Goal: Task Accomplishment & Management: Complete application form

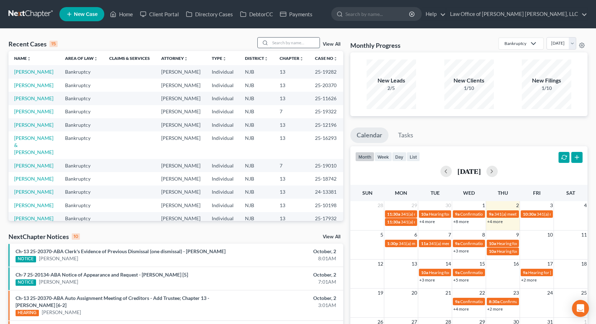
click at [289, 41] on input "search" at bounding box center [295, 42] width 50 height 10
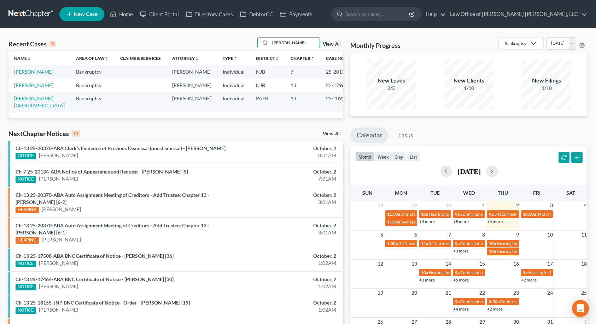
type input "[PERSON_NAME]"
click at [35, 71] on link "[PERSON_NAME]" at bounding box center [33, 72] width 39 height 6
select select "10"
select select "6"
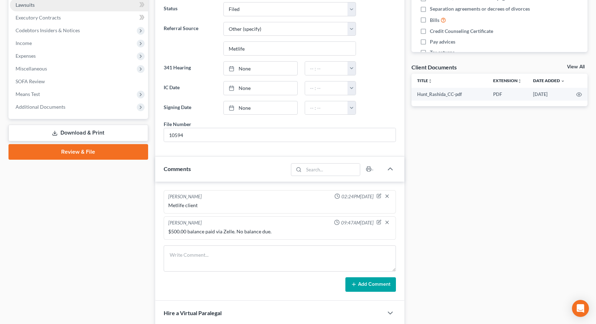
scroll to position [212, 0]
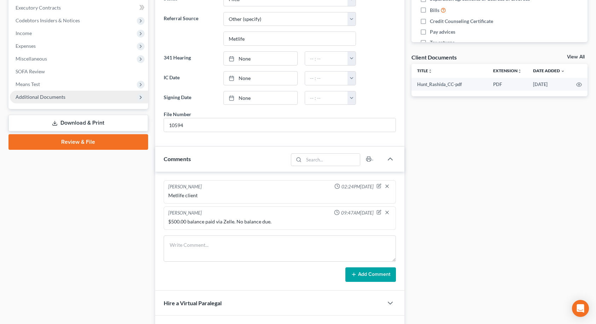
click at [65, 96] on span "Additional Documents" at bounding box center [79, 97] width 138 height 13
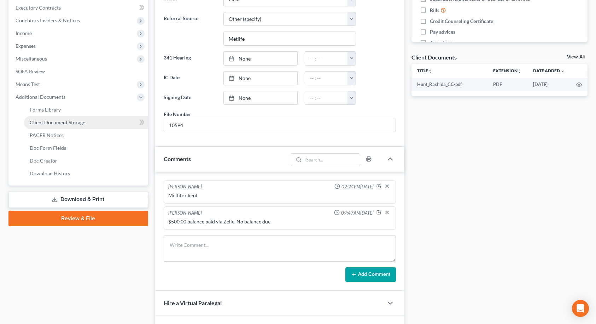
click at [63, 125] on span "Client Document Storage" at bounding box center [58, 122] width 56 height 6
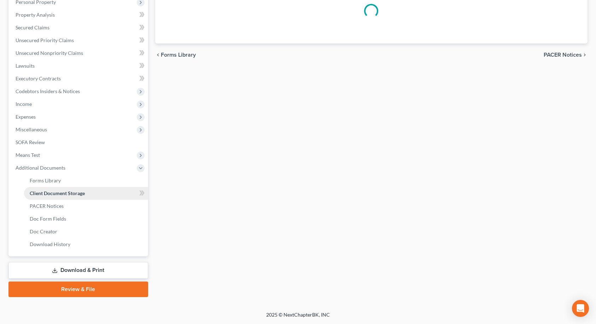
select select "9"
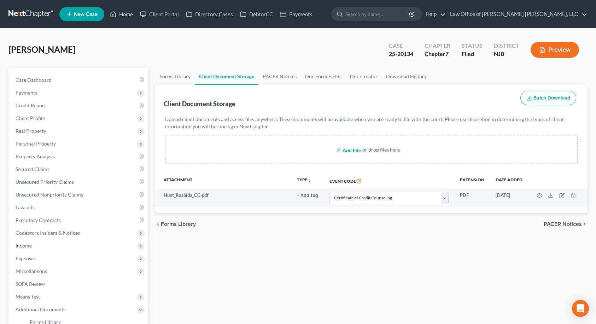
click at [352, 149] on input "file" at bounding box center [351, 149] width 17 height 13
type input "C:\fakepath\Hunt_Rashida_401k.pdf"
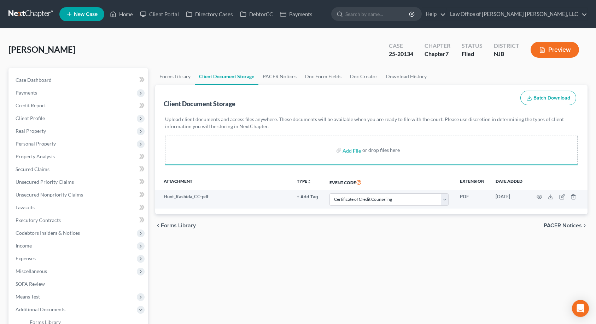
select select "9"
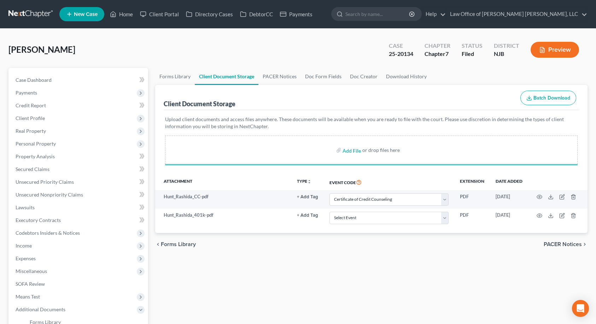
select select "9"
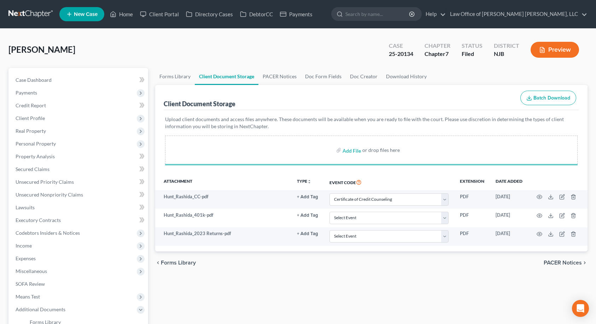
select select "9"
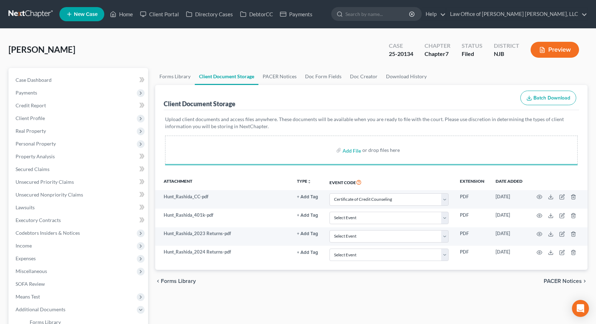
select select "9"
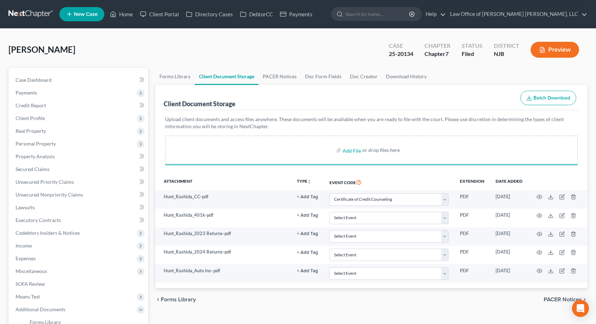
select select "9"
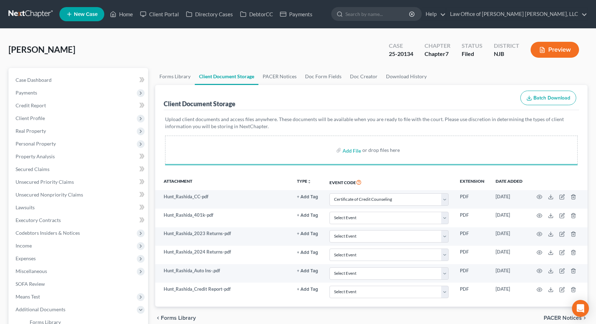
select select "9"
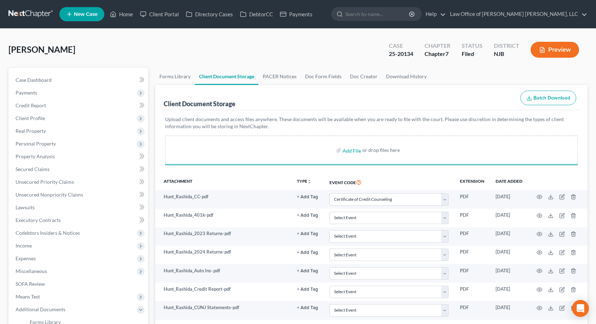
select select "9"
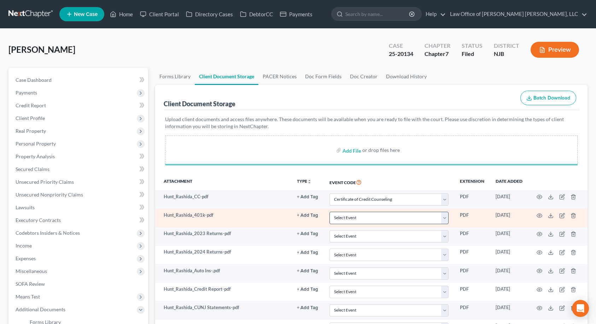
select select "9"
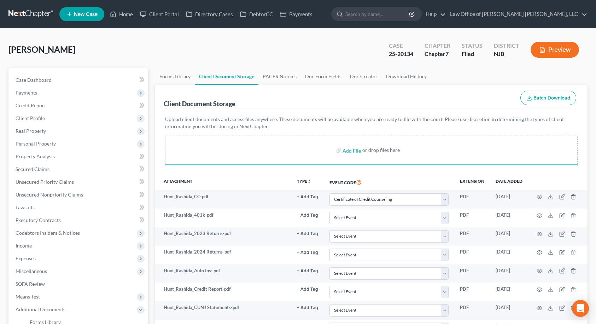
select select "9"
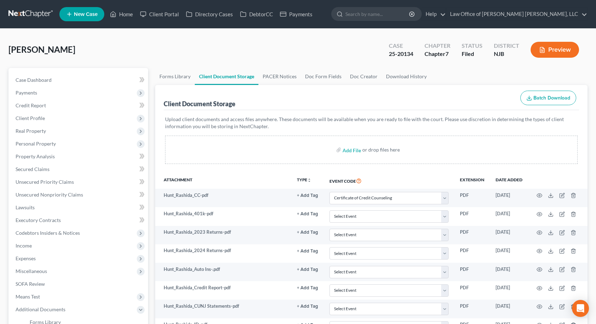
select select "9"
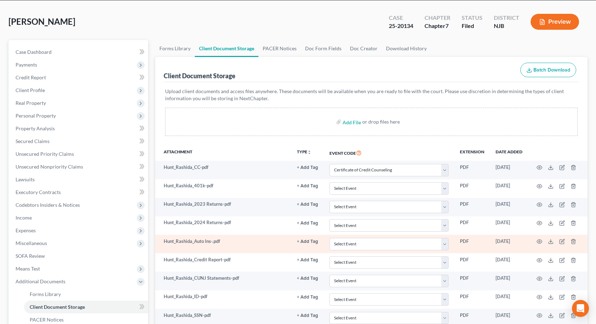
scroll to position [71, 0]
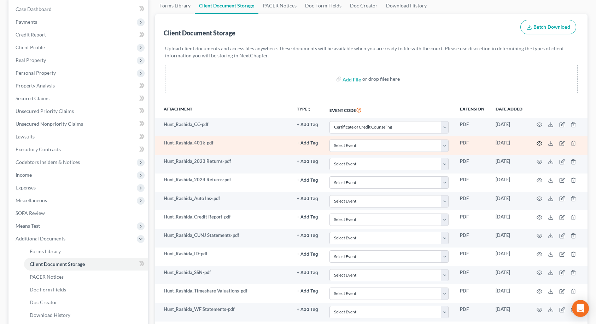
click at [540, 143] on circle "button" at bounding box center [539, 143] width 1 height 1
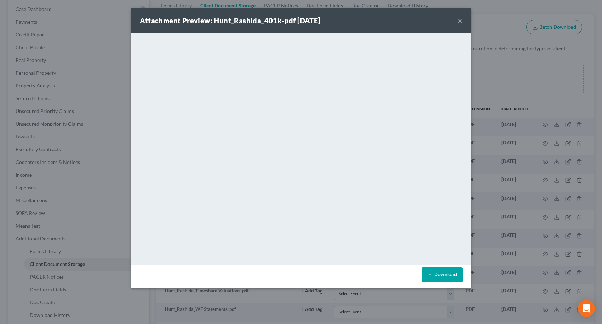
click at [461, 19] on button "×" at bounding box center [459, 20] width 5 height 8
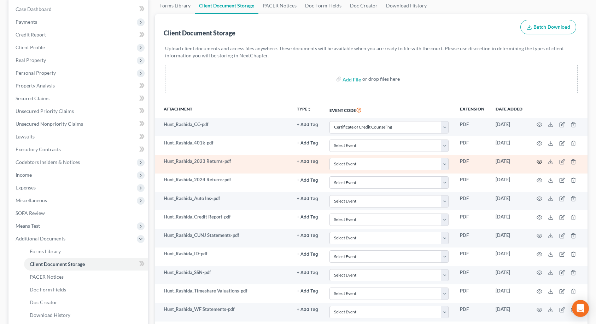
click at [538, 162] on icon "button" at bounding box center [540, 162] width 6 height 6
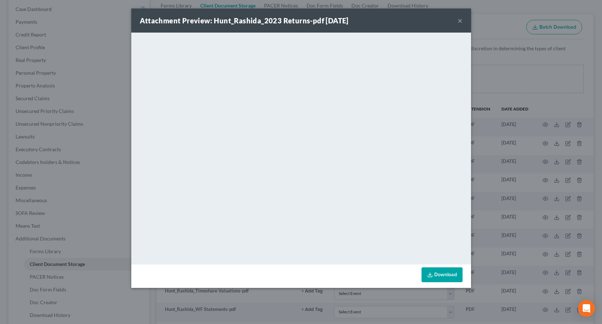
click at [460, 20] on button "×" at bounding box center [459, 20] width 5 height 8
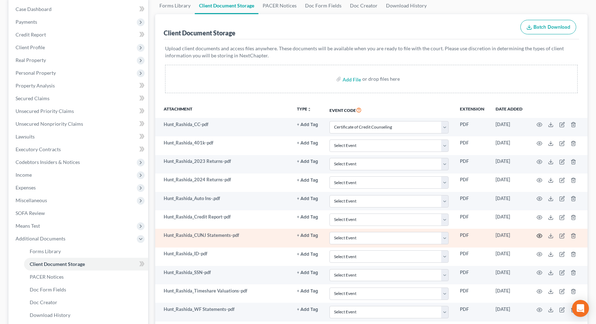
click at [540, 236] on icon "button" at bounding box center [540, 236] width 6 height 6
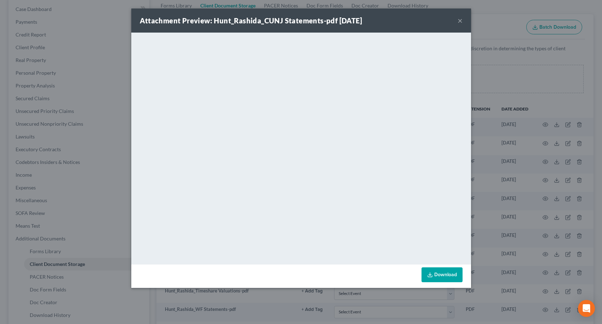
click at [458, 20] on button "×" at bounding box center [459, 20] width 5 height 8
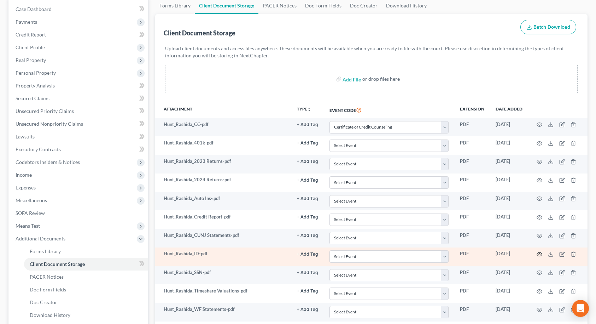
click at [539, 254] on circle "button" at bounding box center [539, 253] width 1 height 1
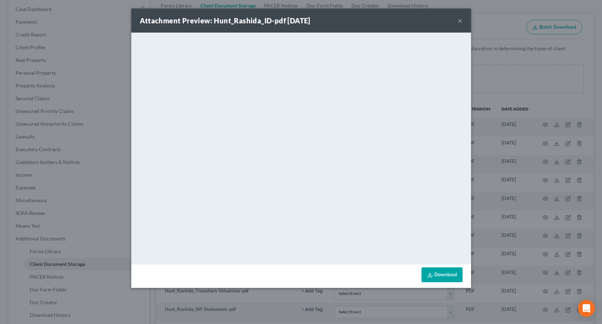
click at [459, 21] on button "×" at bounding box center [459, 20] width 5 height 8
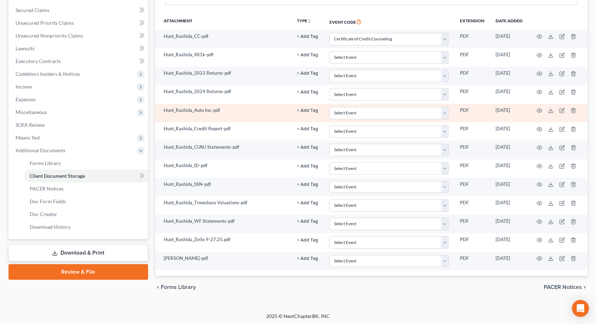
scroll to position [160, 0]
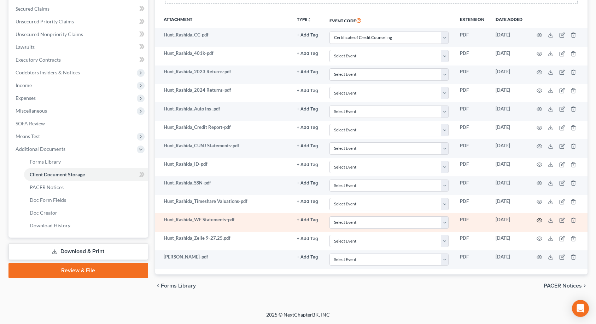
click at [540, 220] on circle "button" at bounding box center [539, 219] width 1 height 1
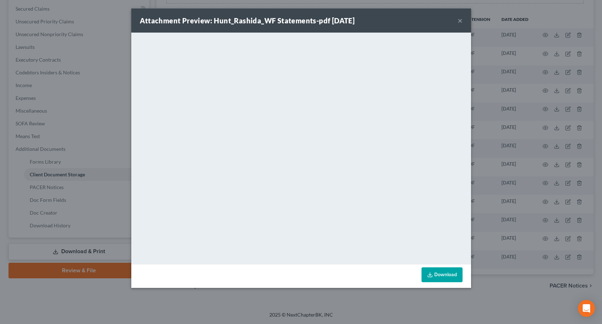
click at [459, 18] on button "×" at bounding box center [459, 20] width 5 height 8
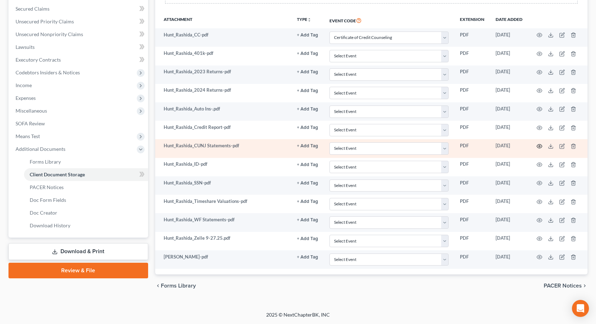
click at [541, 145] on icon "button" at bounding box center [540, 146] width 6 height 6
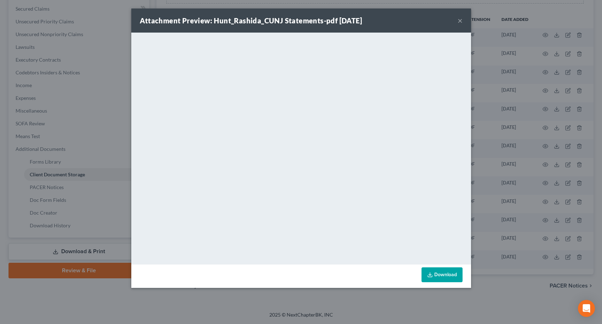
click at [459, 21] on button "×" at bounding box center [459, 20] width 5 height 8
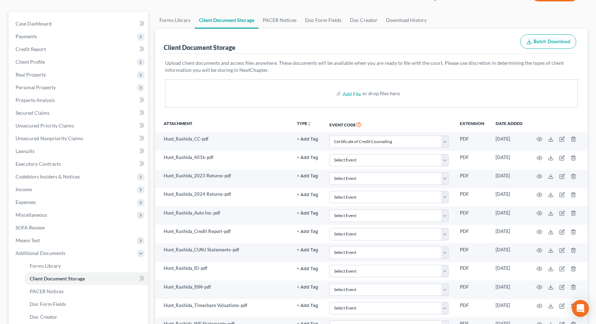
scroll to position [54, 0]
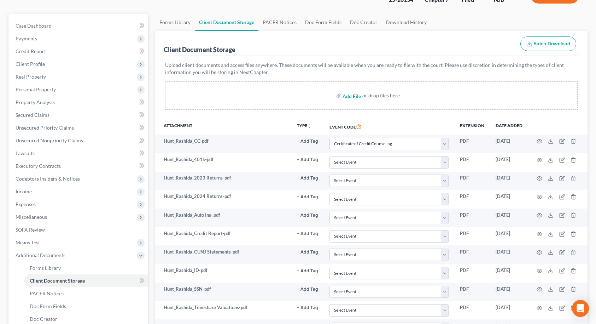
click at [359, 96] on input "file" at bounding box center [351, 95] width 17 height 13
type input "C:\fakepath\Hunt_Rashida_PFFCU Statements.pdf"
click at [349, 96] on input "file" at bounding box center [351, 95] width 17 height 13
type input "C:\fakepath\Hunt_Rashida_PFFCU Statements.pdf"
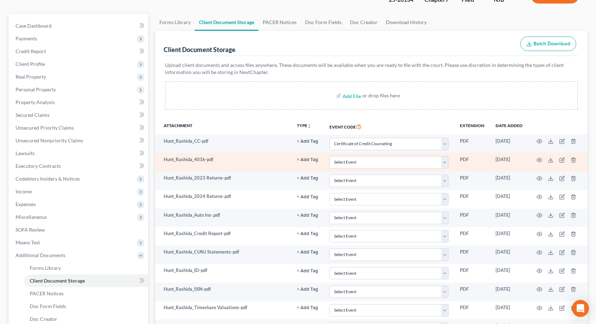
select select "9"
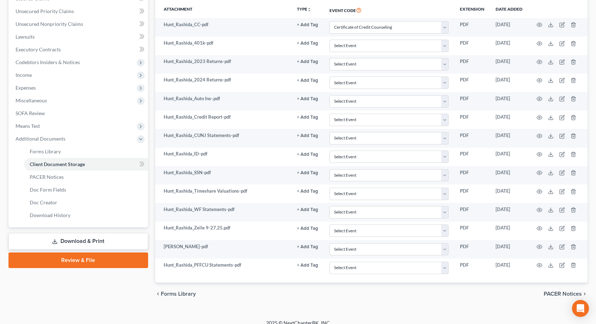
scroll to position [179, 0]
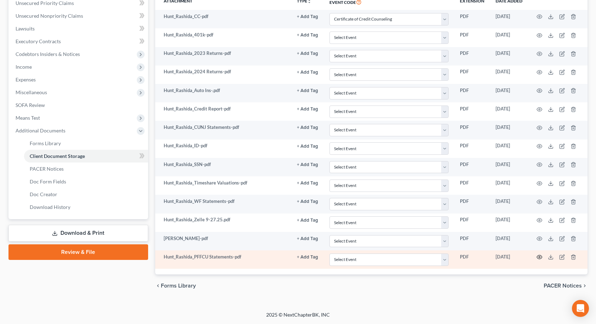
click at [541, 258] on icon "button" at bounding box center [540, 257] width 6 height 6
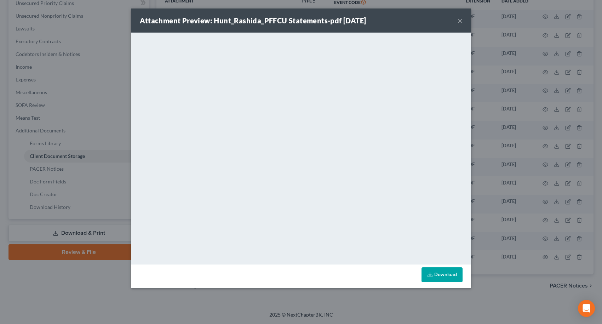
click at [458, 21] on button "×" at bounding box center [459, 20] width 5 height 8
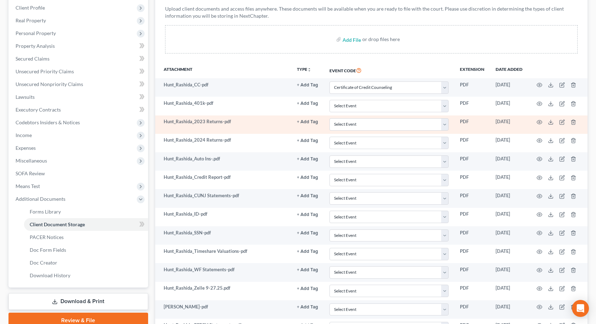
scroll to position [0, 0]
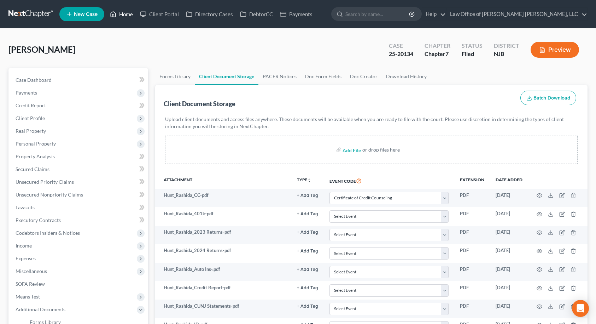
click at [130, 13] on link "Home" at bounding box center [121, 14] width 30 height 13
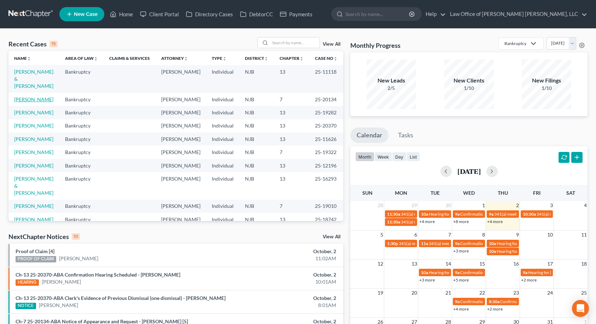
click at [27, 96] on link "[PERSON_NAME]" at bounding box center [33, 99] width 39 height 6
select select "10"
select select "6"
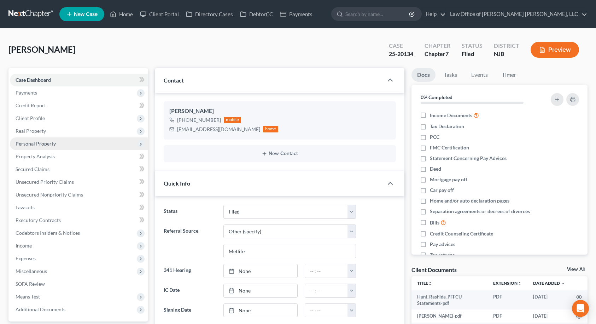
scroll to position [212, 0]
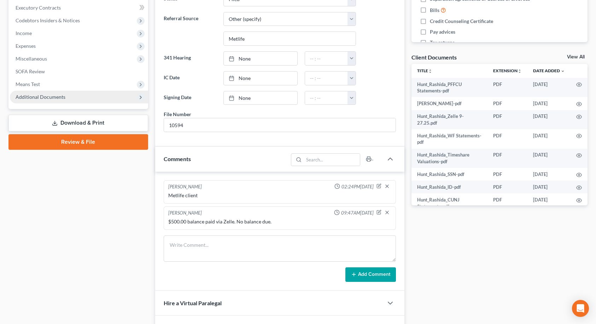
click at [91, 98] on span "Additional Documents" at bounding box center [79, 97] width 138 height 13
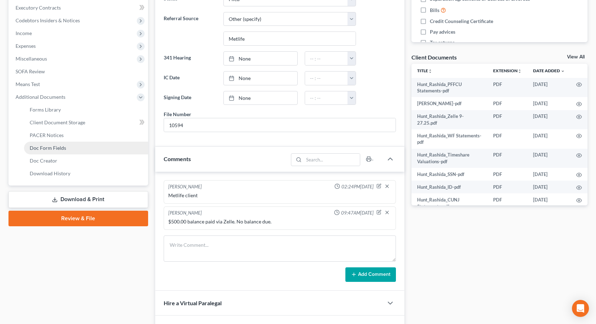
click at [75, 148] on link "Doc Form Fields" at bounding box center [86, 147] width 124 height 13
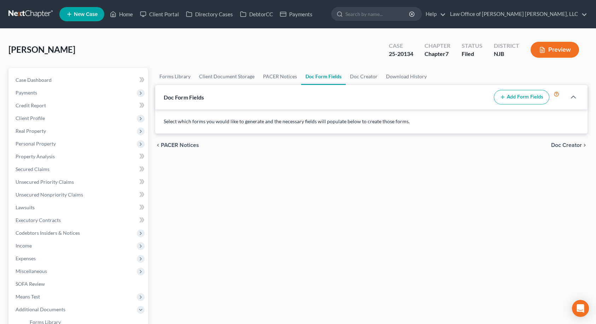
click at [506, 97] on icon "button" at bounding box center [503, 97] width 6 height 6
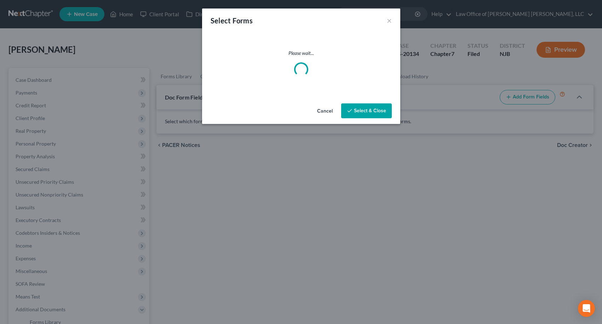
select select
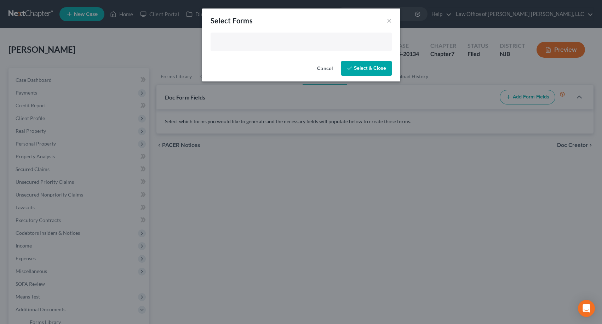
click at [282, 39] on input "text" at bounding box center [300, 42] width 171 height 11
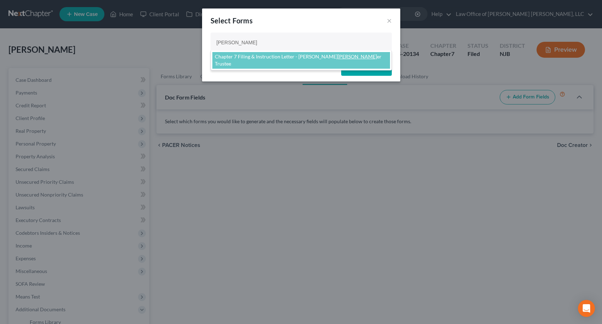
type input "[PERSON_NAME]"
select select "113515"
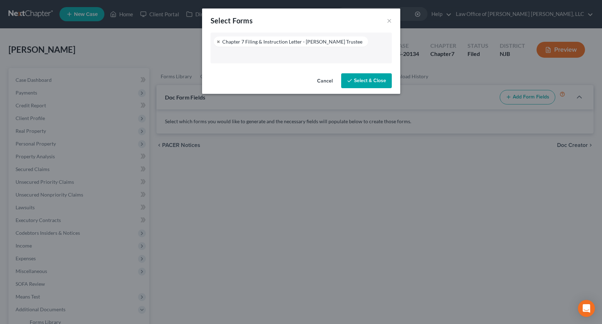
click at [356, 77] on button "Select & Close" at bounding box center [366, 80] width 51 height 15
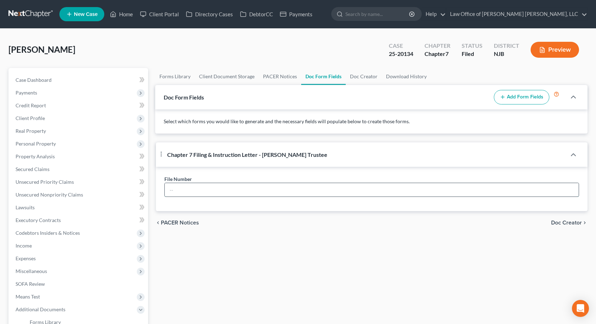
click at [185, 184] on input "text" at bounding box center [372, 189] width 415 height 13
type input "10594"
click at [568, 223] on span "Doc Creator" at bounding box center [566, 223] width 31 height 6
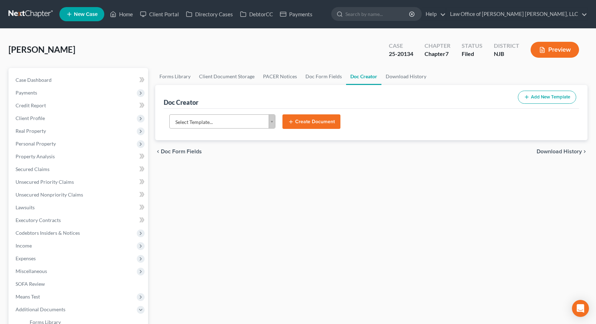
click at [266, 121] on body "Home New Case Client Portal Directory Cases DebtorCC Payments Law Office of [PE…" at bounding box center [298, 232] width 596 height 465
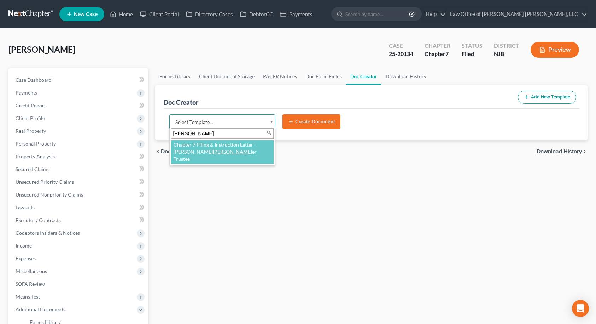
type input "[PERSON_NAME]"
select select "113515"
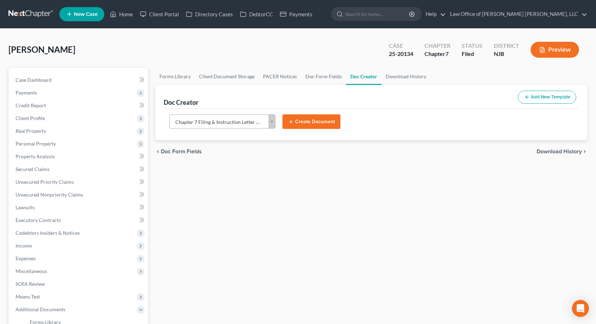
click at [310, 121] on button "Create Document" at bounding box center [312, 121] width 58 height 15
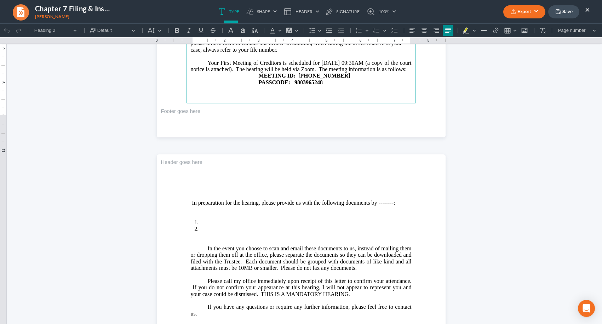
scroll to position [318, 0]
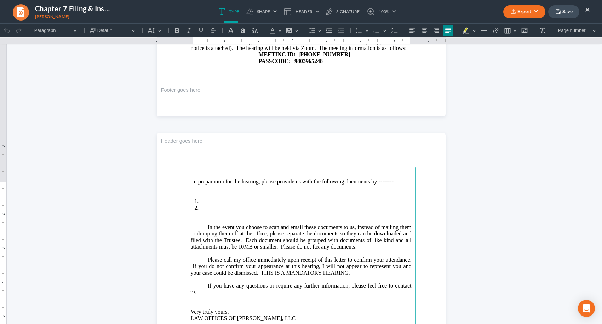
click at [390, 184] on span "In preparation for the hearing, please provide us with the following documents …" at bounding box center [293, 181] width 203 height 6
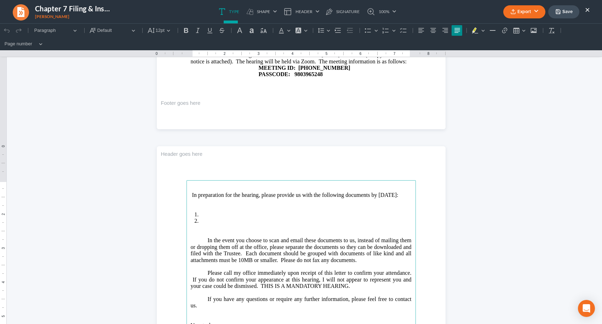
click at [243, 211] on p "Rich Text Editor, page-1-main" at bounding box center [301, 208] width 221 height 6
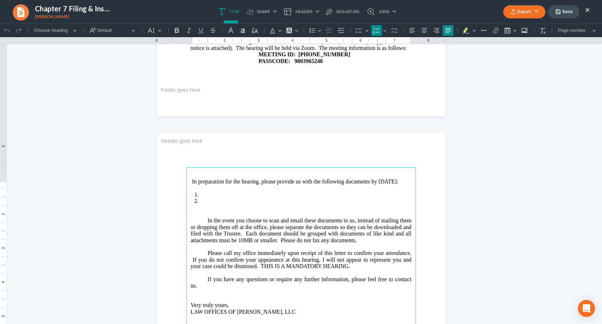
click at [243, 198] on li "Rich Text Editor, page-1-main" at bounding box center [305, 194] width 211 height 6
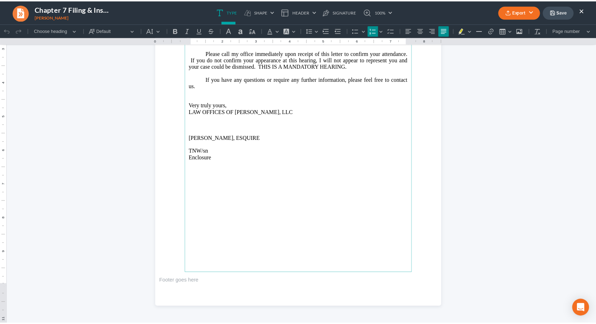
scroll to position [531, 0]
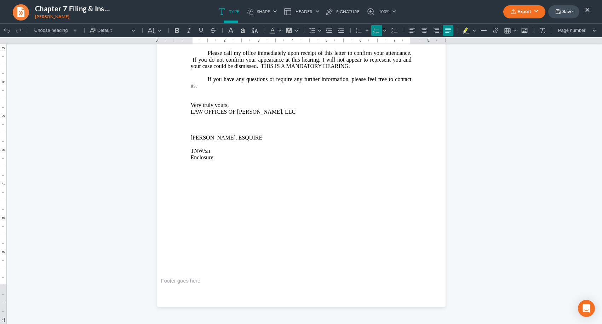
click at [562, 13] on button "Save" at bounding box center [563, 11] width 31 height 13
click at [538, 10] on button "Export" at bounding box center [524, 11] width 42 height 13
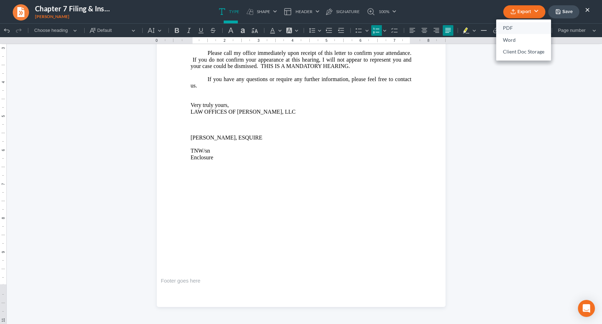
click at [517, 26] on link "PDF" at bounding box center [523, 28] width 55 height 12
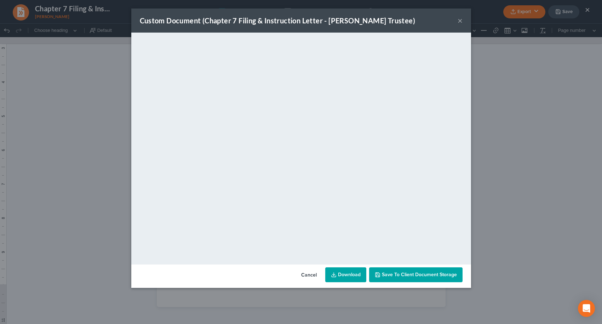
click at [444, 272] on span "Save to Client Document Storage" at bounding box center [419, 274] width 75 height 6
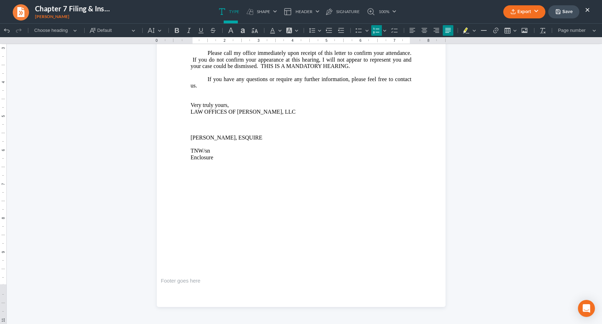
click at [565, 11] on button "Save" at bounding box center [563, 11] width 31 height 13
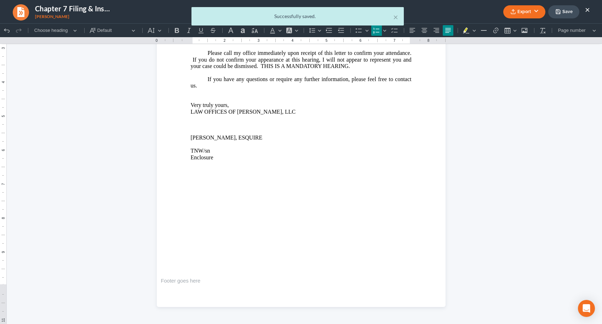
click at [586, 11] on div "× Successfully saved." at bounding box center [297, 18] width 602 height 22
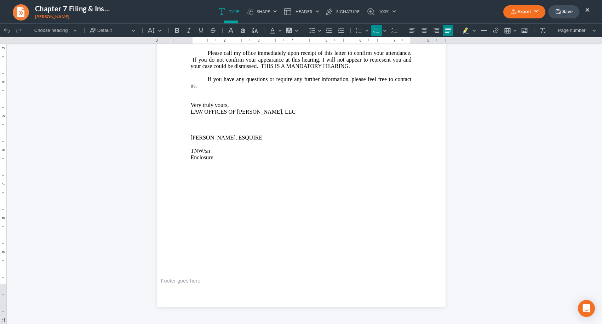
click at [586, 11] on button "×" at bounding box center [587, 9] width 5 height 8
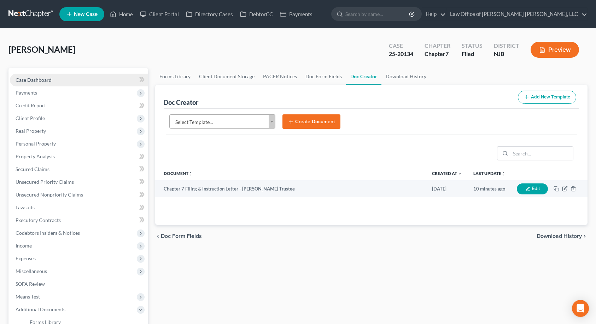
click at [54, 76] on link "Case Dashboard" at bounding box center [79, 80] width 138 height 13
select select "10"
select select "6"
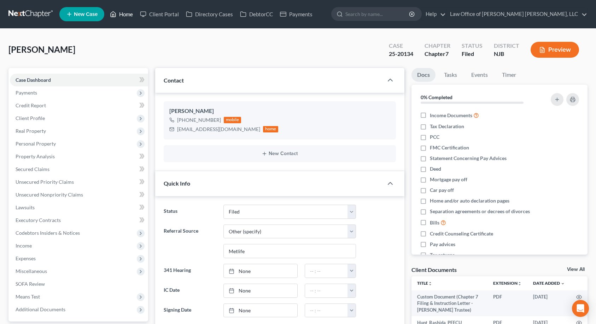
click at [126, 13] on link "Home" at bounding box center [121, 14] width 30 height 13
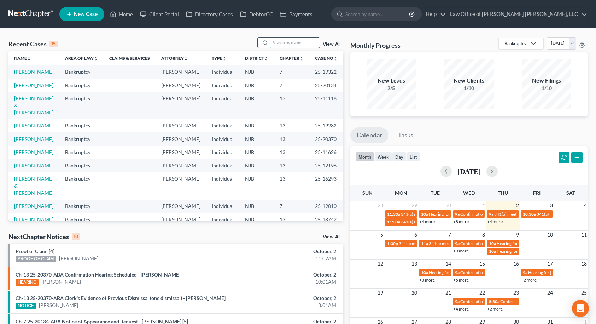
click at [277, 41] on input "search" at bounding box center [295, 42] width 50 height 10
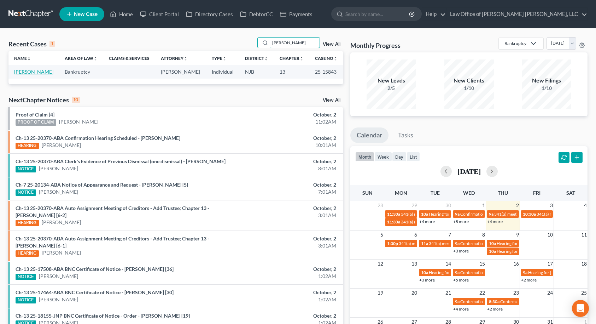
type input "[PERSON_NAME]"
click at [24, 72] on link "[PERSON_NAME]" at bounding box center [33, 72] width 39 height 6
select select "10"
select select "6"
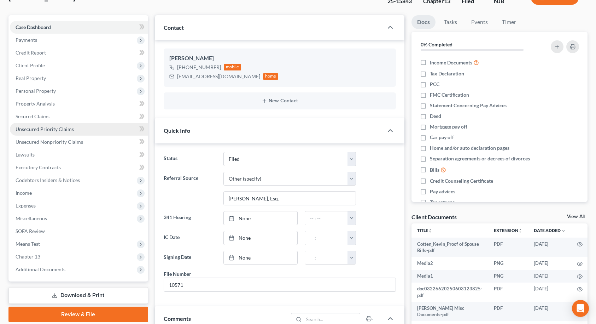
scroll to position [141, 0]
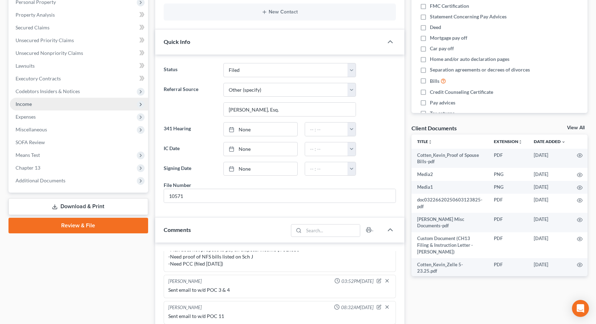
click at [68, 108] on span "Income" at bounding box center [79, 104] width 138 height 13
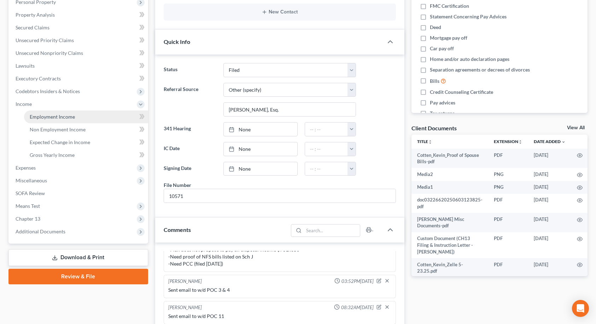
click at [68, 117] on span "Employment Income" at bounding box center [52, 117] width 45 height 6
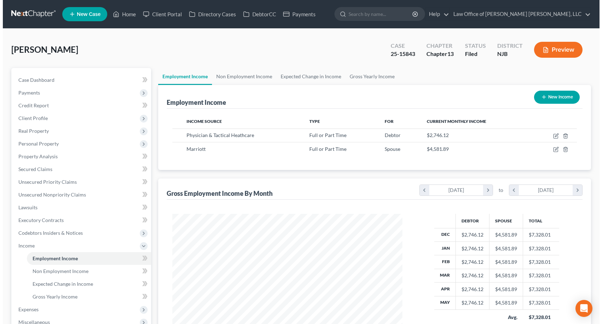
scroll to position [127, 244]
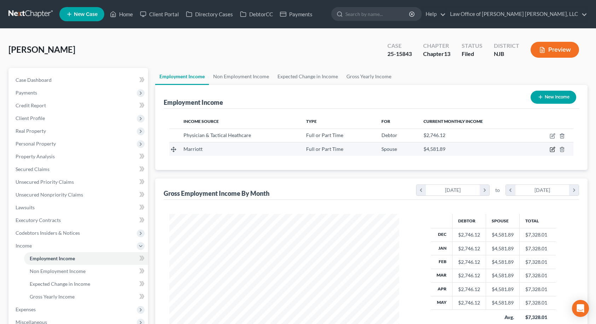
click at [551, 149] on icon "button" at bounding box center [552, 149] width 4 height 4
select select "0"
select select "39"
select select "0"
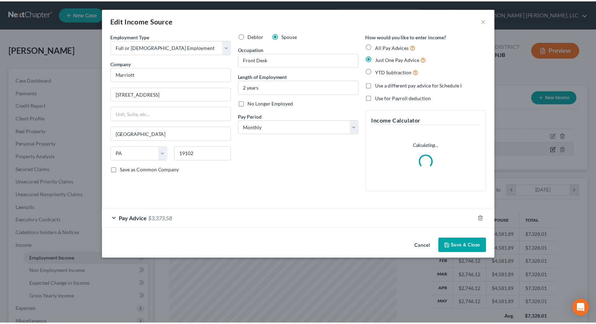
scroll to position [127, 247]
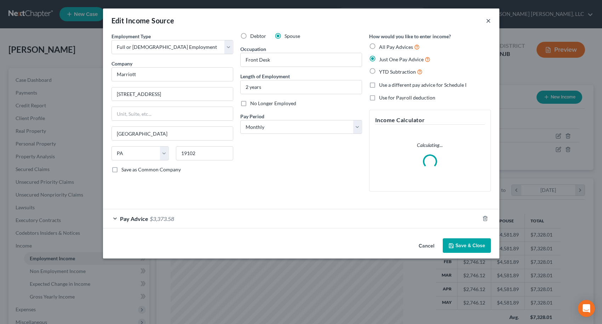
click at [489, 23] on button "×" at bounding box center [488, 20] width 5 height 8
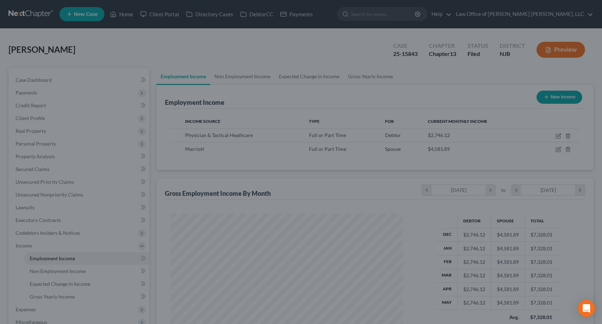
scroll to position [353577, 353459]
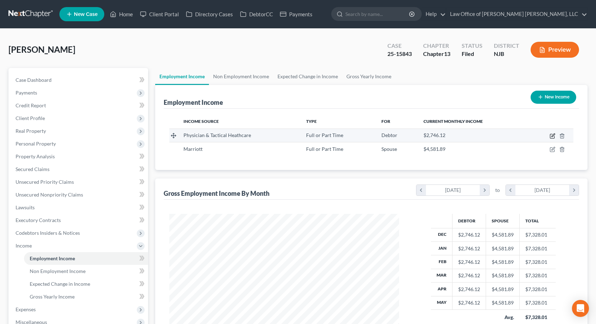
click at [552, 137] on icon "button" at bounding box center [553, 136] width 6 height 6
select select "0"
select select "33"
select select "0"
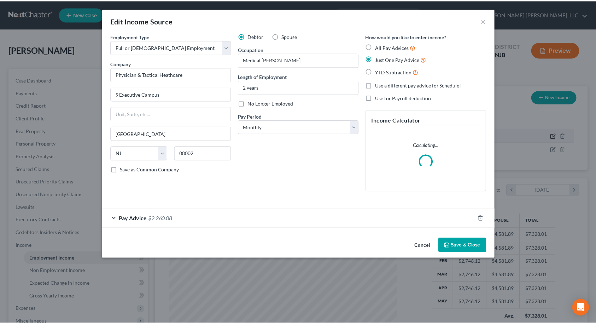
scroll to position [127, 247]
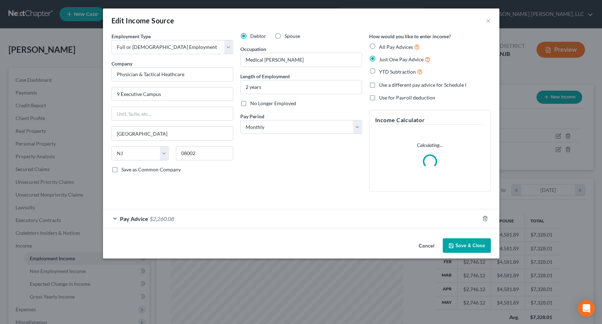
click at [250, 103] on label "No Longer Employed" at bounding box center [273, 103] width 46 height 7
click at [253, 103] on input "No Longer Employed" at bounding box center [255, 102] width 5 height 5
checkbox input "true"
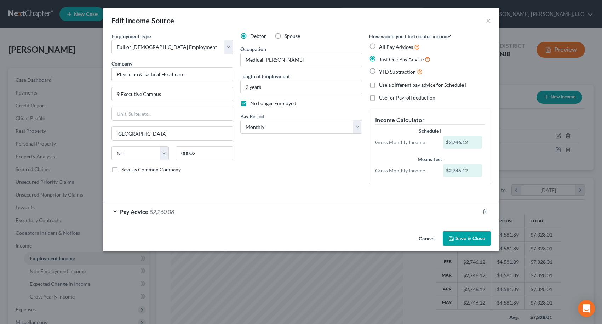
click at [469, 238] on button "Save & Close" at bounding box center [466, 238] width 48 height 15
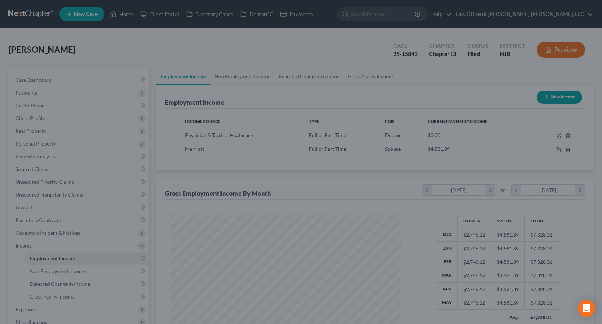
scroll to position [353577, 353459]
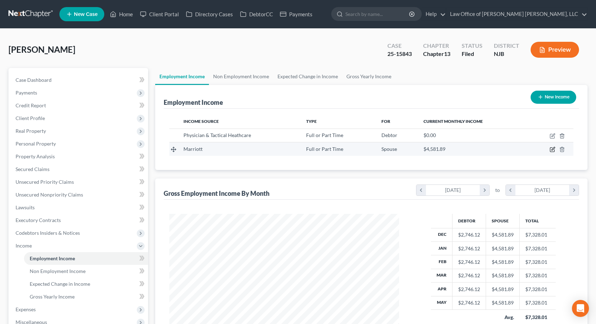
click at [554, 150] on icon "button" at bounding box center [553, 149] width 6 height 6
select select "0"
select select "39"
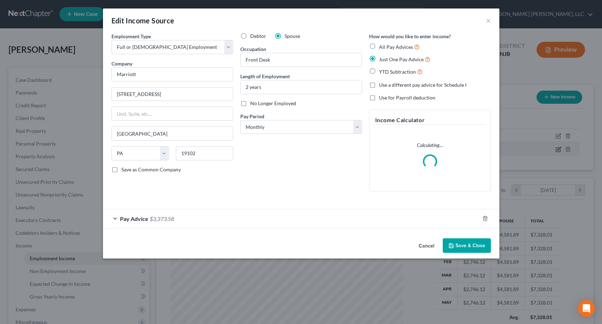
scroll to position [127, 247]
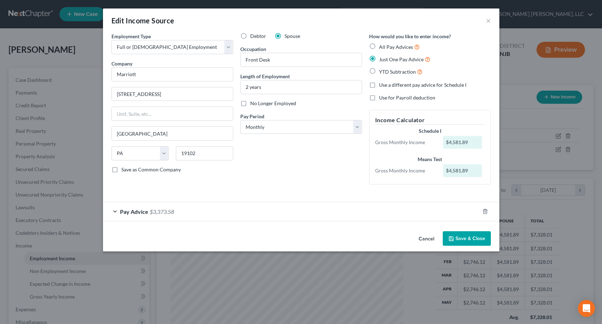
click at [141, 220] on div "Pay Advice $3,373.58" at bounding box center [291, 211] width 376 height 19
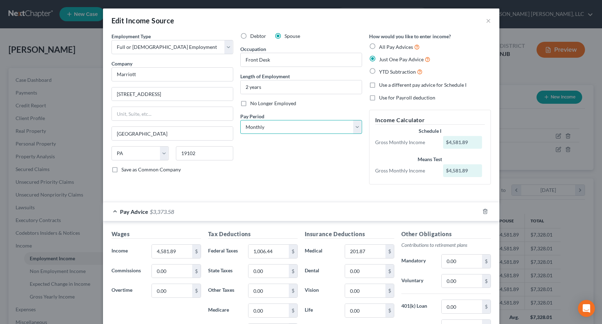
click at [266, 127] on select "Select Monthly Twice Monthly Every Other Week Weekly" at bounding box center [301, 127] width 122 height 14
click at [240, 120] on select "Select Monthly Twice Monthly Every Other Week Weekly" at bounding box center [301, 127] width 122 height 14
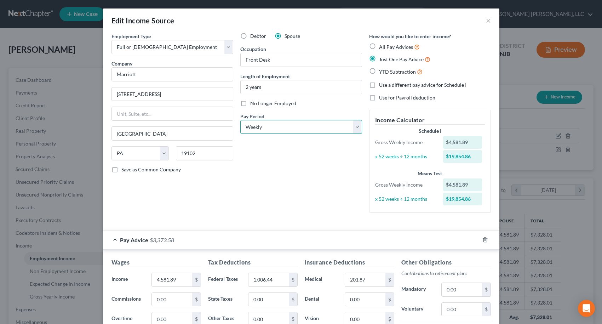
click at [268, 127] on select "Select Monthly Twice Monthly Every Other Week Weekly" at bounding box center [301, 127] width 122 height 14
select select "0"
click at [240, 120] on select "Select Monthly Twice Monthly Every Other Week Weekly" at bounding box center [301, 127] width 122 height 14
click at [260, 179] on div "Debtor Spouse Occupation Front Desk Length of Employment 2 years No Longer Empl…" at bounding box center [301, 126] width 129 height 186
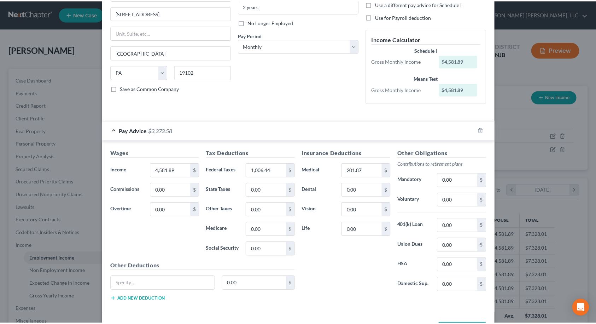
scroll to position [109, 0]
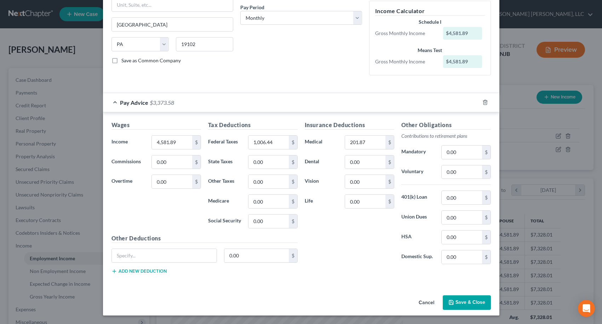
click at [463, 302] on button "Save & Close" at bounding box center [466, 302] width 48 height 15
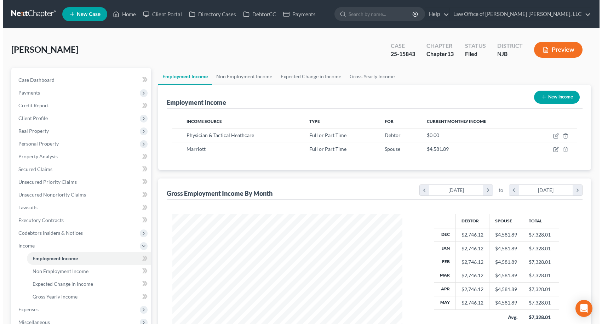
scroll to position [353577, 353459]
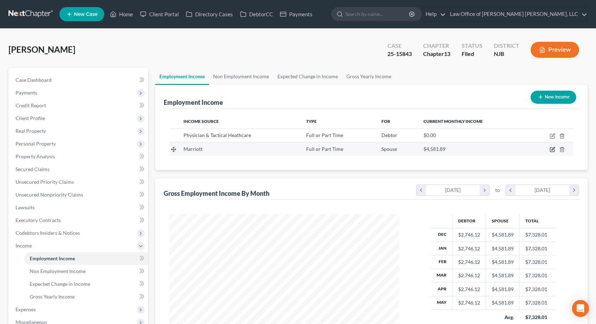
click at [552, 149] on icon "button" at bounding box center [553, 149] width 6 height 6
select select "0"
select select "39"
select select "0"
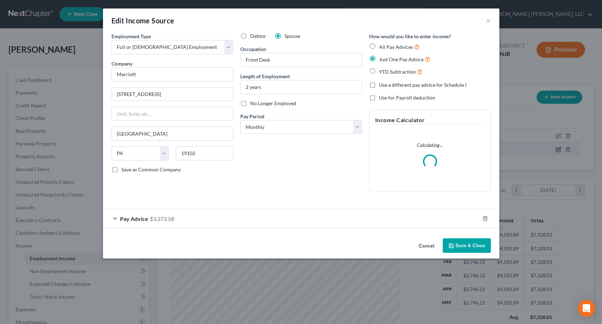
scroll to position [127, 247]
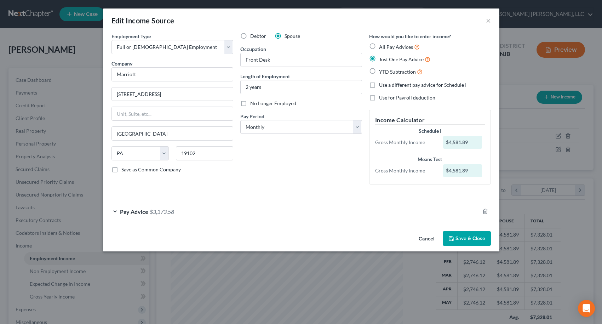
click at [379, 85] on label "Use a different pay advice for Schedule I" at bounding box center [422, 84] width 87 height 7
click at [382, 85] on input "Use a different pay advice for Schedule I" at bounding box center [384, 83] width 5 height 5
checkbox input "true"
click at [400, 238] on button "Add Schedule I Income" at bounding box center [404, 238] width 71 height 15
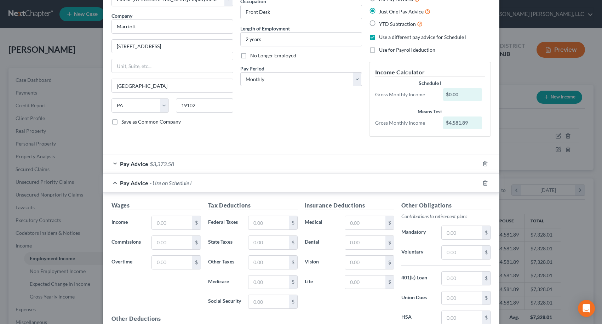
scroll to position [35, 0]
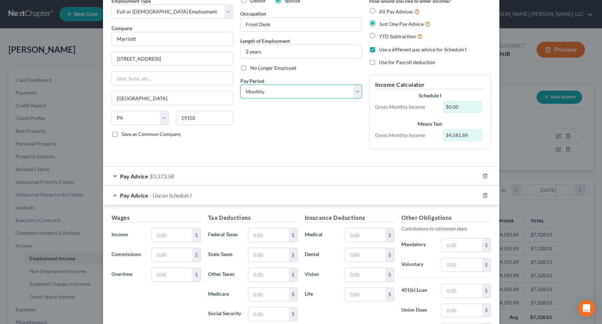
click at [301, 94] on select "Select Monthly Twice Monthly Every Other Week Weekly" at bounding box center [301, 92] width 122 height 14
select select "3"
click at [240, 85] on select "Select Monthly Twice Monthly Every Other Week Weekly" at bounding box center [301, 92] width 122 height 14
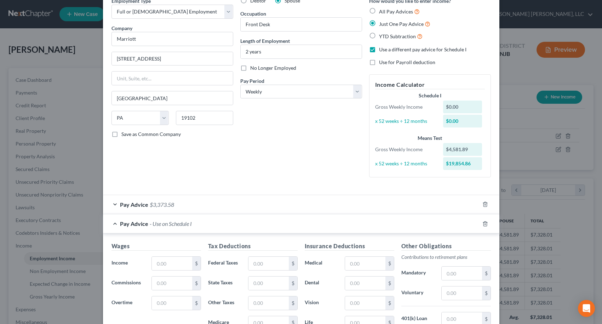
click at [125, 203] on span "Pay Advice" at bounding box center [134, 204] width 28 height 7
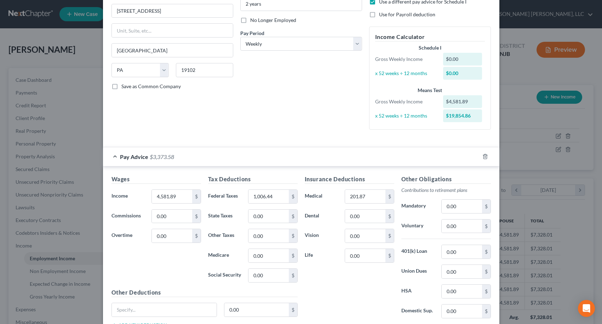
scroll to position [71, 0]
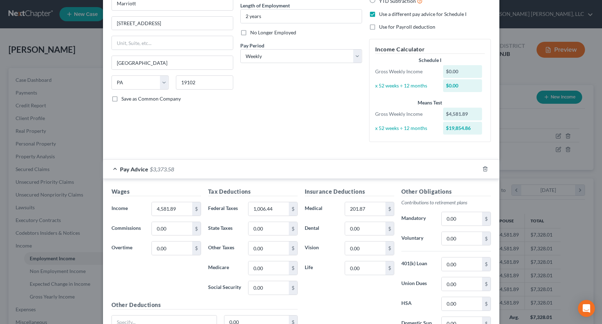
click at [293, 172] on div "Pay Advice $3,373.58" at bounding box center [291, 169] width 376 height 19
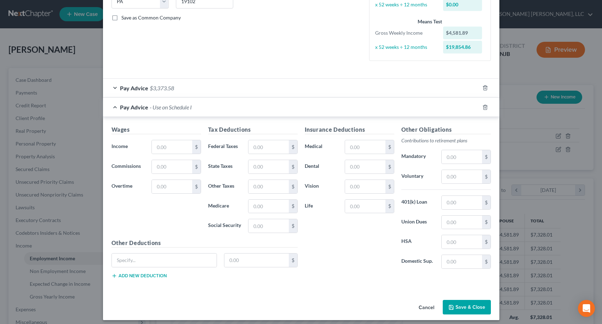
scroll to position [156, 0]
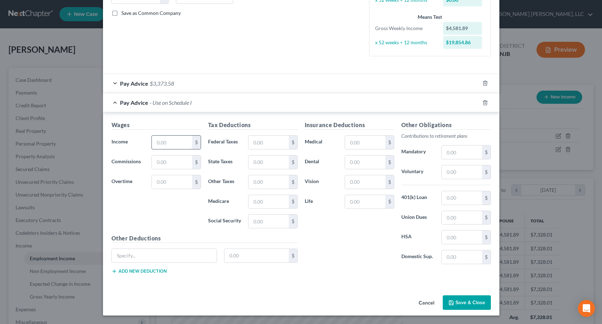
click at [170, 144] on input "text" at bounding box center [172, 141] width 40 height 13
type input "1,047.07"
click at [263, 145] on input "text" at bounding box center [268, 141] width 40 height 13
click at [360, 141] on input "text" at bounding box center [365, 141] width 40 height 13
type input "45.95"
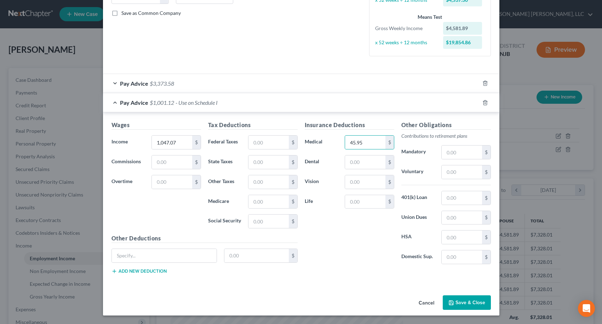
click at [322, 82] on div "Pay Advice $3,373.58" at bounding box center [291, 83] width 376 height 19
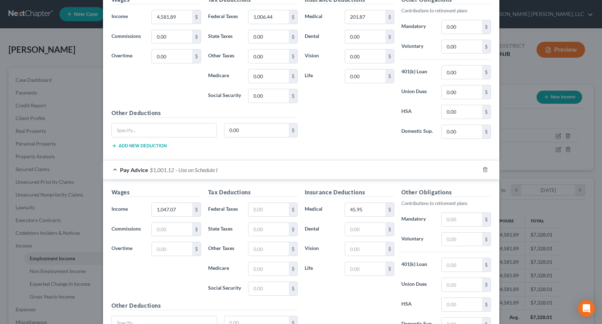
scroll to position [298, 0]
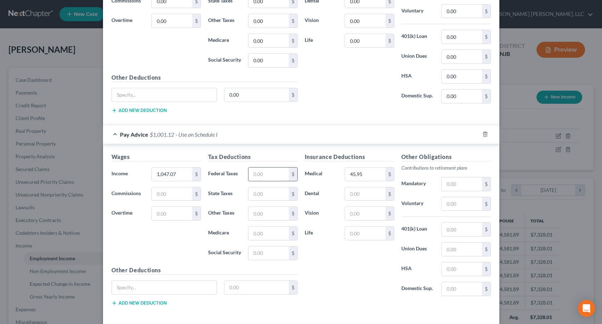
click at [266, 177] on input "text" at bounding box center [268, 173] width 40 height 13
type input "227.77"
click at [318, 248] on div "Insurance Deductions Medical 45.95 $ Dental $ Vision $ Life $" at bounding box center [349, 226] width 97 height 149
click at [367, 173] on input "45.95" at bounding box center [365, 173] width 40 height 13
type input "47.17"
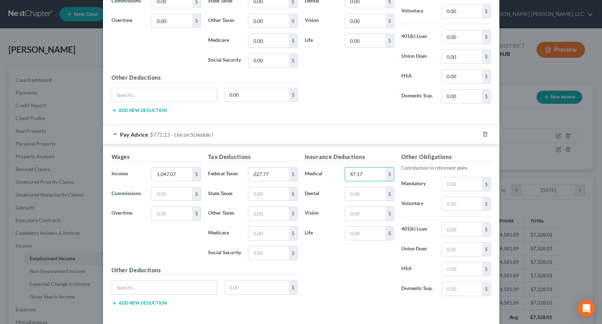
click at [339, 261] on div "Insurance Deductions Medical 47.17 $ Dental $ Vision $ Life $" at bounding box center [349, 226] width 97 height 149
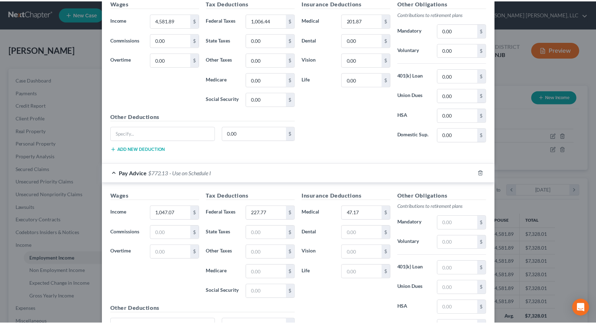
scroll to position [330, 0]
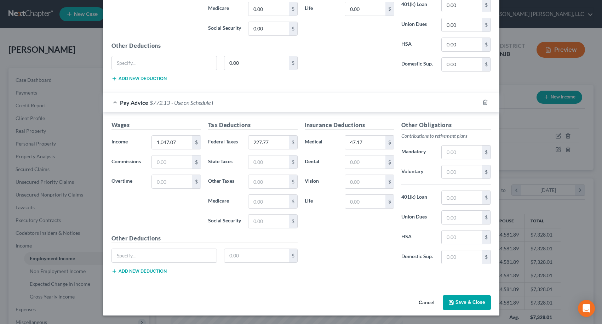
click at [458, 301] on button "Save & Close" at bounding box center [466, 302] width 48 height 15
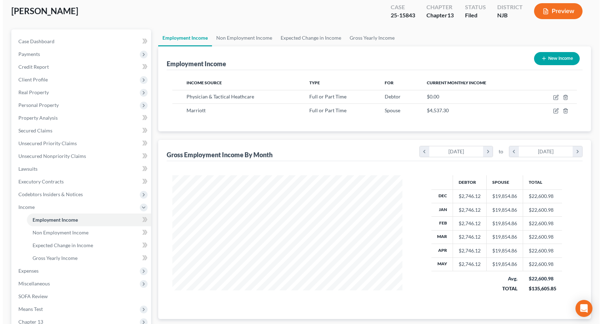
scroll to position [23, 0]
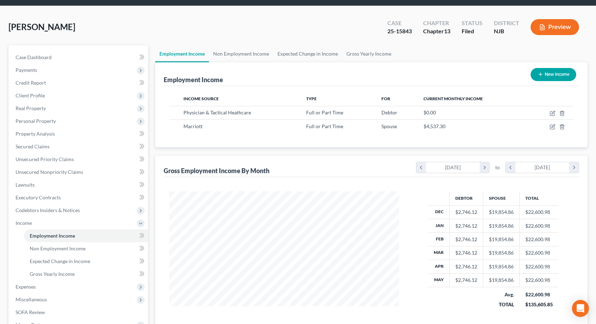
click at [543, 28] on line "button" at bounding box center [543, 28] width 2 height 0
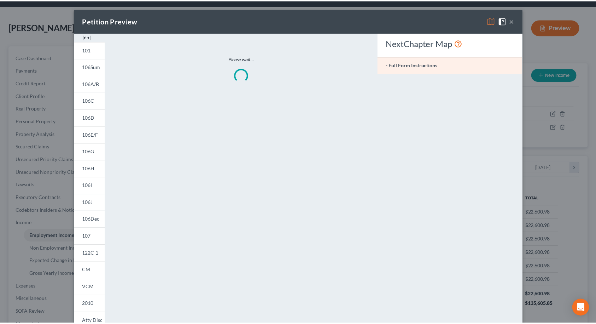
scroll to position [127, 247]
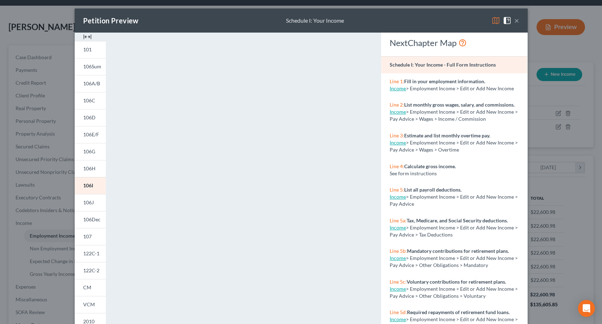
click at [514, 22] on button "×" at bounding box center [516, 20] width 5 height 8
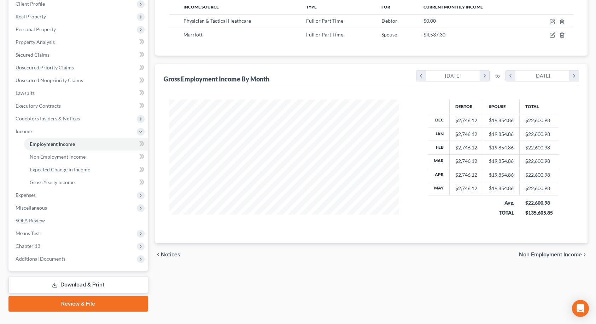
scroll to position [129, 0]
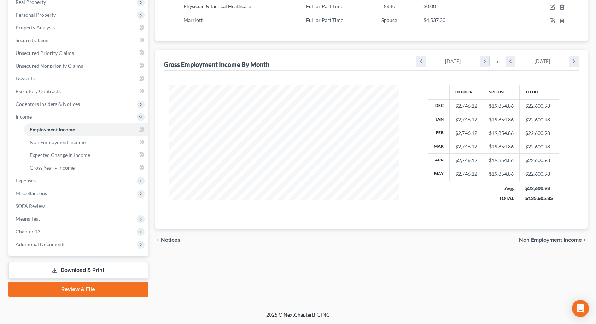
click at [564, 241] on span "Non Employment Income" at bounding box center [550, 240] width 63 height 6
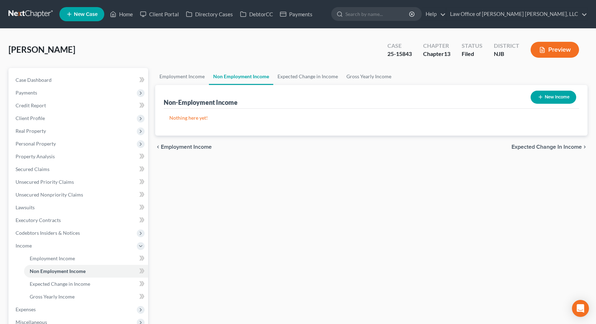
click at [568, 148] on span "Expected Change in Income" at bounding box center [547, 147] width 70 height 6
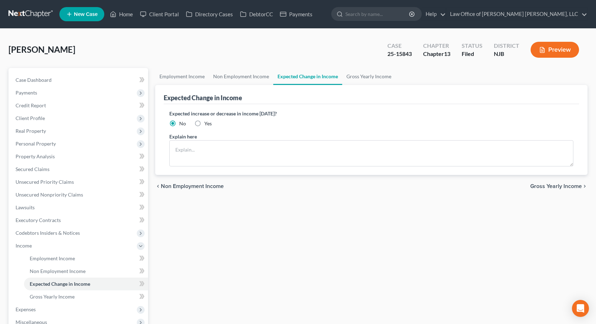
click at [562, 186] on span "Gross Yearly Income" at bounding box center [557, 186] width 52 height 6
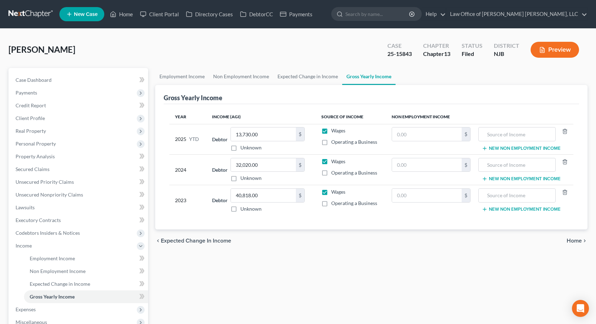
click at [577, 241] on span "Home" at bounding box center [574, 241] width 15 height 6
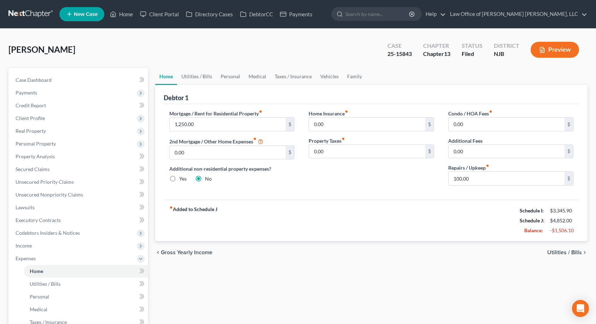
click at [502, 255] on div "chevron_left Gross Yearly Income Utilities / Bills chevron_right" at bounding box center [371, 252] width 433 height 23
click at [351, 77] on link "Family" at bounding box center [354, 76] width 23 height 17
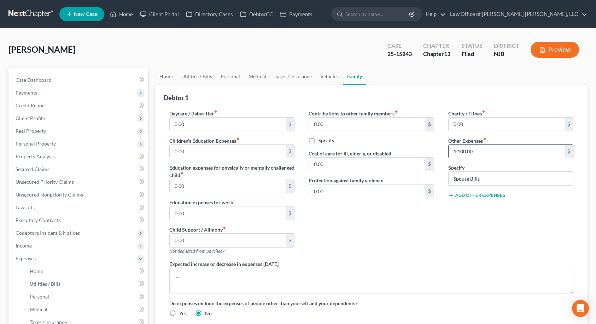
click at [476, 146] on input "1,100.00" at bounding box center [507, 151] width 116 height 13
click at [352, 239] on div "Contributions to other family members fiber_manual_record 0.00 $ Specify Cost o…" at bounding box center [372, 185] width 140 height 150
click at [325, 78] on link "Vehicles" at bounding box center [329, 76] width 27 height 17
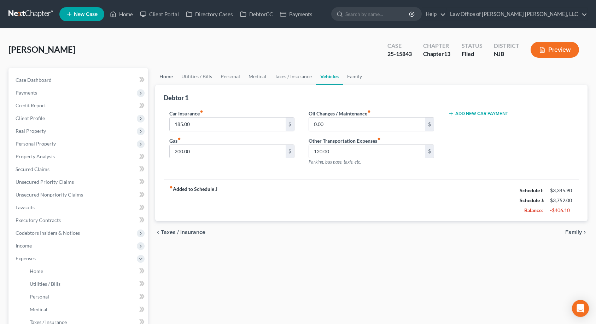
click at [167, 76] on link "Home" at bounding box center [166, 76] width 22 height 17
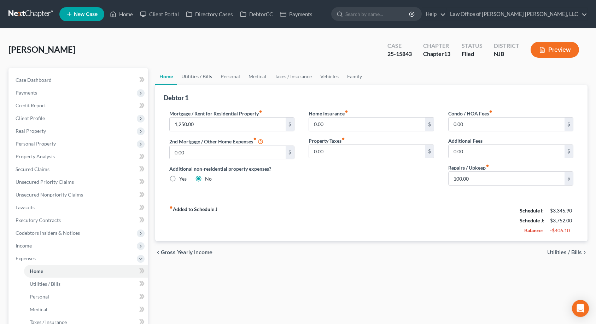
click at [206, 77] on link "Utilities / Bills" at bounding box center [196, 76] width 39 height 17
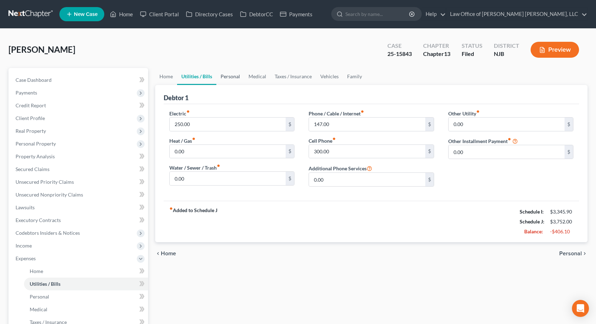
click at [225, 75] on link "Personal" at bounding box center [230, 76] width 28 height 17
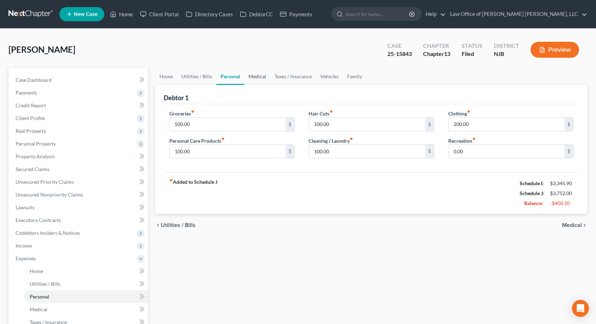
click at [253, 75] on link "Medical" at bounding box center [257, 76] width 26 height 17
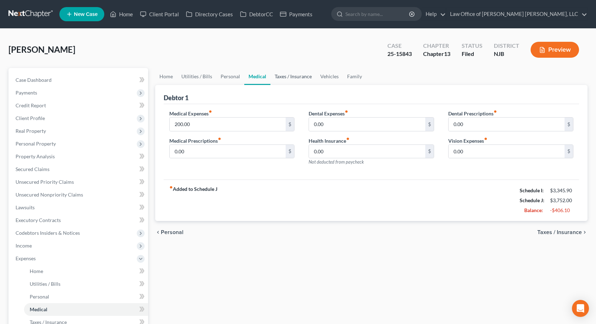
click at [284, 76] on link "Taxes / Insurance" at bounding box center [294, 76] width 46 height 17
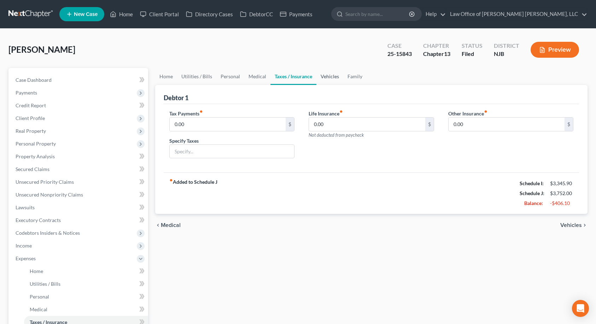
click at [328, 76] on link "Vehicles" at bounding box center [330, 76] width 27 height 17
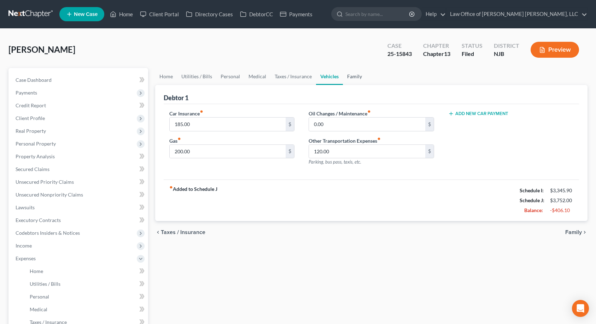
click at [348, 76] on link "Family" at bounding box center [354, 76] width 23 height 17
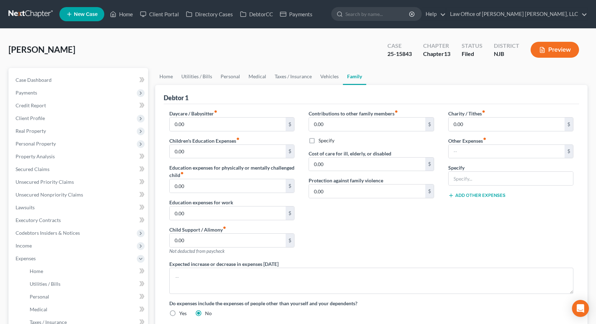
click at [551, 47] on button "Preview" at bounding box center [555, 50] width 48 height 16
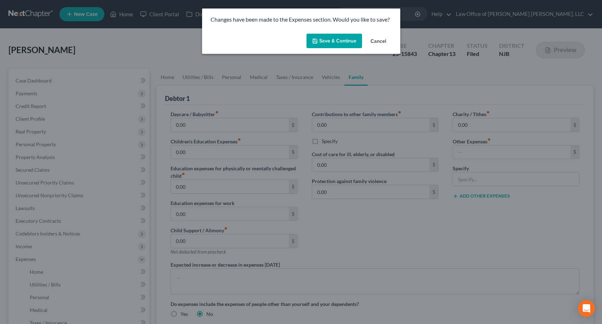
click at [335, 39] on button "Save & Continue" at bounding box center [334, 41] width 56 height 15
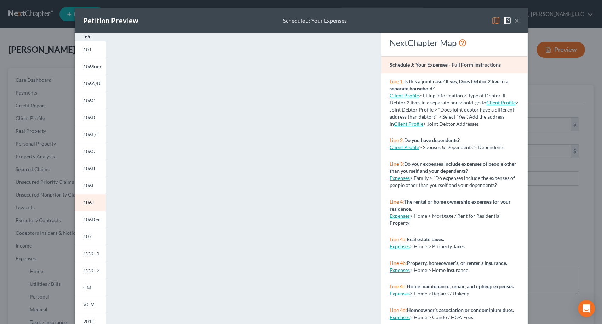
click at [514, 22] on button "×" at bounding box center [516, 20] width 5 height 8
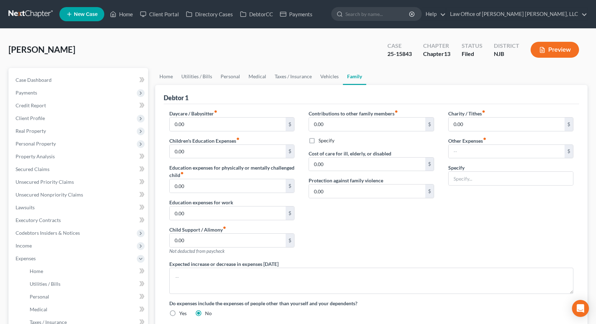
click at [557, 50] on button "Preview" at bounding box center [555, 50] width 48 height 16
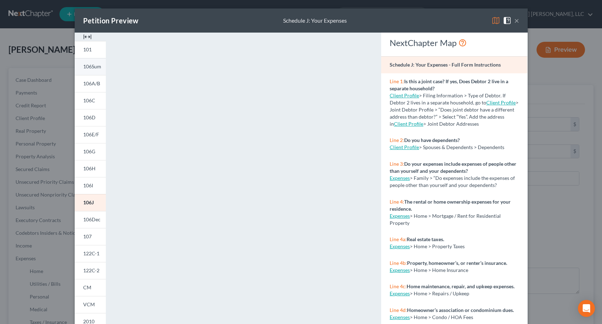
click at [91, 70] on link "106Sum" at bounding box center [90, 66] width 31 height 17
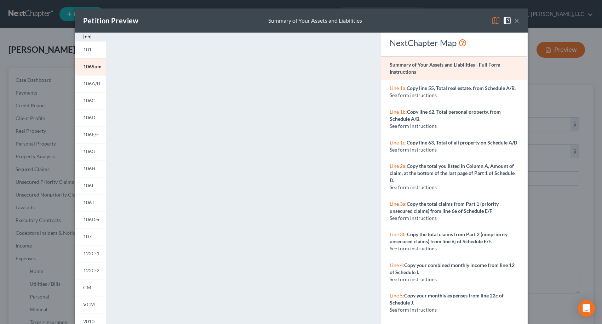
click at [514, 21] on button "×" at bounding box center [516, 20] width 5 height 8
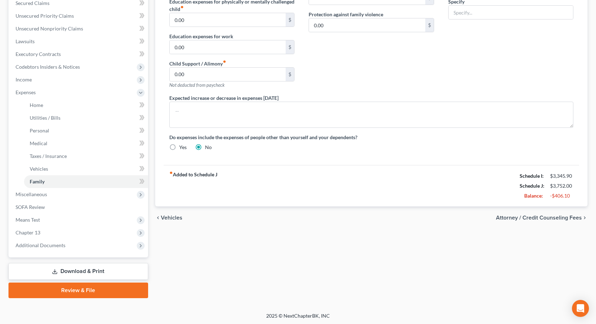
scroll to position [167, 0]
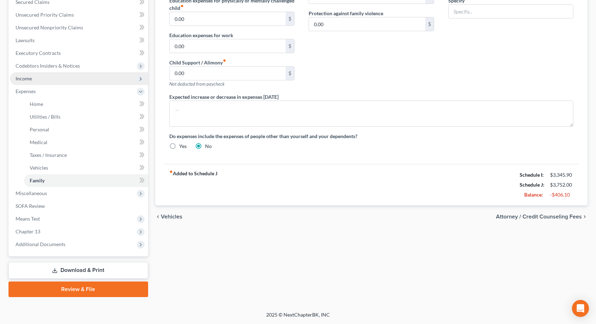
click at [31, 81] on span "Income" at bounding box center [79, 78] width 138 height 13
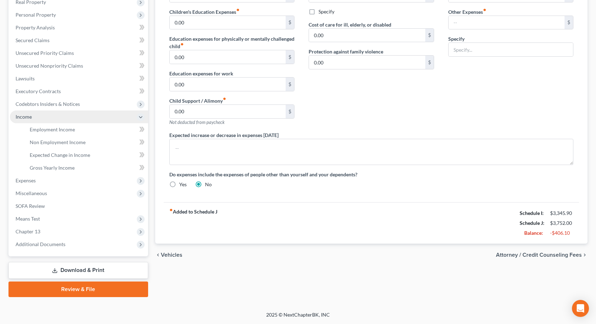
scroll to position [129, 0]
click at [41, 132] on span "Employment Income" at bounding box center [52, 129] width 45 height 6
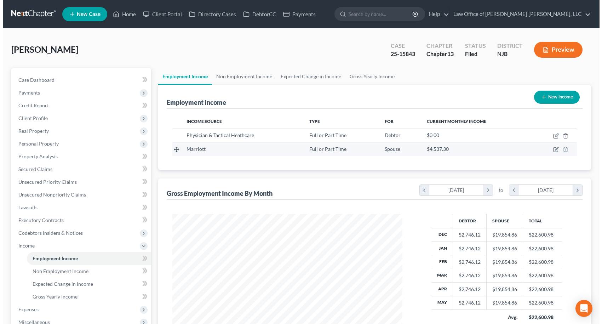
scroll to position [127, 244]
click at [552, 149] on icon "button" at bounding box center [553, 149] width 6 height 6
select select "0"
select select "39"
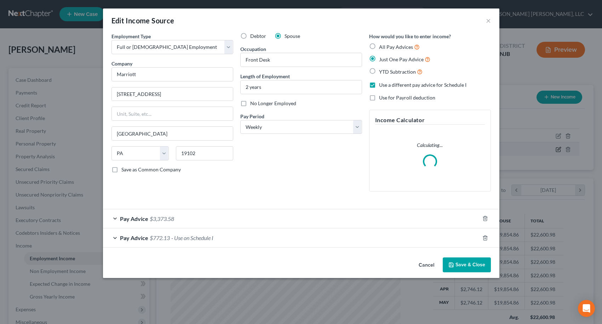
scroll to position [127, 247]
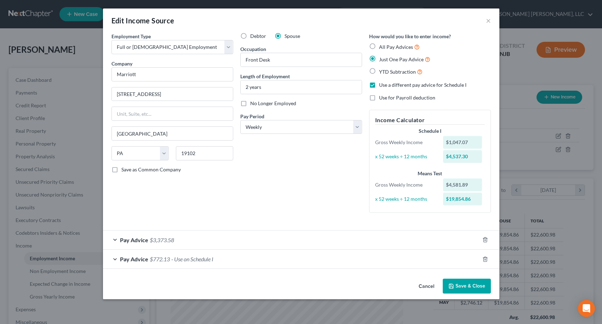
click at [141, 260] on span "Pay Advice" at bounding box center [134, 258] width 28 height 7
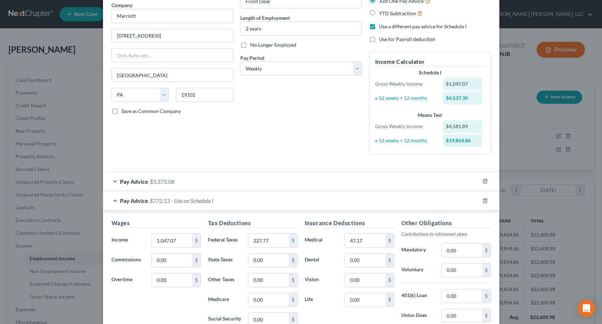
scroll to position [106, 0]
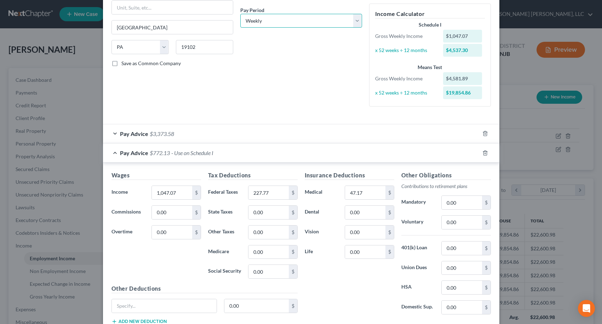
click at [277, 17] on select "Select Monthly Twice Monthly Every Other Week Weekly" at bounding box center [301, 21] width 122 height 14
select select "0"
click at [240, 14] on select "Select Monthly Twice Monthly Every Other Week Weekly" at bounding box center [301, 21] width 122 height 14
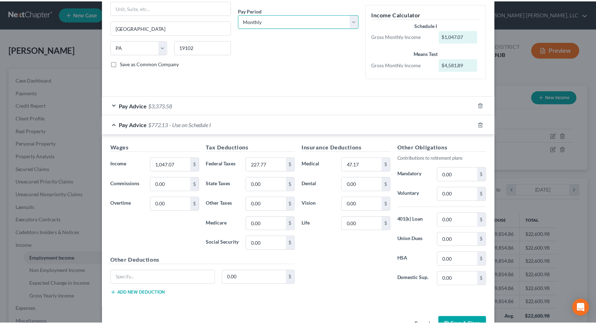
scroll to position [128, 0]
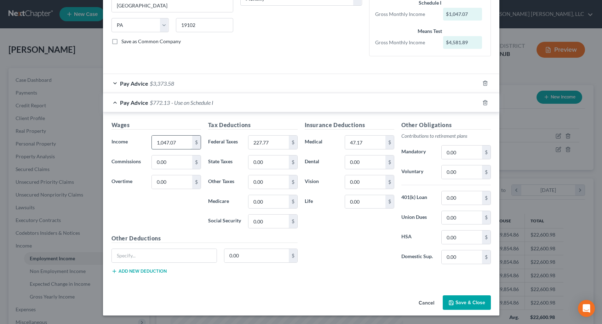
click at [173, 144] on input "1,047.07" at bounding box center [172, 141] width 40 height 13
type input "4"
type input "4,533.81"
click at [275, 141] on input "227.77" at bounding box center [268, 141] width 40 height 13
type input "986.24"
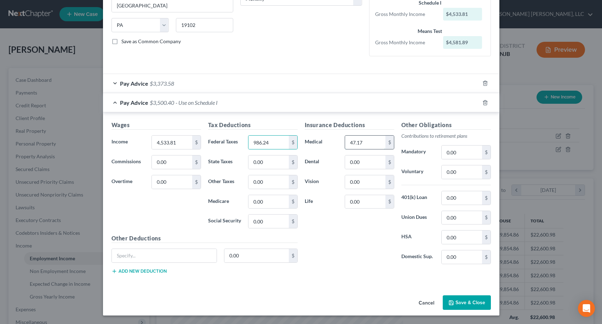
click at [371, 140] on input "47.17" at bounding box center [365, 141] width 40 height 13
type input "204.25"
click at [369, 229] on div "Insurance Deductions Medical 204.25 $ Dental 0.00 $ Vision 0.00 $ Life 0.00 $" at bounding box center [349, 195] width 97 height 149
click at [456, 300] on button "Save & Close" at bounding box center [466, 302] width 48 height 15
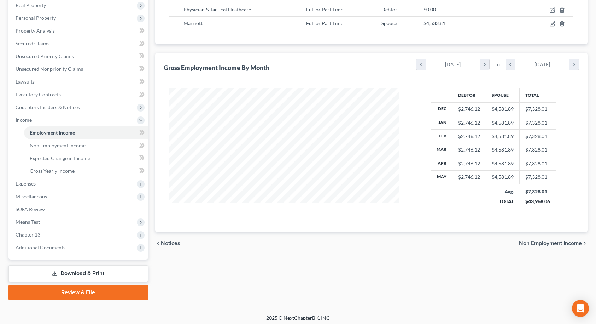
scroll to position [129, 0]
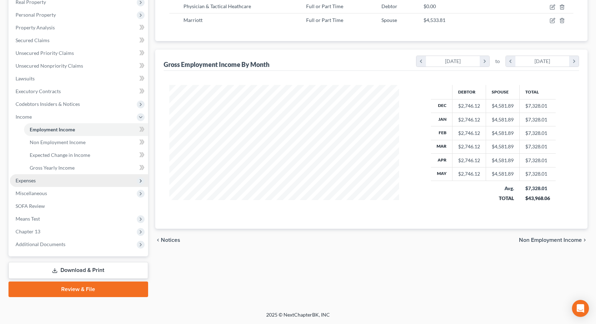
click at [50, 179] on span "Expenses" at bounding box center [79, 180] width 138 height 13
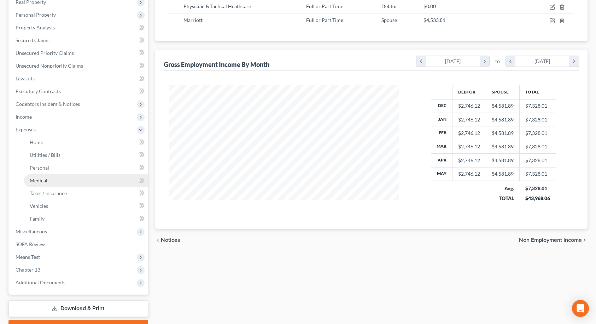
click at [46, 175] on link "Medical" at bounding box center [86, 180] width 124 height 13
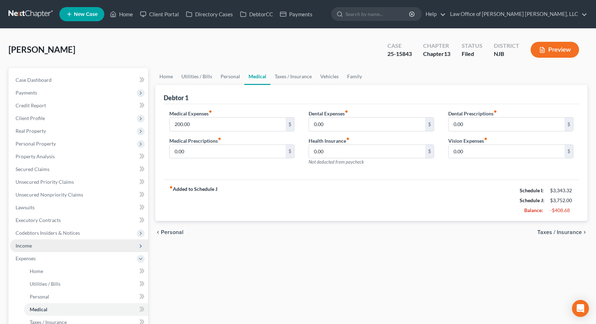
click at [40, 243] on span "Income" at bounding box center [79, 245] width 138 height 13
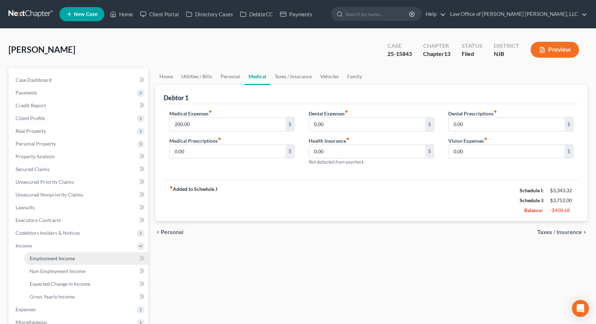
click at [44, 260] on span "Employment Income" at bounding box center [52, 258] width 45 height 6
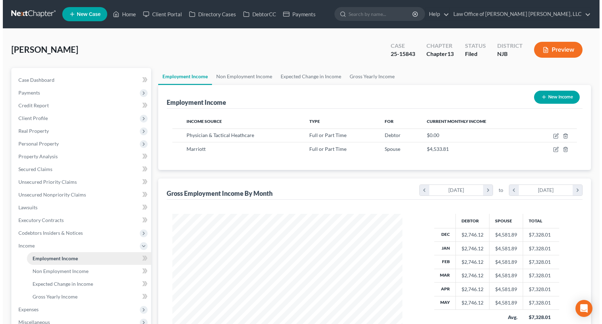
scroll to position [127, 244]
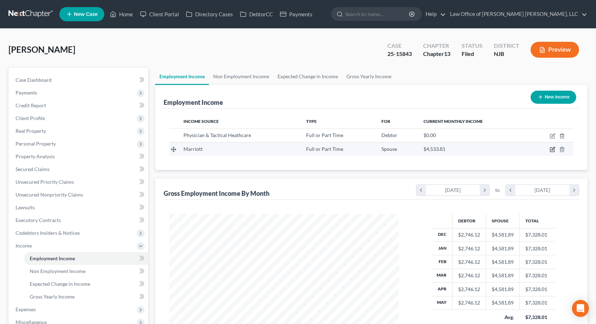
click at [552, 149] on icon "button" at bounding box center [553, 149] width 6 height 6
select select "0"
select select "39"
select select "0"
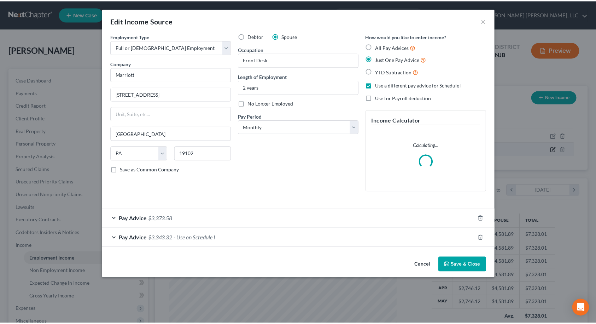
scroll to position [127, 247]
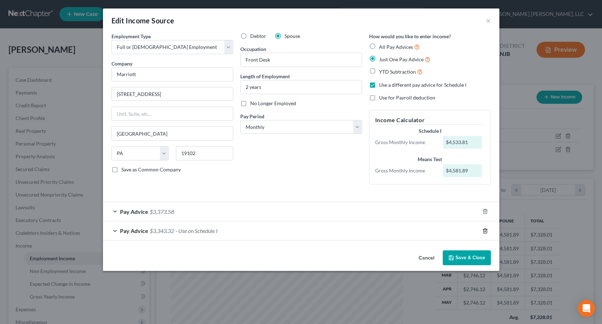
click at [483, 230] on icon "button" at bounding box center [485, 231] width 6 height 6
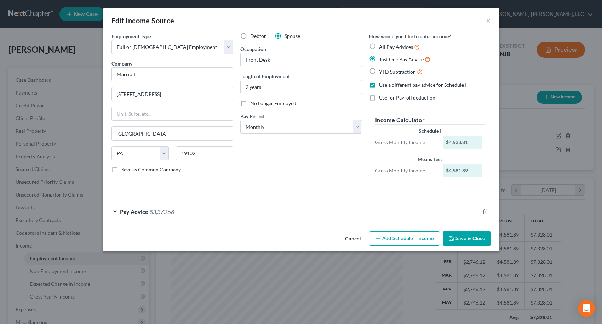
click at [476, 235] on button "Save & Close" at bounding box center [466, 238] width 48 height 15
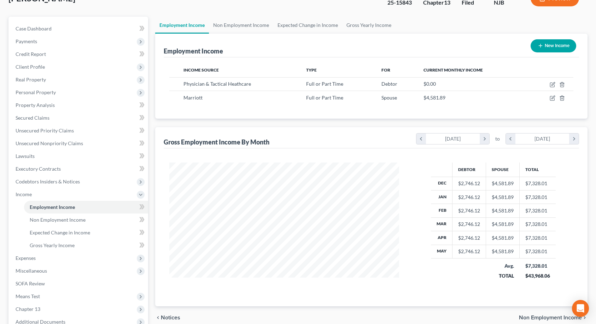
scroll to position [129, 0]
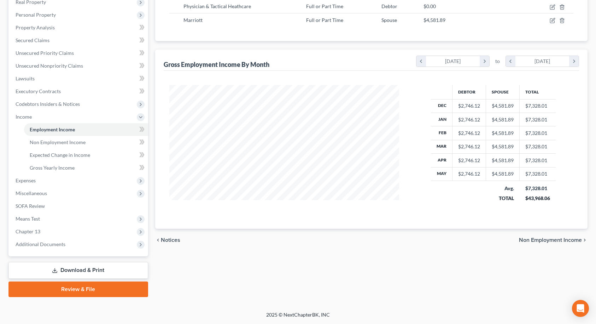
click at [565, 241] on span "Non Employment Income" at bounding box center [550, 240] width 63 height 6
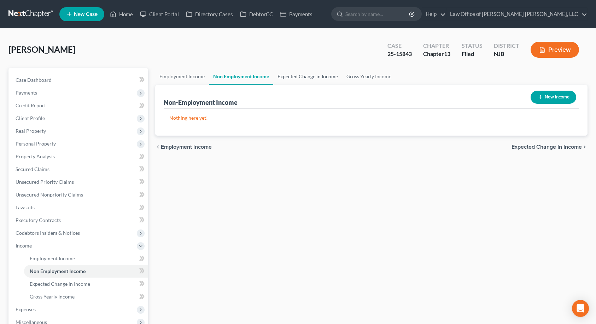
click at [317, 79] on link "Expected Change in Income" at bounding box center [307, 76] width 69 height 17
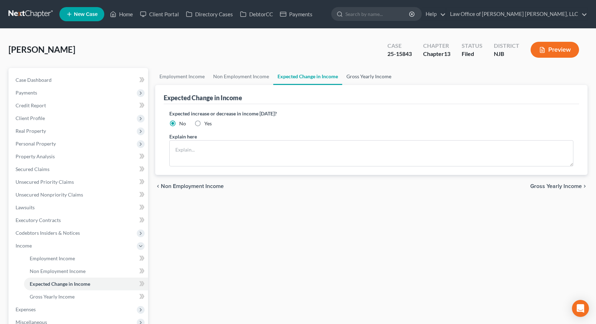
click at [347, 77] on link "Gross Yearly Income" at bounding box center [368, 76] width 53 height 17
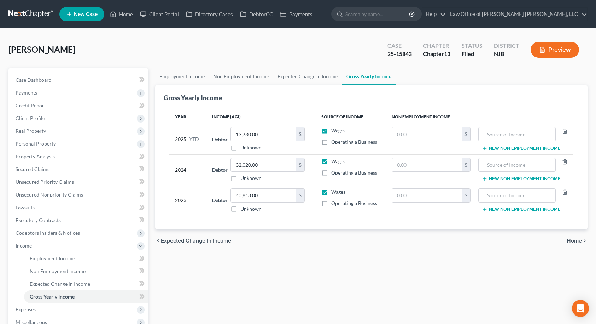
click at [570, 241] on span "Home" at bounding box center [574, 241] width 15 height 6
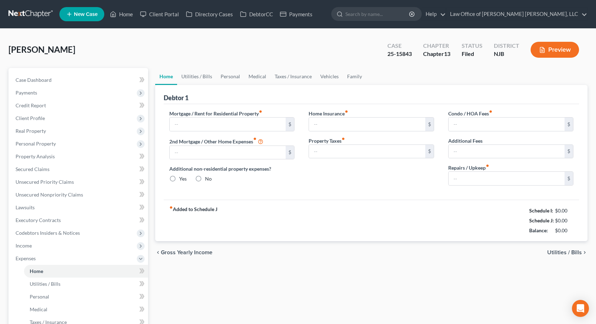
type input "1,250.00"
type input "0.00"
radio input "true"
type input "0.00"
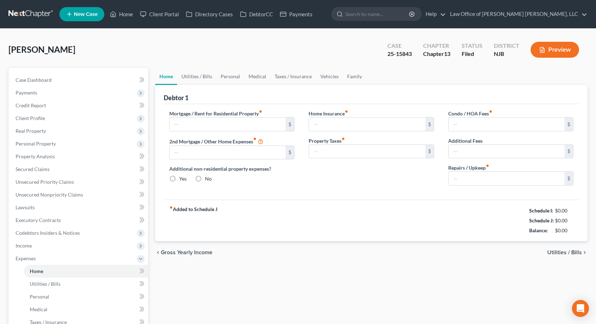
type input "0.00"
type input "100.00"
click at [210, 77] on link "Utilities / Bills" at bounding box center [196, 76] width 39 height 17
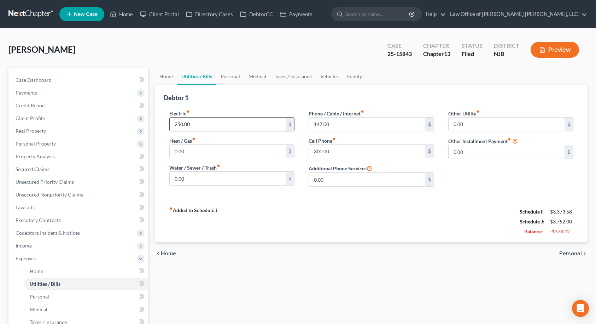
click at [200, 120] on input "250.00" at bounding box center [228, 123] width 116 height 13
type input "150.00"
click at [240, 189] on div "Electric fiber_manual_record 150.00 $ Heat / Gas fiber_manual_record 0.00 $ Wat…" at bounding box center [232, 151] width 140 height 82
click at [235, 79] on link "Personal" at bounding box center [230, 76] width 28 height 17
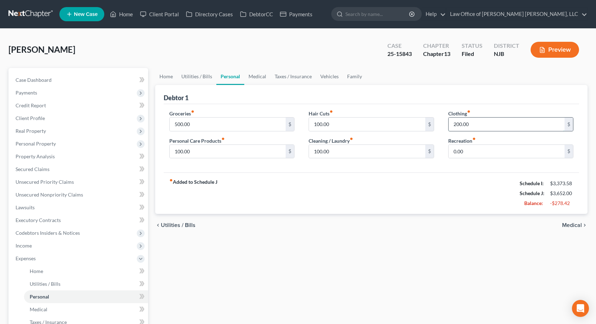
click at [495, 125] on input "200.00" at bounding box center [507, 123] width 116 height 13
type input "0"
type input "5"
type input "0.00"
click at [347, 125] on input "100.00" at bounding box center [367, 123] width 116 height 13
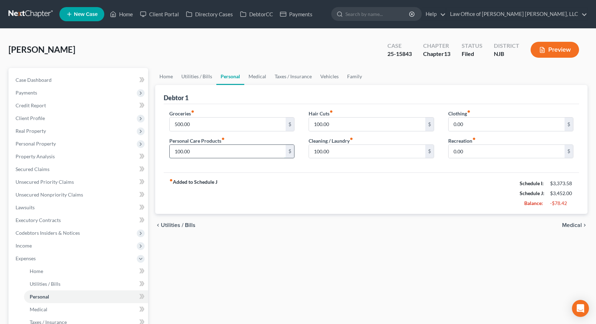
click at [238, 146] on input "100.00" at bounding box center [228, 151] width 116 height 13
click at [245, 125] on input "500.00" at bounding box center [228, 123] width 116 height 13
click at [257, 79] on link "Medical" at bounding box center [257, 76] width 26 height 17
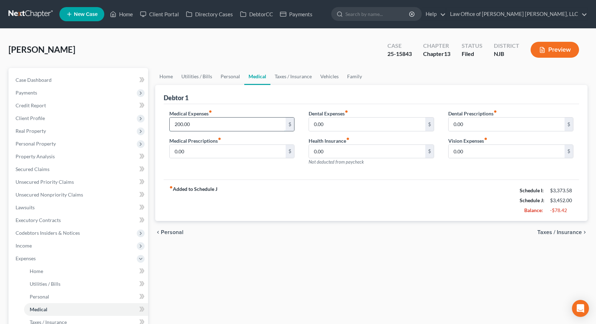
click at [218, 123] on input "200.00" at bounding box center [228, 123] width 116 height 13
click at [226, 125] on input "200.00" at bounding box center [228, 123] width 116 height 13
type input "100.00"
click at [269, 105] on div "Medical Expenses fiber_manual_record 100.00 $ Medical Prescriptions fiber_manua…" at bounding box center [372, 142] width 416 height 76
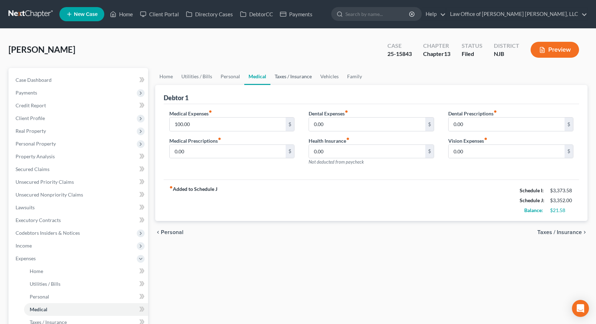
click at [301, 77] on link "Taxes / Insurance" at bounding box center [294, 76] width 46 height 17
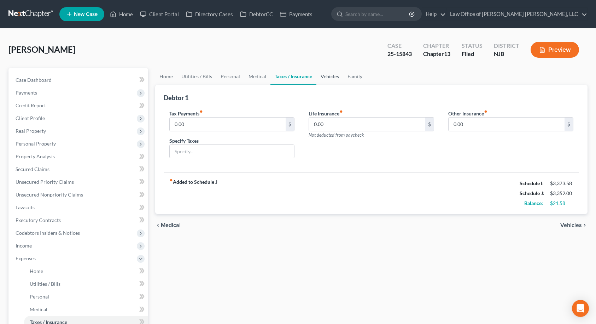
click at [330, 75] on link "Vehicles" at bounding box center [330, 76] width 27 height 17
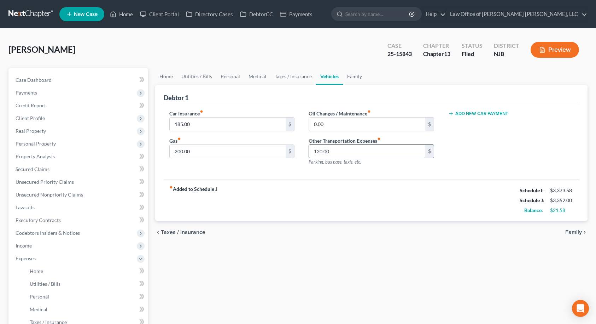
click at [342, 151] on input "120.00" at bounding box center [367, 151] width 116 height 13
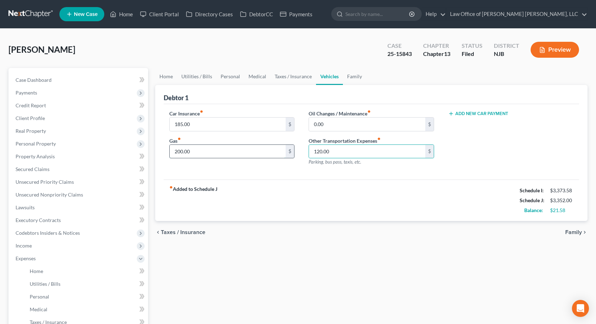
click at [262, 151] on input "200.00" at bounding box center [228, 151] width 116 height 13
type input "100.00"
click at [356, 152] on input "120.00" at bounding box center [367, 151] width 116 height 13
click at [353, 77] on link "Family" at bounding box center [354, 76] width 23 height 17
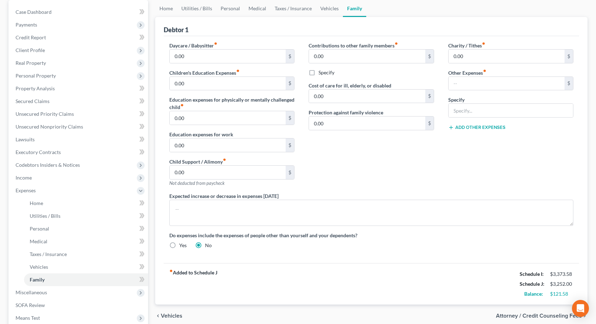
scroll to position [61, 0]
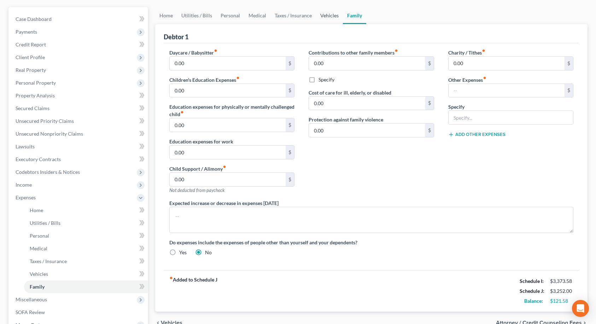
click at [334, 17] on link "Vehicles" at bounding box center [329, 15] width 27 height 17
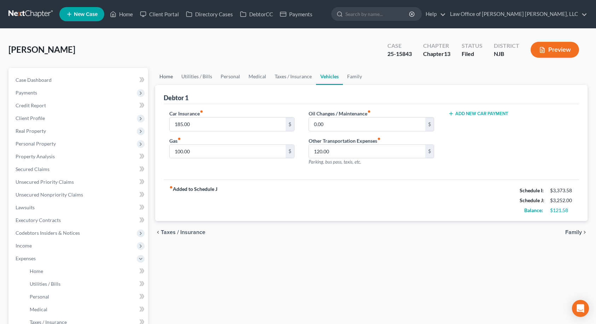
click at [168, 78] on link "Home" at bounding box center [166, 76] width 22 height 17
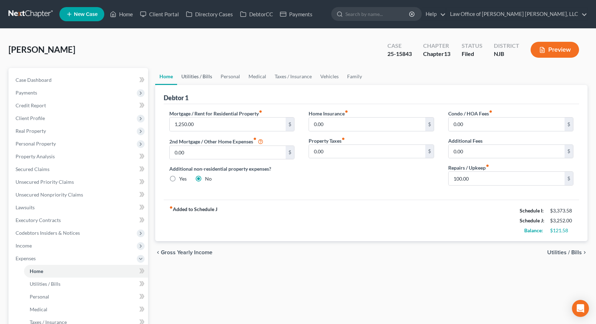
click at [188, 77] on link "Utilities / Bills" at bounding box center [196, 76] width 39 height 17
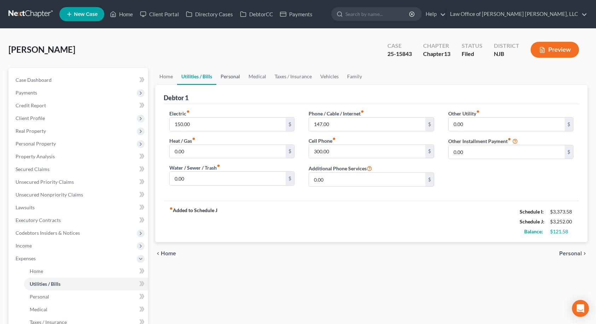
click at [226, 76] on link "Personal" at bounding box center [230, 76] width 28 height 17
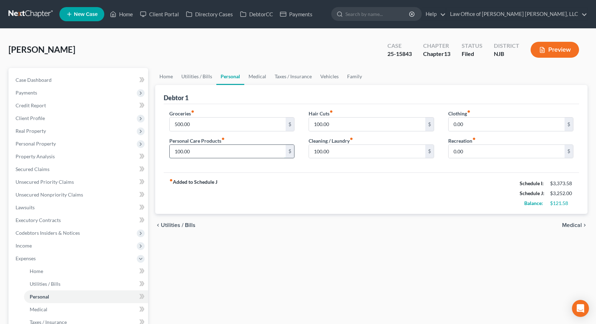
click at [202, 151] on input "100.00" at bounding box center [228, 151] width 116 height 13
click at [266, 182] on div "fiber_manual_record Added to Schedule J Schedule I: $3,373.58 Schedule J: $3,22…" at bounding box center [372, 192] width 416 height 41
click at [204, 154] on input "75.00" at bounding box center [228, 151] width 116 height 13
click at [265, 165] on div "Groceries fiber_manual_record 500.00 $ Personal Care Products fiber_manual_reco…" at bounding box center [372, 138] width 416 height 69
click at [217, 152] on input "60.00" at bounding box center [228, 151] width 116 height 13
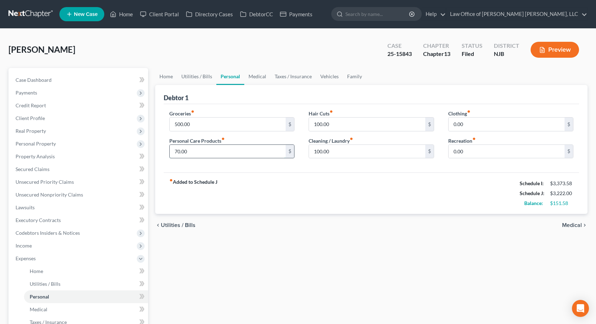
click at [229, 152] on input "70.00" at bounding box center [228, 151] width 116 height 13
type input "60.00"
click at [264, 170] on div "Groceries fiber_manual_record 500.00 $ Personal Care Products fiber_manual_reco…" at bounding box center [372, 138] width 416 height 69
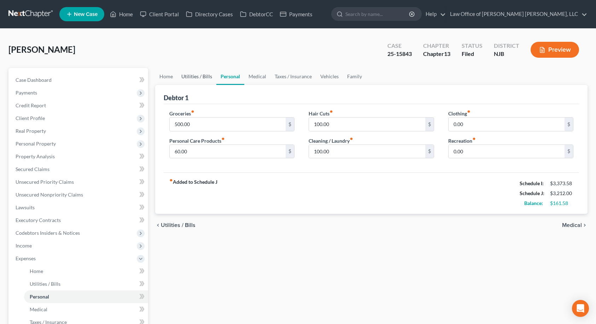
click at [190, 77] on link "Utilities / Bills" at bounding box center [196, 76] width 39 height 17
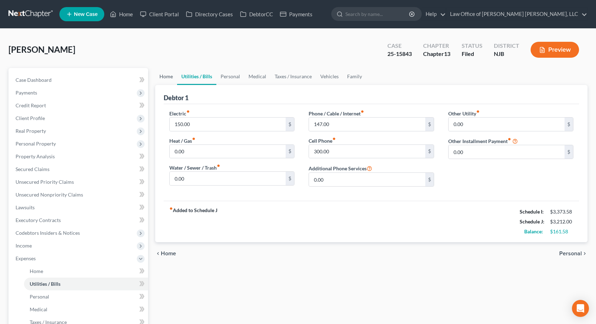
click at [166, 77] on link "Home" at bounding box center [166, 76] width 22 height 17
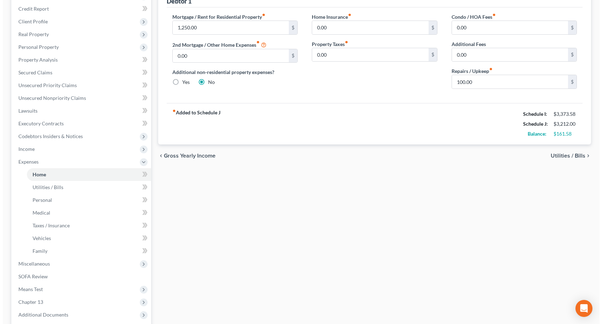
scroll to position [167, 0]
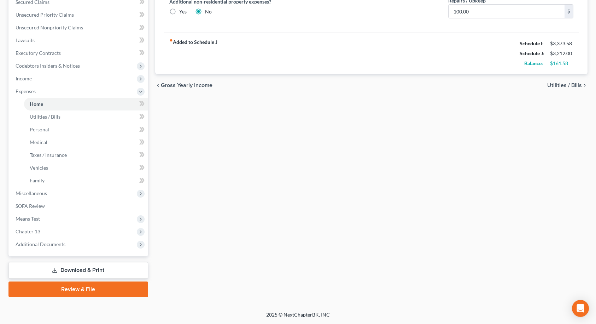
click at [72, 268] on link "Download & Print" at bounding box center [78, 270] width 140 height 17
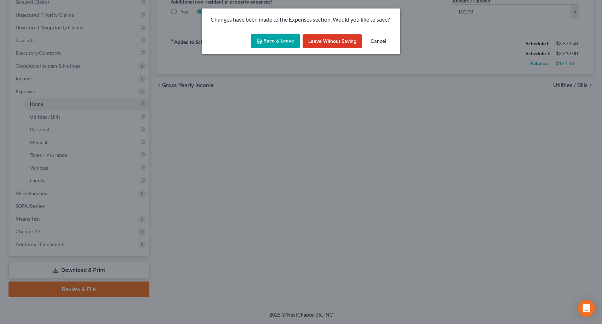
click at [274, 42] on button "Save & Leave" at bounding box center [275, 41] width 49 height 15
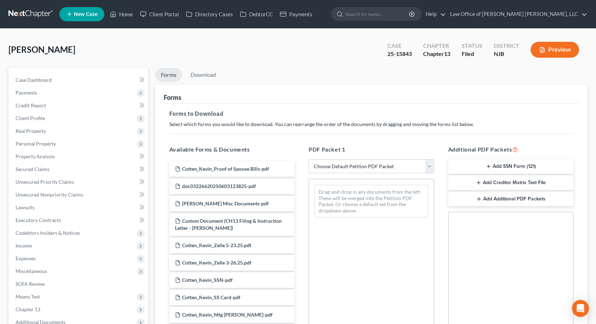
click at [363, 165] on select "Choose Default Petition PDF Packet Complete Bankruptcy Petition (all forms and …" at bounding box center [372, 166] width 126 height 14
click at [358, 162] on select "Choose Default Petition PDF Packet Complete Bankruptcy Petition (all forms and …" at bounding box center [372, 166] width 126 height 14
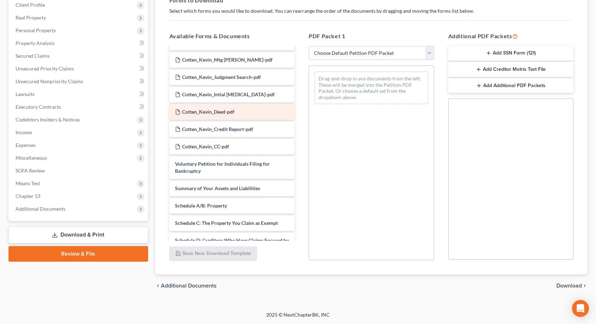
scroll to position [177, 0]
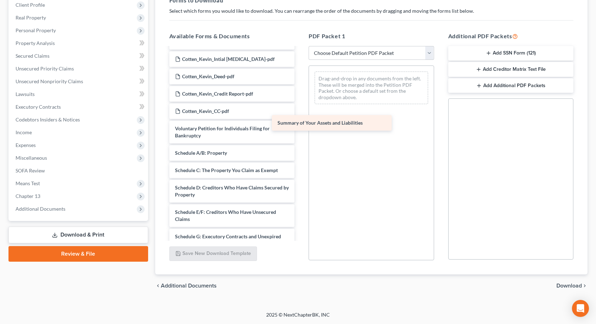
drag, startPoint x: 214, startPoint y: 151, endPoint x: 339, endPoint y: 108, distance: 132.8
click at [301, 108] on div "Summary of Your Assets and Liabilities Cotten_Kevin_Proof of Spouse Bills-pdf d…" at bounding box center [232, 158] width 137 height 575
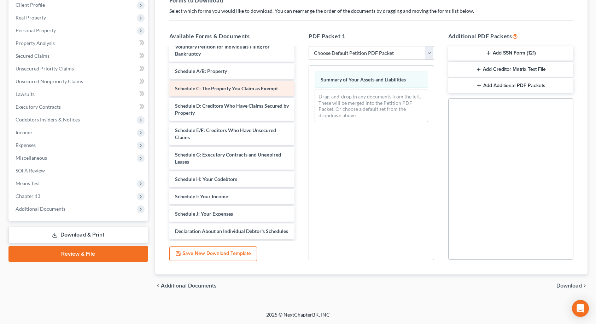
scroll to position [283, 0]
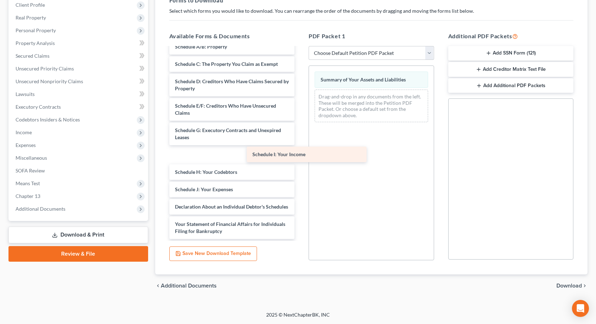
drag, startPoint x: 213, startPoint y: 172, endPoint x: 372, endPoint y: 125, distance: 166.1
click at [301, 125] on div "Schedule I: Your Income Cotten_Kevin_Proof of Spouse Bills-pdf doc0322662025060…" at bounding box center [232, 52] width 137 height 575
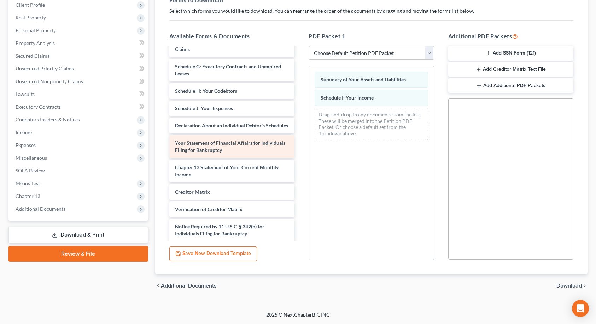
scroll to position [354, 0]
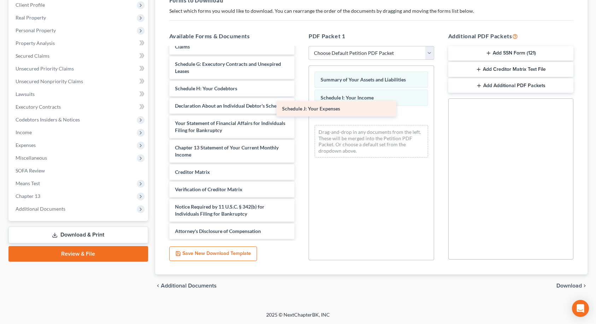
drag, startPoint x: 234, startPoint y: 104, endPoint x: 357, endPoint y: 111, distance: 123.0
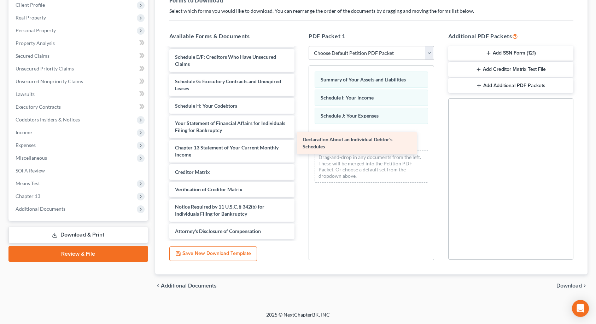
scroll to position [332, 0]
drag, startPoint x: 218, startPoint y: 106, endPoint x: 364, endPoint y: 149, distance: 151.9
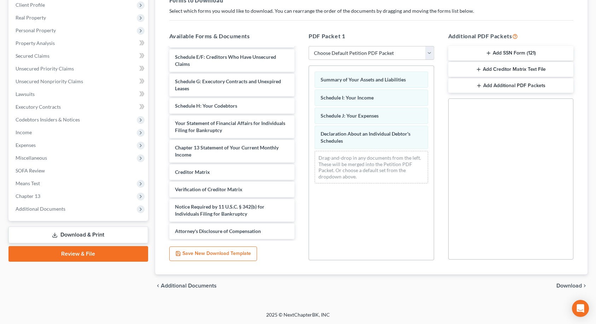
click at [563, 285] on span "Download" at bounding box center [569, 286] width 25 height 6
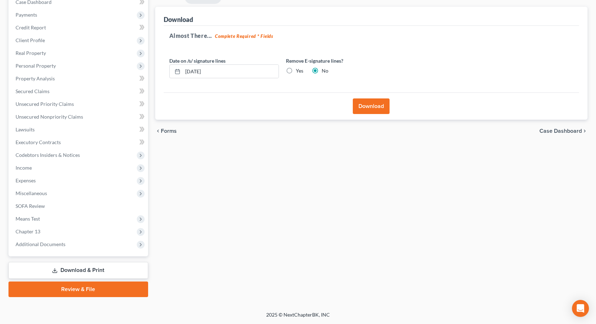
scroll to position [78, 0]
click at [371, 106] on button "Download" at bounding box center [371, 106] width 37 height 16
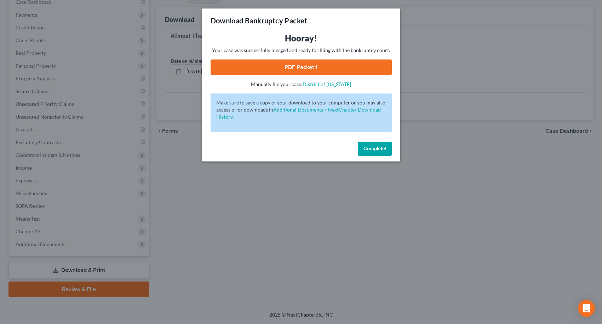
click at [307, 60] on link "PDF Packet 1" at bounding box center [300, 67] width 181 height 16
click at [381, 149] on span "Complete!" at bounding box center [374, 148] width 23 height 6
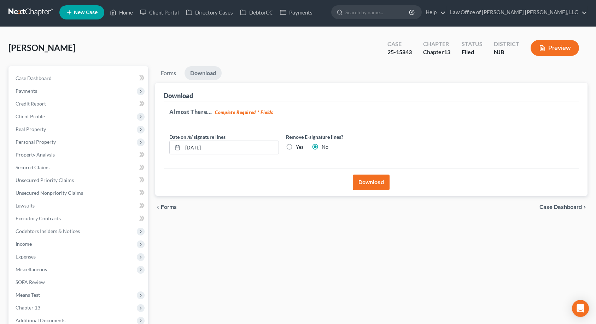
scroll to position [0, 0]
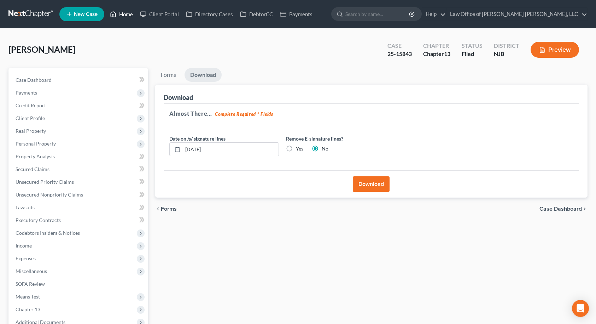
click at [129, 15] on link "Home" at bounding box center [121, 14] width 30 height 13
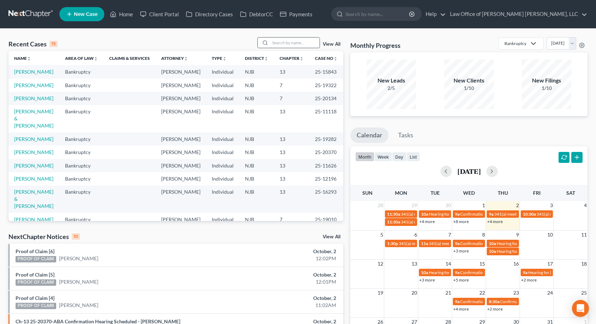
click at [301, 42] on input "search" at bounding box center [295, 42] width 50 height 10
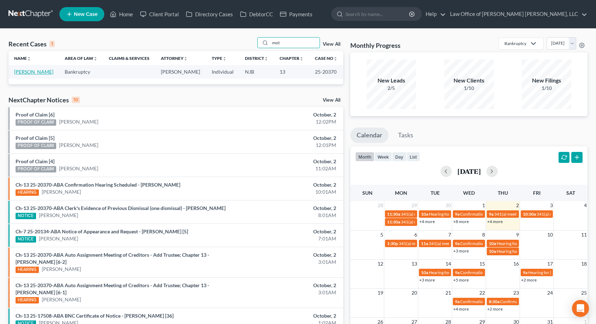
type input "mot"
click at [23, 73] on link "[PERSON_NAME]" at bounding box center [33, 72] width 39 height 6
select select "6"
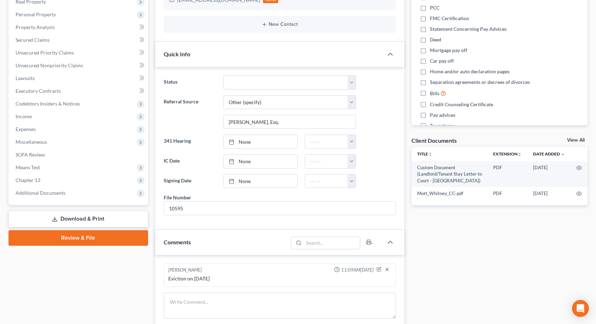
scroll to position [177, 0]
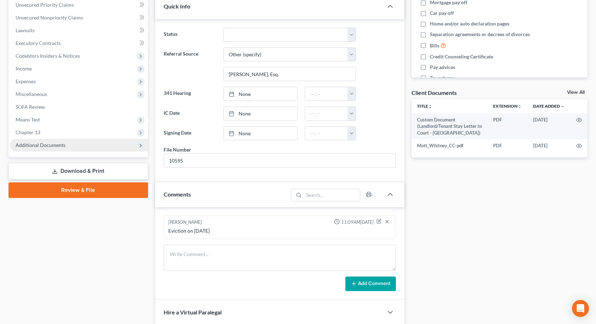
click at [88, 145] on span "Additional Documents" at bounding box center [79, 145] width 138 height 13
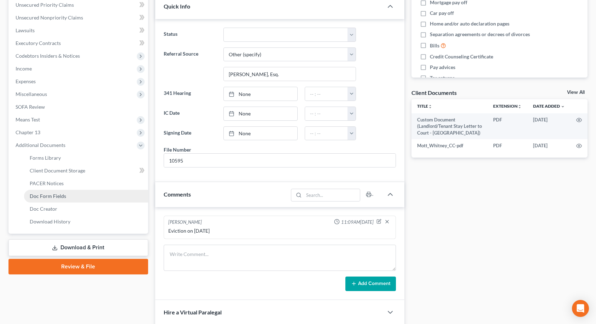
click at [80, 194] on link "Doc Form Fields" at bounding box center [86, 196] width 124 height 13
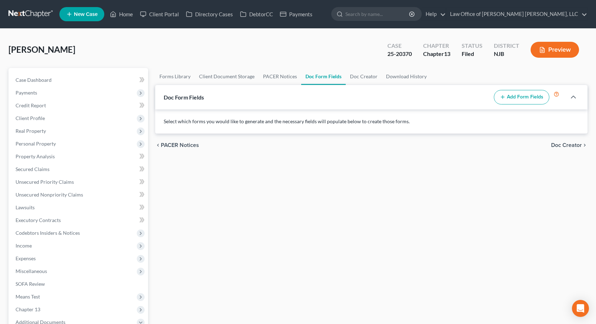
click at [527, 97] on button "Add Form Fields" at bounding box center [522, 97] width 56 height 15
select select
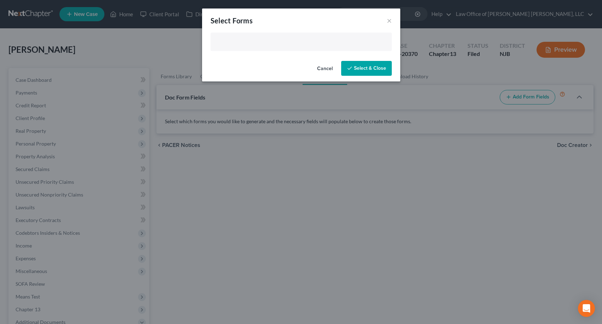
click at [294, 46] on input "text" at bounding box center [300, 42] width 171 height 11
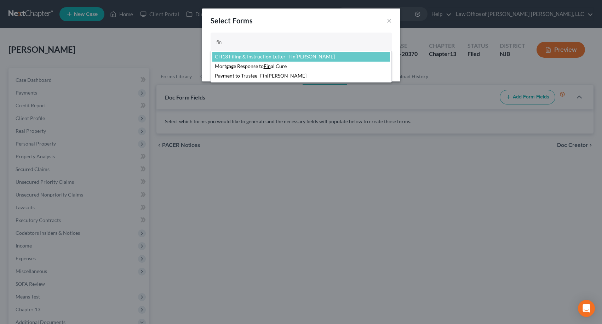
type input "fin"
select select "87410"
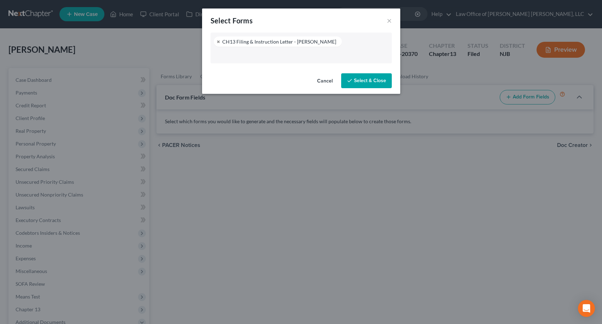
click at [363, 79] on button "Select & Close" at bounding box center [366, 80] width 51 height 15
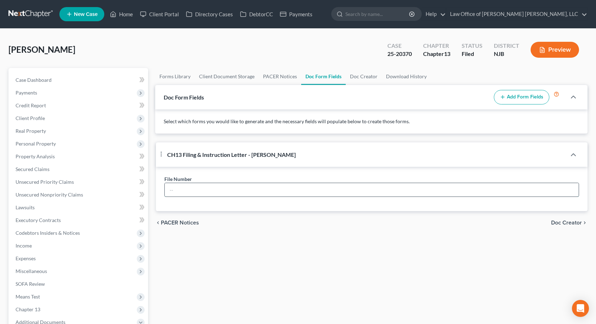
click at [247, 186] on input "text" at bounding box center [372, 189] width 415 height 13
type input "10595"
click at [565, 222] on span "Doc Creator" at bounding box center [566, 223] width 31 height 6
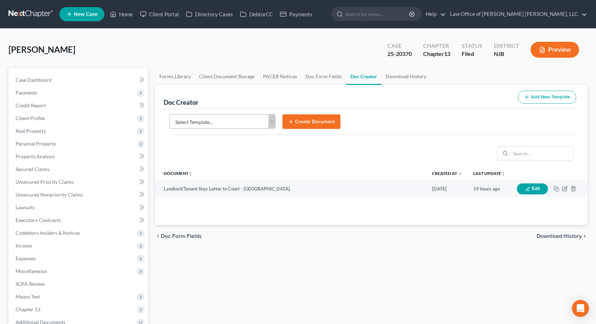
click at [244, 122] on body "Home New Case Client Portal Directory Cases DebtorCC Payments Law Office of [PE…" at bounding box center [298, 239] width 596 height 478
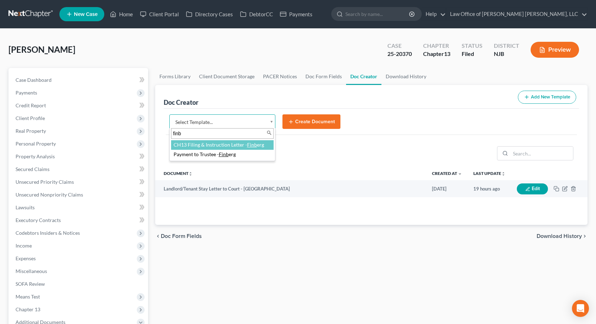
type input "finb"
select select "87410"
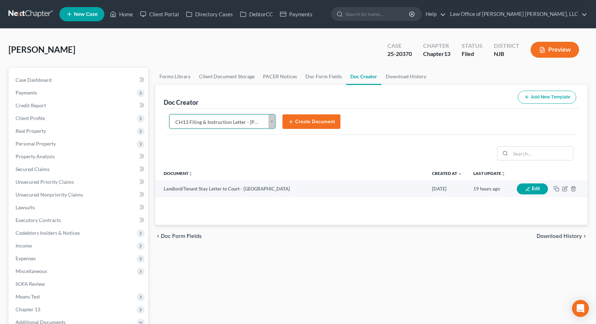
click at [298, 126] on button "Create Document" at bounding box center [312, 121] width 58 height 15
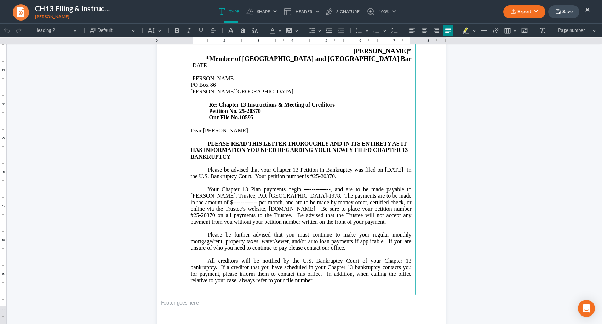
scroll to position [106, 0]
click at [292, 203] on span "Your Chapter 13 Plan payments begin --------------, and are to be made payable …" at bounding box center [301, 205] width 221 height 39
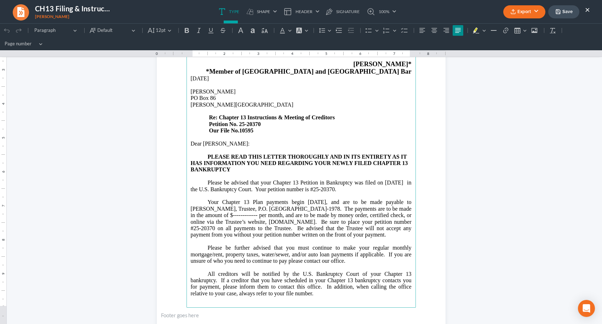
click at [246, 214] on span "Your Chapter 13 Plan payments begin [DATE], and are to be made payable to [PERS…" at bounding box center [301, 218] width 221 height 39
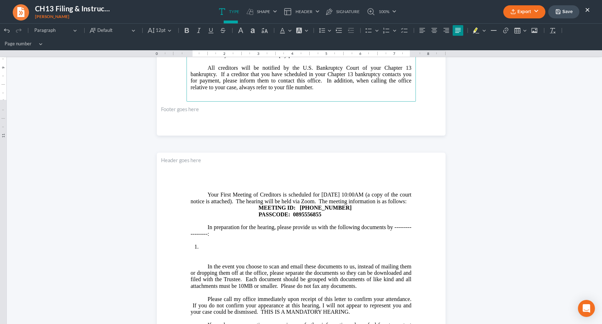
scroll to position [354, 0]
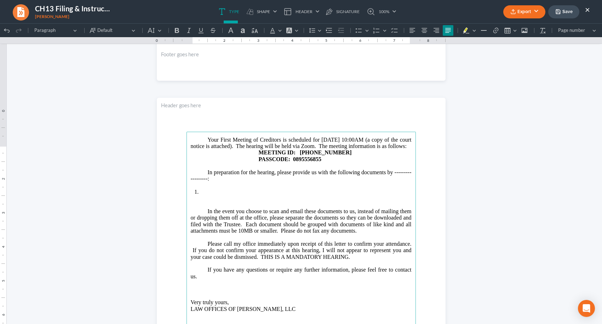
click at [391, 182] on p "In preparation for the hearing, please provide us with the following documents …" at bounding box center [301, 175] width 221 height 13
click at [224, 195] on li "Rich Text Editor, page-1-main" at bounding box center [305, 192] width 211 height 6
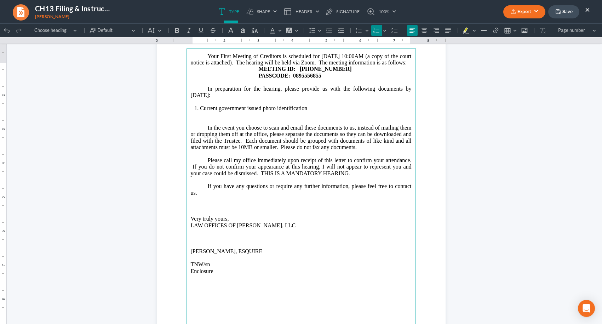
scroll to position [424, 0]
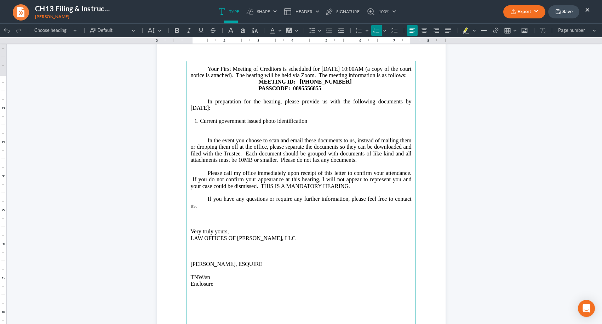
click at [560, 15] on button "Save" at bounding box center [563, 11] width 31 height 13
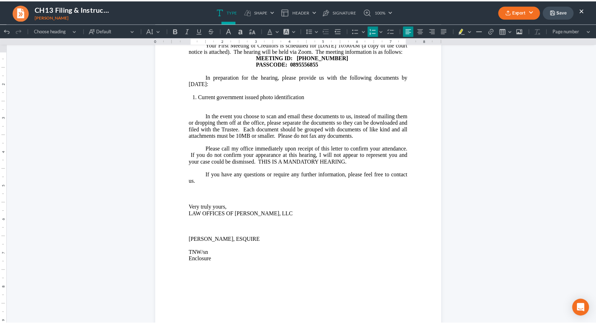
scroll to position [319, 0]
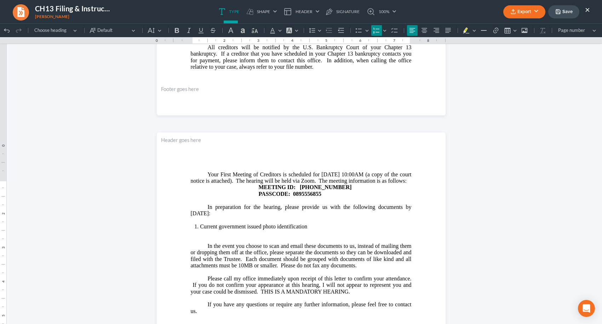
click at [526, 10] on button "Export" at bounding box center [524, 11] width 42 height 13
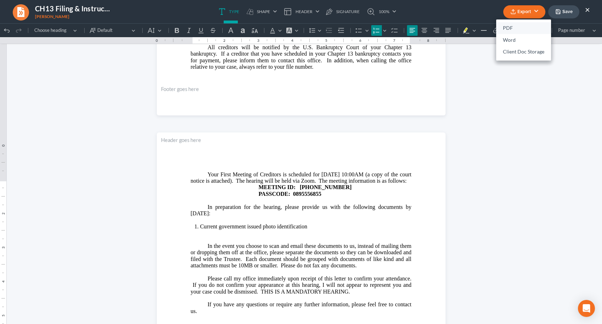
click at [522, 31] on link "PDF" at bounding box center [523, 28] width 55 height 12
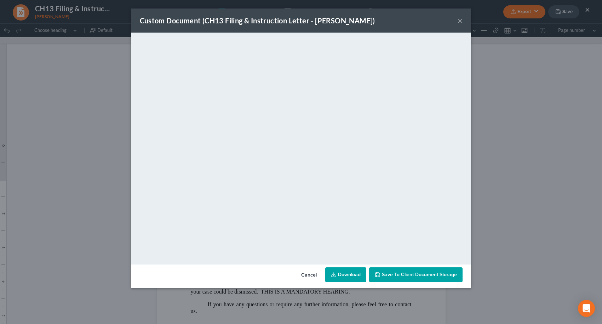
click at [404, 272] on span "Save to Client Document Storage" at bounding box center [419, 274] width 75 height 6
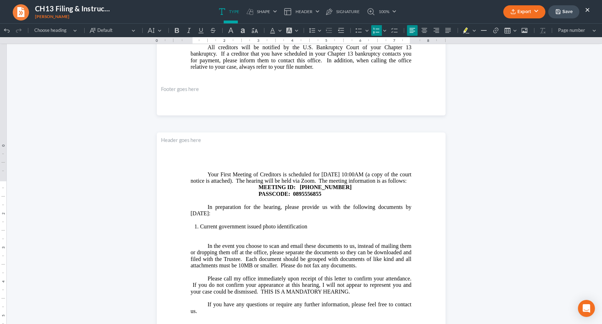
click at [587, 11] on button "×" at bounding box center [587, 9] width 5 height 8
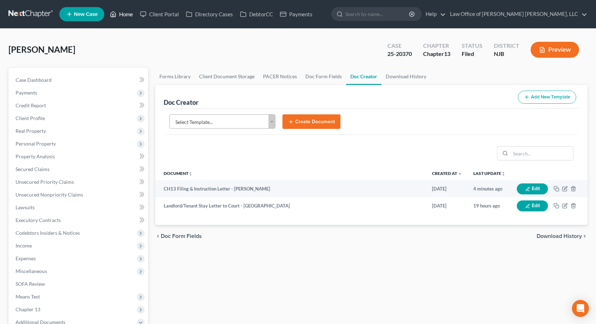
click at [129, 14] on link "Home" at bounding box center [121, 14] width 30 height 13
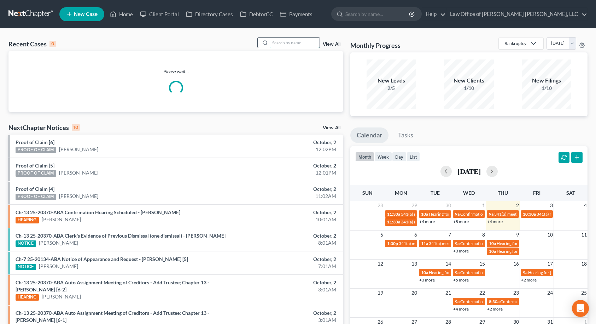
click at [288, 43] on input "search" at bounding box center [295, 42] width 50 height 10
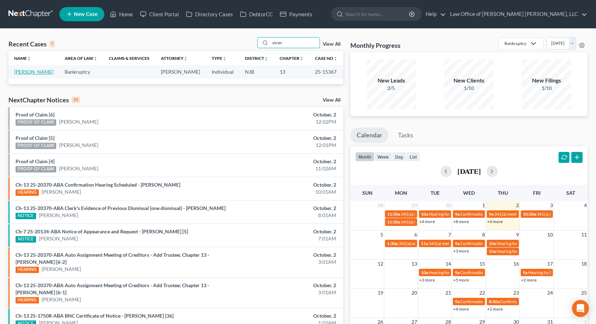
type input "vicen"
click at [29, 72] on link "[PERSON_NAME]" at bounding box center [33, 72] width 39 height 6
select select "10"
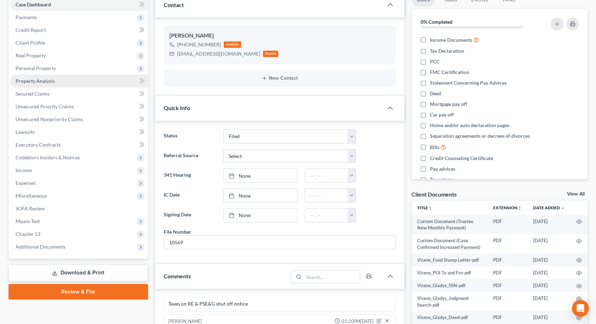
scroll to position [106, 0]
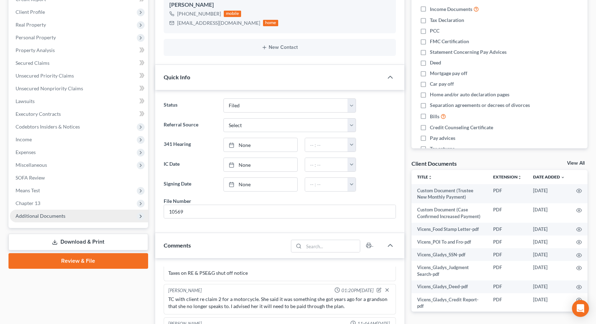
click at [75, 214] on span "Additional Documents" at bounding box center [79, 215] width 138 height 13
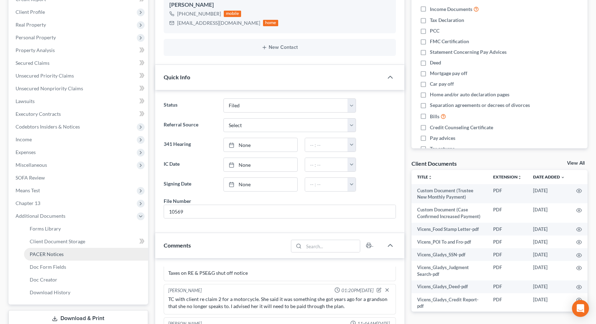
click at [64, 254] on link "PACER Notices" at bounding box center [86, 254] width 124 height 13
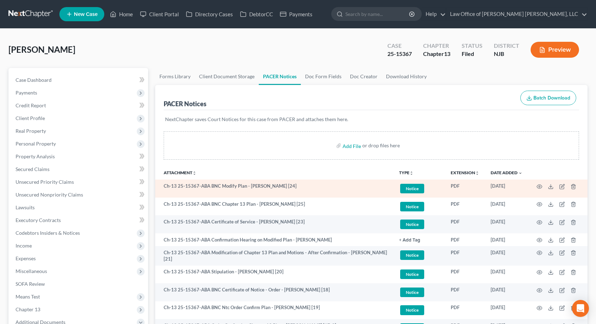
scroll to position [35, 0]
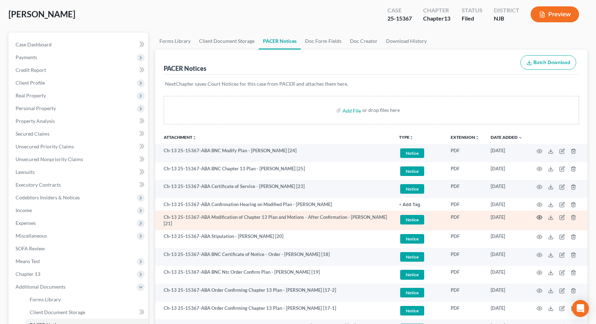
click at [539, 217] on icon "button" at bounding box center [540, 217] width 6 height 6
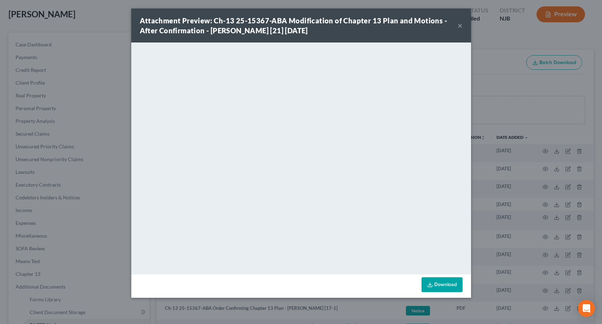
click at [460, 25] on button "×" at bounding box center [459, 25] width 5 height 8
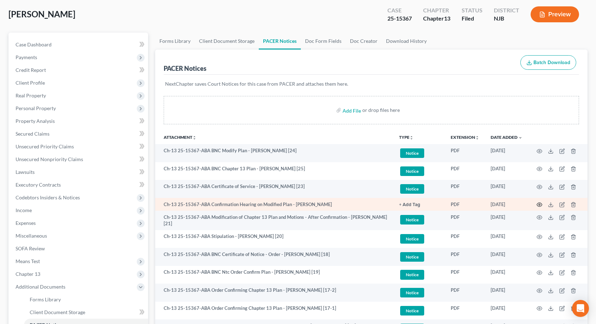
click at [540, 204] on circle "button" at bounding box center [539, 204] width 1 height 1
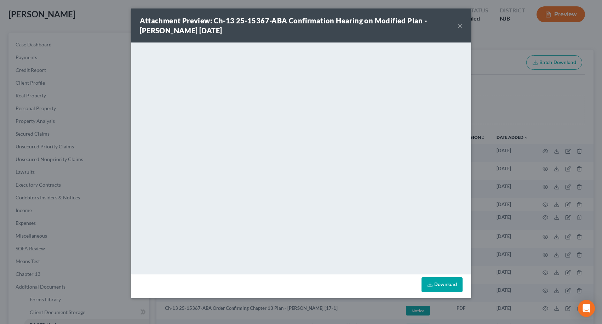
click at [461, 26] on button "×" at bounding box center [459, 25] width 5 height 8
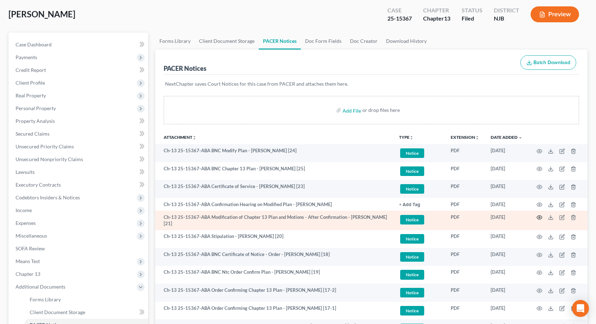
click at [540, 215] on icon "button" at bounding box center [539, 217] width 5 height 4
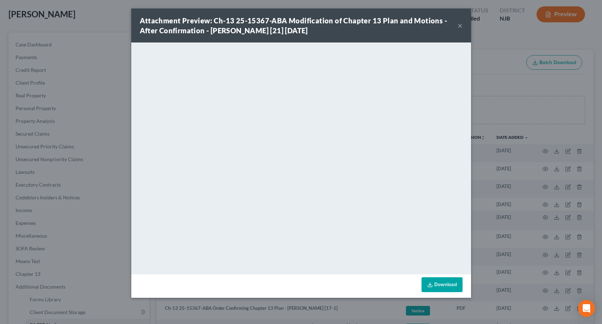
click at [459, 26] on button "×" at bounding box center [459, 25] width 5 height 8
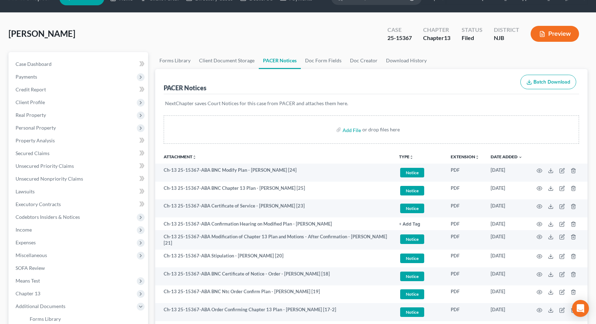
scroll to position [0, 0]
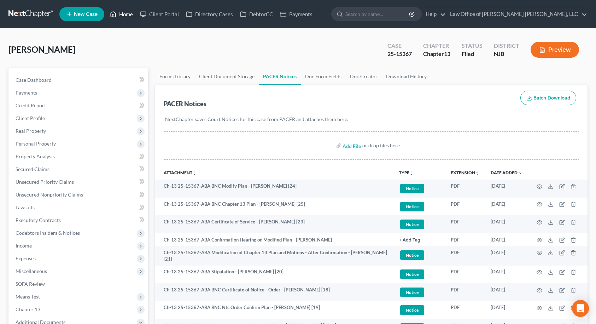
click at [129, 15] on link "Home" at bounding box center [121, 14] width 30 height 13
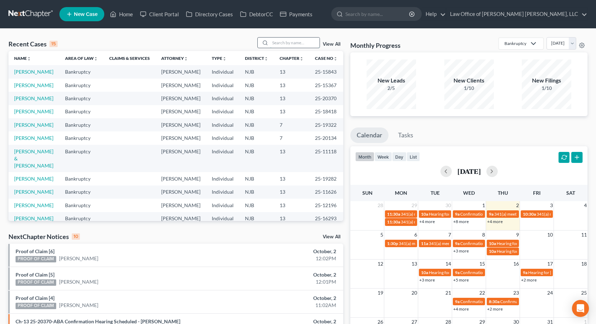
click at [286, 44] on input "search" at bounding box center [295, 42] width 50 height 10
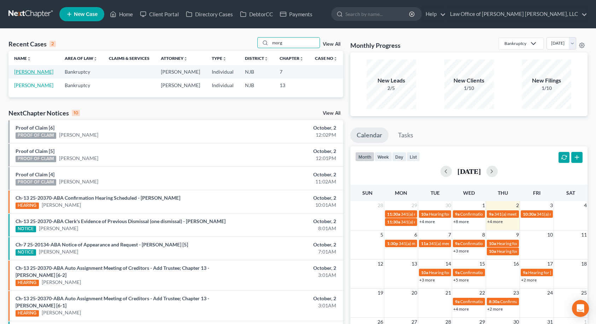
type input "morg"
click at [18, 71] on link "[PERSON_NAME]" at bounding box center [33, 72] width 39 height 6
select select "6"
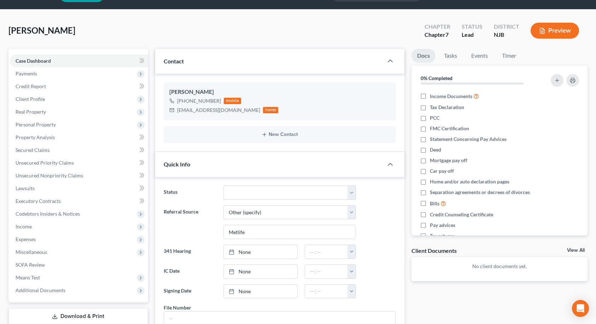
scroll to position [35, 0]
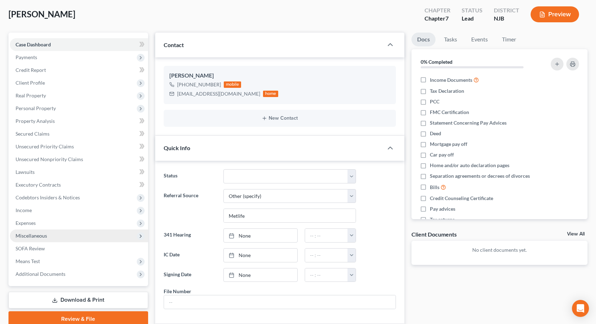
click at [37, 234] on span "Miscellaneous" at bounding box center [31, 235] width 31 height 6
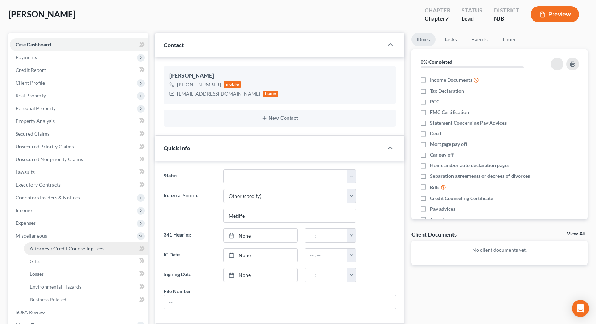
click at [37, 245] on span "Attorney / Credit Counseling Fees" at bounding box center [67, 248] width 75 height 6
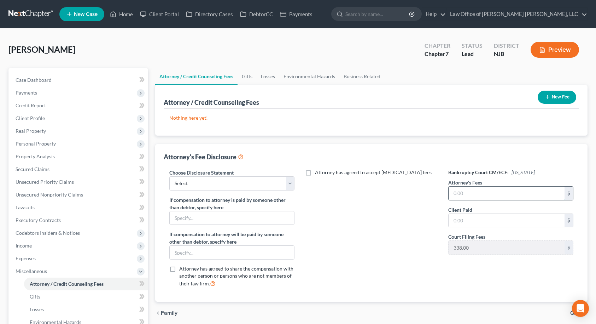
click at [455, 192] on input "text" at bounding box center [507, 192] width 116 height 13
type input "4,750.00"
click at [467, 221] on input "text" at bounding box center [507, 220] width 116 height 13
type input "1,787.00"
click at [415, 242] on div "Attorney has agreed to accept [MEDICAL_DATA] fees" at bounding box center [372, 231] width 140 height 124
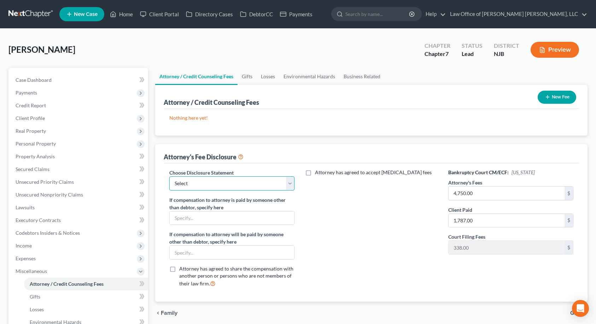
click at [290, 181] on select "Select PA - 13 NJ - 7 PA - 7 DISCLOSURE OF COMPENSATION OF ATTORNEY FOR DEBTOR" at bounding box center [232, 183] width 126 height 14
select select "3"
click at [169, 176] on select "Select PA - 13 NJ - 7 PA - 7 DISCLOSURE OF COMPENSATION OF ATTORNEY FOR DEBTOR" at bounding box center [232, 183] width 126 height 14
click at [42, 118] on span "Client Profile" at bounding box center [30, 118] width 29 height 6
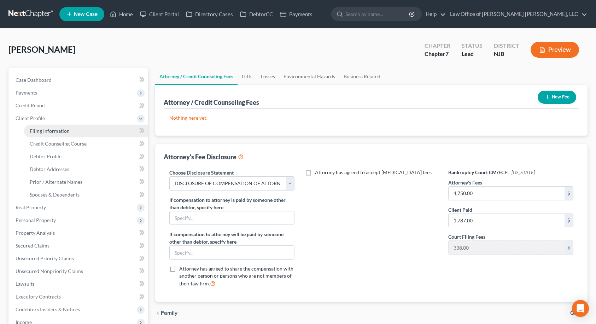
click at [54, 131] on span "Filing Information" at bounding box center [50, 131] width 40 height 6
select select "1"
select select "0"
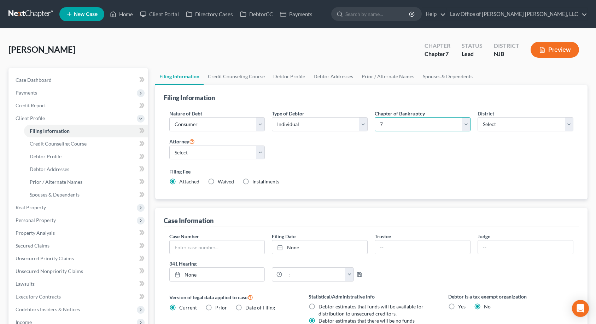
click at [385, 119] on select "Select 7 11 12 13" at bounding box center [423, 124] width 96 height 14
select select "3"
click at [375, 117] on select "Select 7 11 12 13" at bounding box center [423, 124] width 96 height 14
click at [225, 76] on link "Credit Counseling Course" at bounding box center [236, 76] width 65 height 17
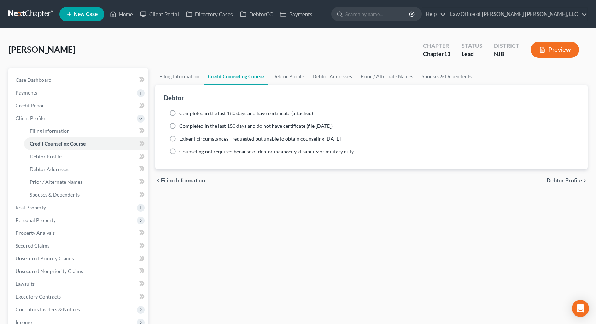
click at [179, 126] on label "Completed in the last 180 days and do not have certificate (file [DATE])" at bounding box center [256, 125] width 154 height 7
click at [182, 126] on input "Completed in the last 180 days and do not have certificate (file [DATE])" at bounding box center [184, 124] width 5 height 5
radio input "true"
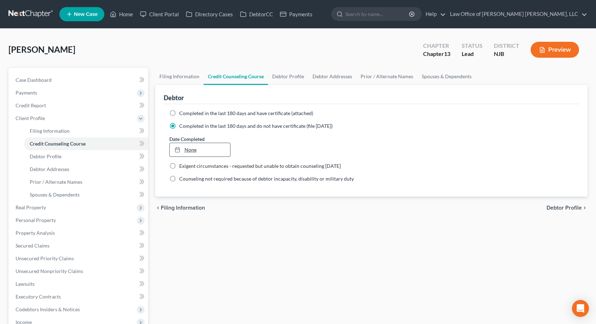
click at [192, 151] on link "None" at bounding box center [200, 149] width 61 height 13
click at [286, 77] on link "Debtor Profile" at bounding box center [288, 76] width 40 height 17
select select "0"
select select "1"
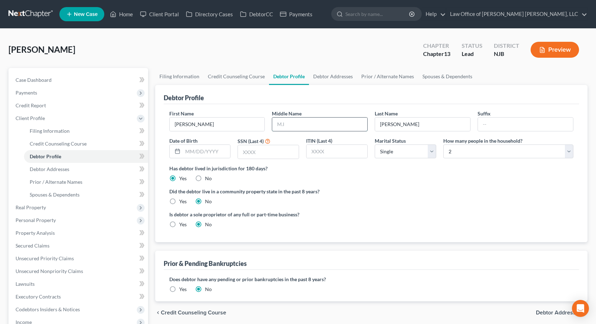
click at [282, 123] on input "text" at bounding box center [319, 123] width 95 height 13
click at [209, 151] on input "text" at bounding box center [207, 151] width 48 height 13
type input "[DATE]"
click at [243, 152] on input "text" at bounding box center [268, 151] width 61 height 13
type input "7815"
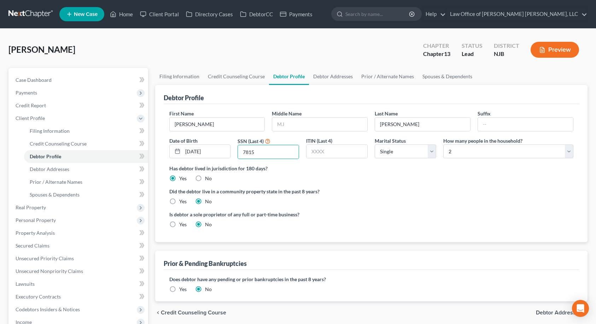
click at [385, 168] on label "Has debtor lived in jurisdiction for 180 days?" at bounding box center [371, 167] width 405 height 7
click at [412, 156] on select "Select Single Married Separated Divorced Widowed" at bounding box center [406, 151] width 62 height 14
click at [42, 108] on span "Credit Report" at bounding box center [31, 105] width 30 height 6
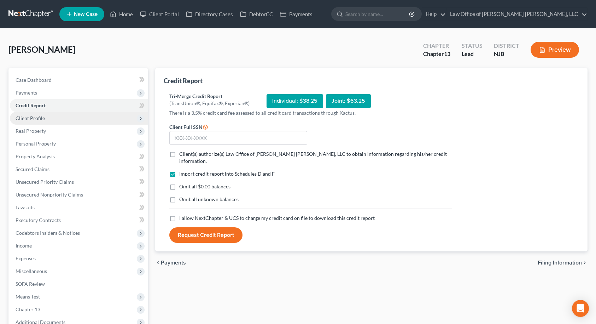
click at [39, 120] on span "Client Profile" at bounding box center [30, 118] width 29 height 6
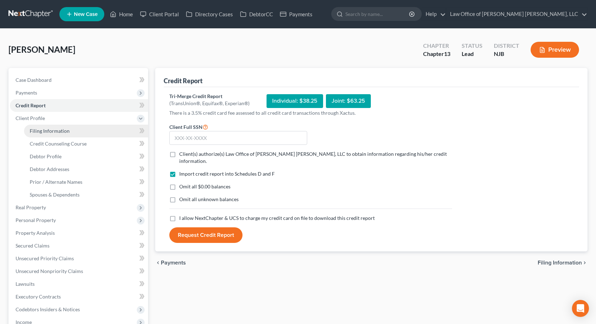
click at [38, 129] on span "Filing Information" at bounding box center [50, 131] width 40 height 6
select select "1"
select select "0"
select select "3"
select select "51"
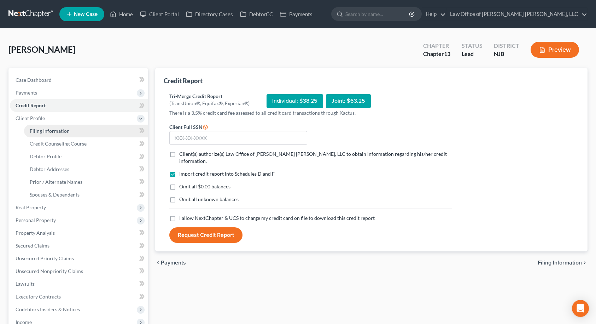
select select "0"
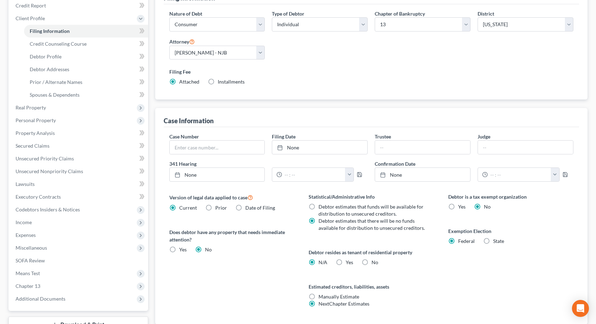
scroll to position [13, 0]
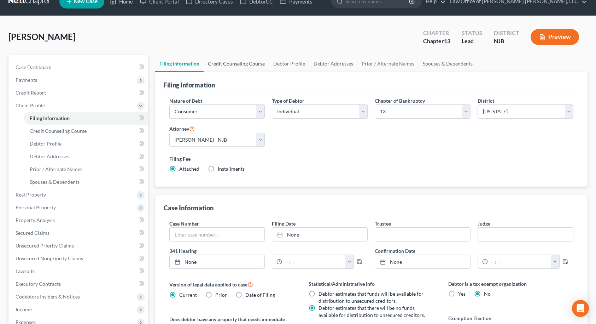
click at [242, 64] on link "Credit Counseling Course" at bounding box center [236, 63] width 65 height 17
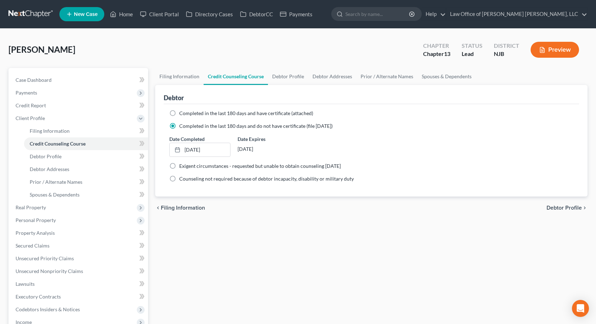
click at [179, 126] on label "Completed in the last 180 days and do not have certificate (file [DATE])" at bounding box center [256, 125] width 154 height 7
click at [182, 126] on input "Completed in the last 180 days and do not have certificate (file [DATE])" at bounding box center [184, 124] width 5 height 5
click at [290, 75] on link "Debtor Profile" at bounding box center [288, 76] width 40 height 17
select select "0"
select select "1"
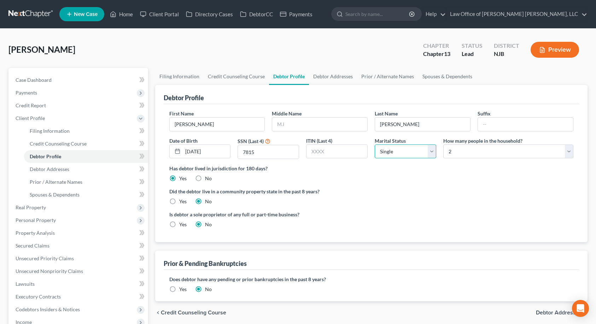
click at [382, 156] on select "Select Single Married Separated Divorced Widowed" at bounding box center [406, 151] width 62 height 14
click at [383, 156] on select "Select Single Married Separated Divorced Widowed" at bounding box center [406, 151] width 62 height 14
select select "1"
click at [375, 144] on select "Select Single Married Separated Divorced Widowed" at bounding box center [406, 151] width 62 height 14
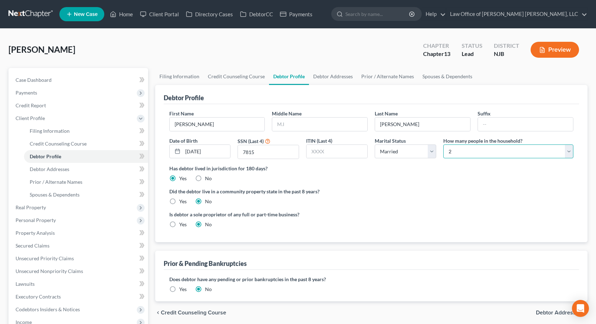
click at [481, 153] on select "Select 1 2 3 4 5 6 7 8 9 10 11 12 13 14 15 16 17 18 19 20" at bounding box center [509, 151] width 130 height 14
click at [444, 144] on select "Select 1 2 3 4 5 6 7 8 9 10 11 12 13 14 15 16 17 18 19 20" at bounding box center [509, 151] width 130 height 14
click at [475, 179] on div "Has debtor lived in jurisdiction for 180 days? Yes No Debtor must reside in jur…" at bounding box center [371, 172] width 405 height 17
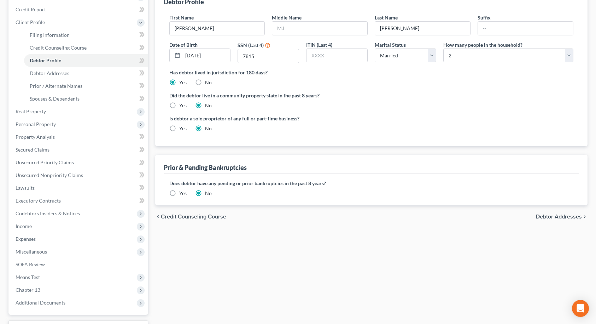
scroll to position [83, 0]
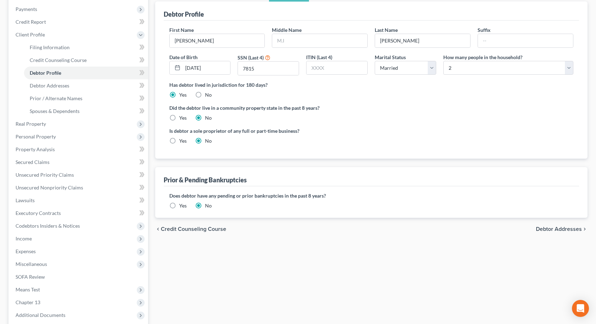
click at [556, 228] on span "Debtor Addresses" at bounding box center [559, 229] width 46 height 6
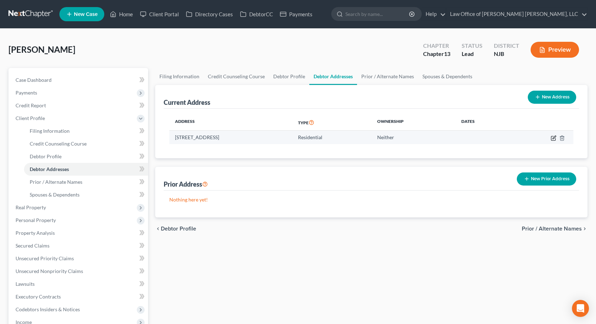
click at [552, 138] on icon "button" at bounding box center [554, 138] width 6 height 6
select select "33"
select select "2"
select select "0"
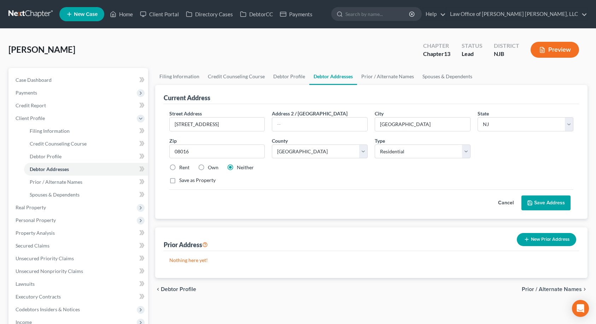
click at [556, 199] on button "Save Address" at bounding box center [546, 202] width 49 height 15
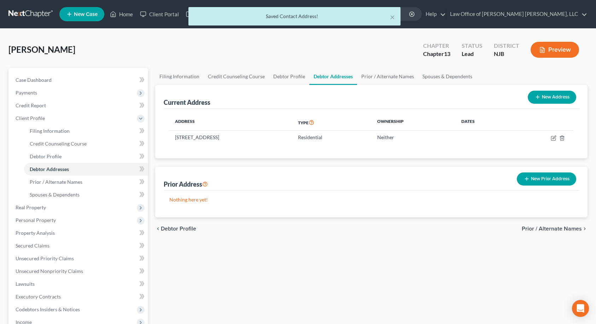
click at [575, 227] on span "Prior / Alternate Names" at bounding box center [552, 229] width 60 height 6
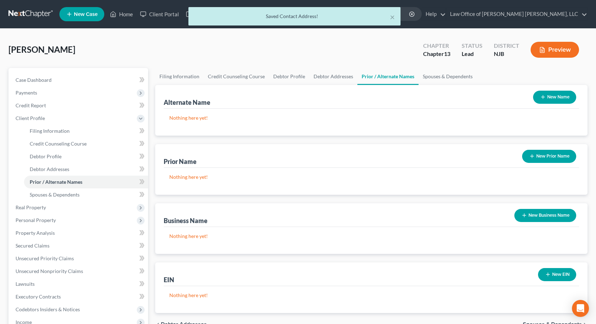
click at [544, 154] on button "New Prior Name" at bounding box center [549, 156] width 54 height 13
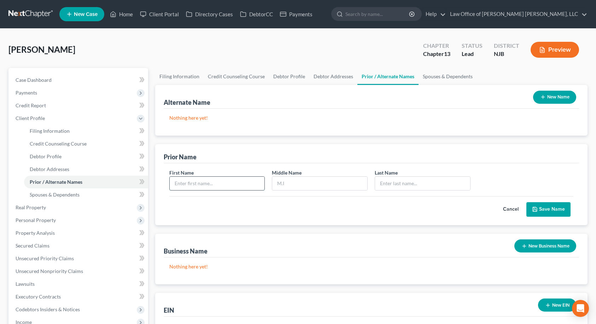
click at [227, 184] on input "text" at bounding box center [217, 182] width 95 height 13
type input "[PERSON_NAME]"
type input "D"
type input "[PERSON_NAME]"
click at [544, 213] on button "Save Name" at bounding box center [549, 209] width 44 height 15
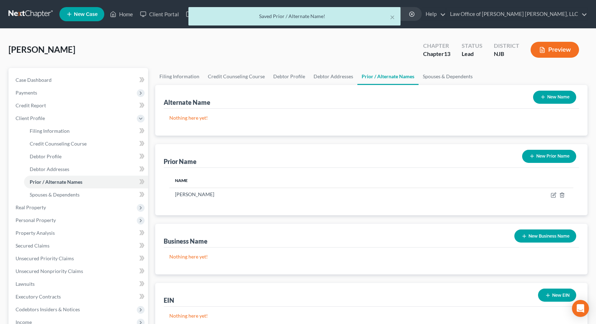
click at [551, 158] on button "New Prior Name" at bounding box center [549, 156] width 54 height 13
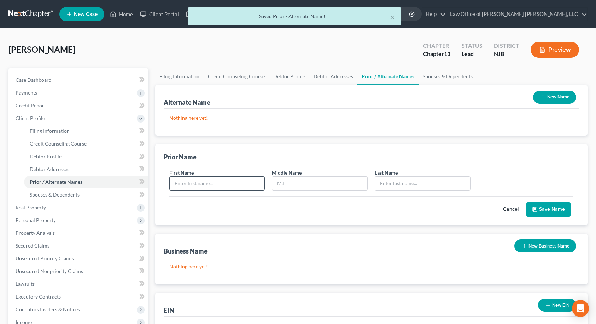
click at [244, 183] on input "text" at bounding box center [217, 182] width 95 height 13
type input "[PERSON_NAME]"
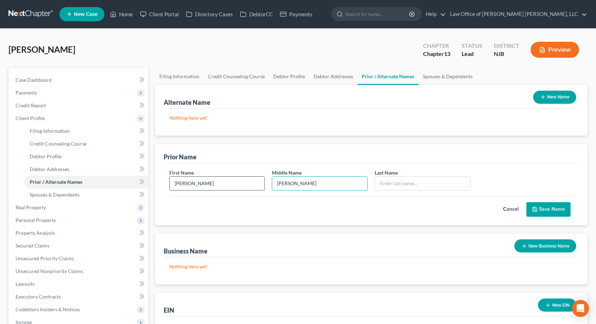
type input "[PERSON_NAME]"
click at [538, 212] on icon "submit" at bounding box center [535, 209] width 6 height 6
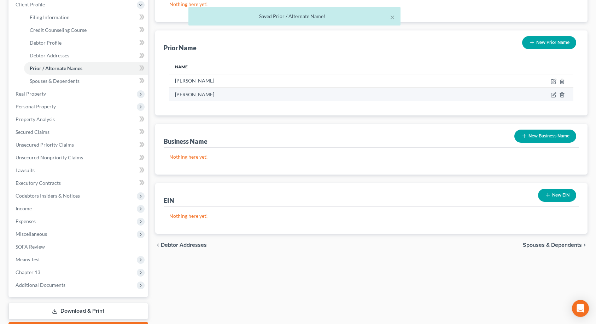
scroll to position [141, 0]
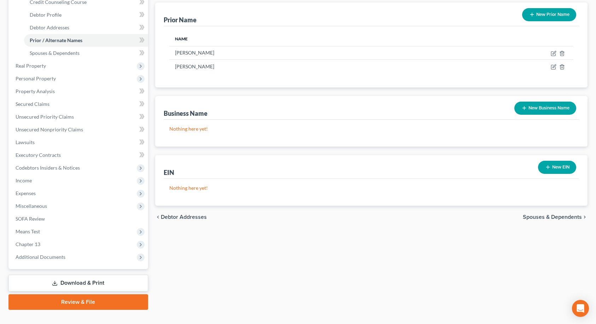
click at [563, 216] on span "Spouses & Dependents" at bounding box center [552, 217] width 59 height 6
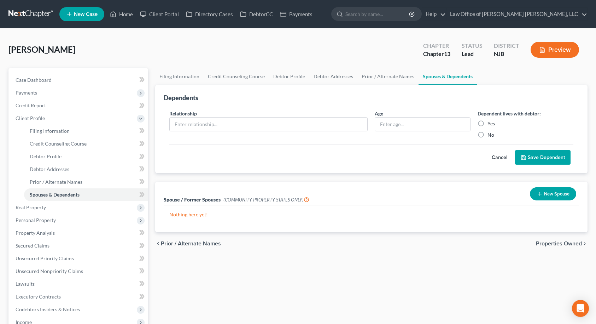
click at [563, 244] on span "Properties Owned" at bounding box center [559, 244] width 46 height 6
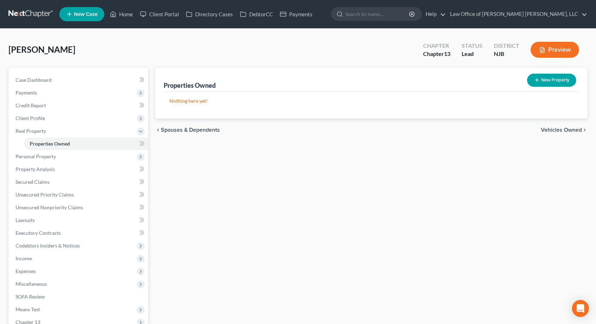
click at [561, 130] on span "Vehicles Owned" at bounding box center [561, 130] width 41 height 6
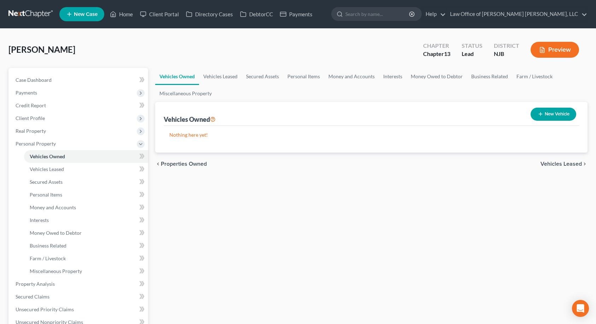
click at [548, 111] on button "New Vehicle" at bounding box center [554, 114] width 46 height 13
select select "0"
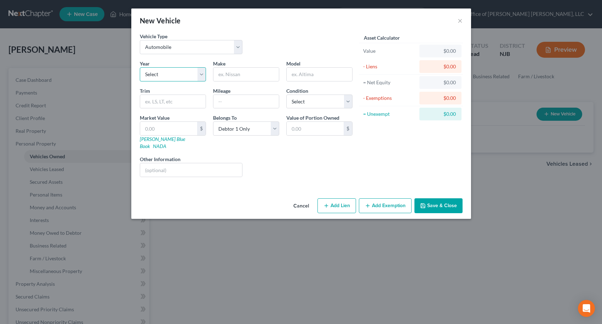
click at [167, 78] on select "Select 2026 2025 2024 2023 2022 2021 2020 2019 2018 2017 2016 2015 2014 2013 20…" at bounding box center [173, 74] width 66 height 14
select select "18"
click at [140, 67] on select "Select 2026 2025 2024 2023 2022 2021 2020 2019 2018 2017 2016 2015 2014 2013 20…" at bounding box center [173, 74] width 66 height 14
click at [255, 74] on input "text" at bounding box center [245, 74] width 65 height 13
type input "Hummer"
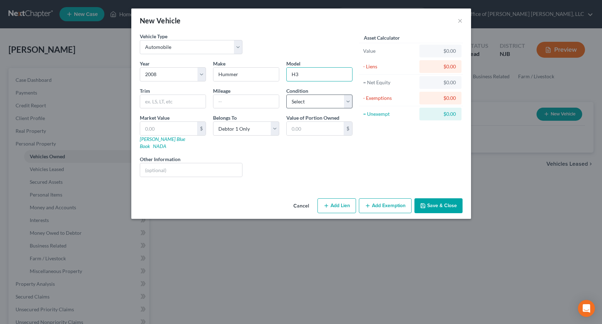
type input "H3"
click at [310, 104] on select "Select Excellent Very Good Good Fair Poor" at bounding box center [319, 101] width 66 height 14
click at [309, 103] on select "Select Excellent Very Good Good Fair Poor" at bounding box center [319, 101] width 66 height 14
click at [166, 143] on link "NADA" at bounding box center [159, 146] width 13 height 6
click at [307, 98] on select "Select Excellent Very Good Good Fair Poor" at bounding box center [319, 101] width 66 height 14
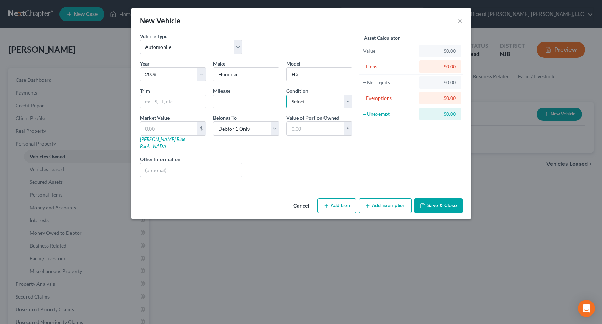
select select "3"
click at [286, 94] on select "Select Excellent Very Good Good Fair Poor" at bounding box center [319, 101] width 66 height 14
click at [249, 103] on input "text" at bounding box center [245, 101] width 65 height 13
type input "150000"
click at [270, 146] on div "Year Select 2026 2025 2024 2023 2022 2021 2020 2019 2018 2017 2016 2015 2014 20…" at bounding box center [246, 121] width 220 height 123
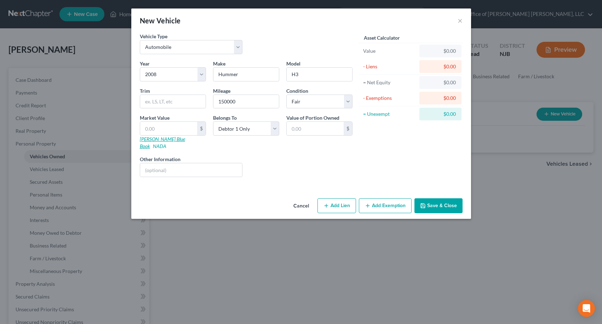
click at [151, 140] on link "[PERSON_NAME] Blue Book" at bounding box center [162, 142] width 45 height 13
click at [166, 130] on input "text" at bounding box center [168, 128] width 57 height 13
type input "7"
type input "7.00"
type input "75"
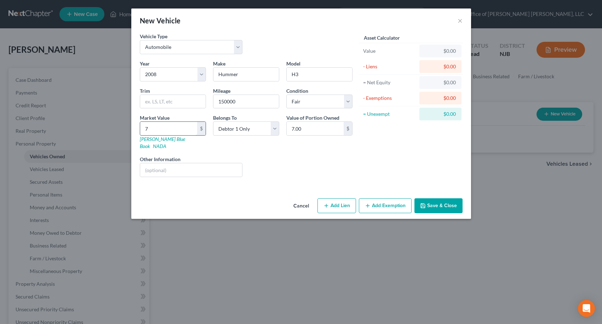
type input "75.00"
type input "750"
type input "750.00"
type input "7500"
type input "7,500.00"
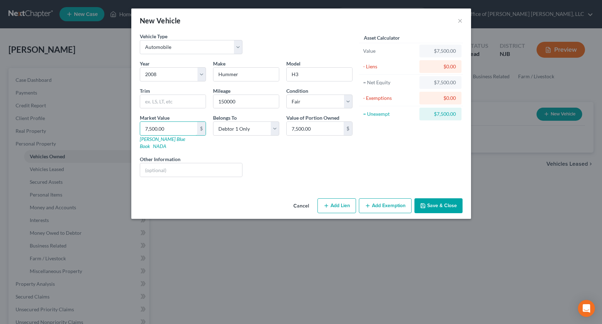
type input "7,500.00"
click at [326, 160] on div "Liens Select" at bounding box center [301, 166] width 110 height 22
click at [453, 200] on button "Save & Close" at bounding box center [438, 205] width 48 height 15
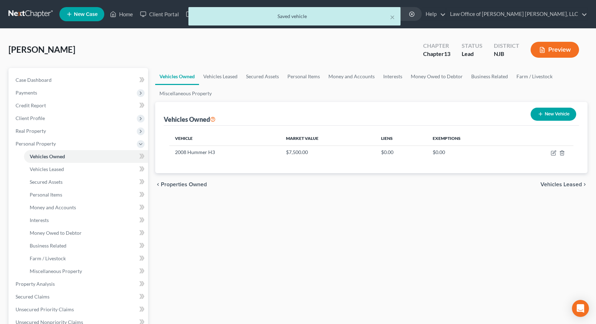
click at [544, 112] on button "New Vehicle" at bounding box center [554, 114] width 46 height 13
select select "0"
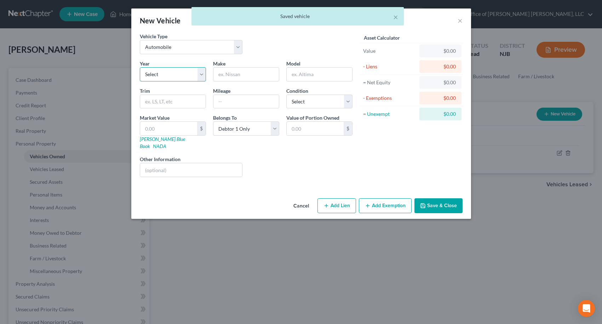
click at [197, 74] on select "Select 2026 2025 2024 2023 2022 2021 2020 2019 2018 2017 2016 2015 2014 2013 20…" at bounding box center [173, 74] width 66 height 14
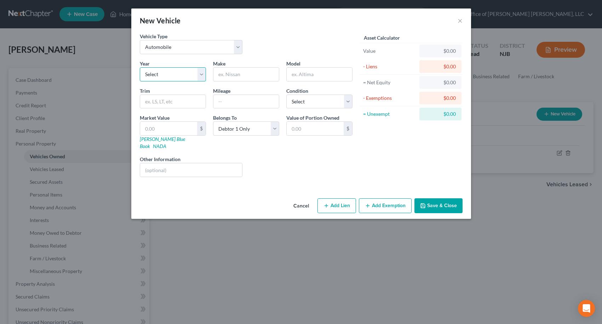
select select "11"
click at [140, 67] on select "Select 2026 2025 2024 2023 2022 2021 2020 2019 2018 2017 2016 2015 2014 2013 20…" at bounding box center [173, 74] width 66 height 14
click at [246, 73] on input "text" at bounding box center [245, 74] width 65 height 13
type input "BMW"
click at [311, 76] on input "text" at bounding box center [318, 74] width 65 height 13
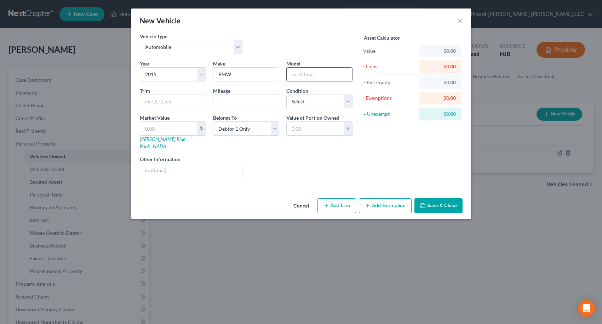
type input "L"
type input "750LI"
click at [299, 99] on select "Select Excellent Very Good Good Fair Poor" at bounding box center [319, 101] width 66 height 14
select select "2"
click at [286, 94] on select "Select Excellent Very Good Good Fair Poor" at bounding box center [319, 101] width 66 height 14
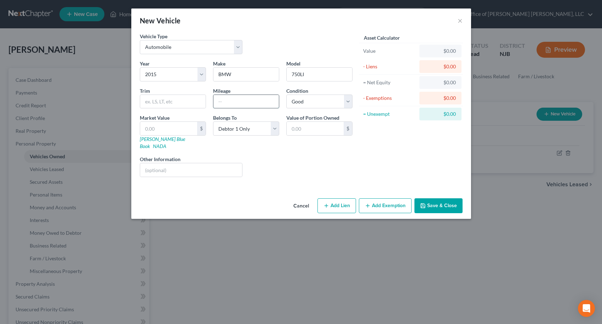
click at [225, 99] on input "text" at bounding box center [245, 101] width 65 height 13
type input "70000"
click at [257, 163] on div "Liens Select" at bounding box center [301, 166] width 110 height 22
click at [166, 143] on link "NADA" at bounding box center [159, 146] width 13 height 6
click at [317, 78] on input "750LI" at bounding box center [318, 74] width 65 height 13
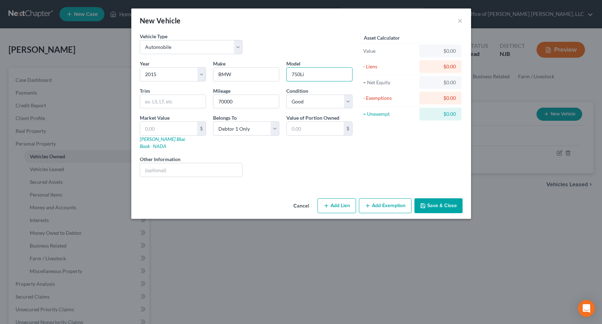
type input "750Li"
click at [162, 129] on input "text" at bounding box center [168, 128] width 57 height 13
type input "2"
type input "2.00"
type input "22"
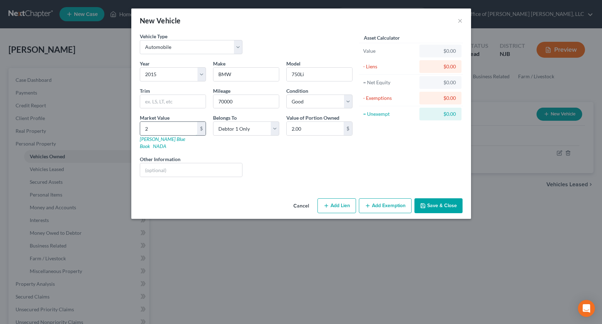
type input "22.00"
type input "221"
type input "221.00"
type input "2217"
type input "2,217.00"
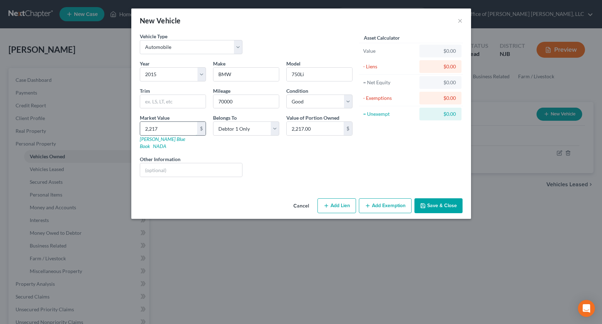
type input "2,2175"
type input "22,175.00"
click at [282, 155] on div "Liens Select" at bounding box center [301, 166] width 110 height 22
click at [431, 200] on button "Save & Close" at bounding box center [438, 205] width 48 height 15
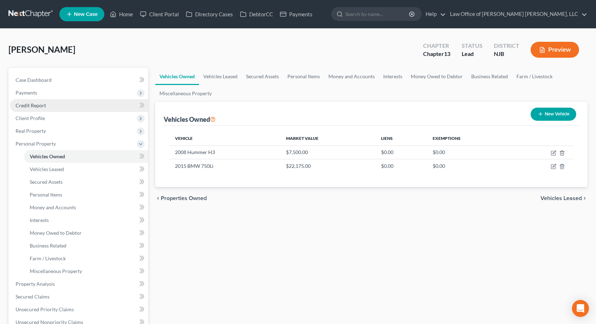
click at [54, 107] on link "Credit Report" at bounding box center [79, 105] width 138 height 13
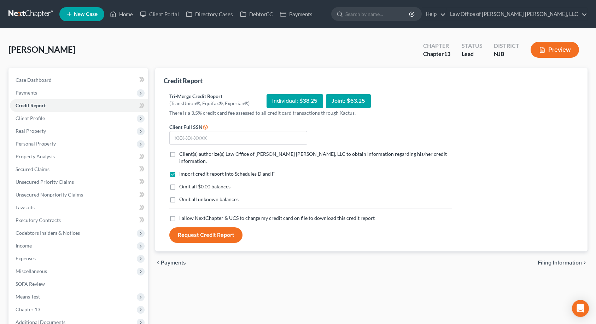
click at [179, 154] on label "Client(s) authorize(s) Law Office of [PERSON_NAME] [PERSON_NAME], LLC to obtain…" at bounding box center [315, 157] width 273 height 14
click at [182, 154] on input "Client(s) authorize(s) Law Office of [PERSON_NAME] [PERSON_NAME], LLC to obtain…" at bounding box center [184, 152] width 5 height 5
checkbox input "true"
click at [179, 183] on label "Omit all $0.00 balances" at bounding box center [204, 186] width 51 height 7
click at [182, 183] on input "Omit all $0.00 balances" at bounding box center [184, 185] width 5 height 5
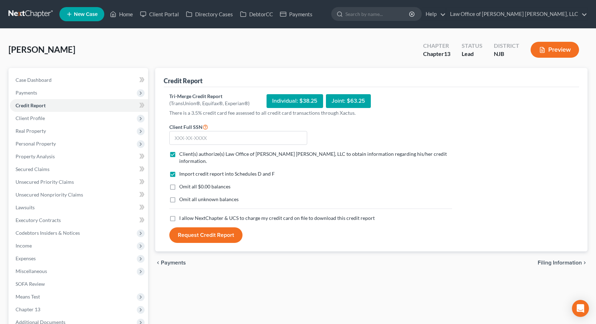
checkbox input "true"
click at [179, 214] on label "I allow NextChapter & UCS to charge my credit card on file to download this cre…" at bounding box center [277, 217] width 196 height 7
click at [182, 214] on input "I allow NextChapter & UCS to charge my credit card on file to download this cre…" at bounding box center [184, 216] width 5 height 5
checkbox input "true"
click at [204, 139] on input "text" at bounding box center [238, 138] width 138 height 14
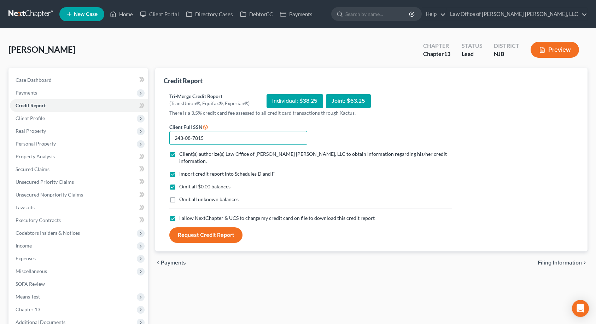
type input "243-08-7815"
click at [211, 231] on button "Request Credit Report" at bounding box center [205, 235] width 73 height 16
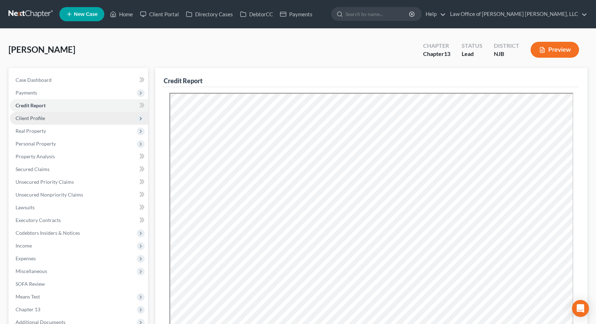
click at [77, 119] on span "Client Profile" at bounding box center [79, 118] width 138 height 13
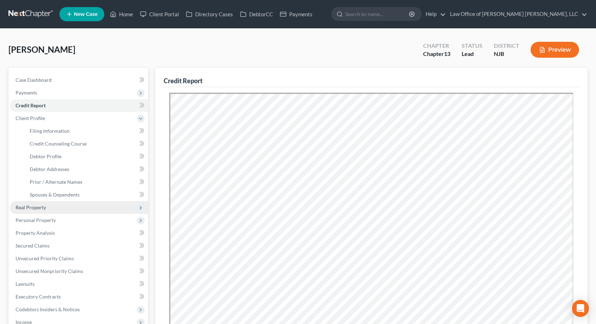
click at [65, 212] on span "Real Property" at bounding box center [79, 207] width 138 height 13
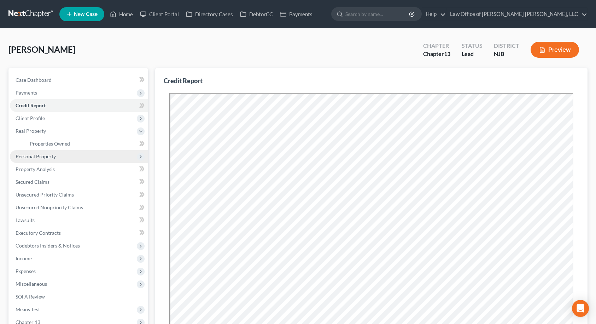
click at [77, 155] on span "Personal Property" at bounding box center [79, 156] width 138 height 13
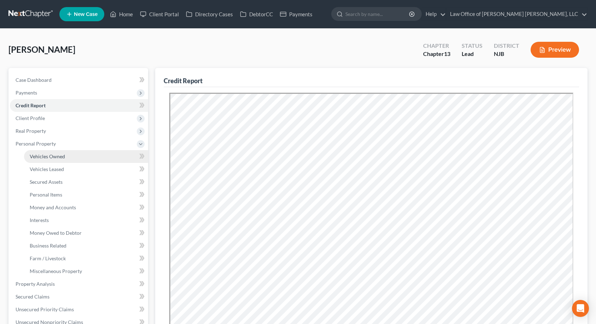
click at [71, 158] on link "Vehicles Owned" at bounding box center [86, 156] width 124 height 13
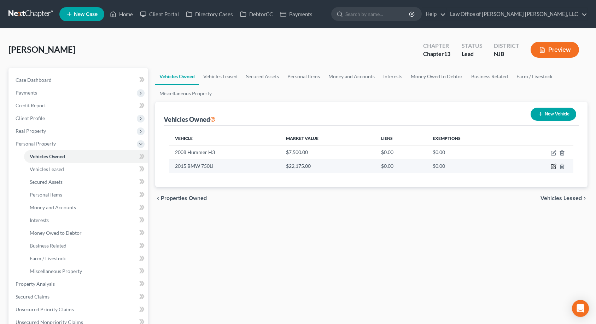
click at [556, 167] on icon "button" at bounding box center [553, 166] width 4 height 4
select select "0"
select select "11"
select select "2"
select select "0"
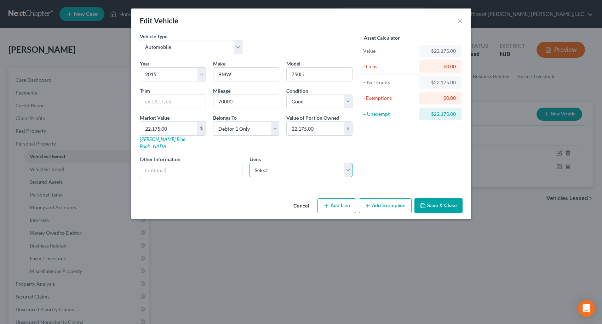
click at [334, 163] on select "Select Credit Union Of N J - $14,268.00" at bounding box center [300, 170] width 103 height 14
select select "33"
select select "0"
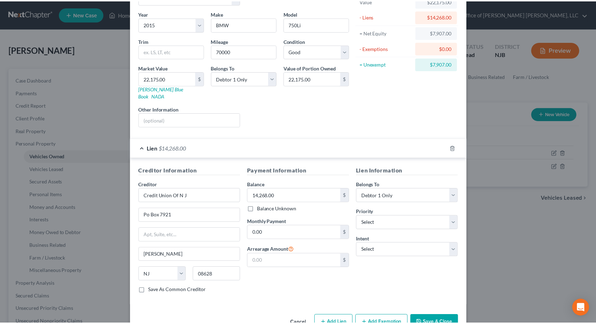
scroll to position [63, 0]
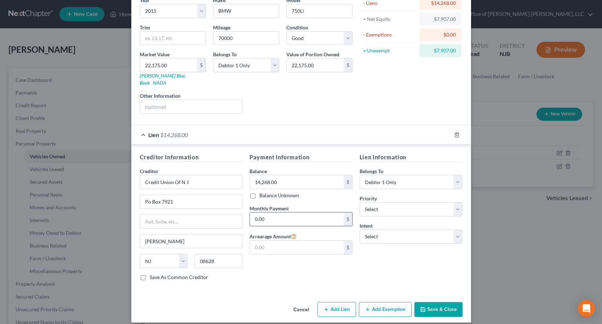
click at [282, 212] on input "0.00" at bounding box center [297, 218] width 94 height 13
type input "341.14"
click at [275, 244] on input "text" at bounding box center [297, 247] width 94 height 13
type input "0.00"
click at [270, 266] on div "Payment Information Balance 14,268.00 $ Balance Unknown Balance Undetermined 14…" at bounding box center [301, 219] width 110 height 133
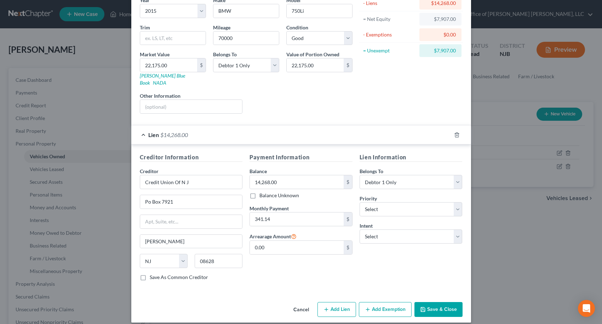
click at [448, 304] on button "Save & Close" at bounding box center [438, 309] width 48 height 15
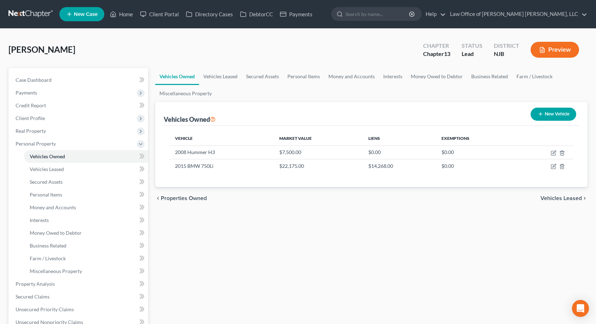
click at [560, 77] on ul "Vehicles Owned Vehicles Leased Secured Assets Personal Items Money and Accounts…" at bounding box center [371, 85] width 433 height 34
drag, startPoint x: 175, startPoint y: 166, endPoint x: 215, endPoint y: 166, distance: 40.0
click at [215, 166] on td "2015 BMW 750Li" at bounding box center [221, 165] width 104 height 13
copy td "2015 BMW 750Li"
click at [527, 197] on div "chevron_left Properties Owned Vehicles Leased chevron_right" at bounding box center [371, 198] width 433 height 23
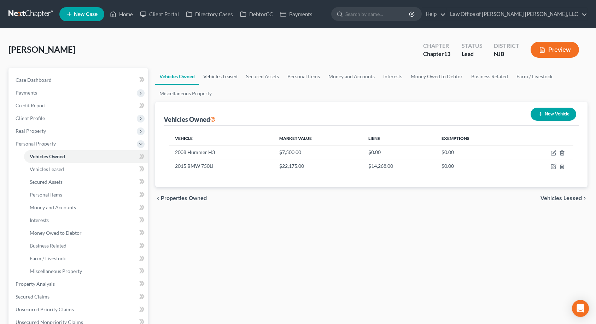
click at [227, 76] on link "Vehicles Leased" at bounding box center [220, 76] width 43 height 17
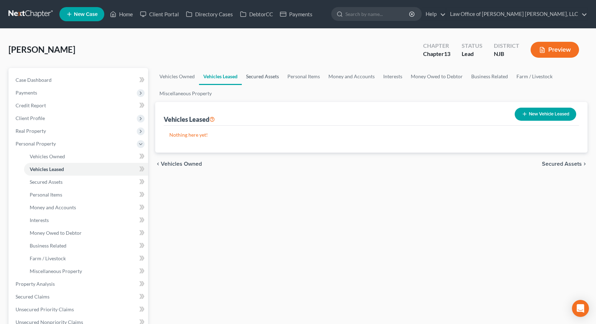
click at [254, 78] on link "Secured Assets" at bounding box center [262, 76] width 41 height 17
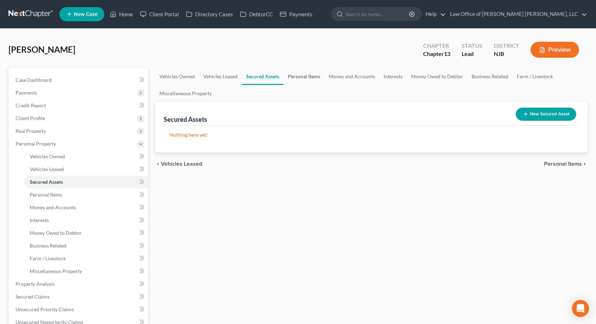
click at [307, 76] on link "Personal Items" at bounding box center [304, 76] width 41 height 17
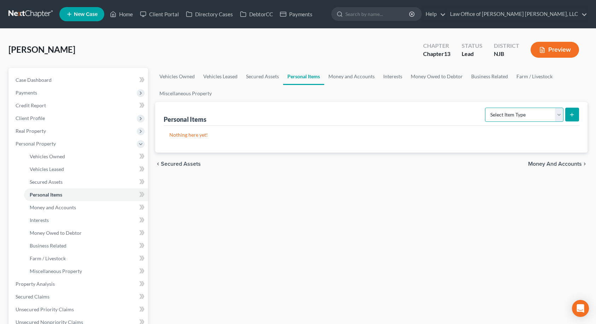
click at [502, 118] on select "Select Item Type Clothing Collectibles Of Value Electronics Firearms Household …" at bounding box center [524, 115] width 79 height 14
select select "clothing"
click at [486, 108] on select "Select Item Type Clothing Collectibles Of Value Electronics Firearms Household …" at bounding box center [524, 115] width 79 height 14
click at [570, 113] on icon "submit" at bounding box center [572, 115] width 6 height 6
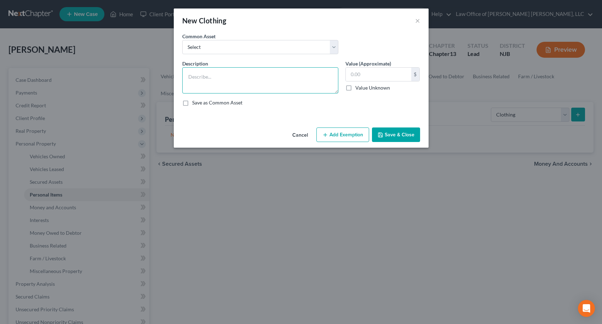
click at [230, 70] on textarea at bounding box center [260, 80] width 156 height 26
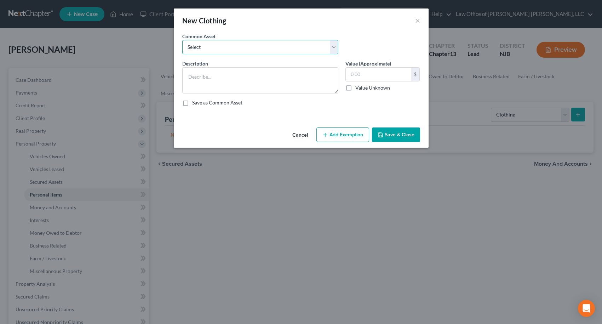
drag, startPoint x: 255, startPoint y: 44, endPoint x: 250, endPoint y: 54, distance: 10.5
click at [255, 44] on select "Select Clothing" at bounding box center [260, 47] width 156 height 14
select select "0"
click at [182, 40] on select "Select Clothing" at bounding box center [260, 47] width 156 height 14
type textarea "Clothing"
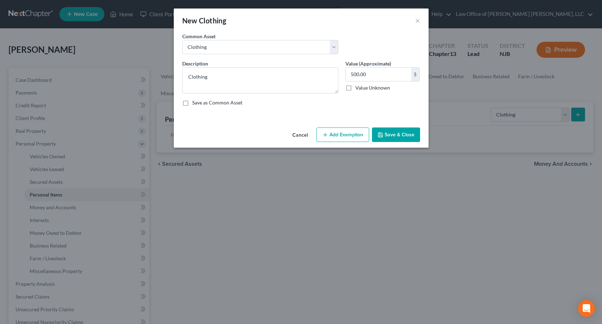
click at [334, 131] on button "Add Exemption" at bounding box center [342, 134] width 53 height 15
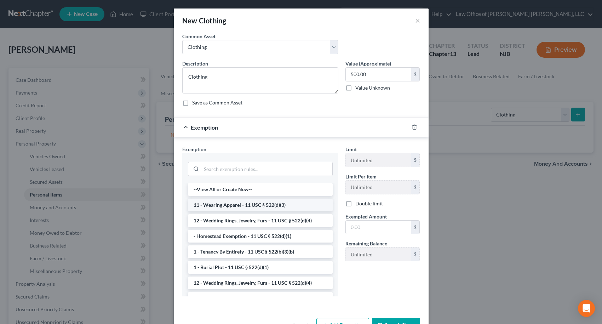
click at [218, 202] on li "11 - Wearing Apparel - 11 USC § 522(d)(3)" at bounding box center [260, 204] width 145 height 13
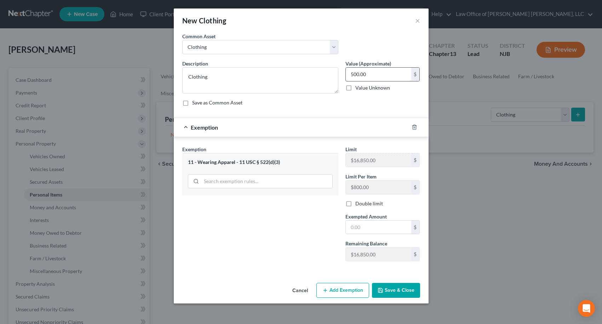
click at [366, 74] on input "500.00" at bounding box center [378, 74] width 65 height 13
type input "600.00"
click at [375, 231] on input "text" at bounding box center [378, 226] width 65 height 13
type input "600.00"
click at [396, 288] on button "Save & Close" at bounding box center [396, 290] width 48 height 15
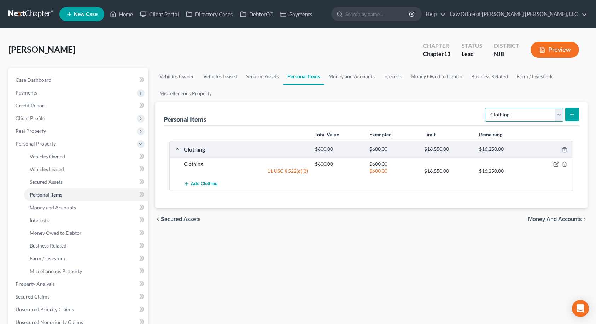
click at [510, 121] on select "Select Item Type Clothing Collectibles Of Value Electronics Firearms Household …" at bounding box center [524, 115] width 79 height 14
select select "electronics"
click at [486, 108] on select "Select Item Type Clothing Collectibles Of Value Electronics Firearms Household …" at bounding box center [524, 115] width 79 height 14
click at [577, 116] on button "submit" at bounding box center [573, 115] width 14 height 14
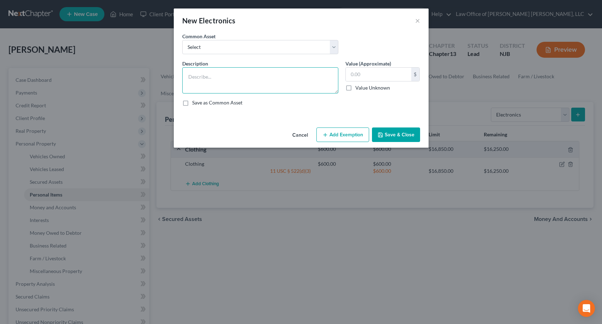
click at [243, 75] on textarea at bounding box center [260, 80] width 156 height 26
type textarea "Cell Phone"
click at [345, 133] on button "Add Exemption" at bounding box center [342, 134] width 53 height 15
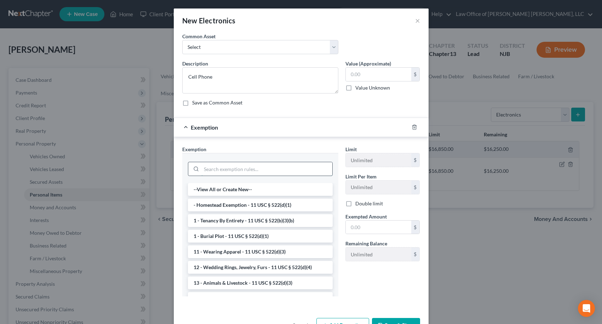
click at [232, 169] on input "search" at bounding box center [266, 168] width 131 height 13
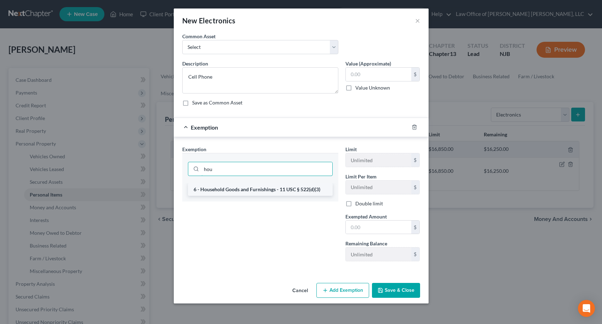
type input "hou"
click at [236, 189] on li "6 - Household Goods and Furnishings - 11 USC § 522(d)(3)" at bounding box center [260, 189] width 145 height 13
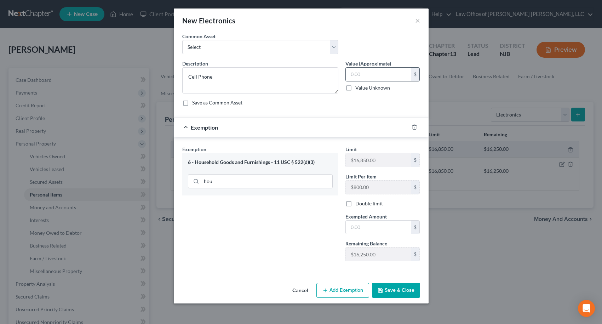
click at [381, 79] on input "text" at bounding box center [378, 74] width 65 height 13
type input "200.00"
click at [367, 224] on input "text" at bounding box center [378, 226] width 65 height 13
type input "200.00"
click at [381, 290] on polyline "button" at bounding box center [380, 291] width 2 height 2
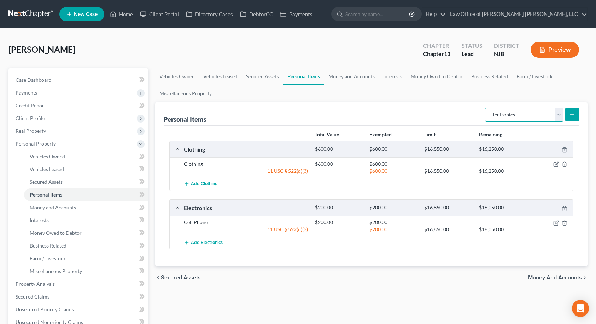
click at [522, 113] on select "Select Item Type Clothing Collectibles Of Value Electronics Firearms Household …" at bounding box center [524, 115] width 79 height 14
click at [486, 108] on select "Select Item Type Clothing Collectibles Of Value Electronics Firearms Household …" at bounding box center [524, 115] width 79 height 14
click at [572, 117] on icon "submit" at bounding box center [572, 115] width 6 height 6
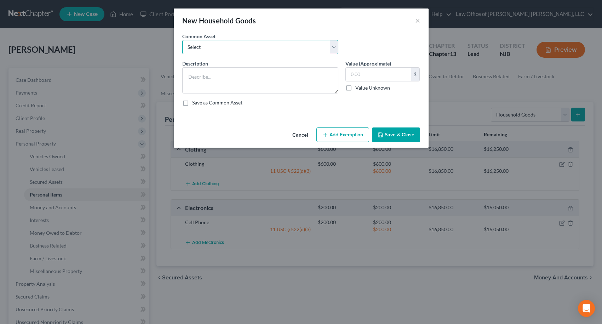
click at [218, 45] on select "Select Furniture" at bounding box center [260, 47] width 156 height 14
click at [352, 138] on button "Add Exemption" at bounding box center [342, 134] width 53 height 15
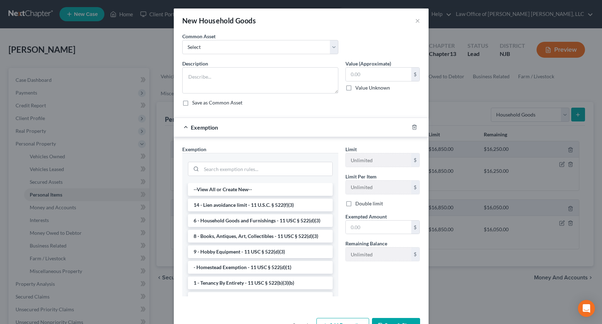
click at [244, 218] on li "6 - Household Goods and Furnishings - 11 USC § 522(d)(3)" at bounding box center [260, 220] width 145 height 13
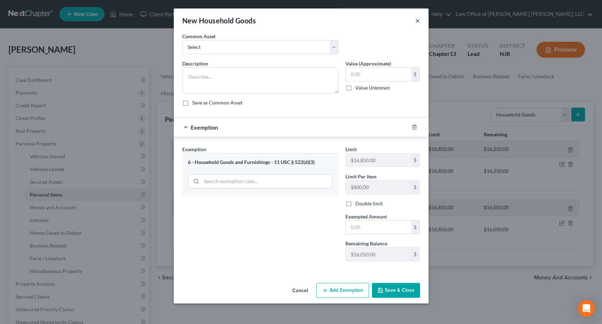
click at [416, 20] on button "×" at bounding box center [417, 20] width 5 height 8
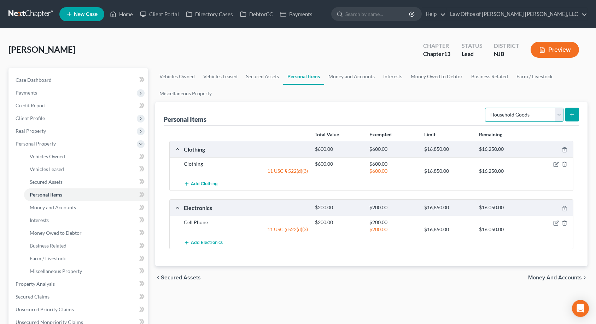
click at [522, 119] on select "Select Item Type Clothing Collectibles Of Value Electronics Firearms Household …" at bounding box center [524, 115] width 79 height 14
select select "jewelry"
click at [486, 108] on select "Select Item Type Clothing Collectibles Of Value Electronics Firearms Household …" at bounding box center [524, 115] width 79 height 14
click at [572, 118] on button "submit" at bounding box center [573, 115] width 14 height 14
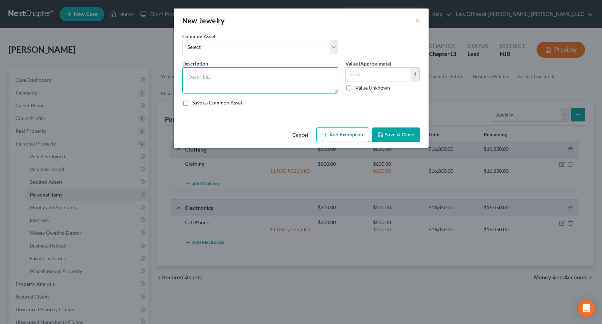
click at [266, 80] on textarea at bounding box center [260, 80] width 156 height 26
type textarea "Watches, Wedding Band, Chain"
click at [360, 136] on button "Add Exemption" at bounding box center [342, 134] width 53 height 15
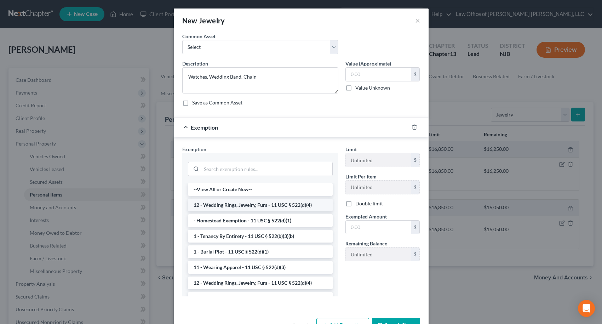
click at [228, 201] on li "12 - Wedding Rings, Jewelry, Furs - 11 USC § 522(d)(4)" at bounding box center [260, 204] width 145 height 13
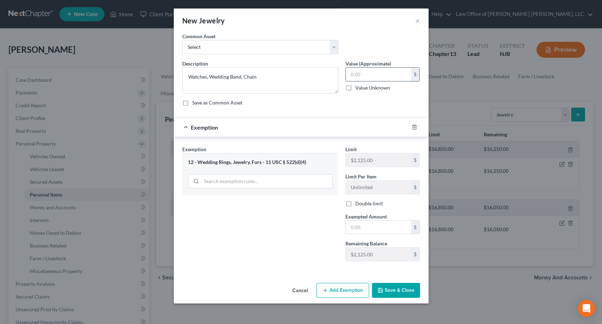
click at [363, 75] on input "text" at bounding box center [378, 74] width 65 height 13
type input "500.00"
click at [379, 223] on input "text" at bounding box center [378, 226] width 65 height 13
type input "500.00"
click at [389, 290] on button "Save & Close" at bounding box center [396, 290] width 48 height 15
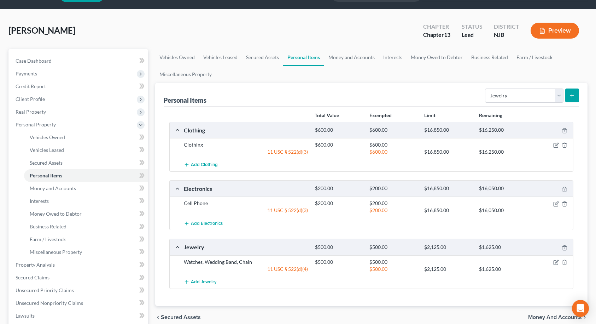
scroll to position [35, 0]
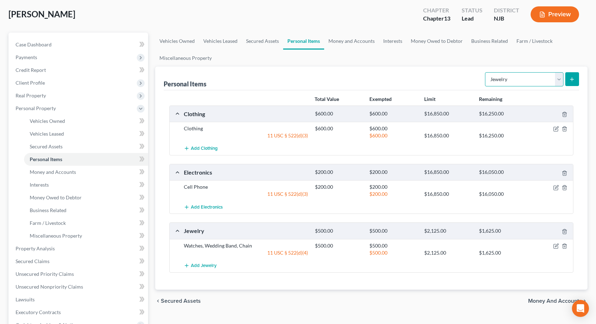
click at [529, 80] on select "Select Item Type Clothing Collectibles Of Value Electronics Firearms Household …" at bounding box center [524, 79] width 79 height 14
click at [464, 80] on div "Personal Items Select Item Type Clothing Collectibles Of Value Electronics Fire…" at bounding box center [372, 78] width 416 height 24
click at [558, 301] on span "Money and Accounts" at bounding box center [555, 301] width 54 height 6
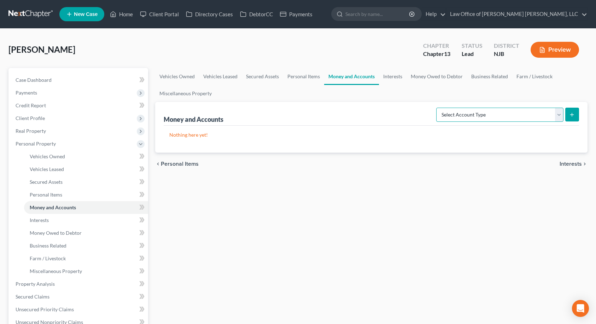
click at [508, 114] on select "Select Account Type Brokerage Cash on Hand Certificates of Deposit Checking Acc…" at bounding box center [499, 115] width 127 height 14
select select "cash_on_hand"
click at [438, 108] on select "Select Account Type Brokerage Cash on Hand Certificates of Deposit Checking Acc…" at bounding box center [499, 115] width 127 height 14
click at [569, 115] on button "submit" at bounding box center [573, 115] width 14 height 14
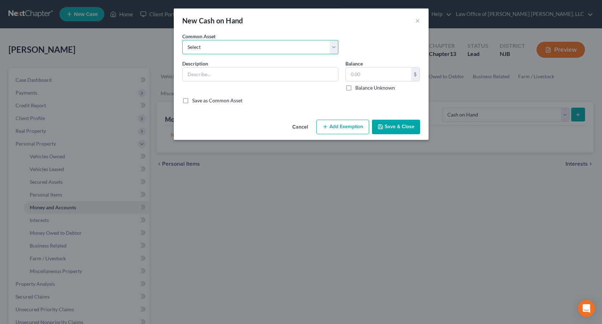
click at [257, 49] on select "Select Cash" at bounding box center [260, 47] width 156 height 14
select select "0"
click at [182, 40] on select "Select Cash" at bounding box center [260, 47] width 156 height 14
type input "Cash"
click at [365, 77] on input "text" at bounding box center [378, 74] width 65 height 13
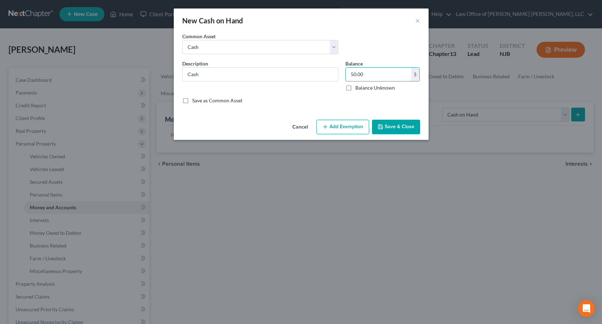
type input "50.00"
click at [331, 134] on button "Add Exemption" at bounding box center [342, 127] width 53 height 15
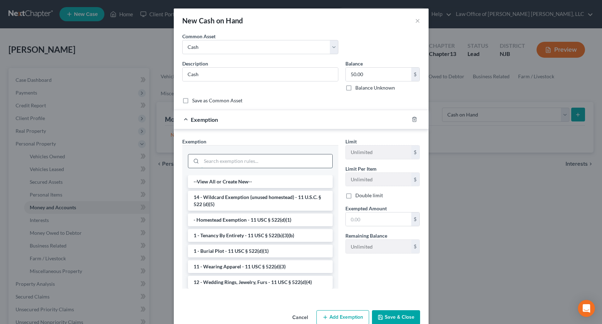
click at [245, 162] on input "search" at bounding box center [266, 160] width 131 height 13
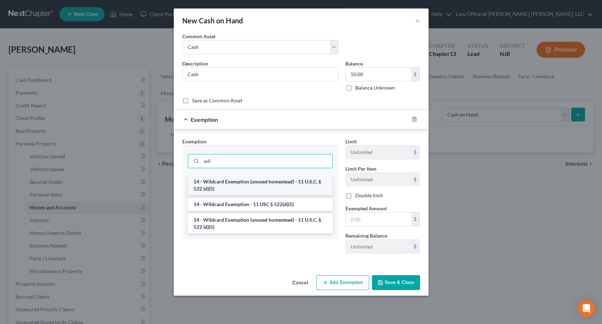
type input "wil"
click at [243, 180] on li "14 - Wildcard Exemption (unused homestead) - 11 U.S.C. § 522 (d)(5)" at bounding box center [260, 185] width 145 height 20
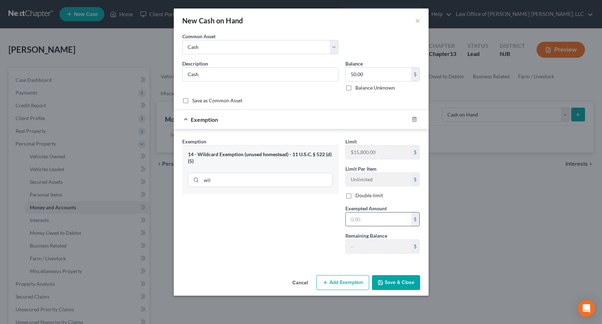
click at [383, 222] on input "text" at bounding box center [378, 218] width 65 height 13
type input "50.00"
click at [297, 240] on div "Exemption Set must be selected for CA. Exemption * 14 - Wildcard Exemption (unu…" at bounding box center [260, 198] width 163 height 121
click at [393, 284] on button "Save & Close" at bounding box center [396, 282] width 48 height 15
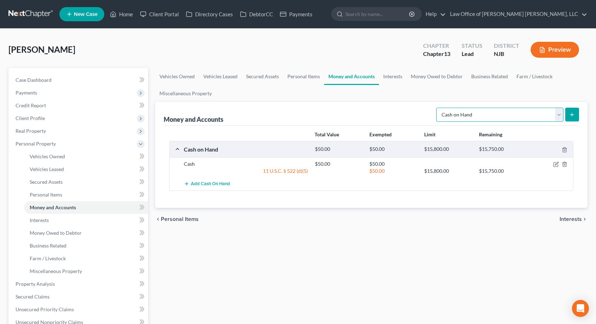
click at [458, 118] on select "Select Account Type Brokerage Cash on Hand Certificates of Deposit Checking Acc…" at bounding box center [499, 115] width 127 height 14
select select "checking"
click at [438, 108] on select "Select Account Type Brokerage Cash on Hand Certificates of Deposit Checking Acc…" at bounding box center [499, 115] width 127 height 14
click at [573, 117] on button "submit" at bounding box center [573, 115] width 14 height 14
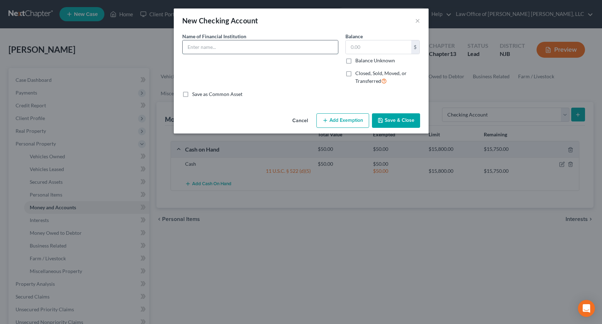
click at [288, 48] on input "text" at bounding box center [260, 46] width 155 height 13
type input "TD Bank"
click at [340, 118] on button "Add Exemption" at bounding box center [342, 120] width 53 height 15
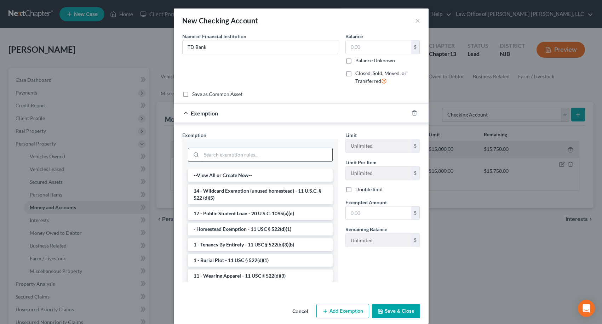
click at [250, 155] on input "search" at bounding box center [266, 154] width 131 height 13
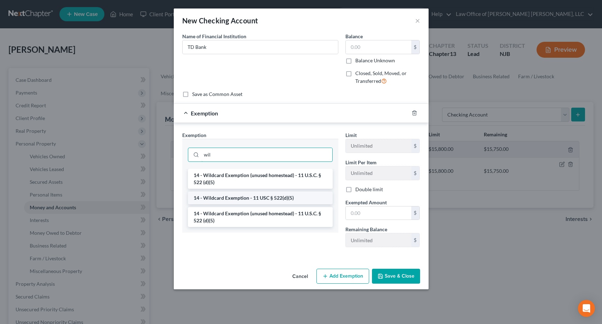
type input "wil"
click at [241, 196] on li "14 - Wildcard Exemption - 11 USC § 522(d)(5)" at bounding box center [260, 197] width 145 height 13
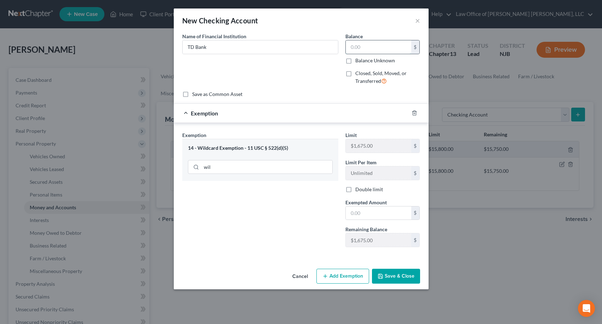
click at [375, 51] on input "text" at bounding box center [378, 46] width 65 height 13
type input "700.00"
click at [388, 210] on input "text" at bounding box center [378, 212] width 65 height 13
type input "700.00"
click at [315, 224] on div "Exemption Set must be selected for CA. Exemption * 14 - Wildcard Exemption - 11…" at bounding box center [260, 191] width 163 height 121
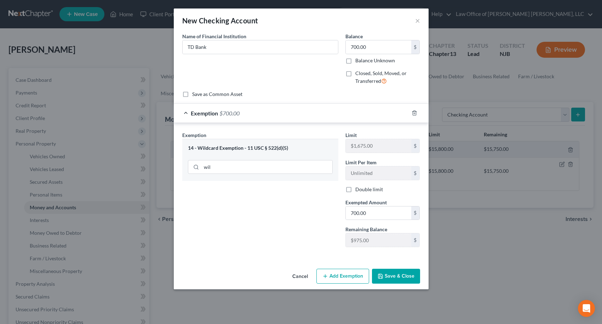
click at [410, 278] on button "Save & Close" at bounding box center [396, 275] width 48 height 15
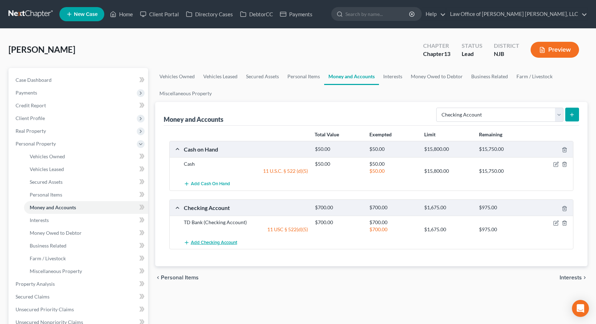
click at [210, 242] on span "Add Checking Account" at bounding box center [214, 242] width 46 height 6
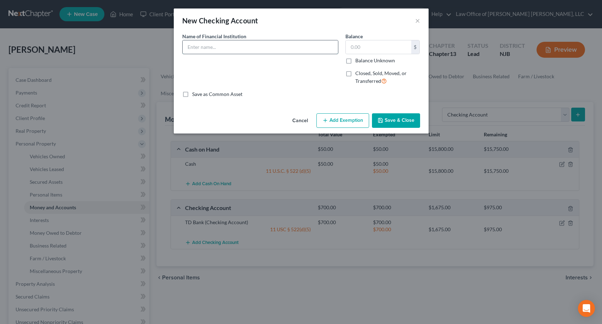
click at [271, 48] on input "text" at bounding box center [260, 46] width 155 height 13
click at [376, 49] on input "text" at bounding box center [378, 46] width 65 height 13
click at [351, 122] on button "Add Exemption" at bounding box center [342, 120] width 53 height 15
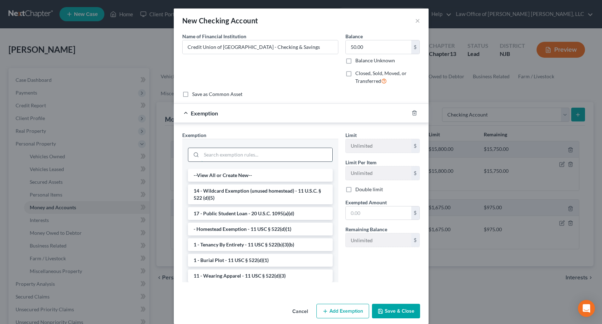
click at [283, 152] on input "search" at bounding box center [266, 154] width 131 height 13
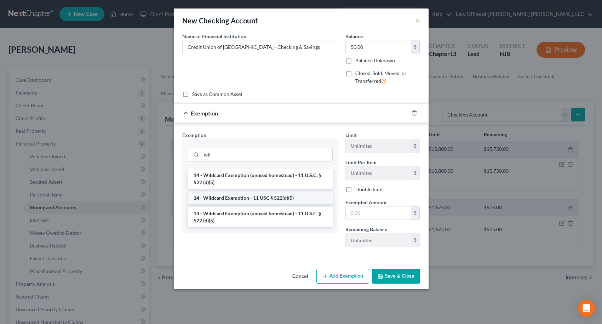
click at [261, 196] on li "14 - Wildcard Exemption - 11 USC § 522(d)(5)" at bounding box center [260, 197] width 145 height 13
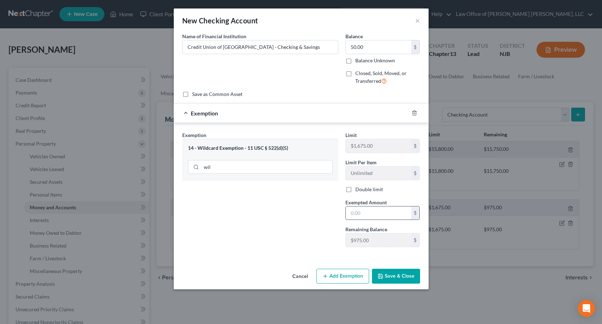
click at [355, 213] on input "text" at bounding box center [378, 212] width 65 height 13
click at [300, 239] on div "Exemption Set must be selected for CA. Exemption * 14 - Wildcard Exemption - 11…" at bounding box center [260, 191] width 163 height 121
click at [407, 278] on button "Save & Close" at bounding box center [396, 275] width 48 height 15
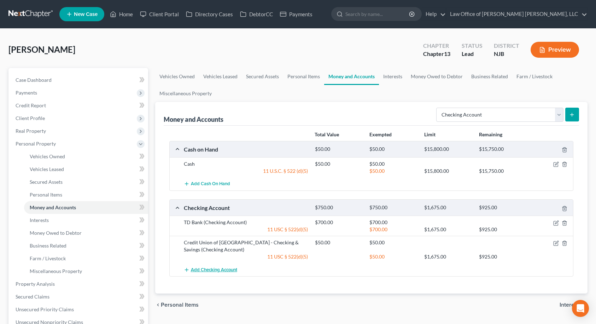
click at [220, 270] on span "Add Checking Account" at bounding box center [214, 270] width 46 height 6
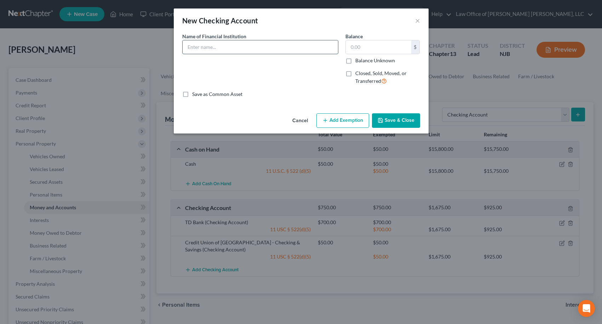
click at [278, 47] on input "text" at bounding box center [260, 46] width 155 height 13
click at [360, 45] on input "text" at bounding box center [378, 46] width 65 height 13
click at [346, 120] on button "Add Exemption" at bounding box center [342, 120] width 53 height 15
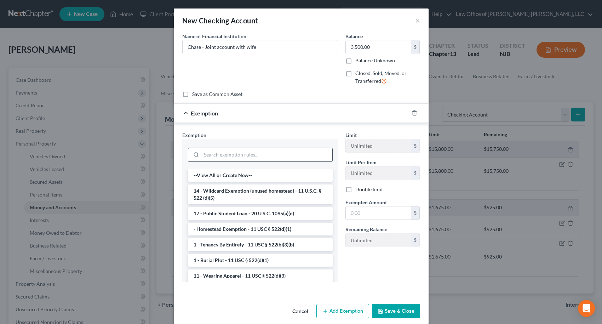
click at [282, 149] on input "search" at bounding box center [266, 154] width 131 height 13
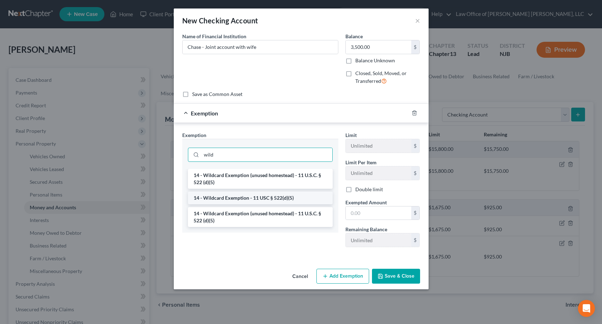
click at [260, 197] on li "14 - Wildcard Exemption - 11 USC § 522(d)(5)" at bounding box center [260, 197] width 145 height 13
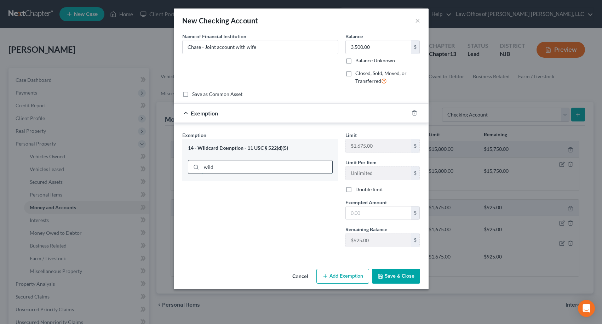
click at [264, 165] on input "wild" at bounding box center [266, 166] width 131 height 13
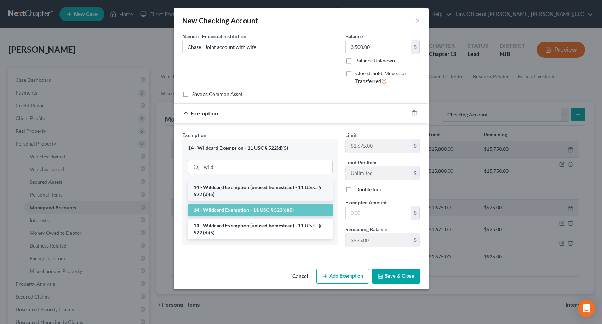
click at [261, 186] on li "14 - Wildcard Exemption (unused homestead) - 11 U.S.C. § 522 (d)(5)" at bounding box center [260, 191] width 145 height 20
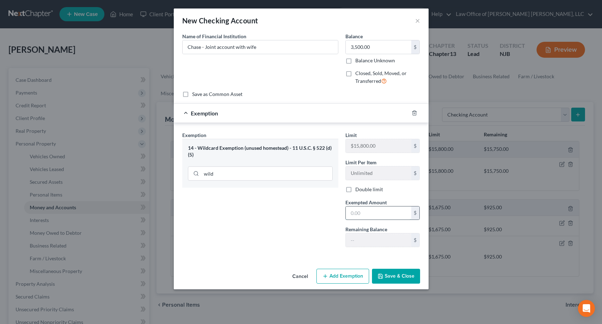
click at [369, 212] on input "text" at bounding box center [378, 212] width 65 height 13
click at [398, 270] on button "Save & Close" at bounding box center [396, 275] width 48 height 15
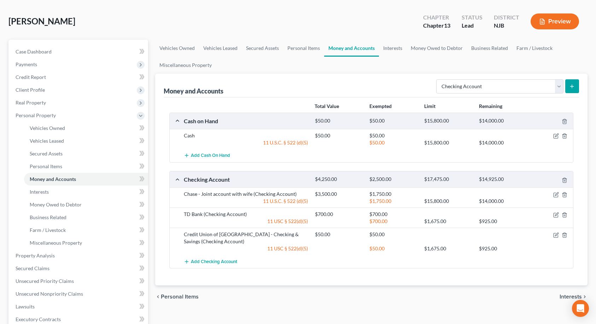
scroll to position [71, 0]
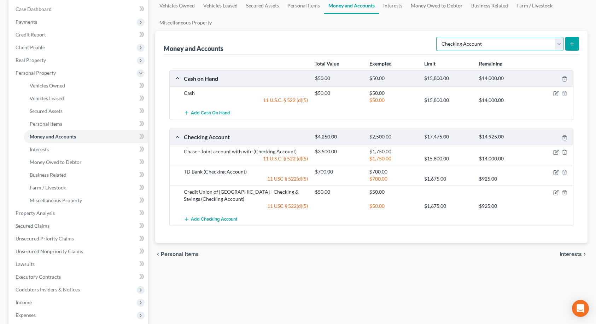
click at [492, 48] on select "Select Account Type Brokerage Cash on Hand Certificates of Deposit Checking Acc…" at bounding box center [499, 44] width 127 height 14
click at [490, 44] on select "Select Account Type Brokerage Cash on Hand Certificates of Deposit Checking Acc…" at bounding box center [499, 44] width 127 height 14
click at [575, 253] on span "Interests" at bounding box center [571, 254] width 22 height 6
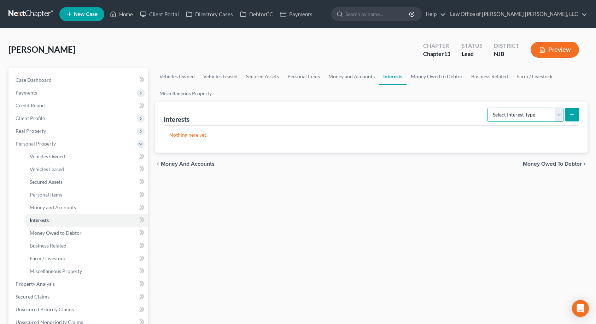
click at [527, 111] on select "Select Interest Type 401K Annuity Bond Education IRA Government Bond Government…" at bounding box center [526, 115] width 76 height 14
click at [488, 108] on select "Select Interest Type 401K Annuity Bond Education IRA Government Bond Government…" at bounding box center [526, 115] width 76 height 14
click at [573, 112] on icon "submit" at bounding box center [572, 115] width 6 height 6
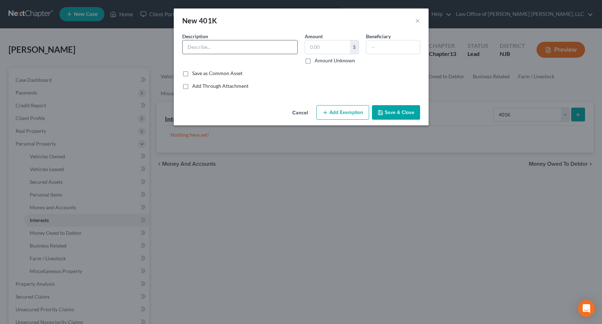
click at [246, 50] on input "text" at bounding box center [240, 46] width 115 height 13
click at [390, 47] on input "text" at bounding box center [392, 46] width 53 height 13
click at [342, 47] on input "text" at bounding box center [327, 46] width 45 height 13
click at [346, 114] on button "Add Exemption" at bounding box center [342, 112] width 53 height 15
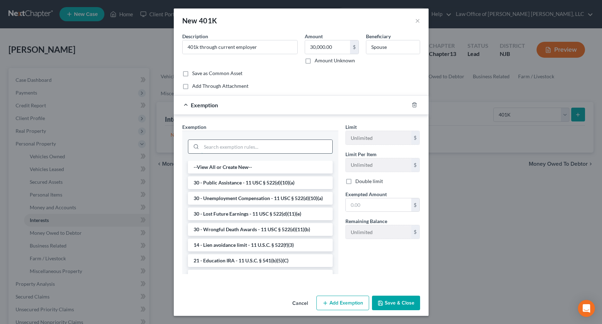
click at [308, 145] on input "search" at bounding box center [266, 146] width 131 height 13
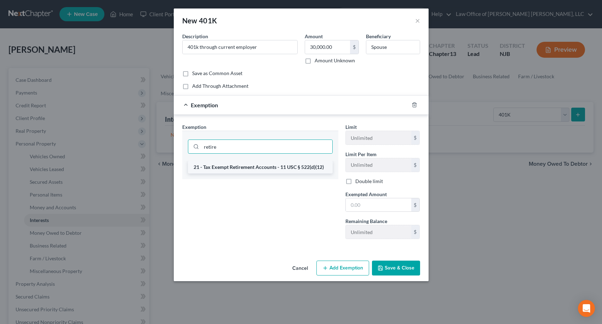
click at [255, 169] on li "21 - Tax Exempt Retirement Accounts - 11 USC § 522(d)(12)" at bounding box center [260, 167] width 145 height 13
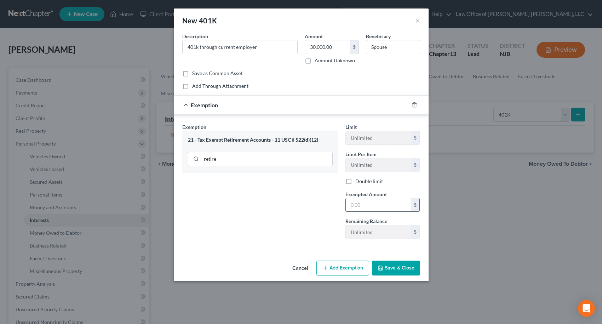
click at [374, 208] on input "text" at bounding box center [378, 204] width 65 height 13
click at [400, 276] on div "Cancel Add Exemption Save & Close" at bounding box center [301, 268] width 255 height 23
click at [405, 269] on button "Save & Close" at bounding box center [396, 267] width 48 height 15
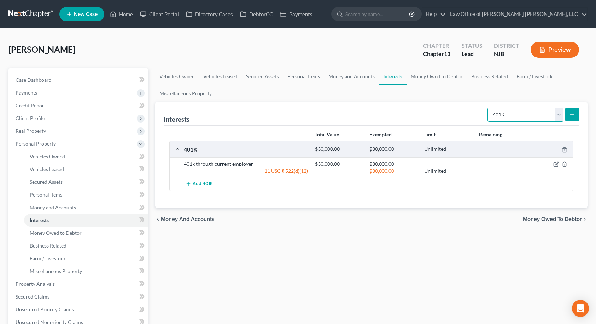
click at [502, 116] on select "Select Interest Type 401K Annuity Bond Education IRA Government Bond Government…" at bounding box center [526, 115] width 76 height 14
click at [488, 108] on select "Select Interest Type 401K Annuity Bond Education IRA Government Bond Government…" at bounding box center [526, 115] width 76 height 14
click at [573, 113] on icon "submit" at bounding box center [572, 115] width 6 height 6
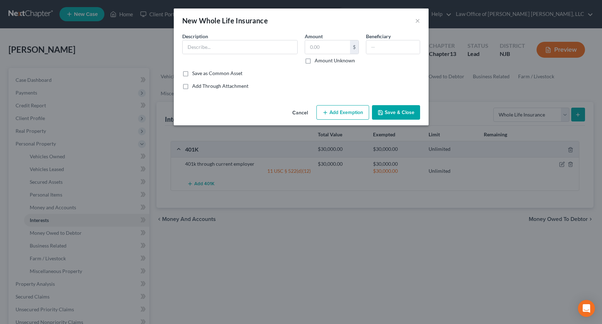
click at [335, 110] on button "Add Exemption" at bounding box center [342, 112] width 53 height 15
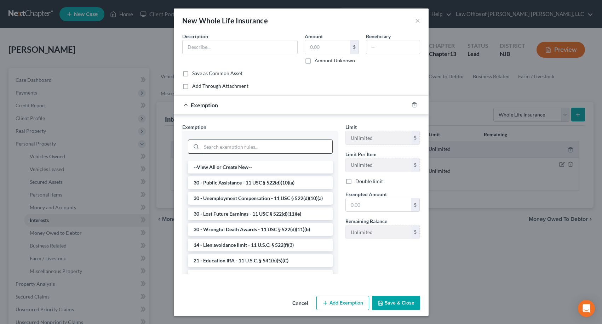
click at [277, 144] on input "search" at bounding box center [266, 146] width 131 height 13
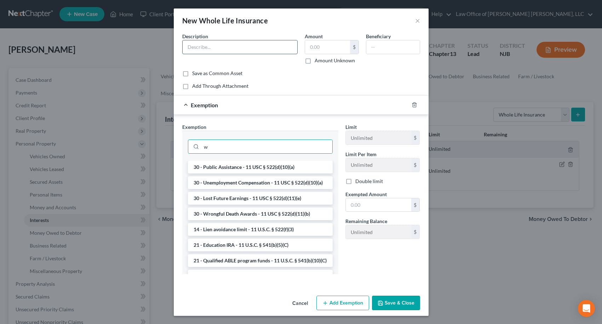
click at [241, 42] on input "text" at bounding box center [240, 46] width 115 height 13
click at [376, 49] on input "text" at bounding box center [392, 46] width 53 height 13
click at [305, 47] on input "text" at bounding box center [327, 46] width 45 height 13
click at [236, 150] on input "w" at bounding box center [266, 146] width 131 height 13
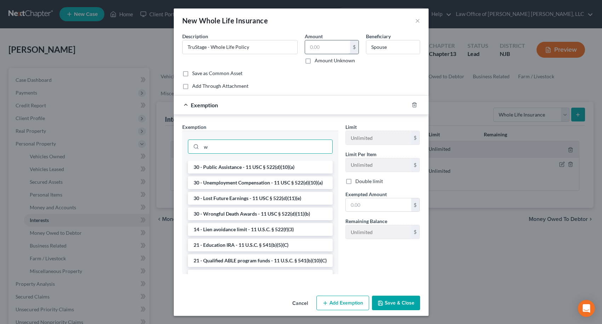
click at [319, 46] on input "text" at bounding box center [327, 46] width 45 height 13
click at [254, 148] on input "w" at bounding box center [266, 146] width 131 height 13
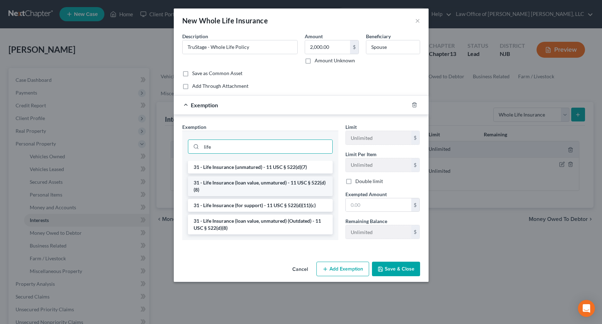
click at [264, 183] on li "31 - Life Insurance (loan value, unmatured) - 11 USC § 522(d)(8)" at bounding box center [260, 186] width 145 height 20
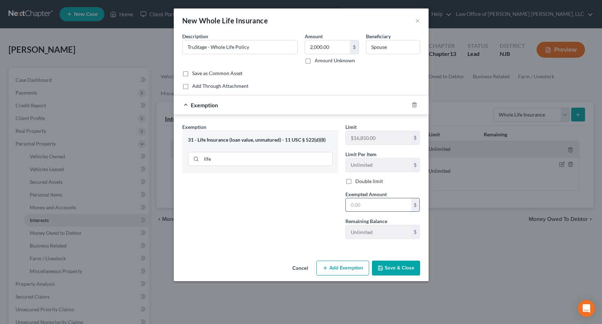
click at [367, 204] on input "text" at bounding box center [378, 204] width 65 height 13
click at [386, 268] on button "Save & Close" at bounding box center [396, 267] width 48 height 15
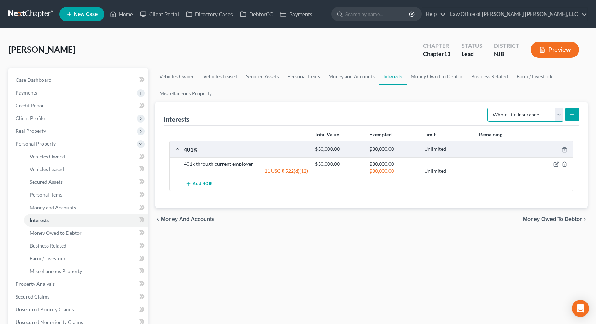
click at [513, 113] on select "Select Interest Type 401K Annuity Bond Education IRA Government Bond Government…" at bounding box center [526, 115] width 76 height 14
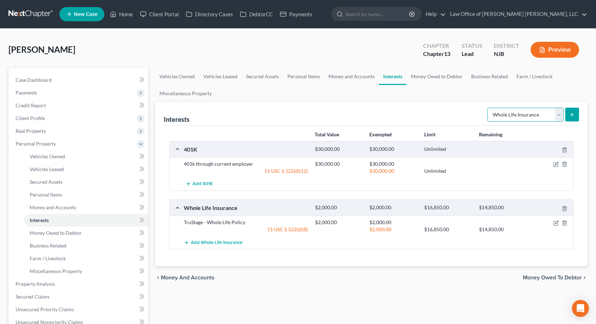
click at [513, 113] on select "Select Interest Type 401K Annuity Bond Education IRA Government Bond Government…" at bounding box center [526, 115] width 76 height 14
click at [533, 116] on select "Select Interest Type 401K Annuity Bond Education IRA Government Bond Government…" at bounding box center [526, 115] width 76 height 14
click at [569, 278] on span "Money Owed to Debtor" at bounding box center [552, 277] width 59 height 6
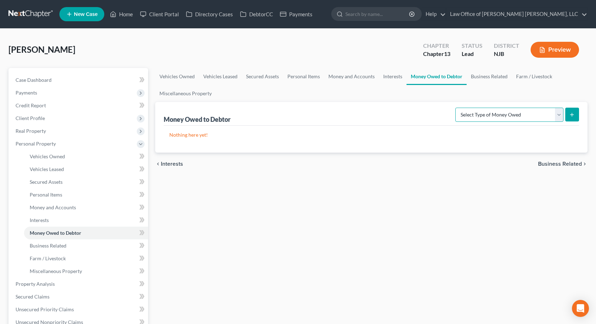
click at [490, 112] on select "Select Type of Money Owed Accounts Receivable Alimony Child Support Claims Agai…" at bounding box center [510, 115] width 108 height 14
click at [457, 108] on select "Select Type of Money Owed Accounts Receivable Alimony Child Support Claims Agai…" at bounding box center [510, 115] width 108 height 14
click at [575, 116] on icon "submit" at bounding box center [572, 115] width 6 height 6
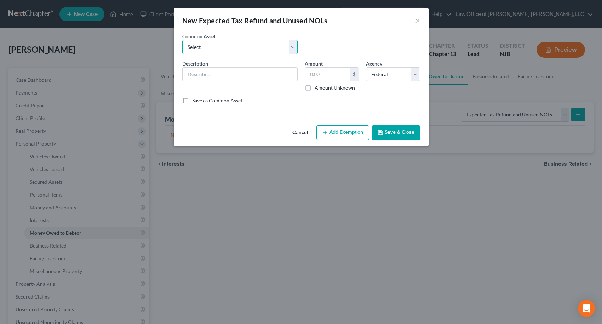
click at [279, 47] on select "Select Income Tax Refund" at bounding box center [239, 47] width 115 height 14
click at [182, 40] on select "Select Income Tax Refund" at bounding box center [239, 47] width 115 height 14
click at [335, 75] on input "5,600.00" at bounding box center [327, 74] width 45 height 13
click at [340, 133] on button "Add Exemption" at bounding box center [342, 132] width 53 height 15
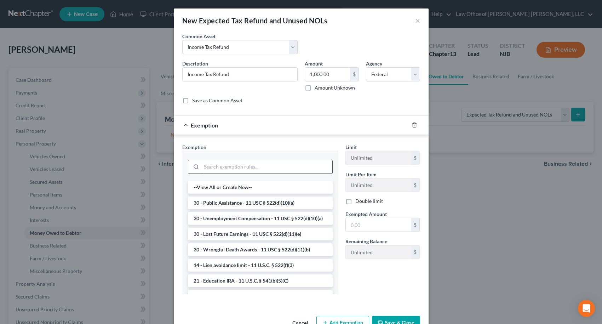
click at [278, 162] on input "search" at bounding box center [266, 166] width 131 height 13
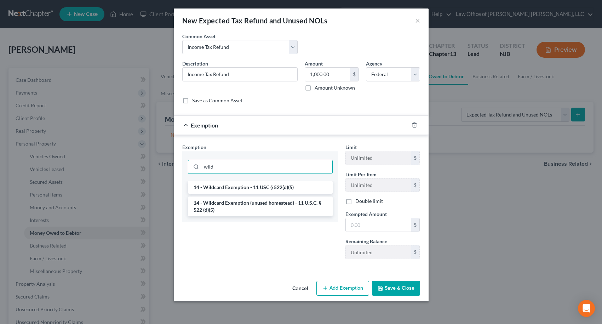
click at [278, 204] on li "14 - Wildcard Exemption (unused homestead) - 11 U.S.C. § 522 (d)(5)" at bounding box center [260, 206] width 145 height 20
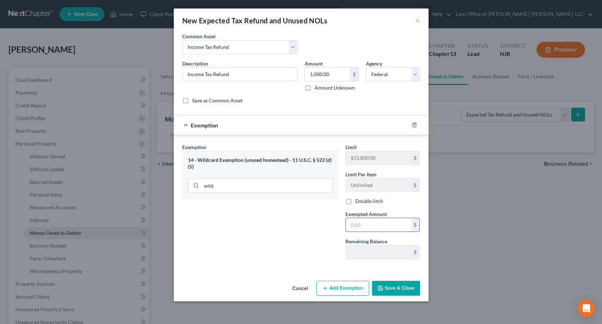
click at [360, 228] on input "text" at bounding box center [378, 224] width 65 height 13
click at [394, 290] on button "Save & Close" at bounding box center [396, 287] width 48 height 15
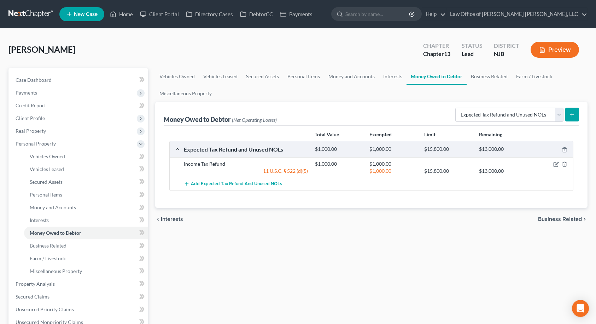
click at [557, 214] on div "chevron_left Interests Business Related chevron_right" at bounding box center [371, 219] width 433 height 23
click at [559, 218] on span "Business Related" at bounding box center [560, 219] width 44 height 6
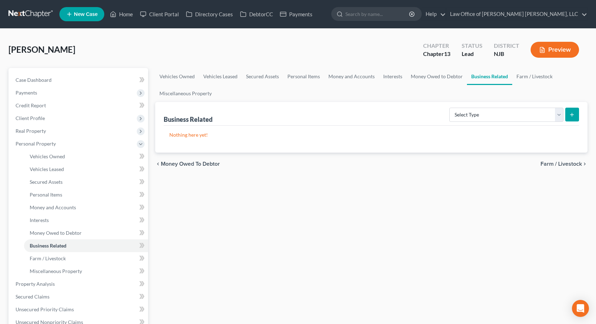
click at [573, 162] on span "Farm / Livestock" at bounding box center [561, 164] width 41 height 6
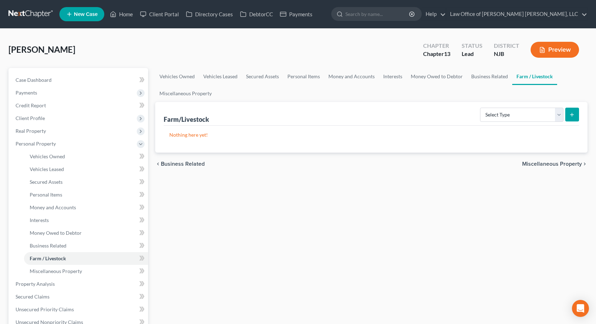
click at [573, 162] on span "Miscellaneous Property" at bounding box center [552, 164] width 60 height 6
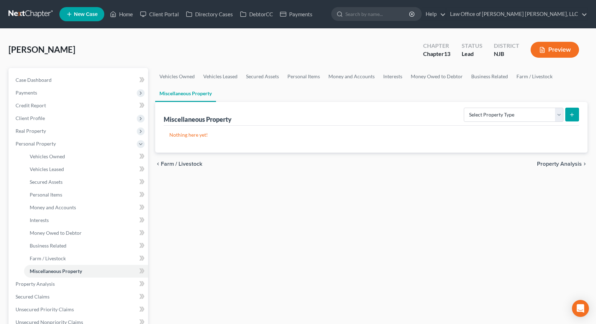
click at [573, 162] on span "Property Analysis" at bounding box center [559, 164] width 45 height 6
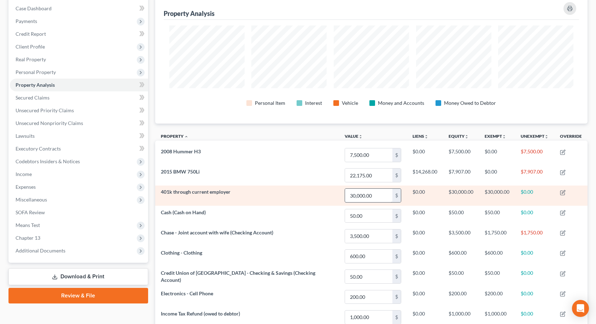
scroll to position [35, 0]
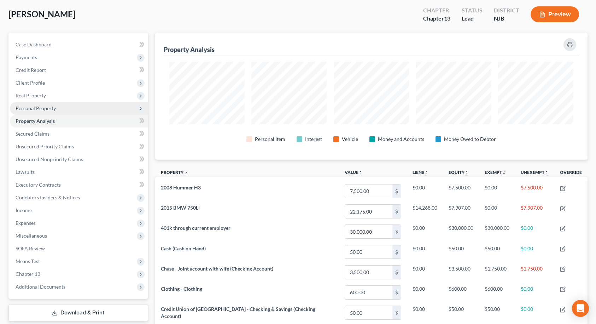
click at [29, 110] on span "Personal Property" at bounding box center [36, 108] width 40 height 6
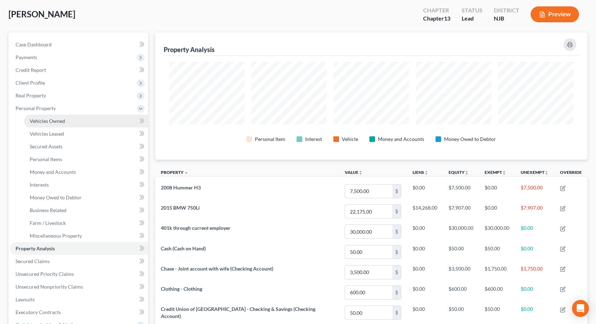
click at [31, 120] on span "Vehicles Owned" at bounding box center [47, 121] width 35 height 6
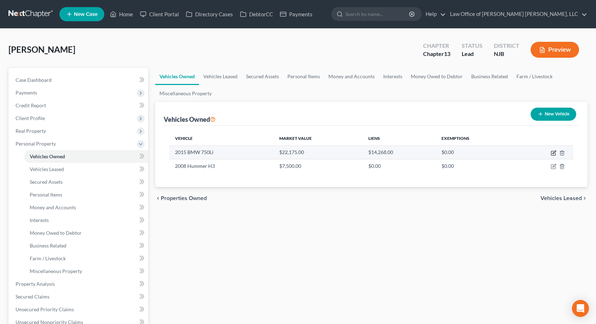
click at [554, 153] on icon "button" at bounding box center [554, 151] width 3 height 3
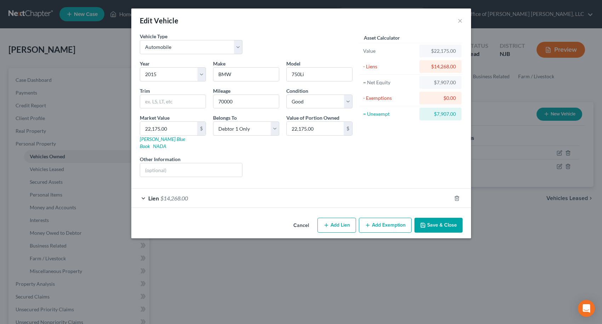
click at [384, 218] on button "Add Exemption" at bounding box center [385, 225] width 53 height 15
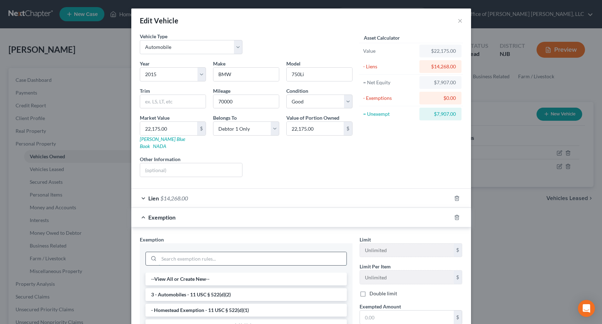
click at [201, 252] on input "search" at bounding box center [252, 258] width 187 height 13
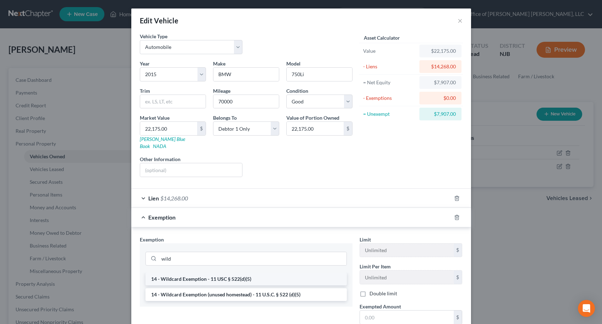
click at [197, 272] on li "14 - Wildcard Exemption - 11 USC § 522(d)(5)" at bounding box center [245, 278] width 201 height 13
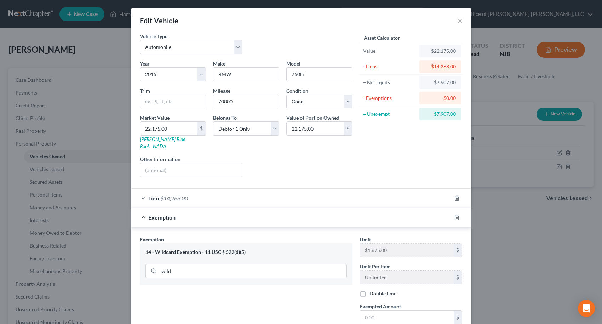
scroll to position [71, 0]
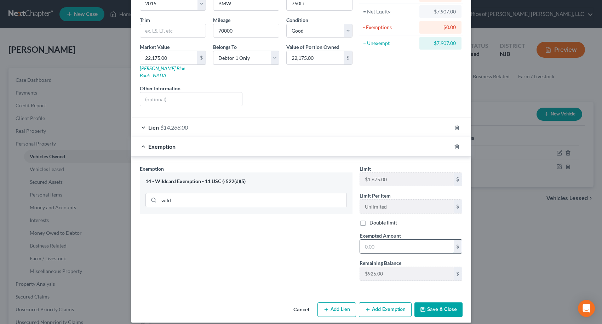
click at [367, 241] on input "text" at bounding box center [407, 245] width 94 height 13
click at [365, 306] on icon "button" at bounding box center [368, 309] width 6 height 6
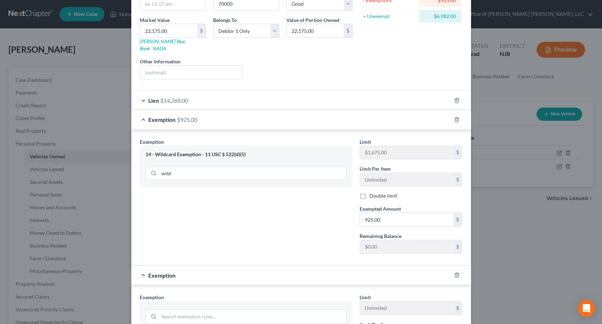
scroll to position [248, 0]
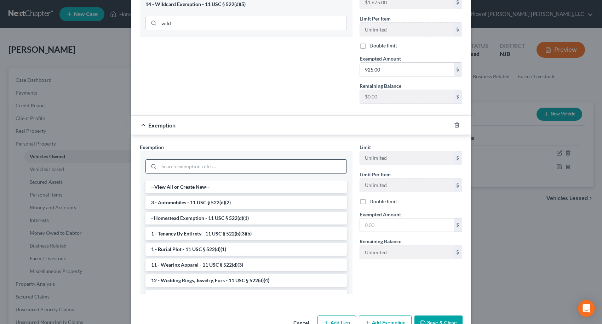
click at [186, 160] on input "search" at bounding box center [252, 166] width 187 height 13
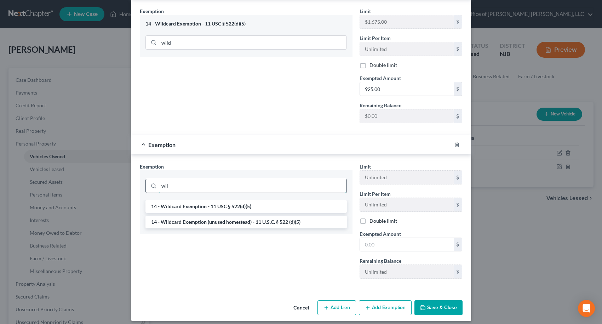
scroll to position [226, 0]
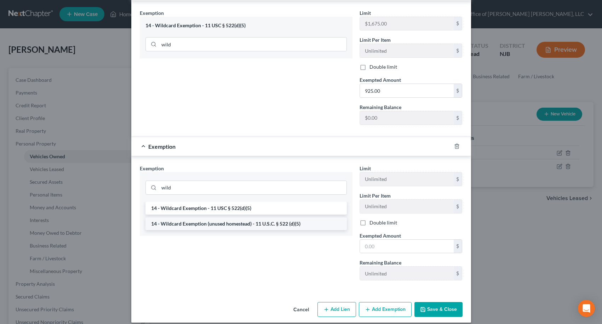
click at [197, 217] on li "14 - Wildcard Exemption (unused homestead) - 11 U.S.C. § 522 (d)(5)" at bounding box center [245, 223] width 201 height 13
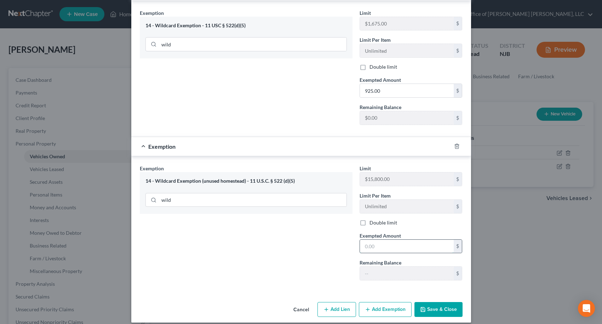
click at [363, 243] on input "text" at bounding box center [407, 245] width 94 height 13
click at [265, 281] on div "Exemption Set must be selected for CA. Exemption * 14 - Wildcard Exemption (unu…" at bounding box center [301, 224] width 340 height 136
click at [383, 239] on input "6,982.00" at bounding box center [407, 245] width 94 height 13
click at [432, 302] on button "Save & Close" at bounding box center [438, 309] width 48 height 15
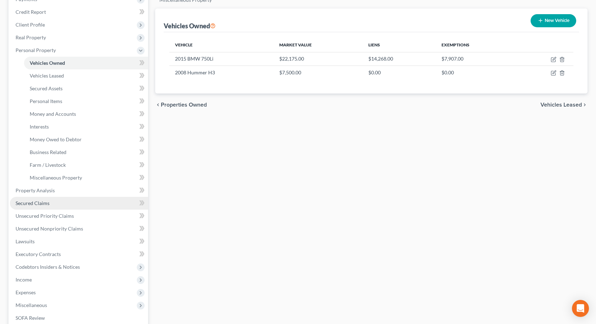
scroll to position [106, 0]
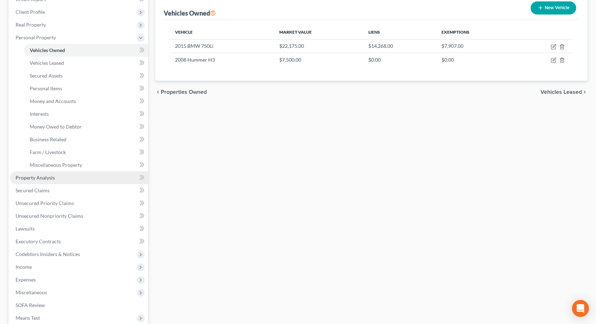
click at [44, 179] on span "Property Analysis" at bounding box center [35, 177] width 39 height 6
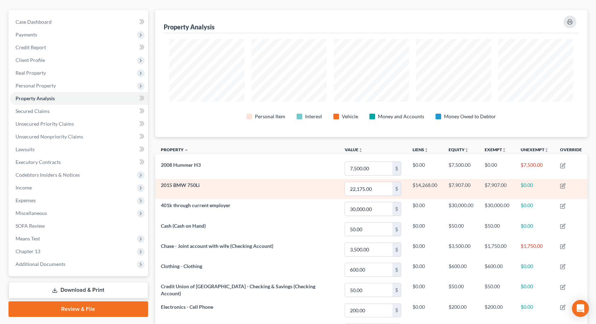
scroll to position [28, 0]
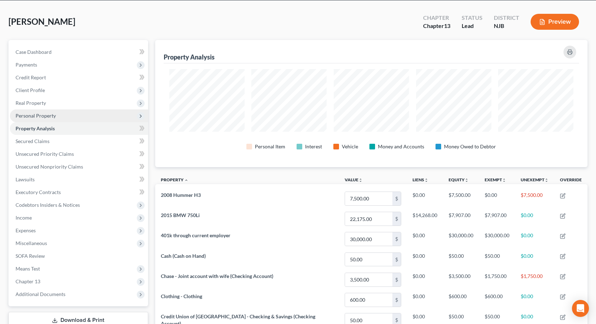
click at [36, 112] on span "Personal Property" at bounding box center [36, 115] width 40 height 6
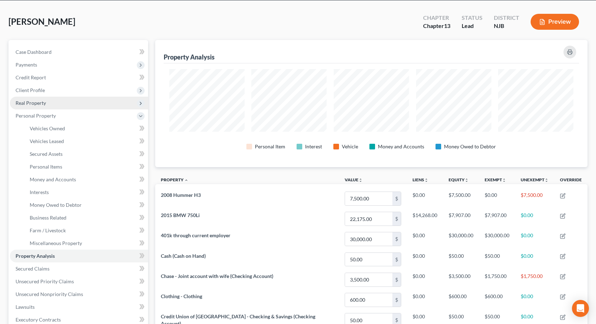
click at [37, 106] on span "Real Property" at bounding box center [79, 103] width 138 height 13
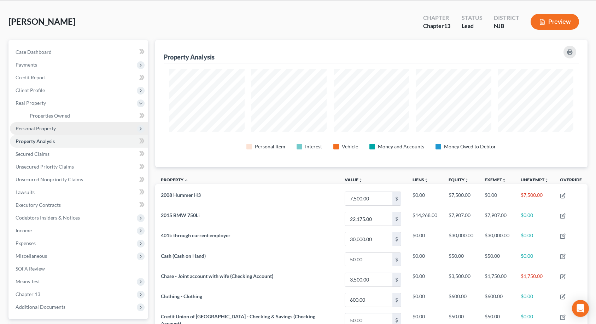
click at [37, 131] on span "Personal Property" at bounding box center [36, 128] width 40 height 6
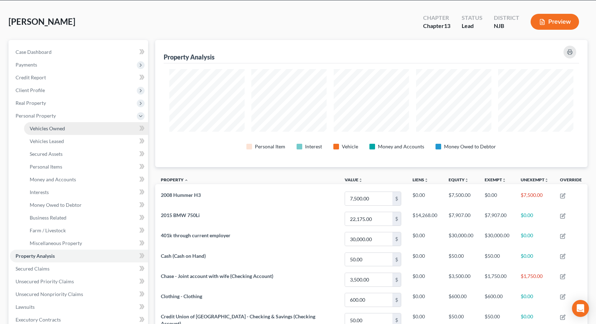
click at [42, 128] on span "Vehicles Owned" at bounding box center [47, 128] width 35 height 6
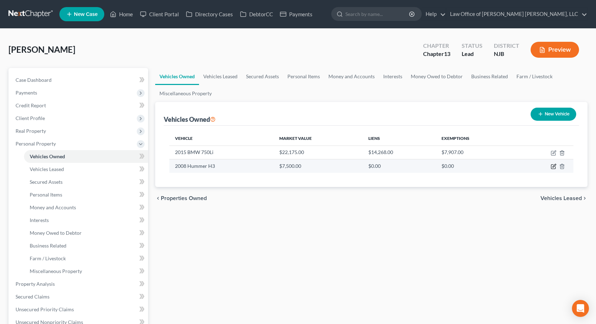
click at [554, 166] on icon "button" at bounding box center [554, 165] width 3 height 3
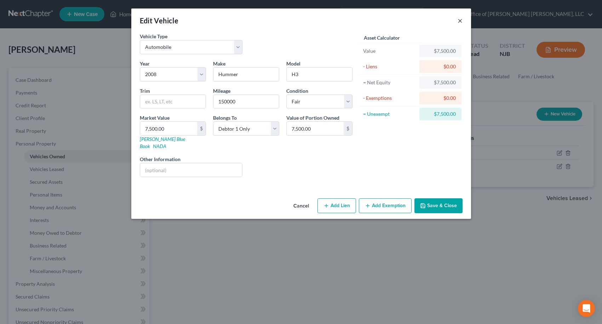
click at [459, 21] on button "×" at bounding box center [459, 20] width 5 height 8
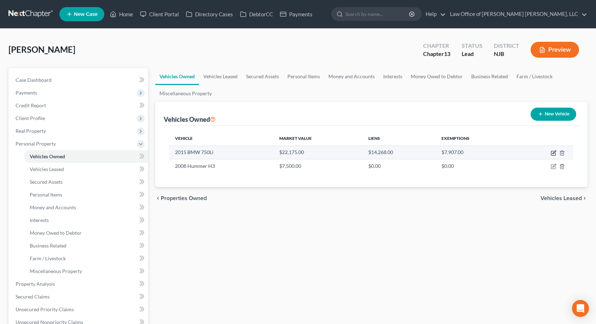
click at [553, 153] on icon "button" at bounding box center [554, 153] width 6 height 6
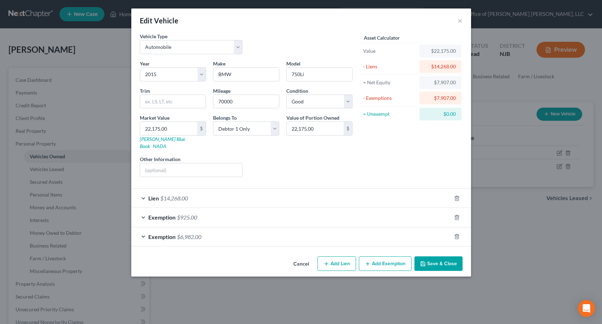
click at [156, 233] on span "Exemption" at bounding box center [161, 236] width 27 height 7
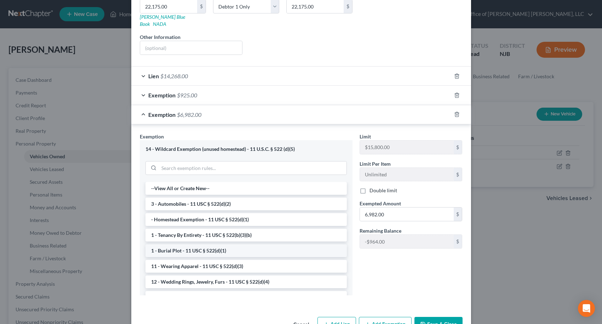
scroll to position [137, 0]
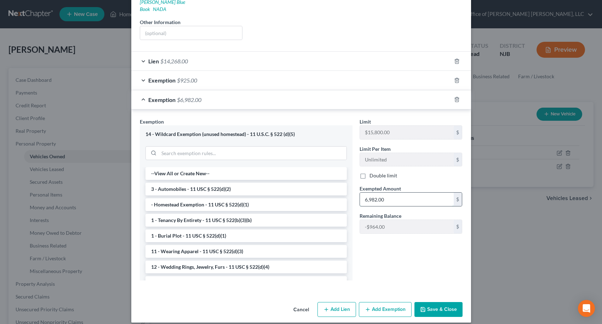
click at [403, 192] on input "6,982.00" at bounding box center [407, 198] width 94 height 13
click at [405, 242] on div "Limit $15,800.00 $ Limit Per Item Unlimited $ Double limit Exempted Amount * $ …" at bounding box center [411, 202] width 110 height 168
click at [455, 97] on icon "button" at bounding box center [456, 99] width 3 height 5
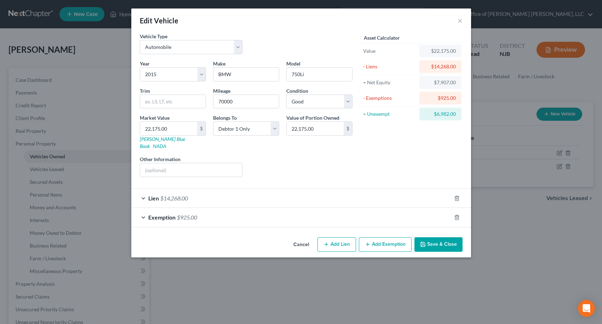
scroll to position [0, 0]
click at [433, 240] on button "Save & Close" at bounding box center [438, 244] width 48 height 15
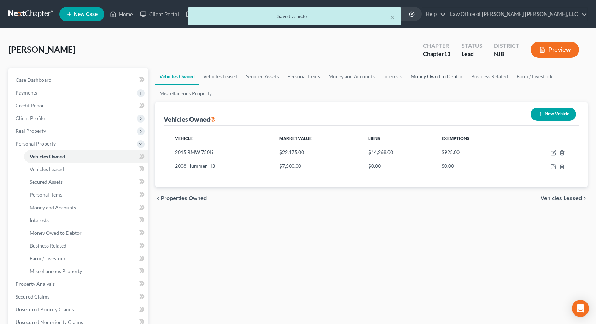
click at [438, 75] on link "Money Owed to Debtor" at bounding box center [437, 76] width 60 height 17
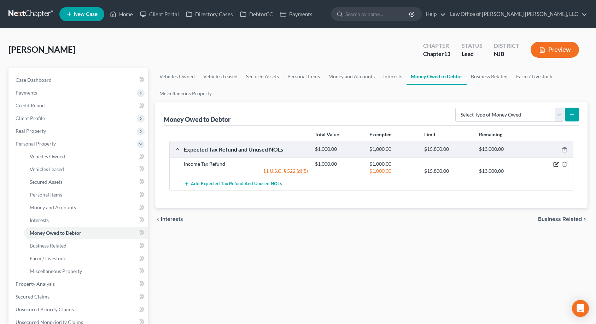
click at [555, 164] on icon "button" at bounding box center [557, 164] width 6 height 6
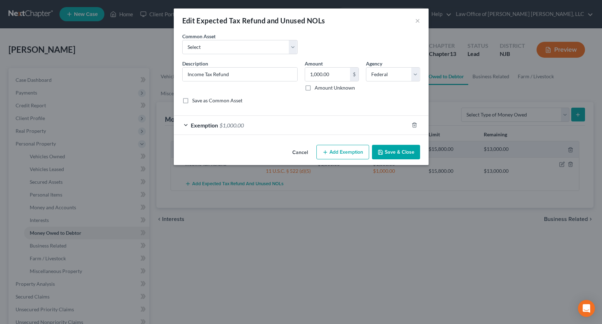
click at [244, 134] on div "Exemption $1,000.00" at bounding box center [301, 124] width 255 height 19
click at [242, 132] on div "Exemption $1,000.00" at bounding box center [291, 125] width 235 height 19
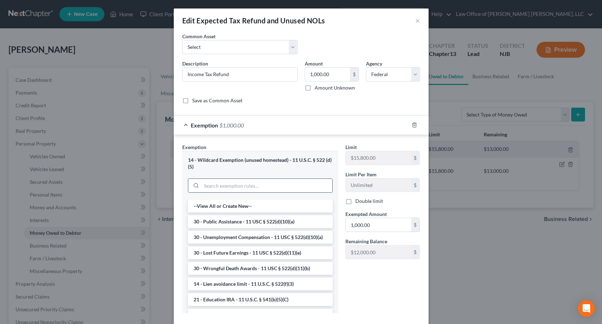
click at [276, 186] on input "search" at bounding box center [266, 185] width 131 height 13
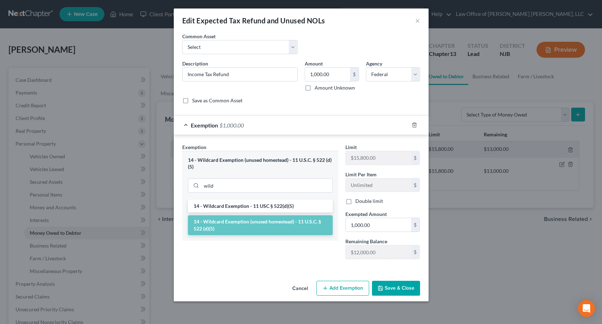
click at [266, 220] on li "14 - Wildcard Exemption (unused homestead) - 11 U.S.C. § 522 (d)(5)" at bounding box center [260, 225] width 145 height 20
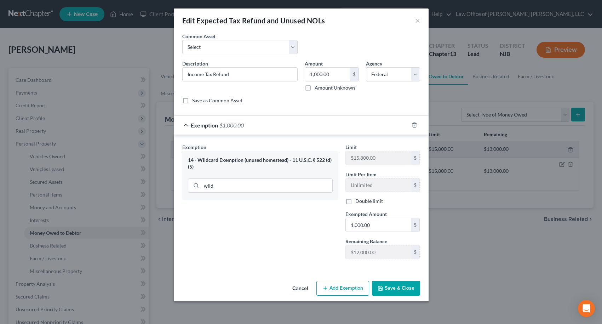
click at [397, 289] on button "Save & Close" at bounding box center [396, 287] width 48 height 15
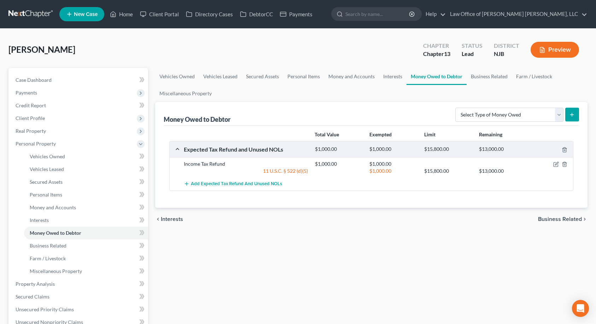
click at [168, 220] on span "Interests" at bounding box center [172, 219] width 22 height 6
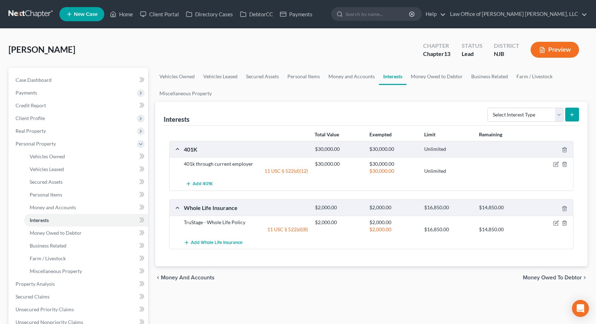
click at [183, 277] on span "Money and Accounts" at bounding box center [188, 277] width 54 height 6
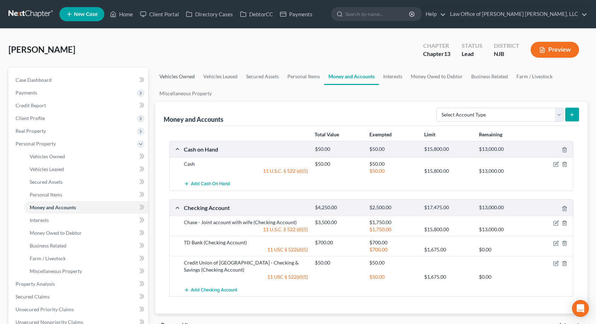
click at [185, 76] on link "Vehicles Owned" at bounding box center [177, 76] width 44 height 17
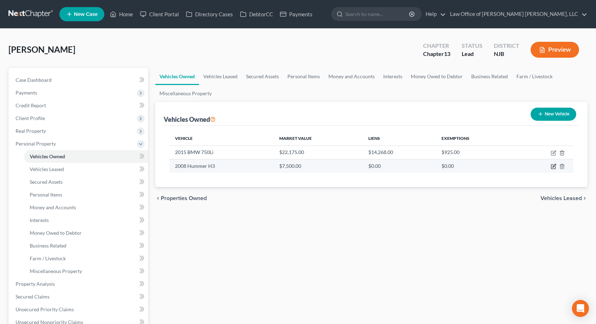
click at [554, 168] on icon "button" at bounding box center [554, 166] width 6 height 6
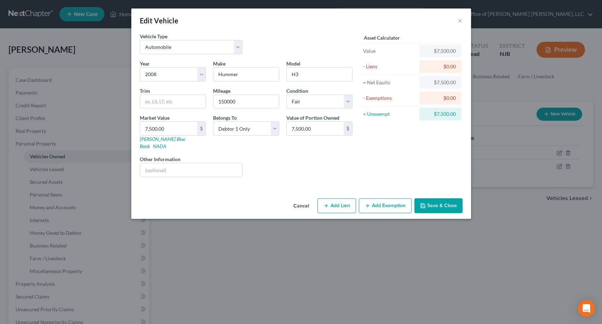
click at [387, 198] on button "Add Exemption" at bounding box center [385, 205] width 53 height 15
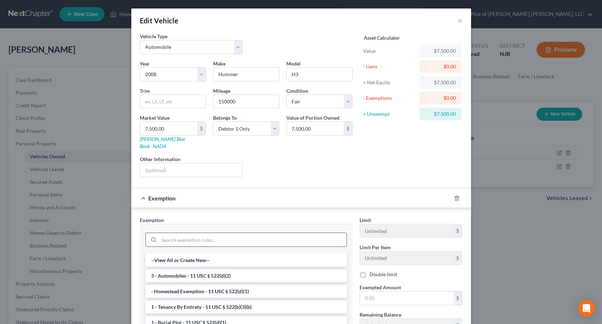
click at [207, 233] on input "search" at bounding box center [252, 239] width 187 height 13
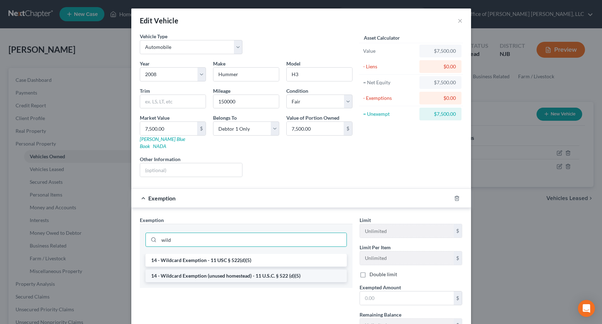
click at [212, 269] on li "14 - Wildcard Exemption (unused homestead) - 11 U.S.C. § 522 (d)(5)" at bounding box center [245, 275] width 201 height 13
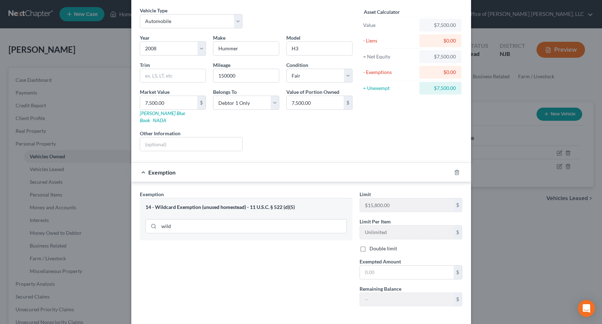
scroll to position [52, 0]
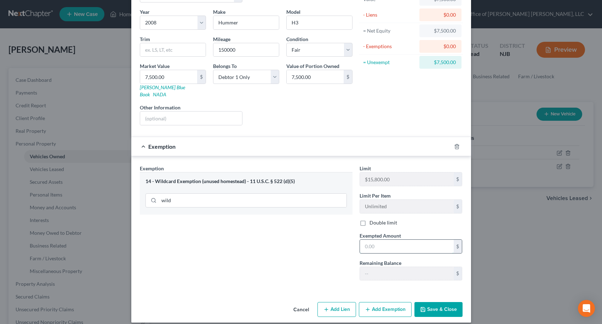
click at [363, 240] on input "text" at bounding box center [407, 245] width 94 height 13
click at [438, 302] on button "Save & Close" at bounding box center [438, 309] width 48 height 15
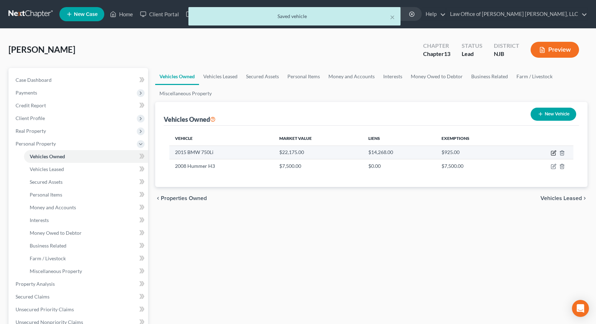
click at [552, 154] on icon "button" at bounding box center [553, 153] width 4 height 4
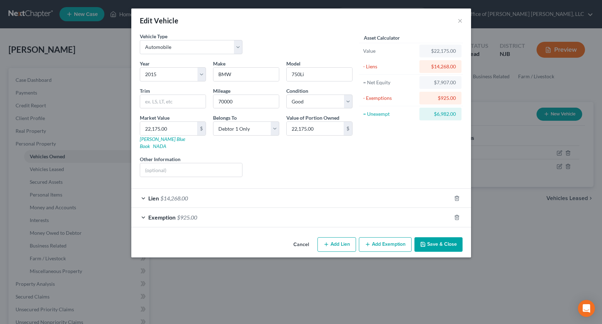
click at [380, 237] on button "Add Exemption" at bounding box center [385, 244] width 53 height 15
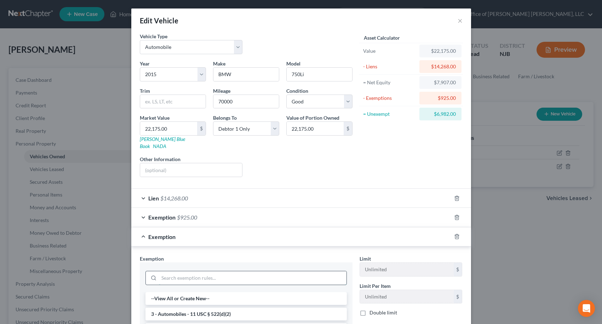
click at [189, 271] on input "search" at bounding box center [252, 277] width 187 height 13
click at [198, 307] on li "14 - Wildcard Exemption (unused homestead) - 11 U.S.C. § 522 (d)(5)" at bounding box center [245, 313] width 201 height 13
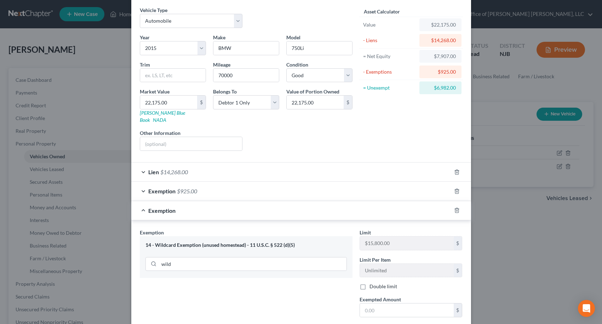
scroll to position [71, 0]
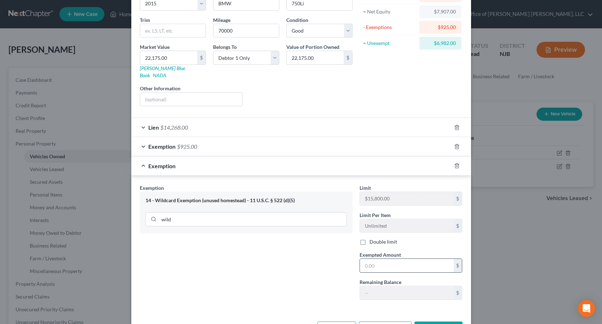
click at [372, 260] on input "text" at bounding box center [407, 265] width 94 height 13
click at [343, 270] on div "Exemption Set must be selected for CA. Exemption * 14 - Wildcard Exemption (unu…" at bounding box center [246, 244] width 220 height 121
click at [445, 321] on button "Save & Close" at bounding box center [438, 328] width 48 height 15
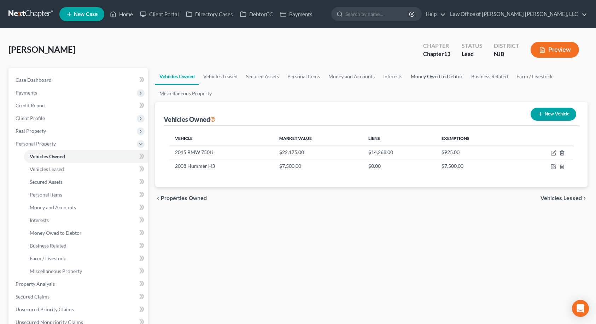
click at [451, 77] on link "Money Owed to Debtor" at bounding box center [437, 76] width 60 height 17
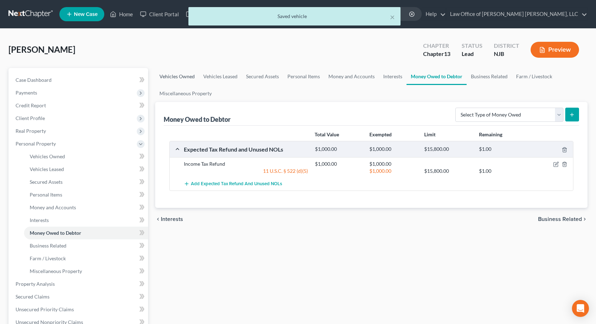
click at [174, 76] on link "Vehicles Owned" at bounding box center [177, 76] width 44 height 17
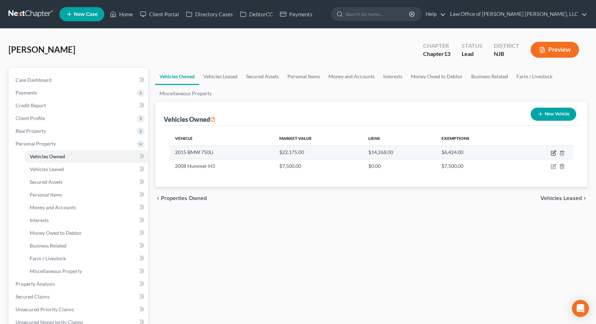
click at [554, 154] on icon "button" at bounding box center [554, 151] width 3 height 3
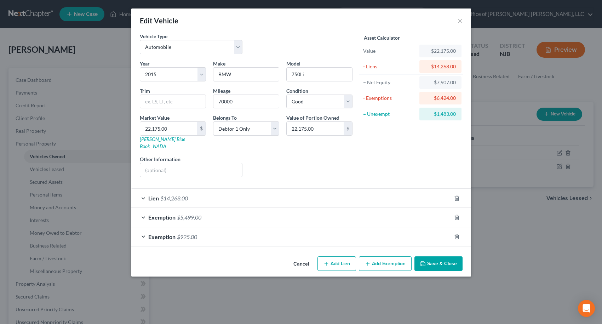
click at [156, 214] on span "Exemption" at bounding box center [161, 217] width 27 height 7
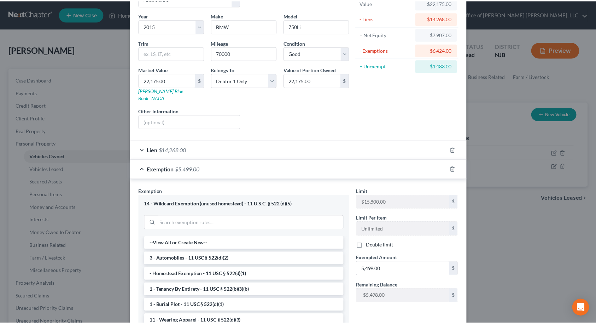
scroll to position [137, 0]
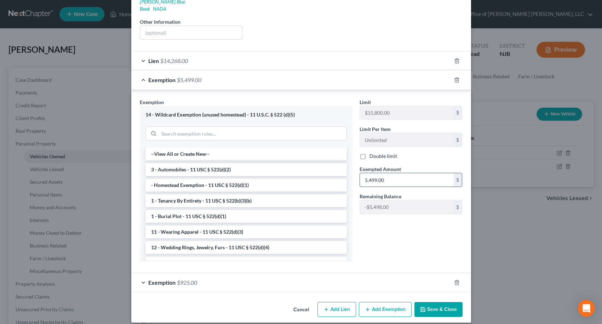
click at [387, 173] on input "5,499.00" at bounding box center [407, 179] width 94 height 13
click at [400, 215] on div "Limit $15,800.00 $ Limit Per Item Unlimited $ Double limit Exempted Amount * 5,…" at bounding box center [411, 182] width 110 height 168
click at [440, 302] on button "Save & Close" at bounding box center [438, 309] width 48 height 15
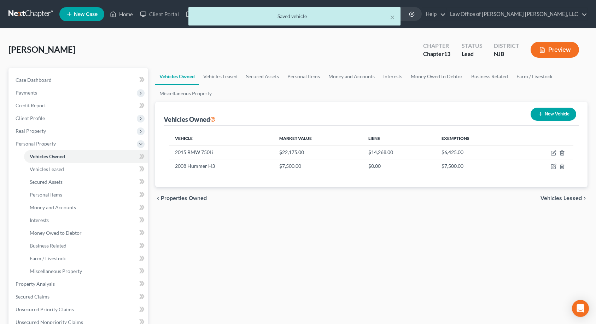
click at [575, 194] on div "chevron_left Properties Owned Vehicles Leased chevron_right" at bounding box center [371, 198] width 433 height 23
click at [572, 200] on span "Vehicles Leased" at bounding box center [561, 198] width 41 height 6
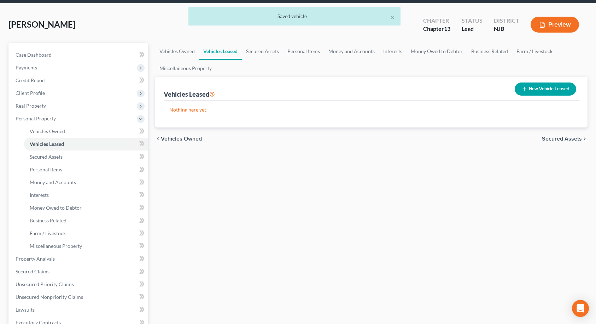
scroll to position [106, 0]
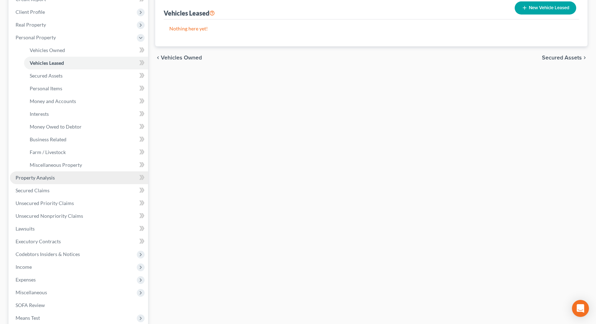
click at [42, 176] on span "Property Analysis" at bounding box center [35, 177] width 39 height 6
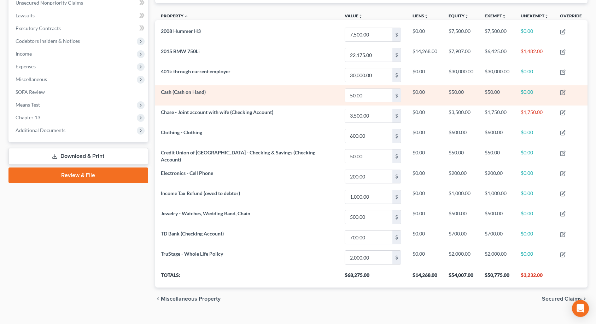
scroll to position [205, 0]
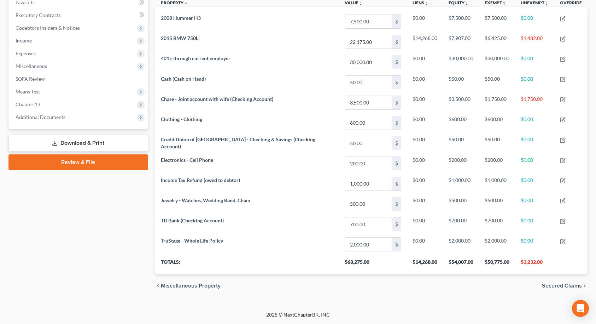
click at [554, 284] on span "Secured Claims" at bounding box center [562, 286] width 40 height 6
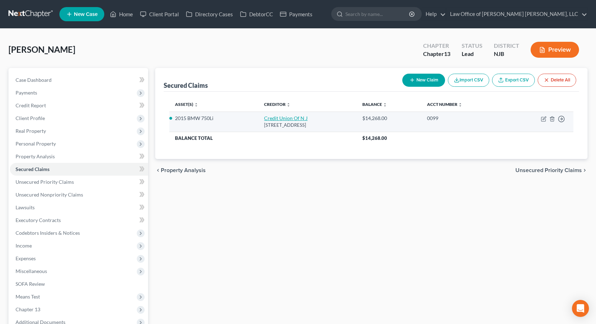
click at [266, 120] on link "Credit Union Of N J" at bounding box center [286, 118] width 44 height 6
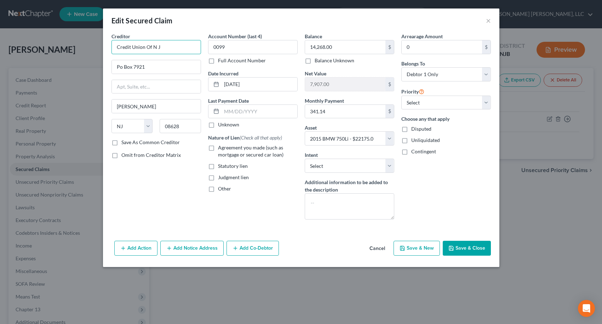
click at [172, 46] on input "Credit Union Of N J" at bounding box center [155, 47] width 89 height 14
click at [463, 245] on button "Save & Close" at bounding box center [466, 248] width 48 height 15
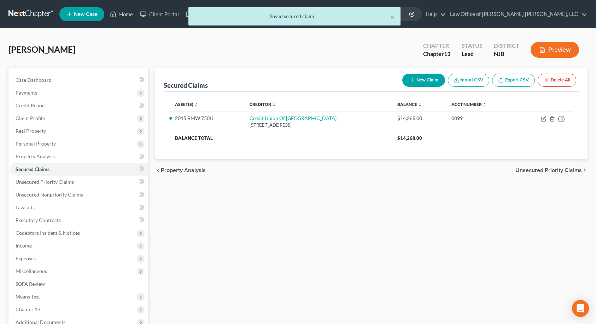
click at [541, 171] on span "Unsecured Priority Claims" at bounding box center [549, 170] width 66 height 6
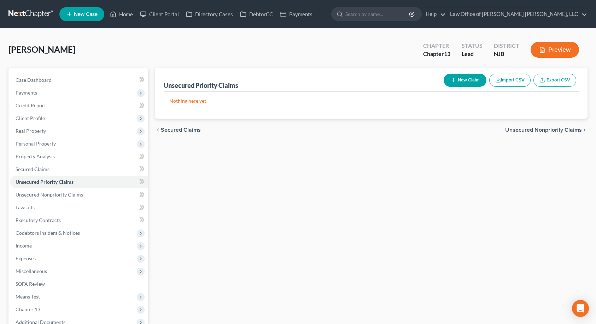
click at [544, 128] on span "Unsecured Nonpriority Claims" at bounding box center [543, 130] width 77 height 6
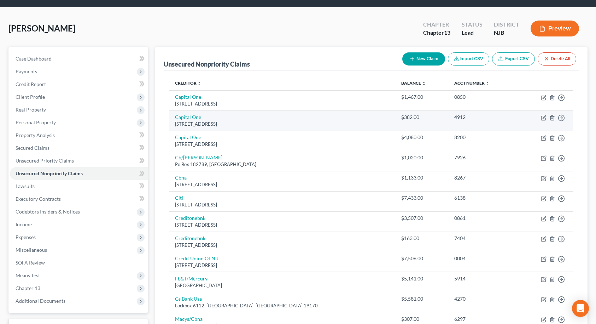
scroll to position [20, 0]
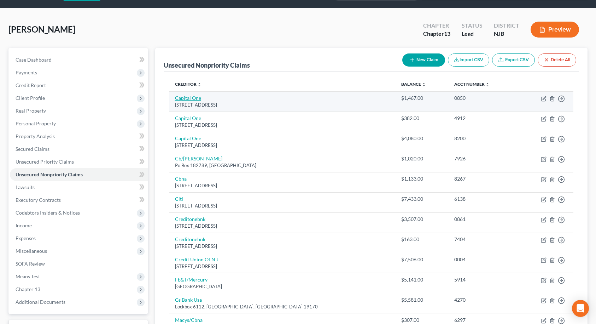
click at [188, 96] on link "Capital One" at bounding box center [188, 98] width 26 height 6
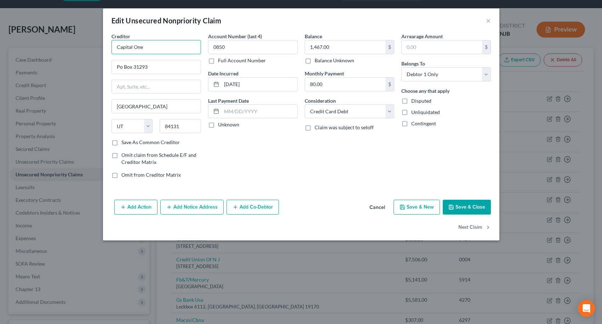
click at [168, 46] on input "Capital One" at bounding box center [155, 47] width 89 height 14
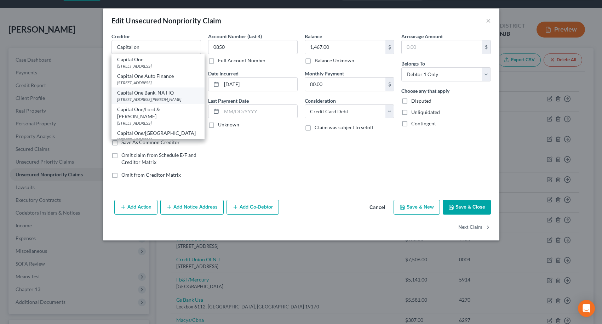
click at [153, 94] on div "Capital One Bank, NA HQ" at bounding box center [158, 92] width 82 height 7
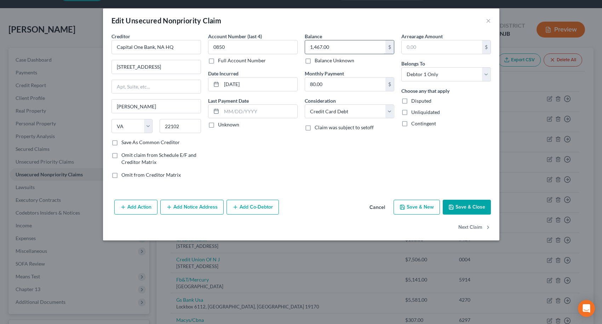
click at [335, 48] on input "1,467.00" at bounding box center [345, 46] width 80 height 13
click at [462, 209] on button "Save & Close" at bounding box center [466, 206] width 48 height 15
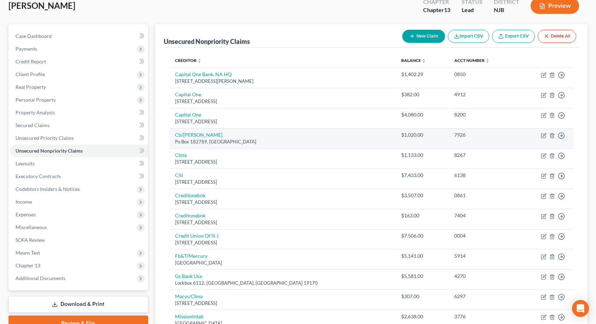
scroll to position [56, 0]
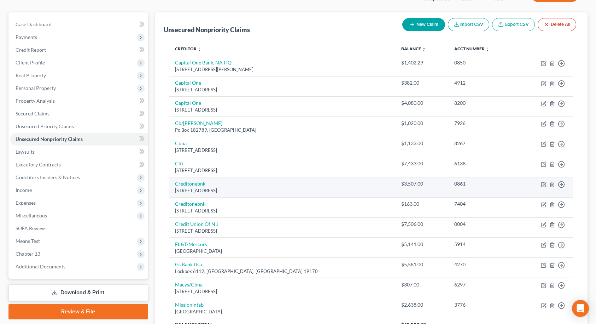
click at [197, 184] on link "Creditonebnk" at bounding box center [190, 183] width 30 height 6
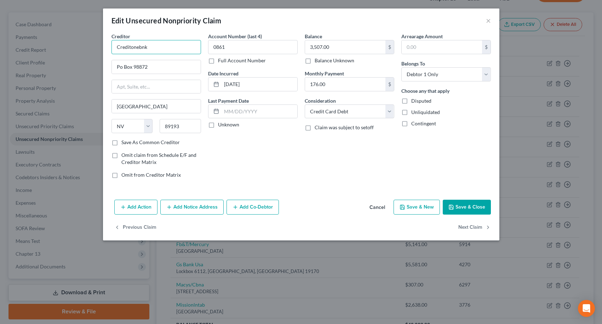
click at [163, 46] on input "Creditonebnk" at bounding box center [155, 47] width 89 height 14
click at [164, 60] on div "Credit One Bank HQ" at bounding box center [154, 59] width 74 height 7
click at [352, 48] on input "3,507.00" at bounding box center [345, 46] width 80 height 13
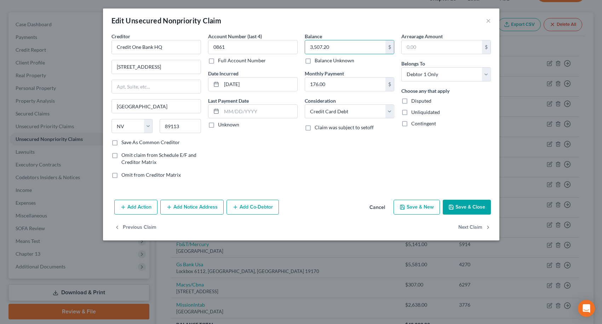
click at [469, 207] on button "Save & Close" at bounding box center [466, 206] width 48 height 15
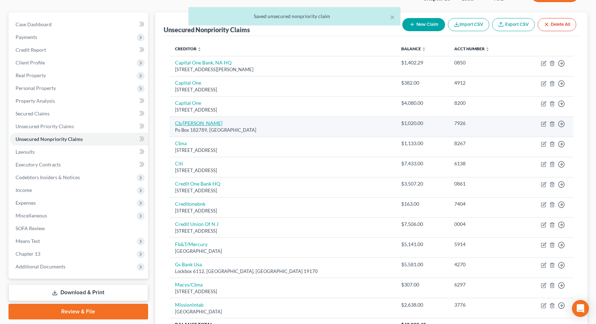
click at [185, 125] on link "Cb/[PERSON_NAME]" at bounding box center [198, 123] width 47 height 6
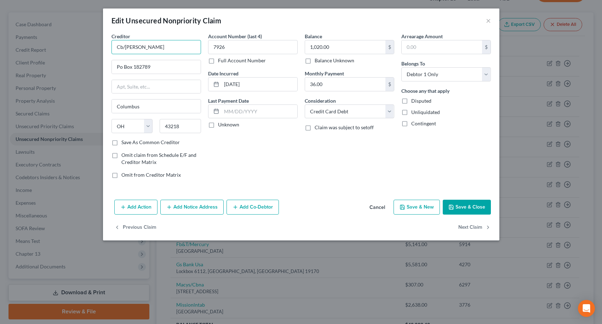
click at [151, 44] on input "Cb/[PERSON_NAME]" at bounding box center [155, 47] width 89 height 14
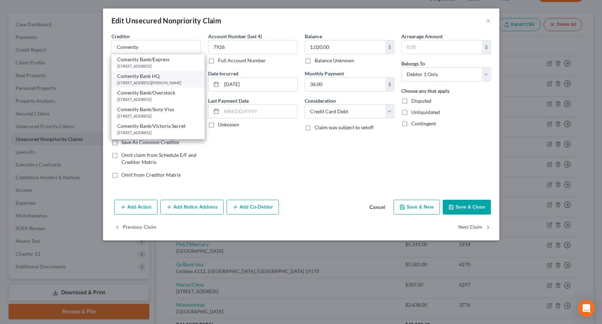
click at [153, 80] on div "Comenity Bank HQ" at bounding box center [158, 76] width 82 height 7
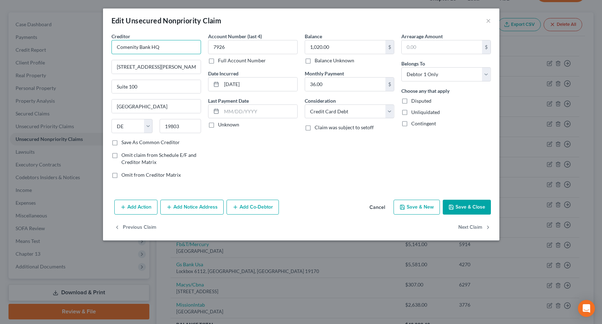
click at [170, 48] on input "Comenity Bank HQ" at bounding box center [155, 47] width 89 height 14
click at [342, 48] on input "1,020.00" at bounding box center [345, 46] width 80 height 13
click at [470, 207] on button "Save & Close" at bounding box center [466, 206] width 48 height 15
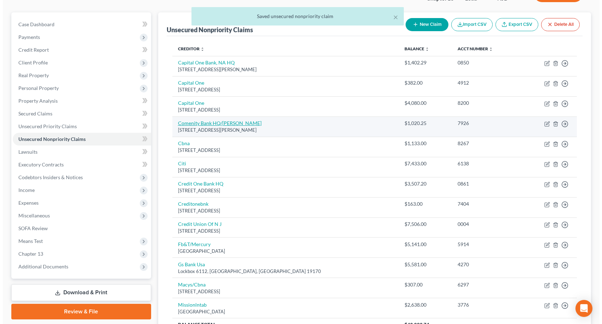
scroll to position [91, 0]
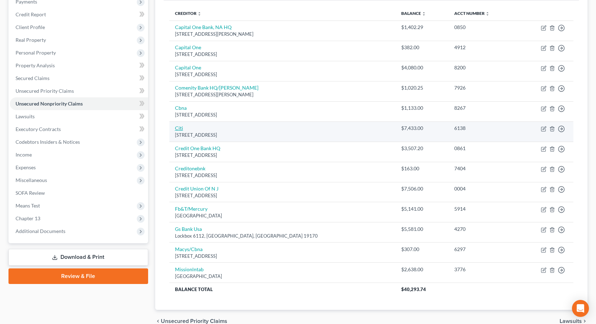
click at [180, 130] on link "Citi" at bounding box center [179, 128] width 8 height 6
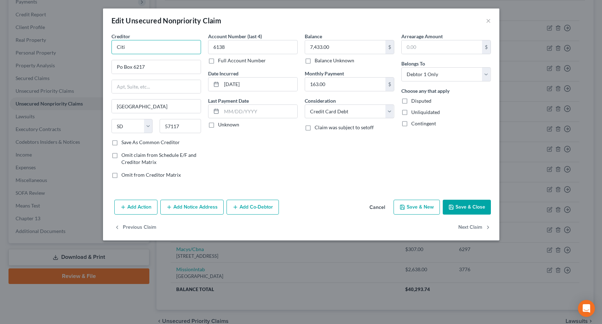
click at [150, 49] on input "Citi" at bounding box center [155, 47] width 89 height 14
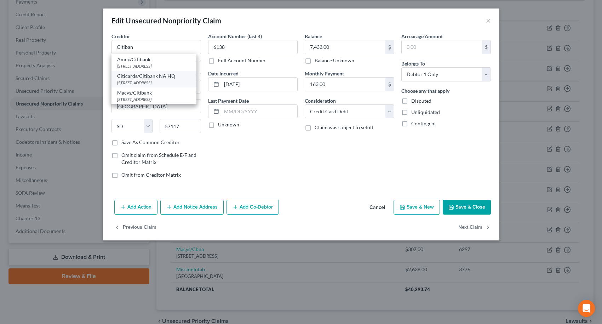
click at [144, 76] on div "Citicards/Citibank NA HQ" at bounding box center [154, 76] width 74 height 7
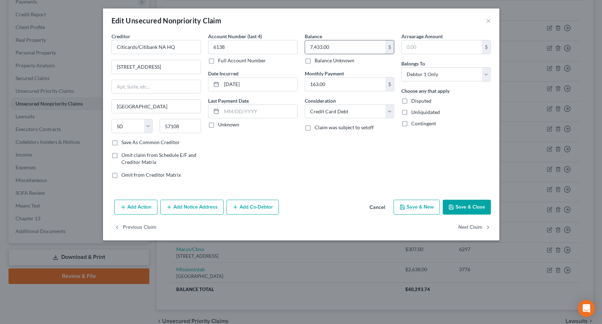
click at [351, 50] on input "7,433.00" at bounding box center [345, 46] width 80 height 13
click at [488, 20] on button "×" at bounding box center [488, 20] width 5 height 8
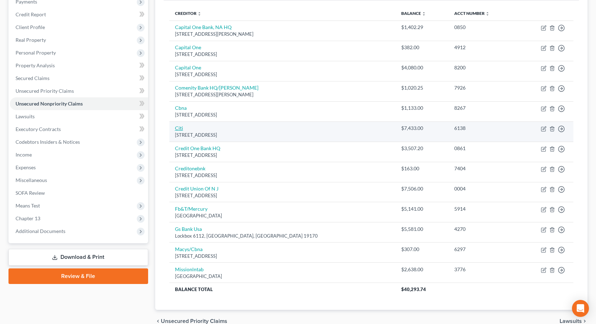
click at [182, 129] on link "Citi" at bounding box center [179, 128] width 8 height 6
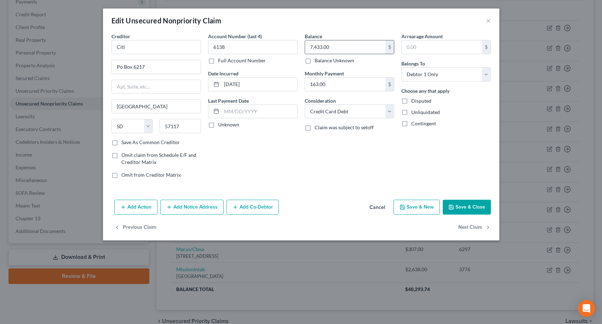
click at [346, 45] on input "7,433.00" at bounding box center [345, 46] width 80 height 13
click at [166, 48] on input "Citi" at bounding box center [155, 47] width 89 height 14
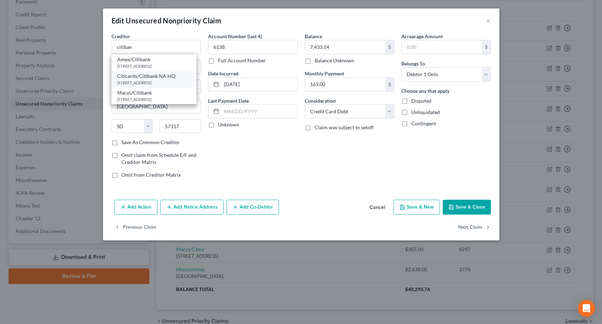
click at [146, 81] on div "[STREET_ADDRESS]" at bounding box center [154, 83] width 74 height 6
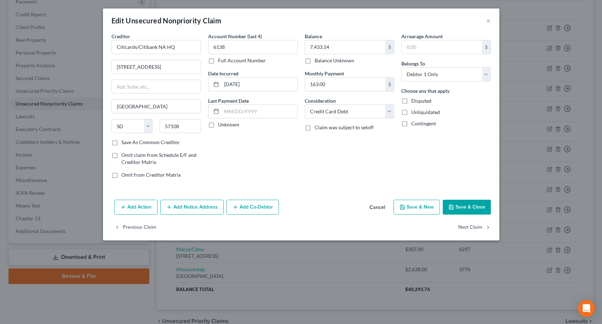
click at [461, 209] on button "Save & Close" at bounding box center [466, 206] width 48 height 15
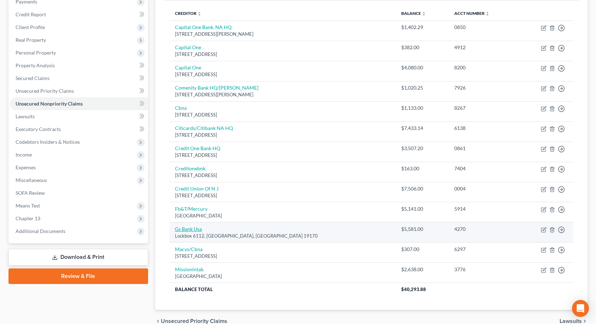
click at [196, 229] on link "Gs Bank Usa" at bounding box center [188, 229] width 27 height 6
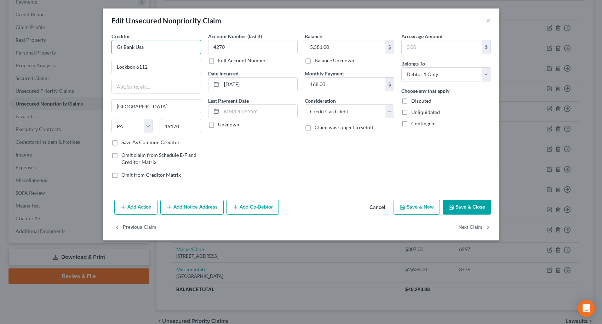
click at [166, 47] on input "Gs Bank Usa" at bounding box center [155, 47] width 89 height 14
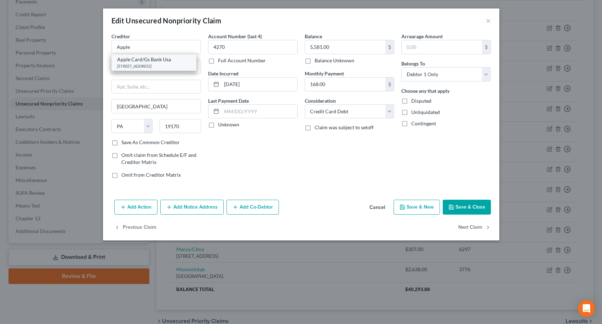
click at [166, 64] on div "[STREET_ADDRESS]" at bounding box center [154, 66] width 74 height 6
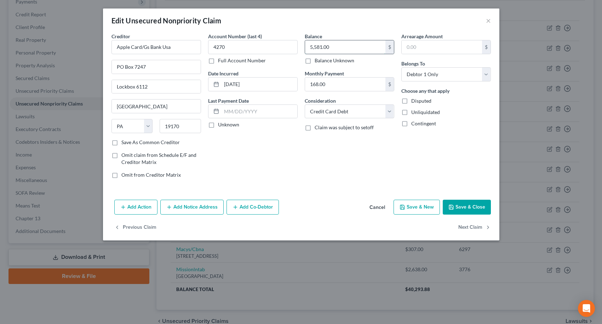
click at [350, 50] on input "5,581.00" at bounding box center [345, 46] width 80 height 13
click at [453, 208] on icon "button" at bounding box center [451, 207] width 4 height 4
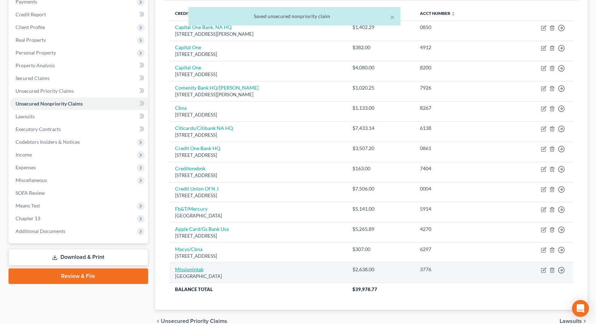
click at [200, 269] on link "Missionlntab" at bounding box center [189, 269] width 29 height 6
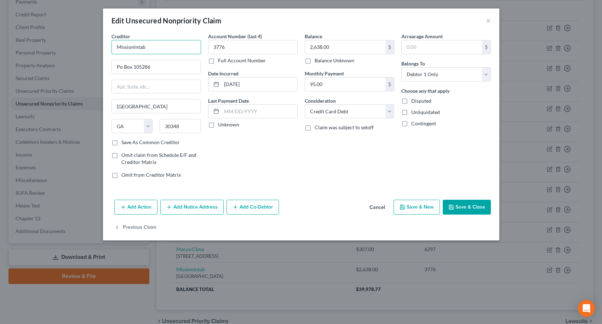
drag, startPoint x: 160, startPoint y: 48, endPoint x: 91, endPoint y: 48, distance: 69.3
click at [91, 48] on div "Edit Unsecured Nonpriority Claim × Creditor * Missionlntab Po Box 105286 [GEOGR…" at bounding box center [301, 162] width 602 height 324
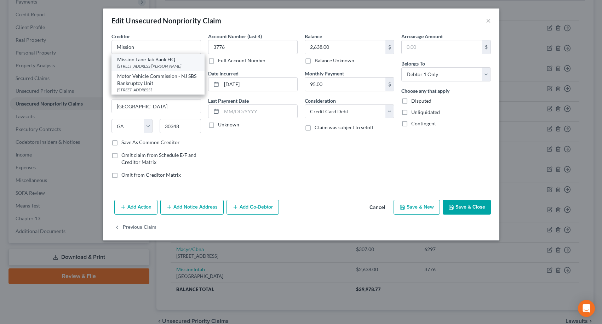
click at [129, 59] on div "Mission Lane Tab Bank HQ" at bounding box center [158, 59] width 82 height 7
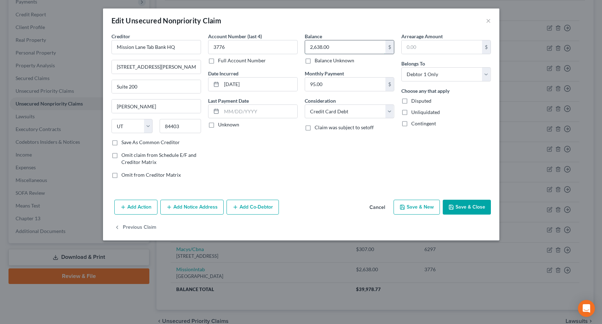
click at [347, 47] on input "2,638.00" at bounding box center [345, 46] width 80 height 13
click at [464, 210] on button "Save & Close" at bounding box center [466, 206] width 48 height 15
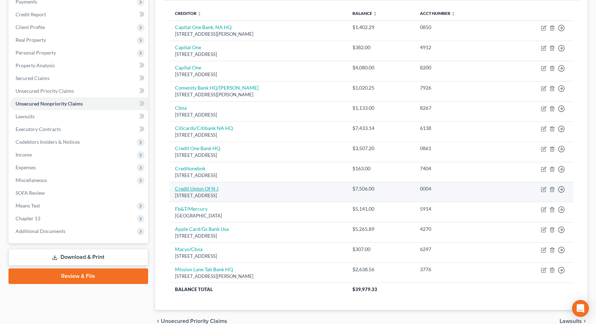
click at [204, 189] on link "Credit Union Of N J" at bounding box center [197, 188] width 44 height 6
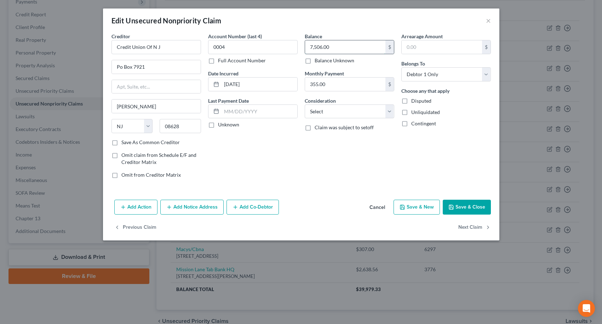
click at [341, 47] on input "7,506.00" at bounding box center [345, 46] width 80 height 13
drag, startPoint x: 161, startPoint y: 48, endPoint x: 99, endPoint y: 44, distance: 62.1
click at [99, 44] on div "Edit Unsecured Nonpriority Claim × Creditor * Credit Union Of N J Po Box [GEOGR…" at bounding box center [301, 162] width 602 height 324
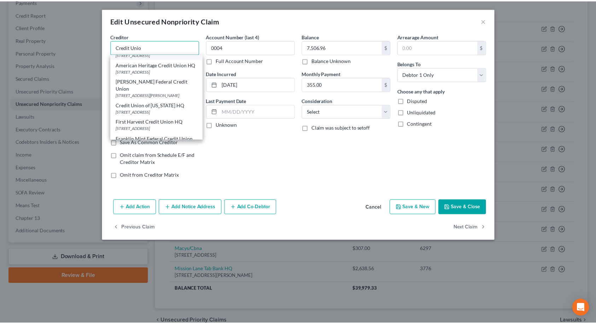
scroll to position [0, 0]
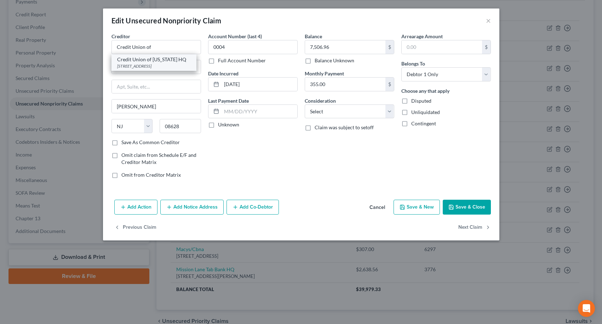
click at [150, 61] on div "Credit Union of [US_STATE] HQ" at bounding box center [154, 59] width 74 height 7
click at [463, 205] on button "Save & Close" at bounding box center [466, 206] width 48 height 15
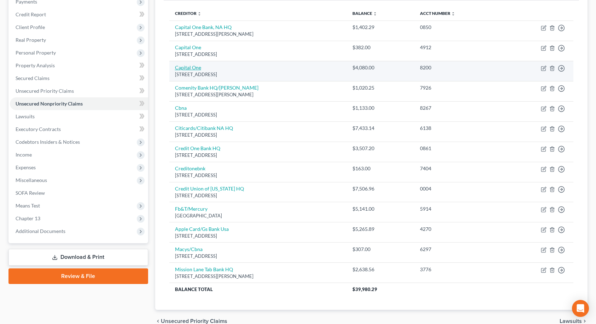
click at [185, 68] on link "Capital One" at bounding box center [188, 67] width 26 height 6
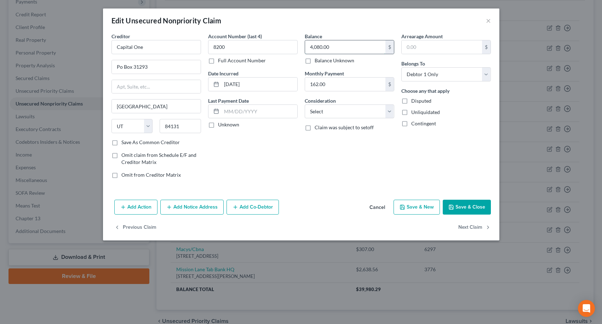
click at [346, 42] on input "4,080.00" at bounding box center [345, 46] width 80 height 13
click at [347, 46] on input "4,080.00" at bounding box center [345, 46] width 80 height 13
click at [471, 208] on button "Save & Close" at bounding box center [466, 206] width 48 height 15
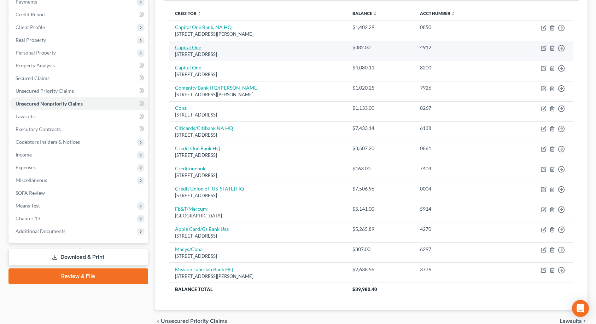
click at [199, 47] on link "Capital One" at bounding box center [188, 47] width 26 height 6
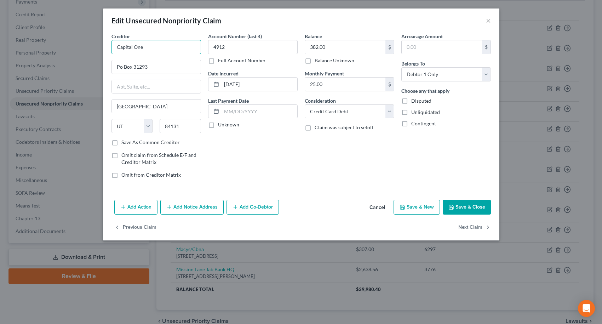
drag, startPoint x: 142, startPoint y: 47, endPoint x: 82, endPoint y: 41, distance: 60.0
click at [82, 41] on div "Edit Unsecured Nonpriority Claim × Creditor * Capital One Po Box 31293 [GEOGRAP…" at bounding box center [301, 162] width 602 height 324
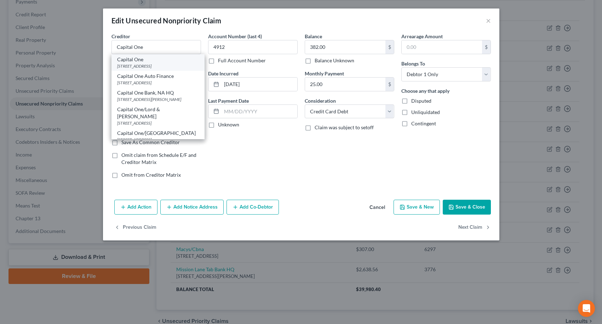
click at [144, 67] on div "[STREET_ADDRESS]" at bounding box center [158, 66] width 82 height 6
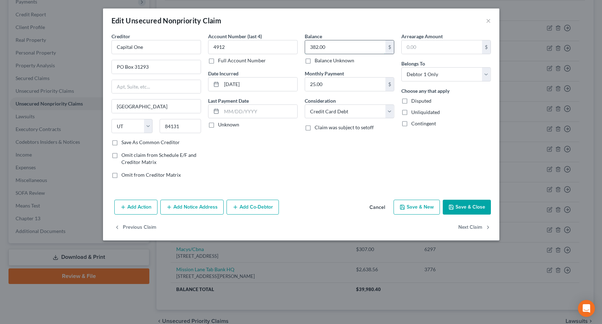
click at [343, 49] on input "382.00" at bounding box center [345, 46] width 80 height 13
click at [453, 204] on icon "button" at bounding box center [451, 207] width 6 height 6
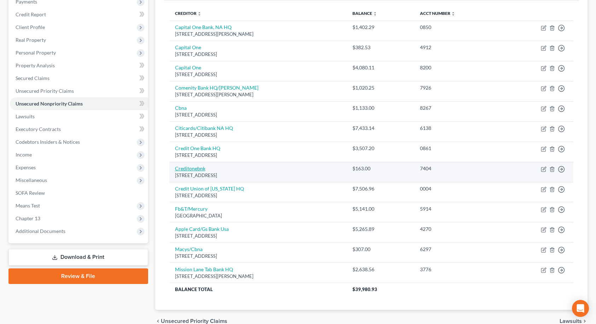
click at [186, 167] on link "Creditonebnk" at bounding box center [190, 168] width 30 height 6
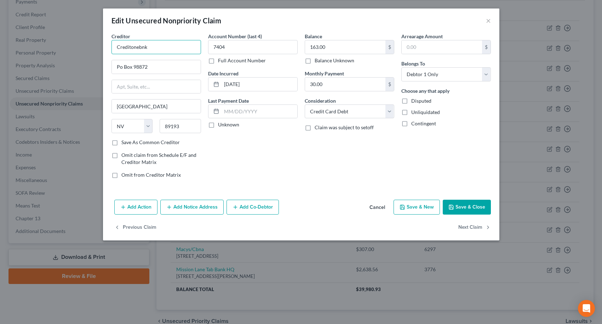
drag, startPoint x: 152, startPoint y: 46, endPoint x: 93, endPoint y: 47, distance: 58.7
click at [93, 47] on div "Edit Unsecured Nonpriority Claim × Creditor * Creditonebnk Po Box 98872 [GEOGRA…" at bounding box center [301, 162] width 602 height 324
click at [318, 176] on div "Balance 163.00 $ Balance Unknown Balance Undetermined 163.00 $ Balance Unknown …" at bounding box center [349, 108] width 97 height 151
click at [461, 207] on button "Save & Close" at bounding box center [466, 206] width 48 height 15
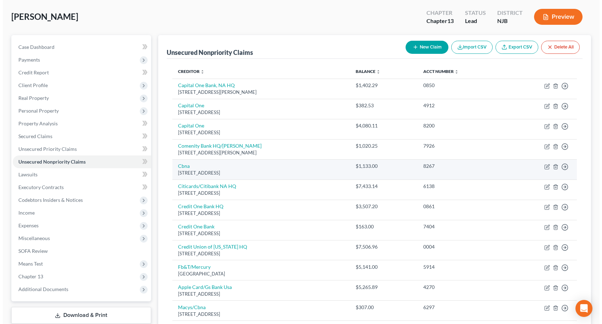
scroll to position [20, 0]
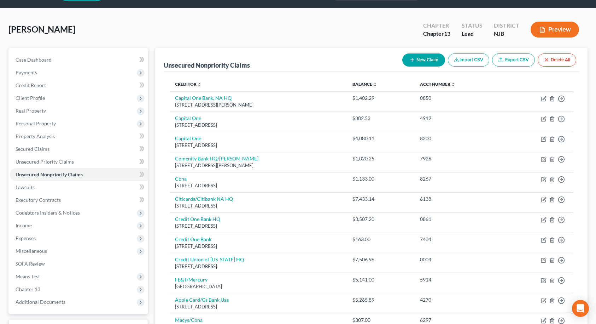
click at [418, 60] on button "New Claim" at bounding box center [424, 59] width 43 height 13
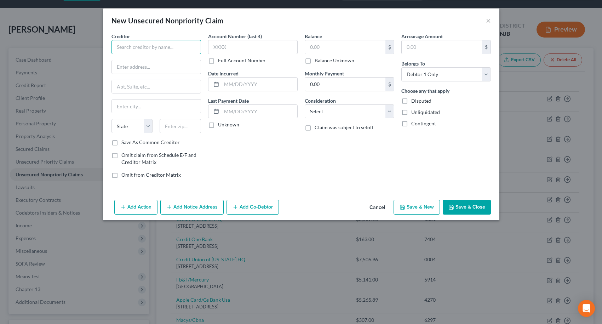
click at [164, 50] on input "text" at bounding box center [155, 47] width 89 height 14
click at [196, 127] on input "text" at bounding box center [180, 126] width 41 height 14
click at [121, 143] on label "Save As Common Creditor" at bounding box center [150, 142] width 58 height 7
click at [124, 143] on input "Save As Common Creditor" at bounding box center [126, 141] width 5 height 5
click at [201, 204] on button "Add Notice Address" at bounding box center [191, 206] width 63 height 15
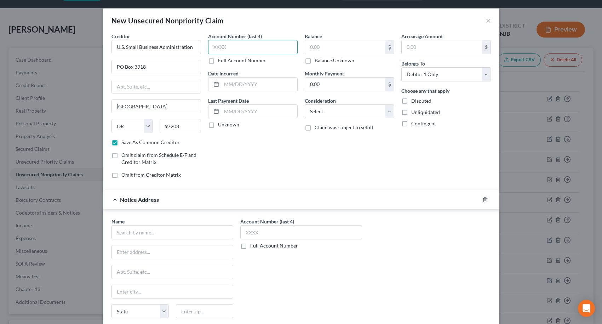
click at [264, 48] on input "text" at bounding box center [252, 47] width 89 height 14
click at [307, 48] on input "text" at bounding box center [345, 46] width 80 height 13
click at [184, 233] on input "text" at bounding box center [172, 232] width 122 height 14
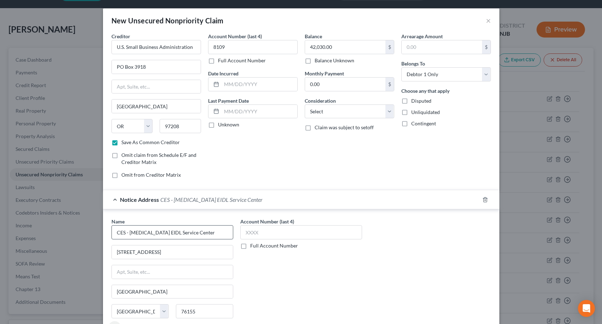
scroll to position [57, 0]
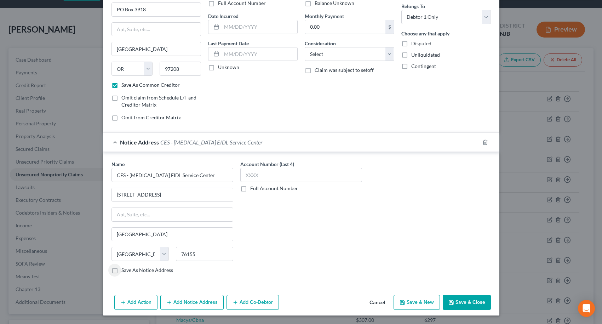
click at [121, 270] on label "Save As Notice Address" at bounding box center [147, 269] width 52 height 7
click at [124, 270] on input "Save As Notice Address" at bounding box center [126, 268] width 5 height 5
click at [452, 300] on button "Save & Close" at bounding box center [466, 302] width 48 height 15
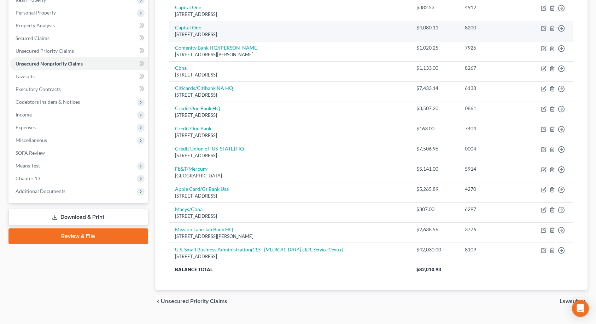
scroll to position [146, 0]
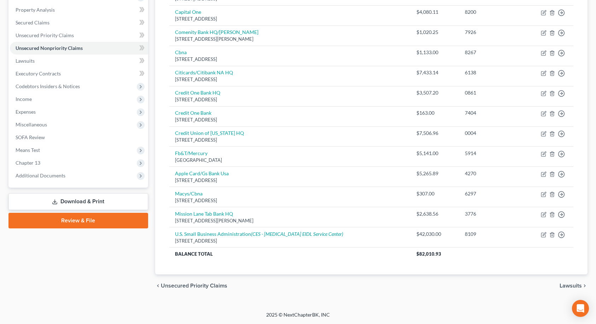
click at [575, 286] on span "Lawsuits" at bounding box center [571, 286] width 22 height 6
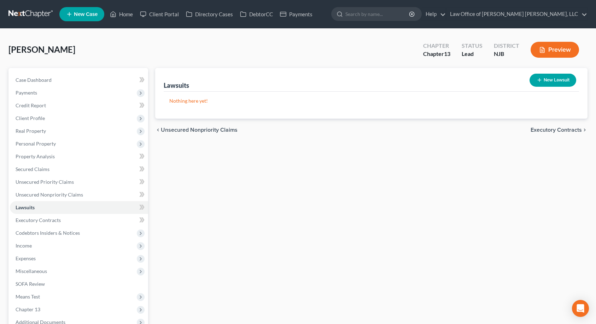
click at [574, 130] on span "Executory Contracts" at bounding box center [556, 130] width 51 height 6
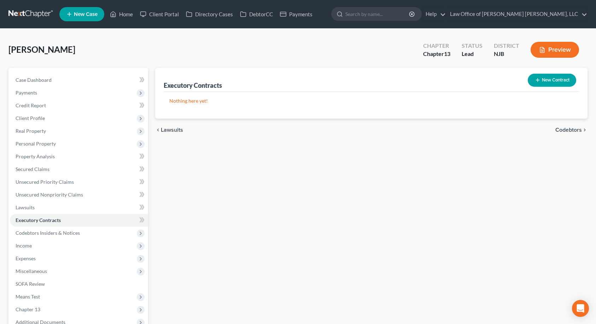
click at [574, 130] on span "Codebtors" at bounding box center [569, 130] width 27 height 6
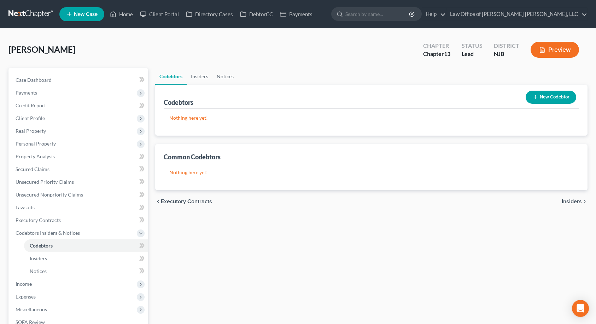
click at [572, 201] on span "Insiders" at bounding box center [572, 201] width 20 height 6
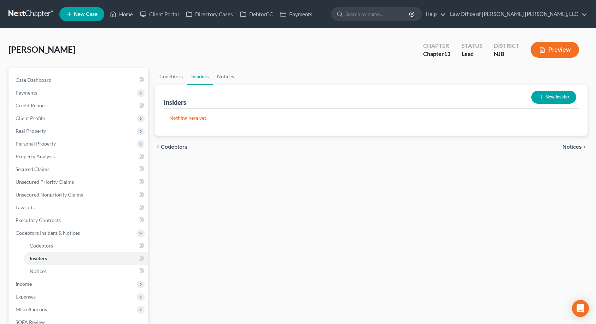
click at [573, 148] on span "Notices" at bounding box center [572, 147] width 19 height 6
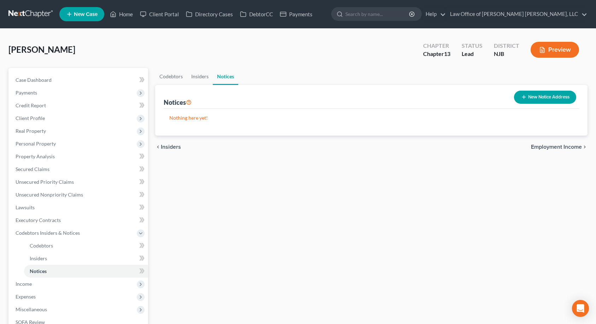
click at [573, 145] on span "Employment Income" at bounding box center [556, 147] width 51 height 6
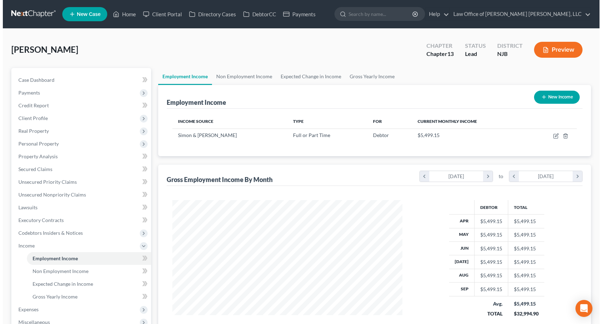
scroll to position [127, 244]
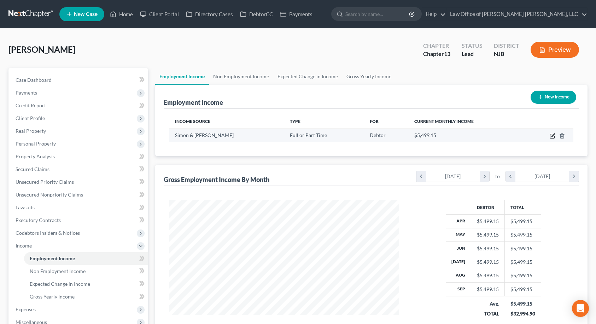
click at [551, 136] on icon "button" at bounding box center [553, 136] width 6 height 6
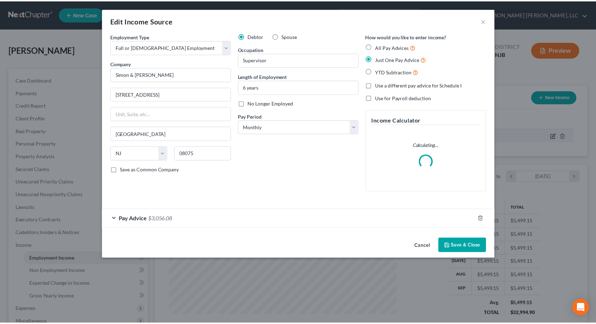
scroll to position [127, 247]
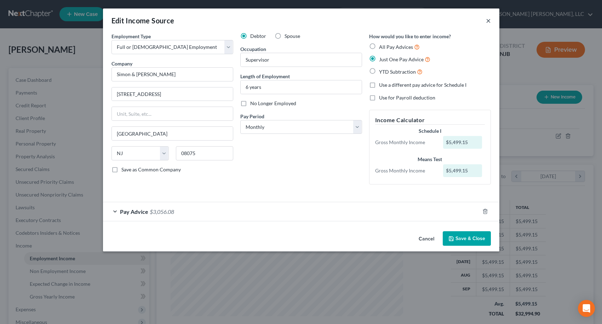
click at [487, 21] on button "×" at bounding box center [488, 20] width 5 height 8
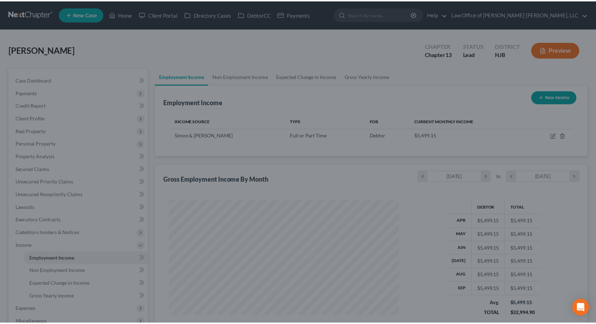
scroll to position [353577, 353459]
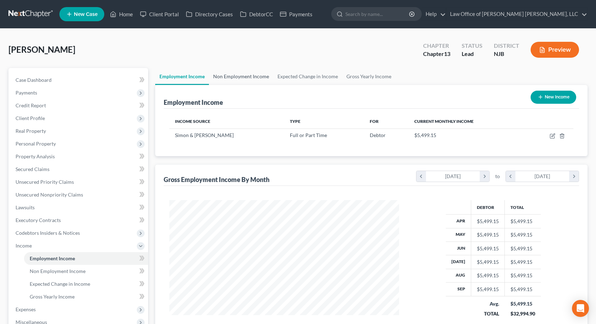
click at [251, 75] on link "Non Employment Income" at bounding box center [241, 76] width 64 height 17
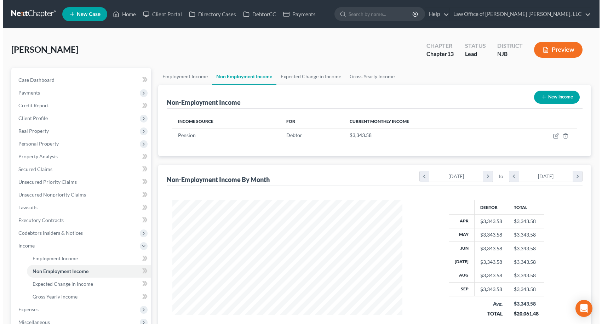
scroll to position [127, 244]
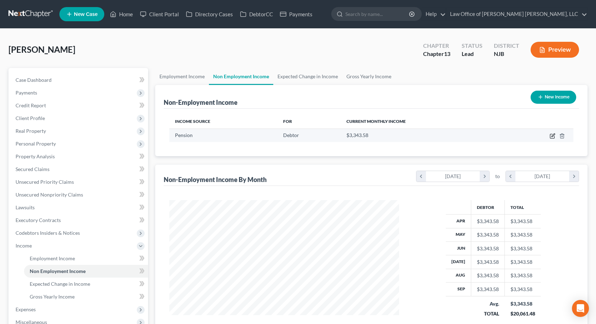
click at [553, 135] on icon "button" at bounding box center [553, 134] width 3 height 3
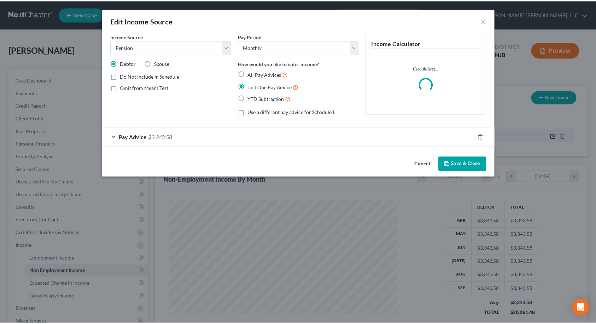
scroll to position [127, 247]
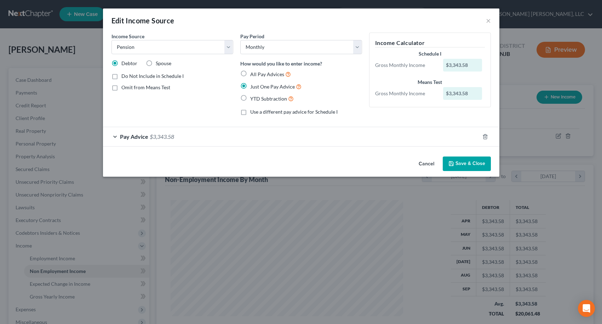
click at [469, 162] on button "Save & Close" at bounding box center [466, 163] width 48 height 15
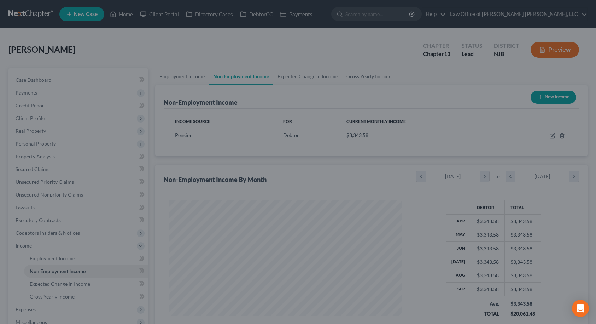
scroll to position [353577, 353459]
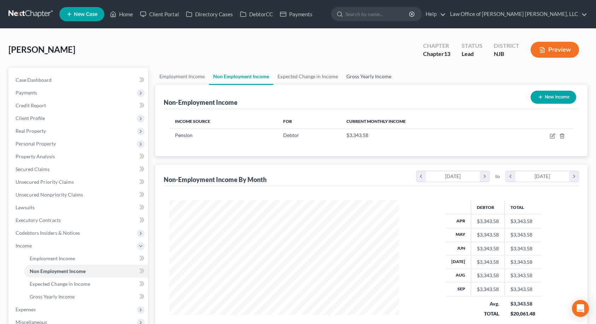
click at [351, 75] on link "Gross Yearly Income" at bounding box center [368, 76] width 53 height 17
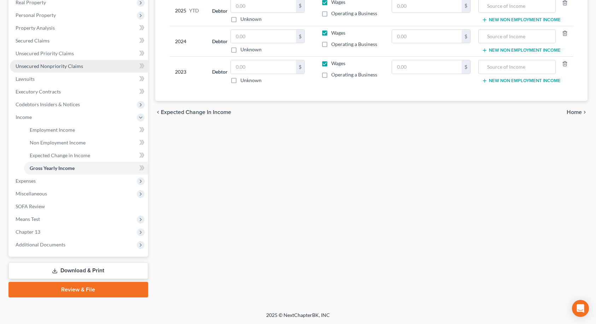
scroll to position [129, 0]
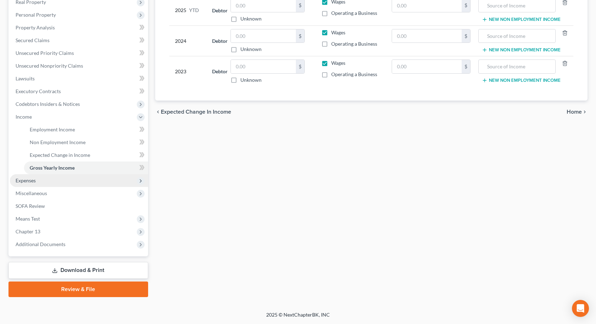
click at [78, 181] on span "Expenses" at bounding box center [79, 180] width 138 height 13
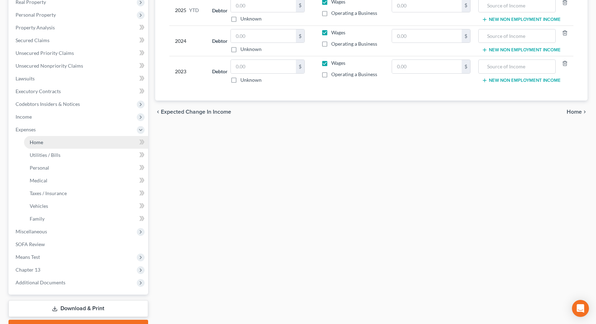
click at [71, 146] on link "Home" at bounding box center [86, 142] width 124 height 13
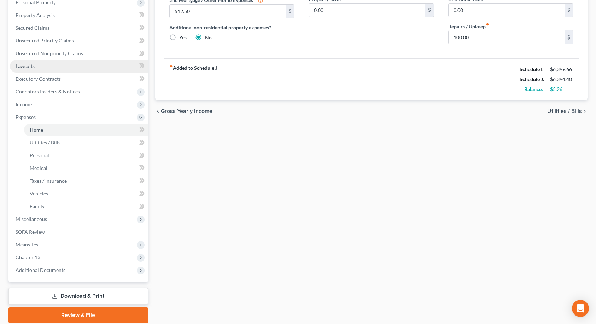
scroll to position [141, 0]
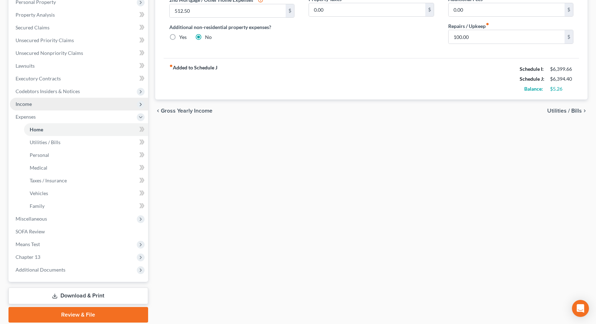
click at [76, 104] on span "Income" at bounding box center [79, 104] width 138 height 13
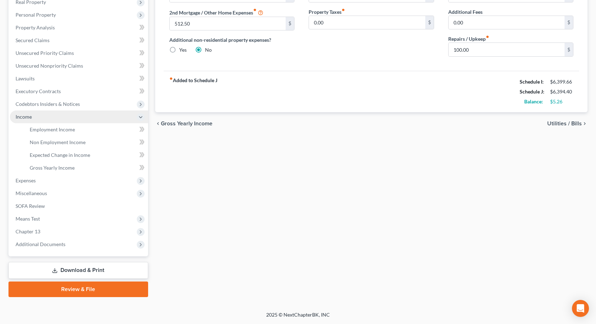
scroll to position [129, 0]
click at [70, 132] on span "Employment Income" at bounding box center [52, 129] width 45 height 6
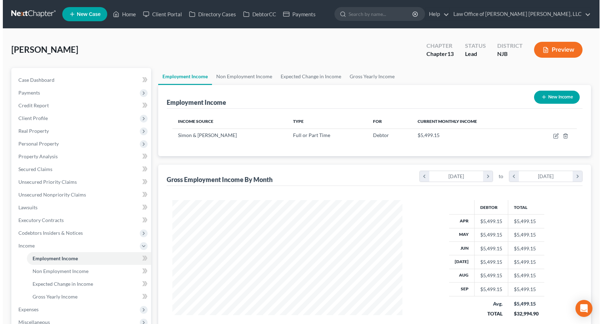
scroll to position [127, 244]
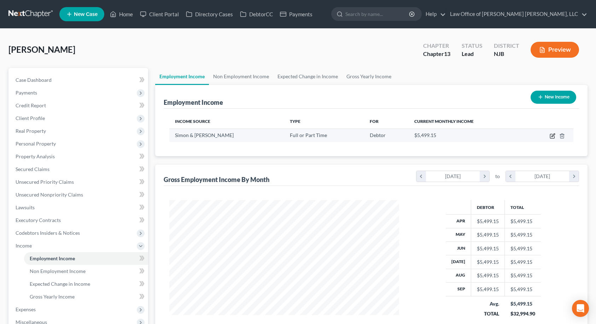
click at [552, 135] on icon "button" at bounding box center [553, 136] width 6 height 6
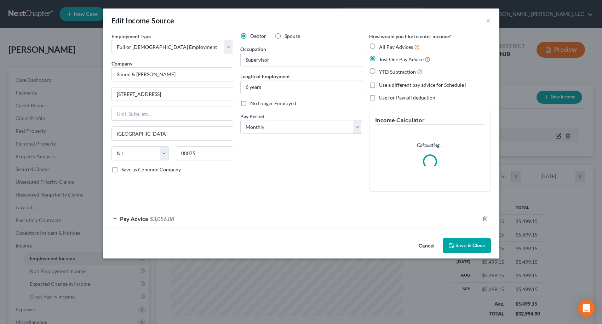
scroll to position [127, 247]
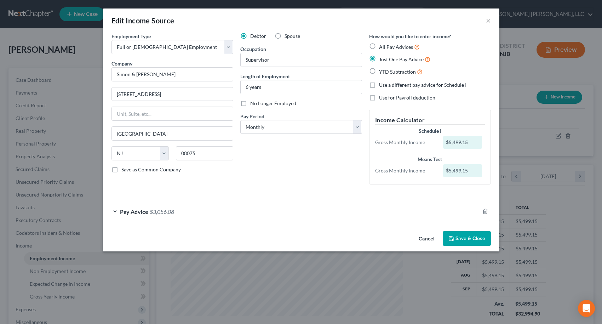
click at [137, 221] on div "Employment Type * Select Full or [DEMOGRAPHIC_DATA] Employment Self Employment …" at bounding box center [301, 131] width 396 height 196
click at [134, 214] on span "Pay Advice" at bounding box center [134, 211] width 28 height 7
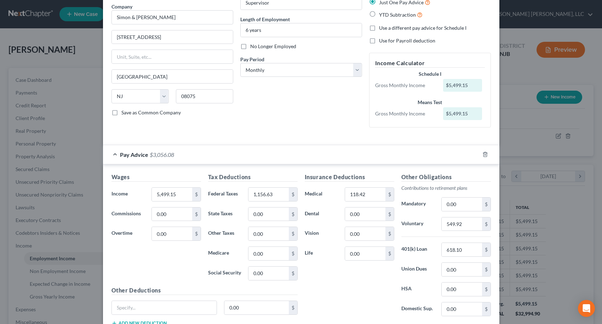
scroll to position [71, 0]
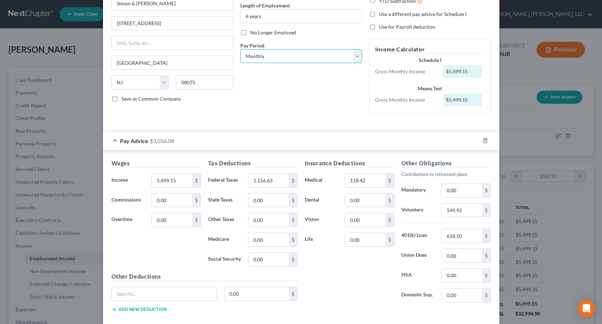
click at [272, 57] on select "Select Monthly Twice Monthly Every Other Week Weekly" at bounding box center [301, 56] width 122 height 14
click at [240, 49] on select "Select Monthly Twice Monthly Every Other Week Weekly" at bounding box center [301, 56] width 122 height 14
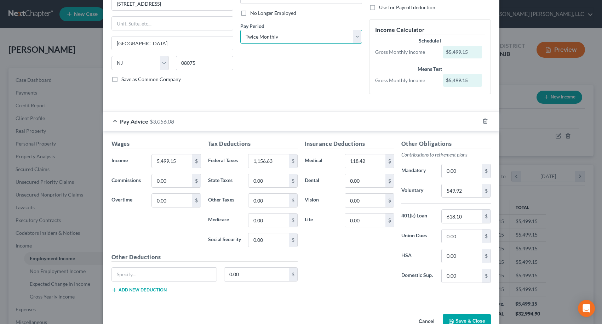
scroll to position [109, 0]
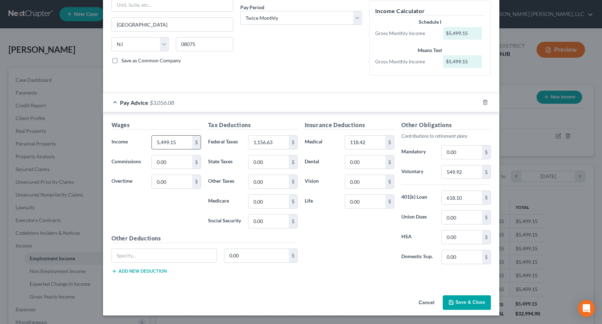
click at [182, 141] on input "5,499.15" at bounding box center [172, 141] width 40 height 13
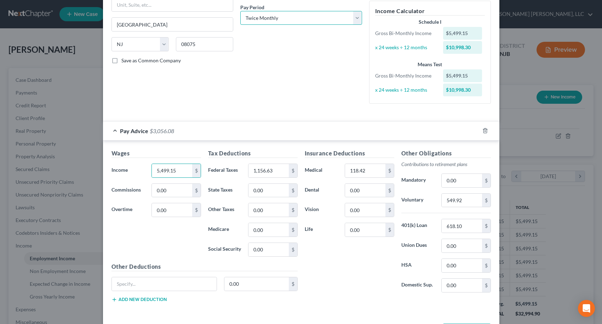
drag, startPoint x: 260, startPoint y: 20, endPoint x: 260, endPoint y: 24, distance: 4.6
click at [260, 20] on select "Select Monthly Twice Monthly Every Other Week Weekly" at bounding box center [301, 18] width 122 height 14
click at [240, 11] on select "Select Monthly Twice Monthly Every Other Week Weekly" at bounding box center [301, 18] width 122 height 14
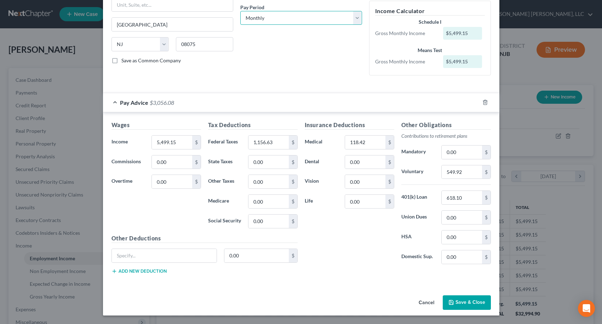
click at [268, 21] on select "Select Monthly Twice Monthly Every Other Week Weekly" at bounding box center [301, 18] width 122 height 14
click at [296, 20] on select "Select Monthly Twice Monthly Every Other Week Weekly" at bounding box center [301, 18] width 122 height 14
click at [240, 11] on select "Select Monthly Twice Monthly Every Other Week Weekly" at bounding box center [301, 18] width 122 height 14
click at [181, 142] on input "5,499.15" at bounding box center [172, 141] width 40 height 13
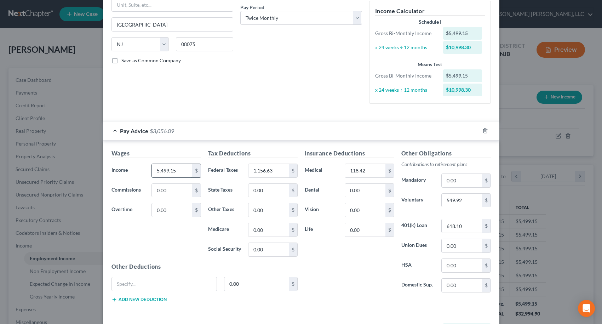
click at [176, 170] on input "5,499.15" at bounding box center [172, 170] width 40 height 13
drag, startPoint x: 175, startPoint y: 170, endPoint x: 138, endPoint y: 169, distance: 37.5
click at [138, 169] on div "Income * 5,499.15 $" at bounding box center [156, 170] width 97 height 14
click at [170, 172] on input "5,499.15" at bounding box center [172, 170] width 40 height 13
click at [177, 172] on input "5,499.15" at bounding box center [172, 170] width 40 height 13
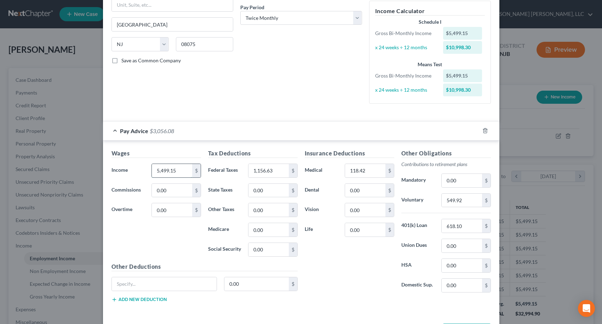
click at [177, 172] on input "5,499.15" at bounding box center [172, 170] width 40 height 13
click at [272, 168] on input "1,156.63" at bounding box center [268, 170] width 40 height 13
click at [368, 169] on input "118.42" at bounding box center [365, 170] width 40 height 13
click at [460, 201] on input "549.92" at bounding box center [461, 199] width 40 height 13
click at [462, 224] on input "618.10" at bounding box center [461, 225] width 40 height 13
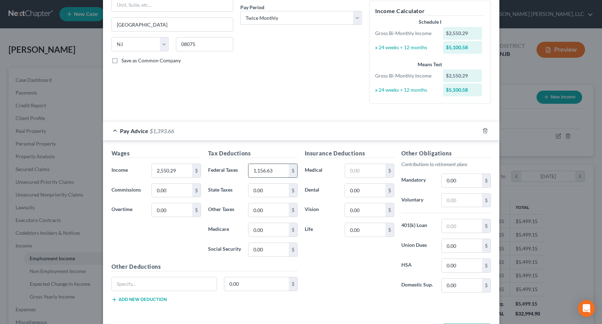
click at [277, 172] on input "1,156.63" at bounding box center [268, 170] width 40 height 13
click at [346, 173] on input "text" at bounding box center [365, 170] width 40 height 13
click at [359, 170] on input "40.51" at bounding box center [365, 170] width 40 height 13
click at [270, 169] on input "text" at bounding box center [268, 170] width 40 height 13
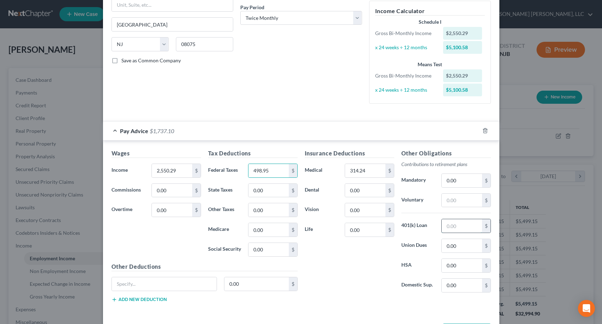
click at [451, 229] on input "text" at bounding box center [461, 225] width 40 height 13
click at [190, 242] on div "Wages Income * 2,550.29 $ Commissions 0.00 $ Overtime 0.00 $" at bounding box center [156, 205] width 97 height 113
click at [467, 203] on input "text" at bounding box center [461, 199] width 40 height 13
click at [389, 264] on div "Insurance Deductions Medical 314.24 $ Dental 0.00 $ Vision 0.00 $ Life 0.00 $" at bounding box center [349, 223] width 97 height 149
click at [320, 256] on div "Insurance Deductions Medical 59.21 $ Dental 0.00 $ Vision 0.00 $ Life 0.00 $" at bounding box center [349, 223] width 97 height 149
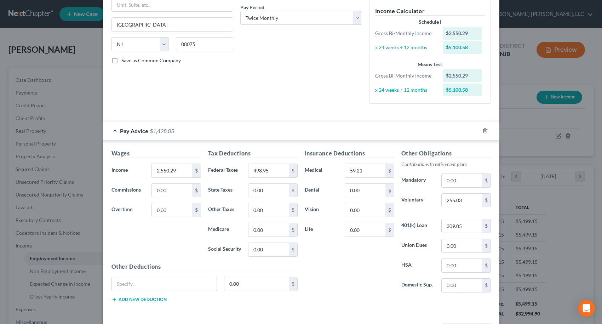
click at [340, 259] on div "Insurance Deductions Medical 59.21 $ Dental 0.00 $ Vision 0.00 $ Life 0.00 $" at bounding box center [349, 223] width 97 height 149
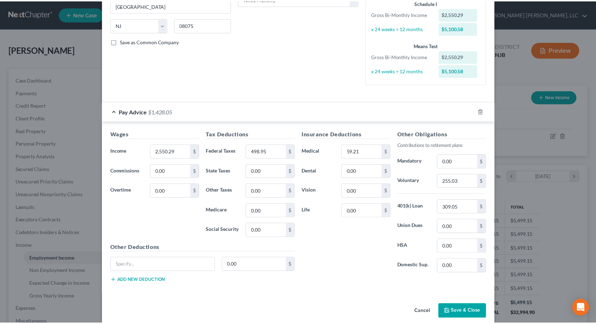
scroll to position [137, 0]
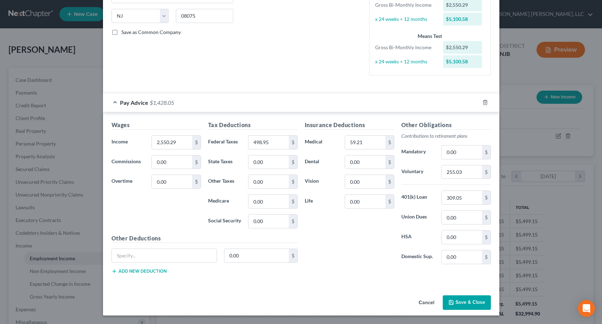
click at [474, 303] on button "Save & Close" at bounding box center [466, 302] width 48 height 15
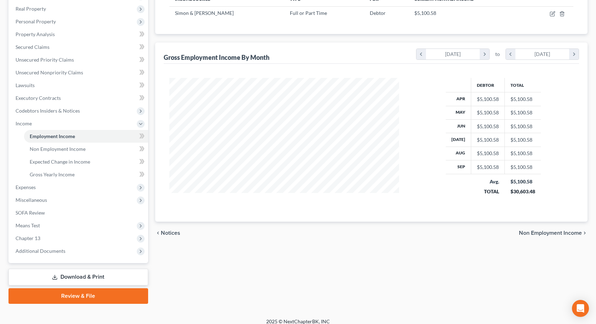
scroll to position [129, 0]
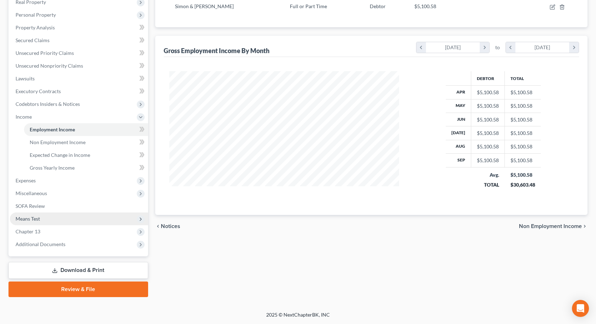
click at [34, 216] on span "Means Test" at bounding box center [28, 218] width 24 height 6
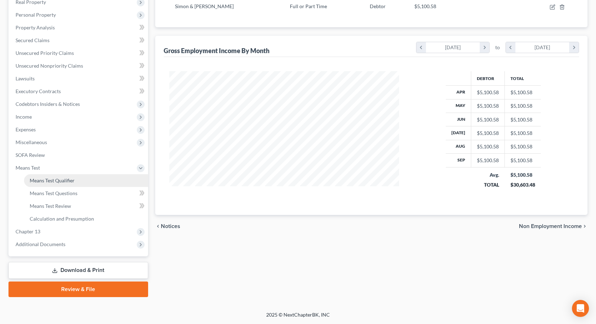
click at [44, 180] on span "Means Test Qualifier" at bounding box center [52, 180] width 45 height 6
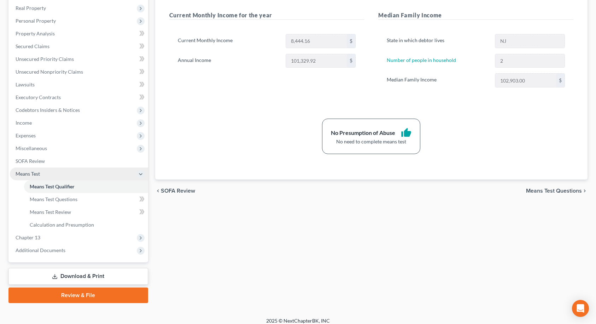
scroll to position [129, 0]
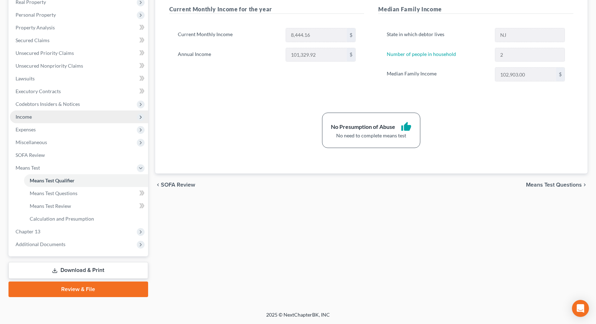
click at [23, 119] on span "Income" at bounding box center [24, 117] width 16 height 6
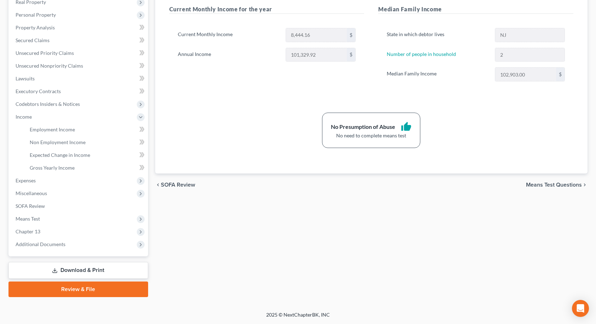
click at [559, 186] on span "Means Test Questions" at bounding box center [554, 185] width 56 height 6
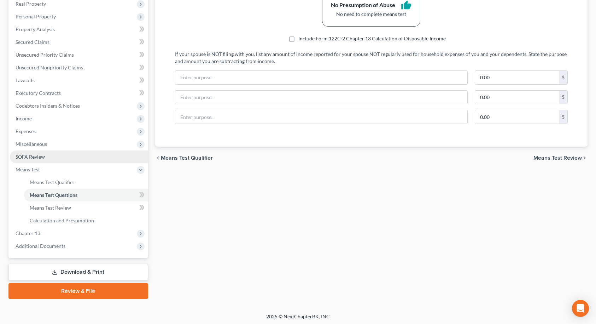
scroll to position [129, 0]
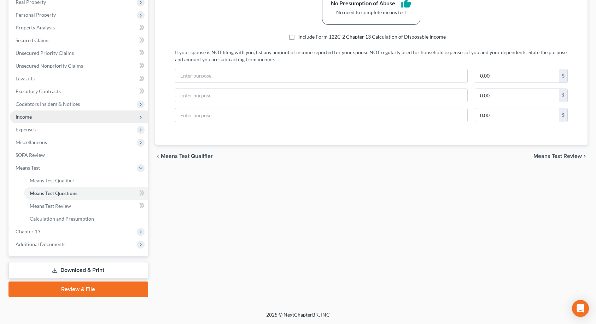
click at [25, 119] on span "Income" at bounding box center [24, 117] width 16 height 6
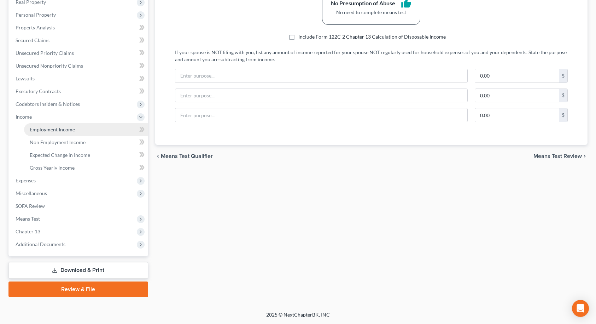
click at [42, 128] on span "Employment Income" at bounding box center [52, 129] width 45 height 6
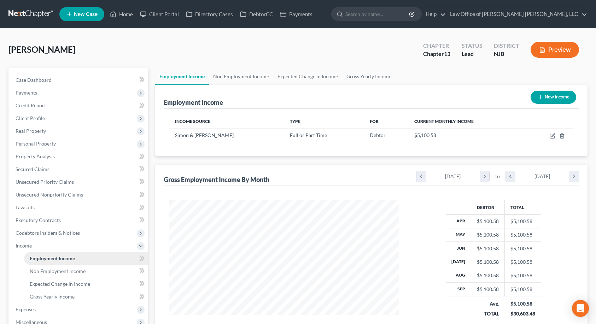
scroll to position [127, 244]
click at [259, 78] on link "Non Employment Income" at bounding box center [241, 76] width 64 height 17
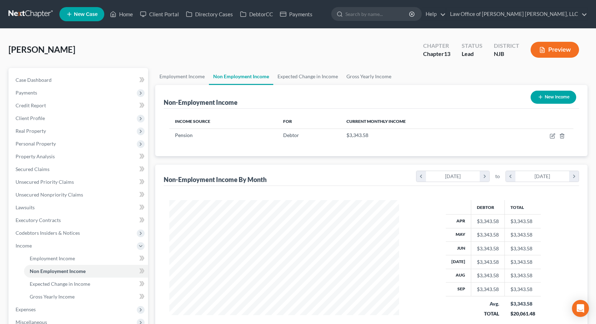
scroll to position [127, 244]
click at [289, 78] on link "Expected Change in Income" at bounding box center [307, 76] width 69 height 17
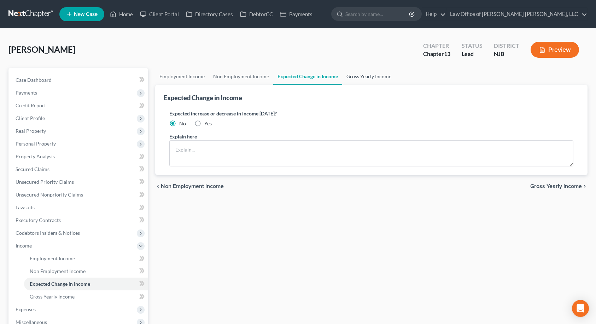
click at [347, 76] on link "Gross Yearly Income" at bounding box center [368, 76] width 53 height 17
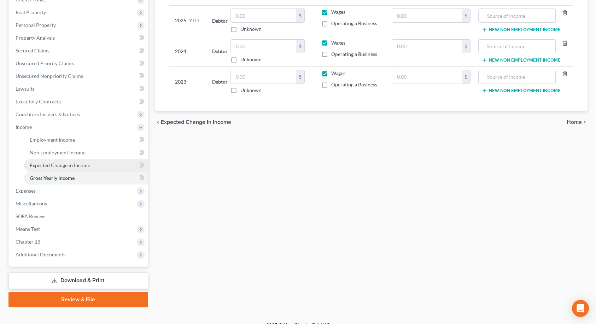
scroll to position [129, 0]
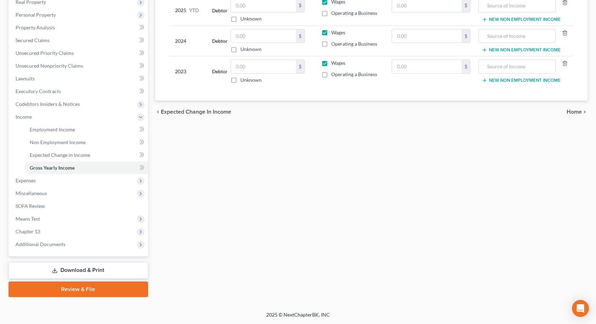
click at [293, 183] on div "Employment Income Non Employment Income Expected Change in Income Gross Yearly …" at bounding box center [372, 118] width 440 height 358
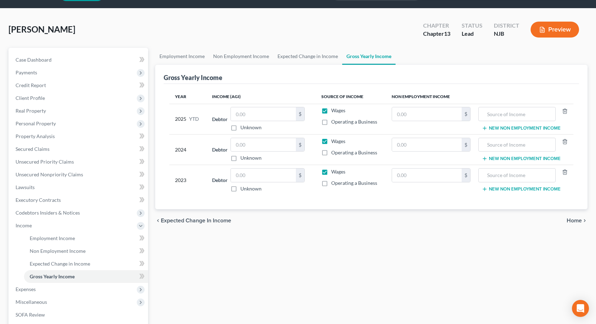
scroll to position [0, 0]
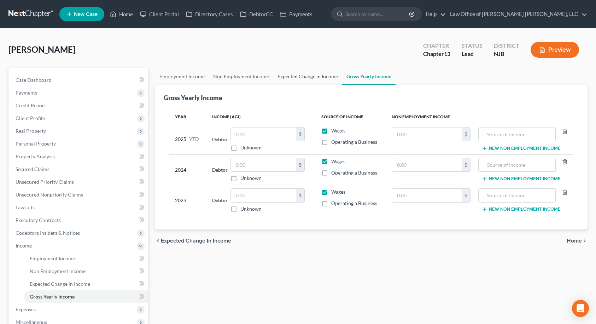
click at [286, 76] on link "Expected Change in Income" at bounding box center [307, 76] width 69 height 17
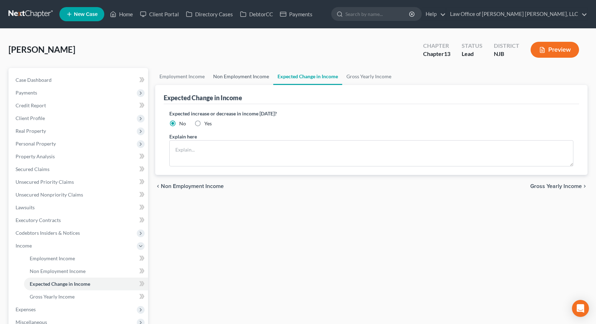
click at [244, 76] on link "Non Employment Income" at bounding box center [241, 76] width 64 height 17
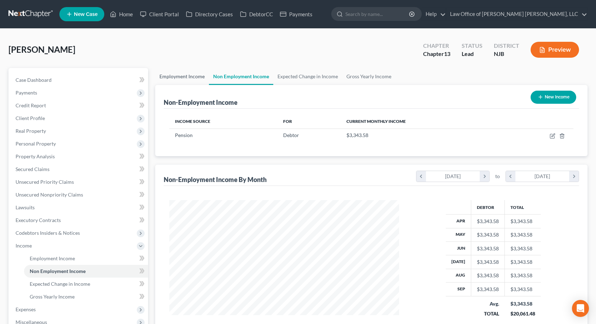
click at [188, 76] on link "Employment Income" at bounding box center [182, 76] width 54 height 17
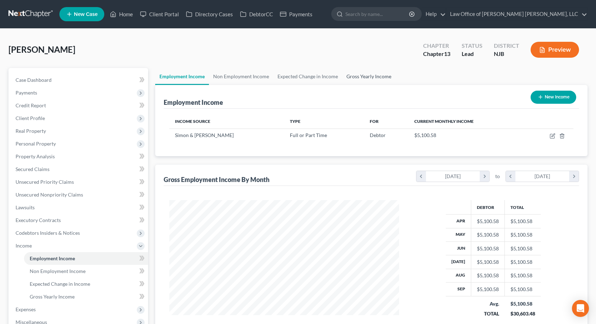
click at [348, 74] on link "Gross Yearly Income" at bounding box center [368, 76] width 53 height 17
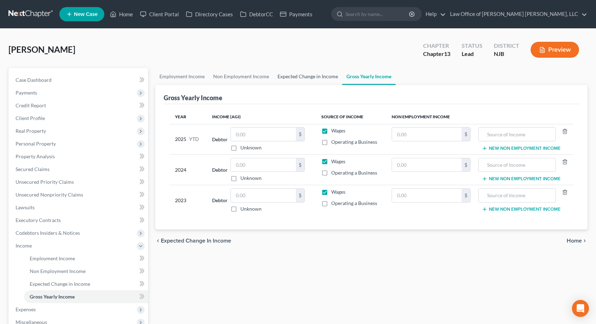
click at [314, 78] on link "Expected Change in Income" at bounding box center [307, 76] width 69 height 17
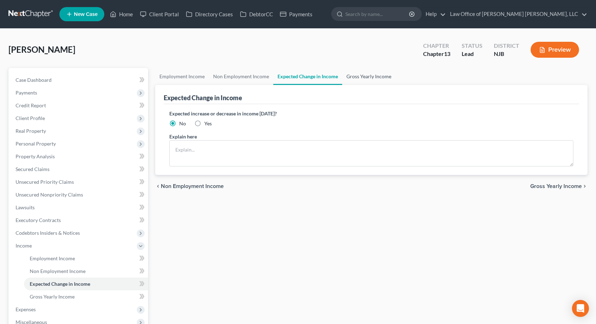
click at [354, 74] on link "Gross Yearly Income" at bounding box center [368, 76] width 53 height 17
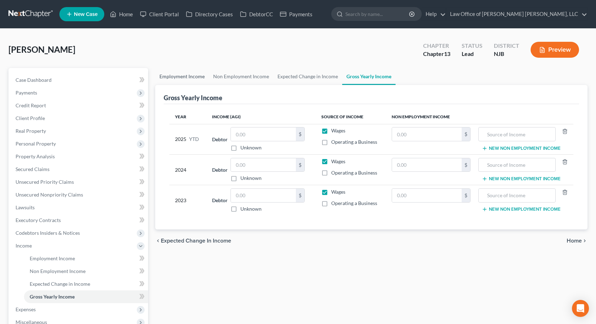
click at [197, 79] on link "Employment Income" at bounding box center [182, 76] width 54 height 17
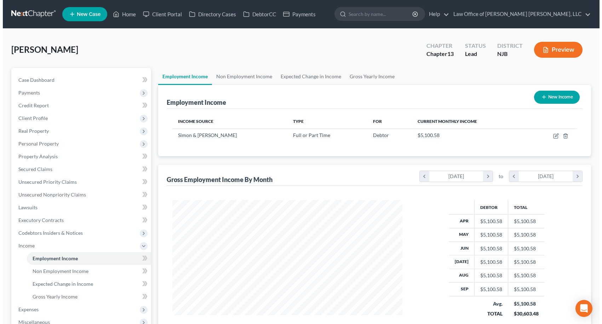
scroll to position [127, 244]
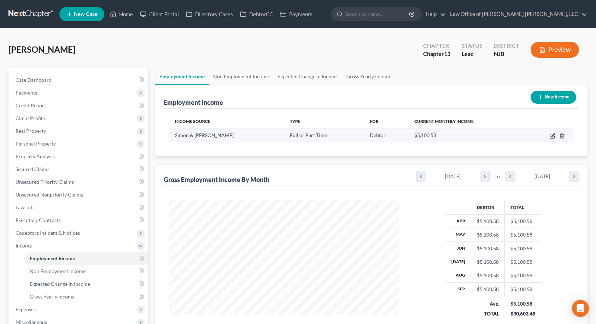
click at [551, 135] on icon "button" at bounding box center [553, 136] width 6 height 6
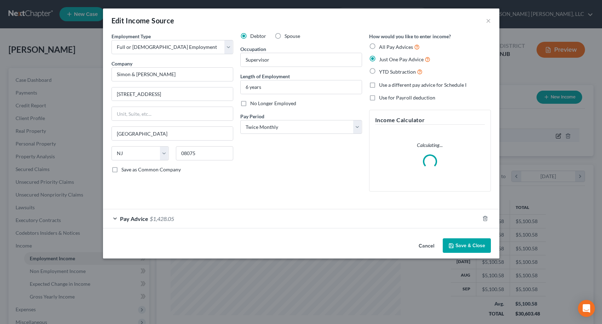
scroll to position [127, 247]
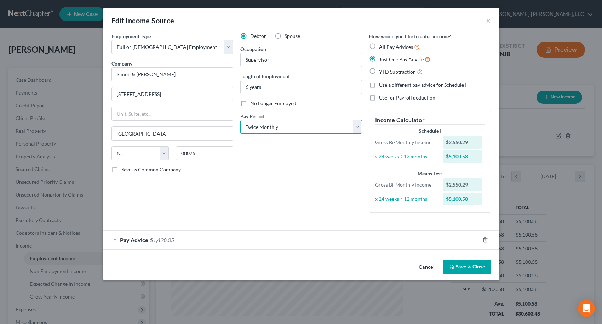
click at [274, 124] on select "Select Monthly Twice Monthly Every Other Week Weekly" at bounding box center [301, 127] width 122 height 14
click at [240, 120] on select "Select Monthly Twice Monthly Every Other Week Weekly" at bounding box center [301, 127] width 122 height 14
click at [132, 240] on span "Pay Advice" at bounding box center [134, 239] width 28 height 7
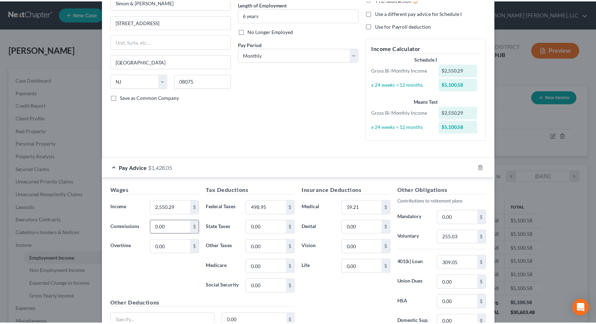
scroll to position [106, 0]
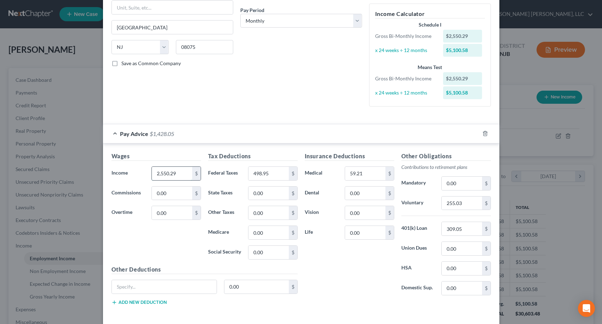
click at [179, 174] on input "2,550.29" at bounding box center [172, 173] width 40 height 13
click at [273, 175] on input "498.95" at bounding box center [268, 173] width 40 height 13
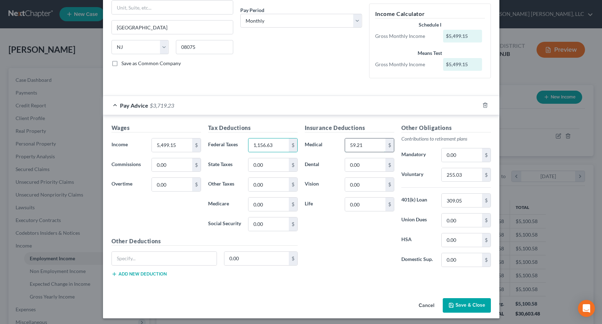
click at [357, 146] on input "59.21" at bounding box center [365, 144] width 40 height 13
click at [459, 199] on input "309.05" at bounding box center [461, 199] width 40 height 13
click at [461, 175] on input "255.03" at bounding box center [461, 174] width 40 height 13
click at [462, 204] on input "309.05" at bounding box center [461, 199] width 40 height 13
click at [379, 269] on div "Insurance Deductions Medical 118.42 $ Dental 0.00 $ Vision 0.00 $ Life 0.00 $" at bounding box center [349, 197] width 97 height 149
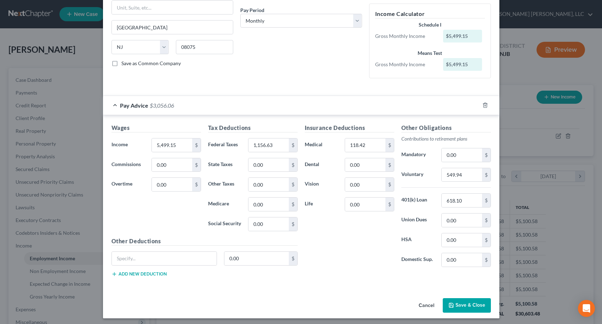
click at [449, 303] on icon "button" at bounding box center [451, 305] width 4 height 4
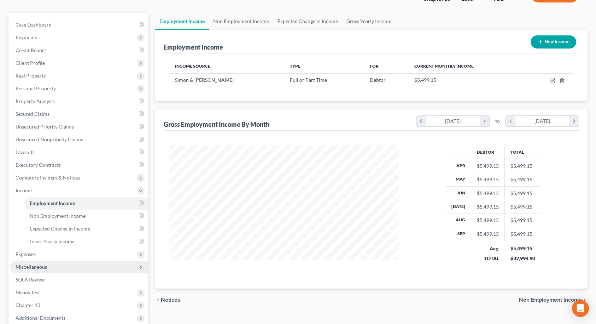
scroll to position [129, 0]
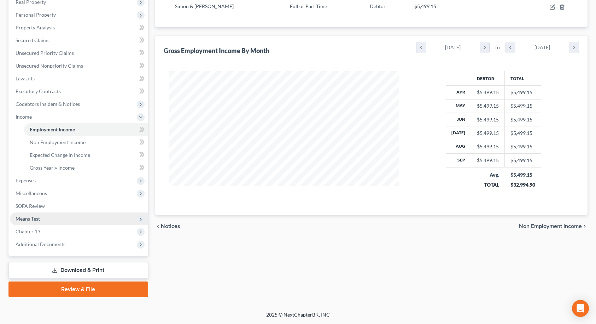
click at [28, 215] on span "Means Test" at bounding box center [28, 218] width 24 height 6
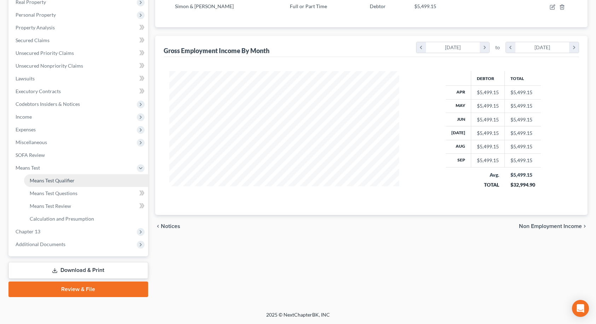
click at [31, 185] on link "Means Test Qualifier" at bounding box center [86, 180] width 124 height 13
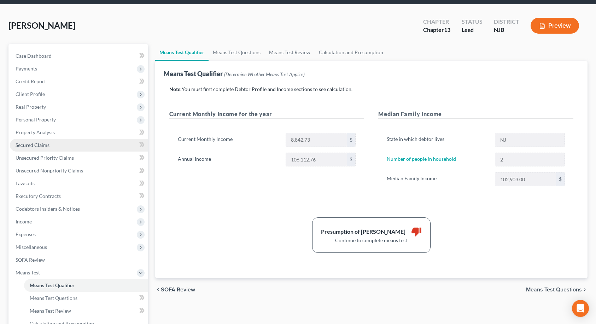
scroll to position [71, 0]
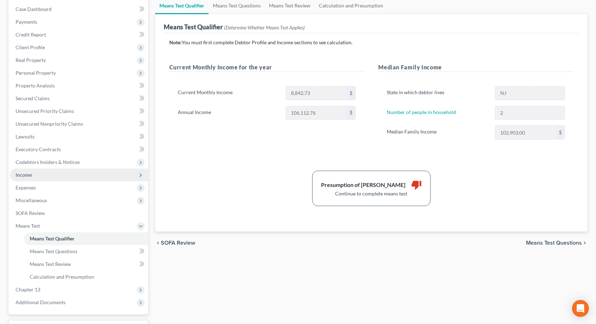
click at [43, 173] on span "Income" at bounding box center [79, 174] width 138 height 13
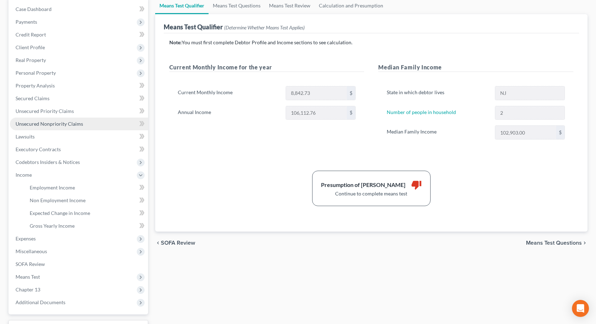
click at [33, 125] on span "Unsecured Nonpriority Claims" at bounding box center [50, 124] width 68 height 6
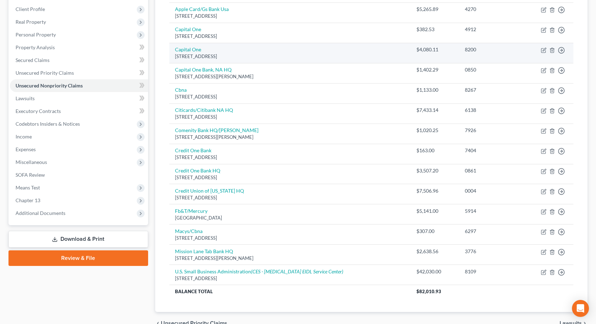
scroll to position [146, 0]
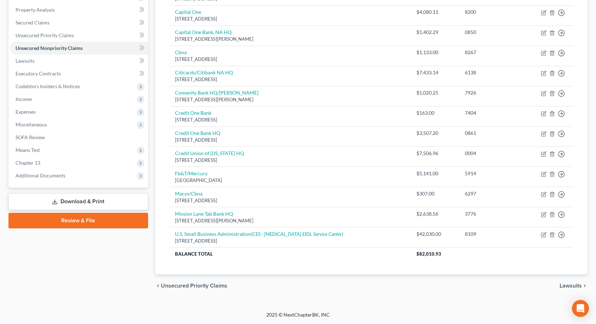
click at [570, 283] on span "Lawsuits" at bounding box center [571, 286] width 22 height 6
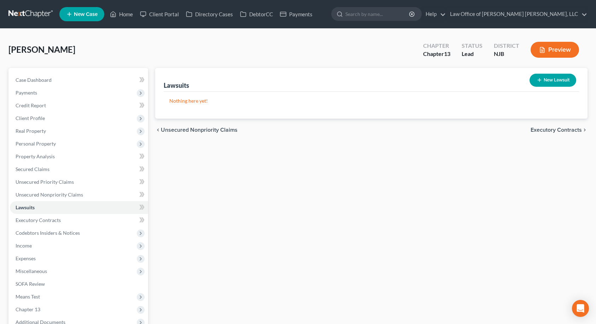
click at [549, 128] on span "Executory Contracts" at bounding box center [556, 130] width 51 height 6
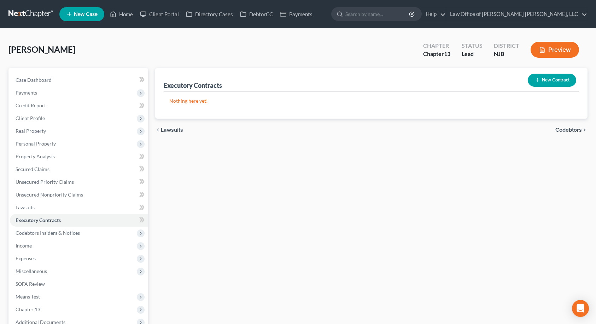
click at [567, 128] on span "Codebtors" at bounding box center [569, 130] width 27 height 6
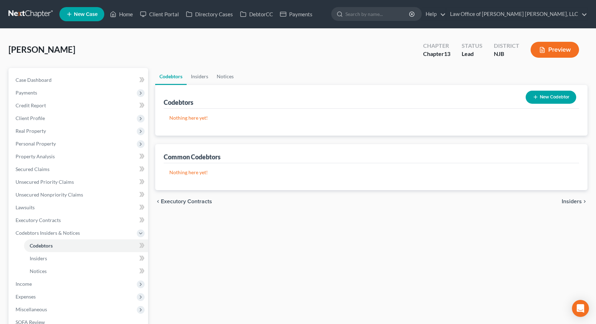
click at [577, 199] on span "Insiders" at bounding box center [572, 201] width 20 height 6
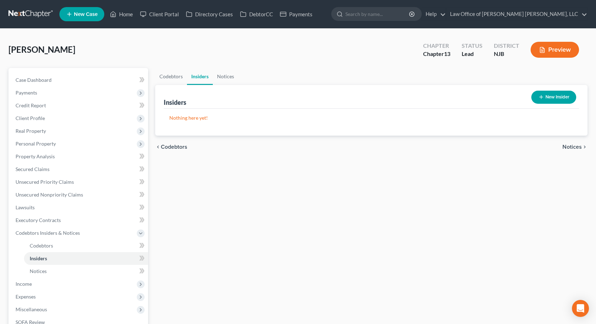
click at [574, 148] on span "Notices" at bounding box center [572, 147] width 19 height 6
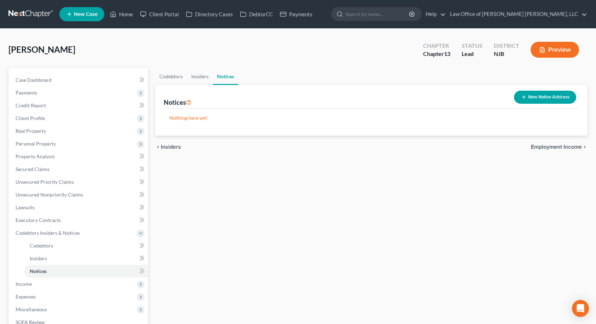
click at [574, 148] on span "Employment Income" at bounding box center [556, 147] width 51 height 6
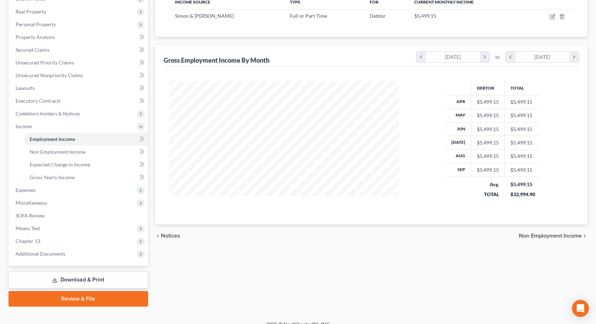
scroll to position [129, 0]
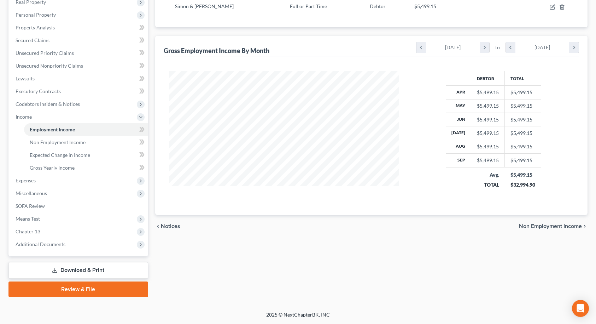
click at [564, 228] on span "Non Employment Income" at bounding box center [550, 226] width 63 height 6
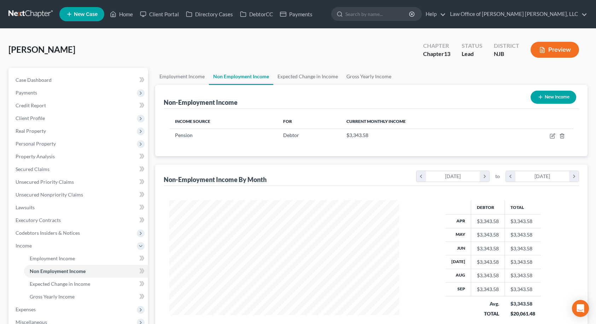
scroll to position [127, 244]
click at [189, 77] on link "Employment Income" at bounding box center [182, 76] width 54 height 17
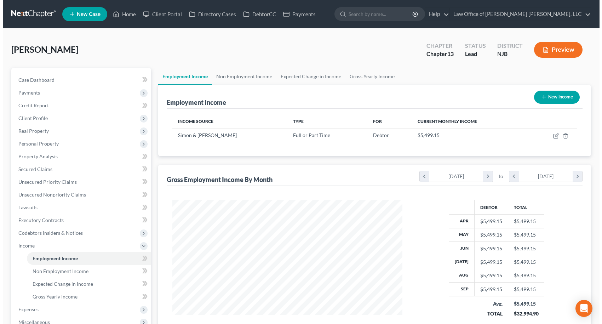
scroll to position [127, 244]
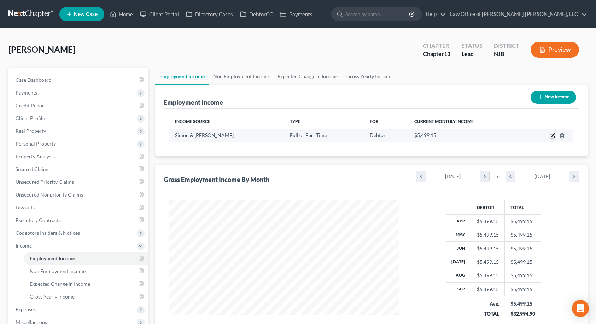
click at [555, 138] on icon "button" at bounding box center [552, 136] width 4 height 4
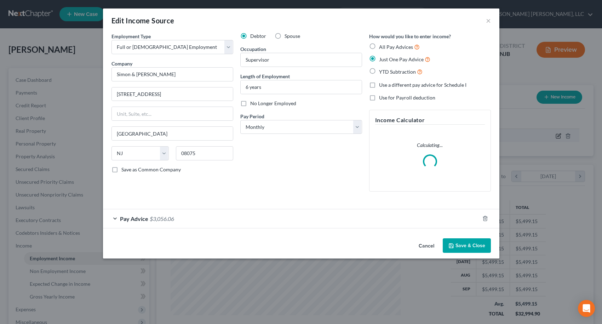
scroll to position [127, 247]
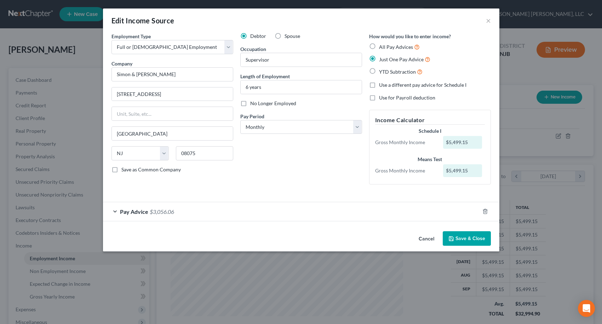
click at [143, 213] on span "Pay Advice" at bounding box center [134, 211] width 28 height 7
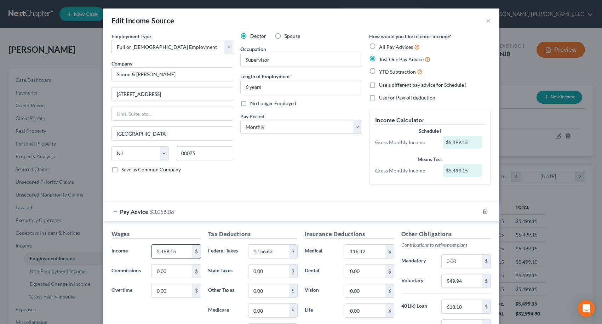
click at [176, 252] on input "5,499.15" at bounding box center [172, 250] width 40 height 13
click at [219, 252] on label "Federal Taxes" at bounding box center [224, 251] width 40 height 14
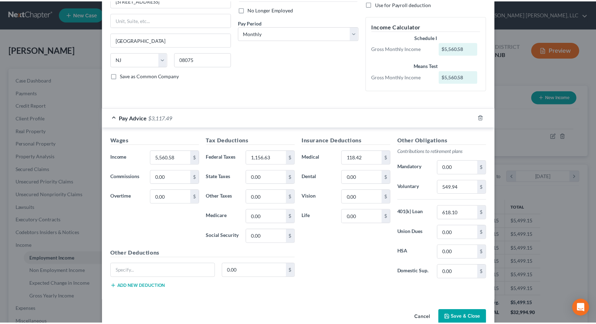
scroll to position [106, 0]
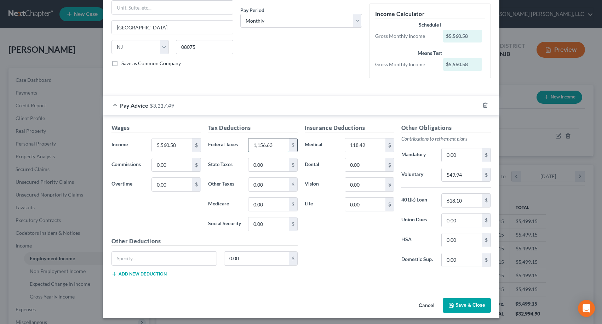
click at [273, 144] on input "1,156.63" at bounding box center [268, 144] width 40 height 13
click at [318, 159] on label "Dental" at bounding box center [321, 165] width 40 height 14
click at [462, 306] on button "Save & Close" at bounding box center [466, 305] width 48 height 15
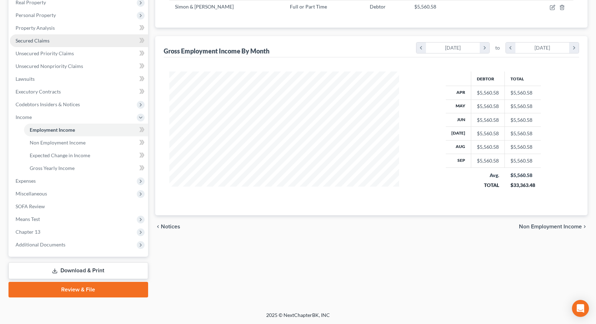
scroll to position [129, 0]
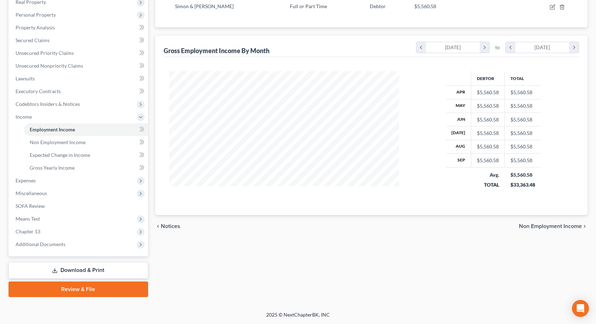
click at [572, 226] on span "Non Employment Income" at bounding box center [550, 226] width 63 height 6
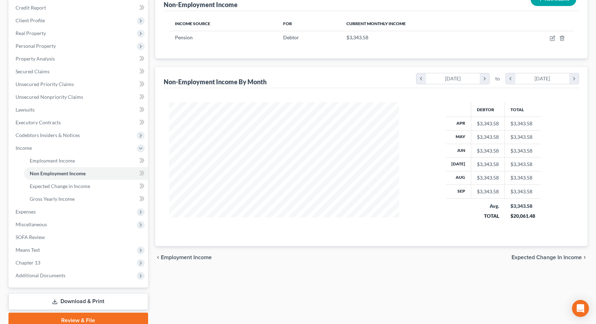
scroll to position [129, 0]
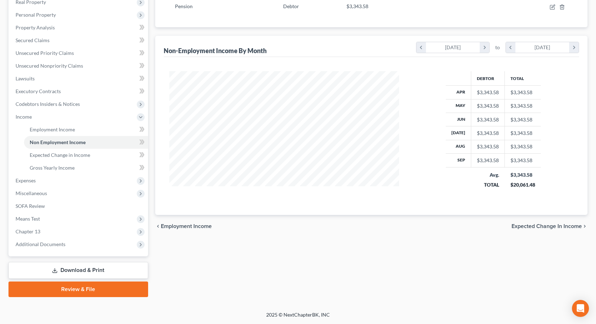
click at [568, 227] on span "Expected Change in Income" at bounding box center [547, 226] width 70 height 6
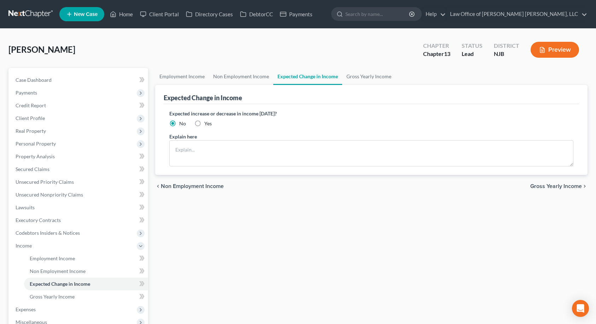
click at [566, 184] on span "Gross Yearly Income" at bounding box center [557, 186] width 52 height 6
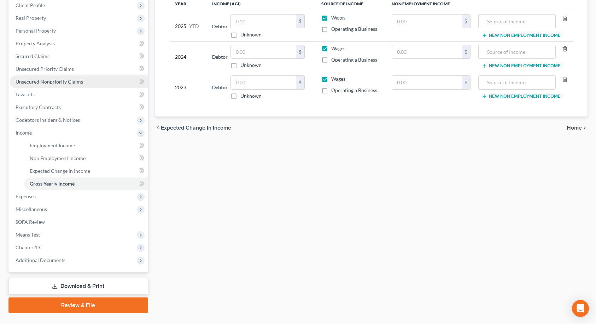
scroll to position [129, 0]
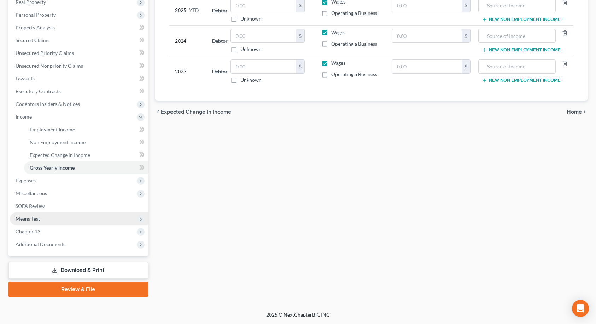
click at [45, 216] on span "Means Test" at bounding box center [79, 218] width 138 height 13
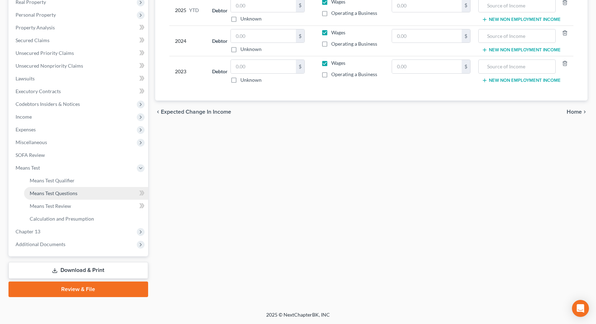
click at [62, 197] on link "Means Test Questions" at bounding box center [86, 193] width 124 height 13
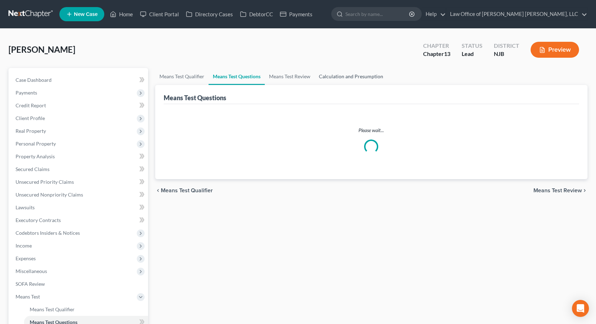
click at [328, 76] on link "Calculation and Presumption" at bounding box center [351, 76] width 73 height 17
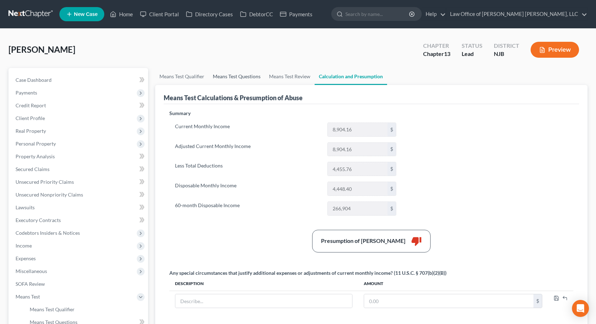
click at [232, 75] on link "Means Test Questions" at bounding box center [237, 76] width 56 height 17
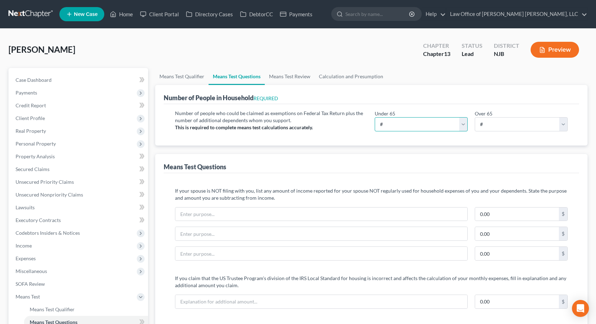
click at [463, 127] on select "# 0 1 2 3 4 5 6 7 8 9 10" at bounding box center [421, 124] width 93 height 14
click at [484, 125] on select "# 0 1 2 3 4 5 6 7 8 9 10" at bounding box center [521, 124] width 93 height 14
click at [475, 117] on select "# 0 1 2 3 4 5 6 7 8 9 10" at bounding box center [521, 124] width 93 height 14
click at [421, 165] on div "Means Test Questions" at bounding box center [372, 163] width 416 height 19
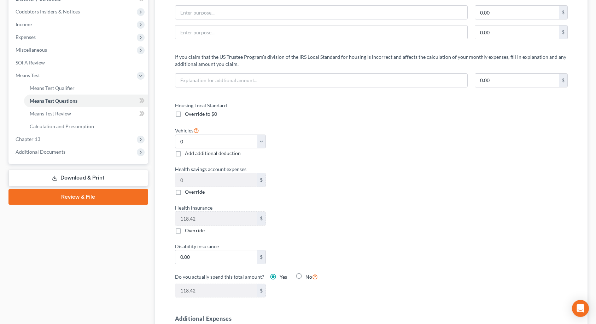
scroll to position [212, 0]
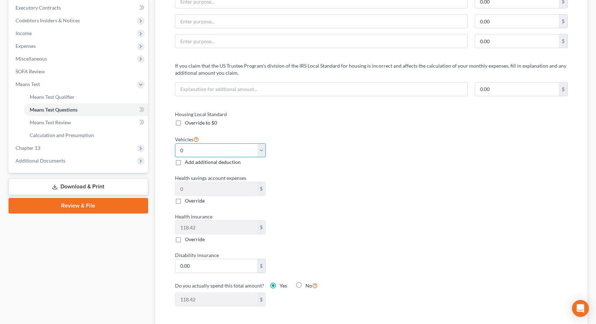
drag, startPoint x: 262, startPoint y: 150, endPoint x: 260, endPoint y: 157, distance: 7.5
click at [262, 150] on select "Select 0 1 2 3 4 5" at bounding box center [220, 150] width 91 height 14
click at [175, 143] on select "Select 0 1 2 3 4 5" at bounding box center [220, 150] width 91 height 14
click at [307, 163] on div "Vehicles Select 0 1 2 3 4 5 Add additional deduction" at bounding box center [270, 150] width 197 height 31
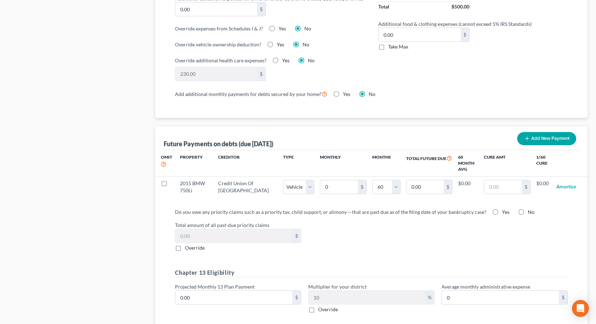
scroll to position [601, 0]
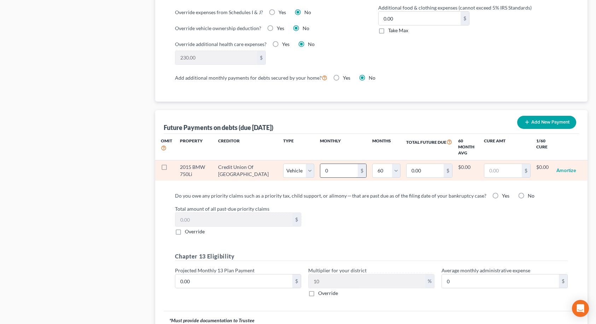
click at [320, 168] on input "0" at bounding box center [338, 170] width 37 height 13
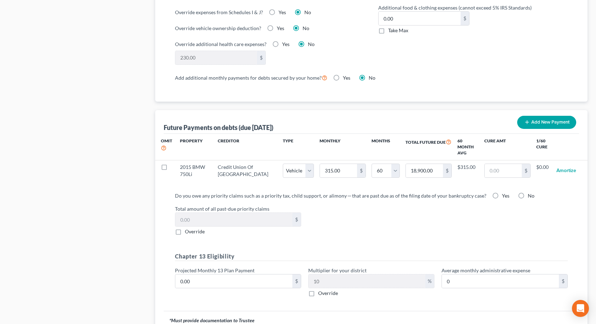
click at [409, 205] on label "Total amount of all past-due priority claims" at bounding box center [372, 208] width 400 height 7
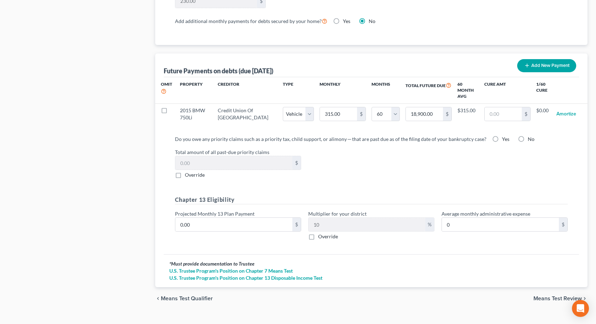
scroll to position [667, 0]
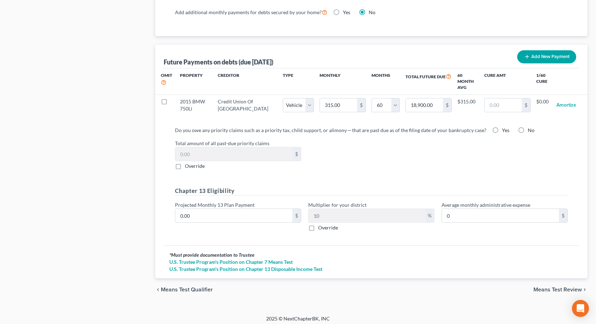
click at [565, 286] on span "Means Test Review" at bounding box center [558, 289] width 48 height 6
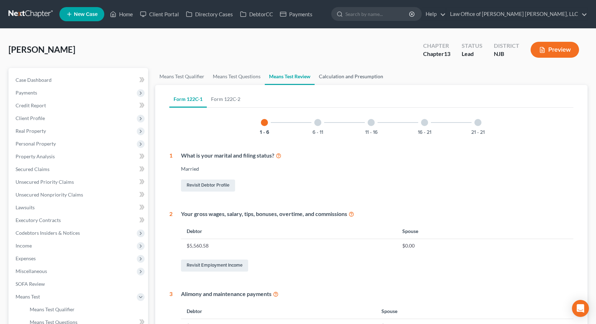
click at [346, 76] on link "Calculation and Presumption" at bounding box center [351, 76] width 73 height 17
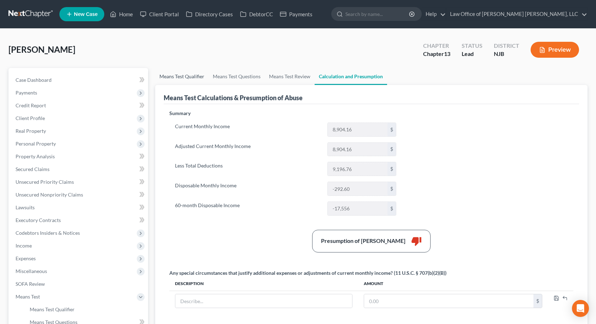
click at [194, 76] on link "Means Test Qualifier" at bounding box center [181, 76] width 53 height 17
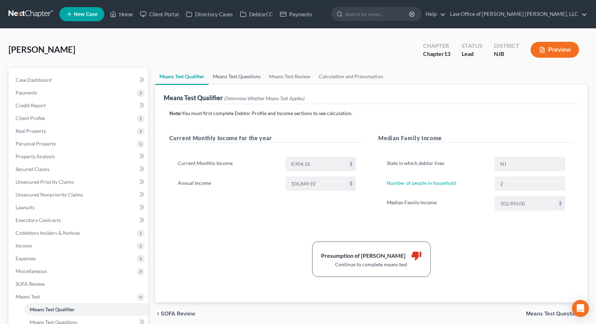
click at [222, 76] on link "Means Test Questions" at bounding box center [237, 76] width 56 height 17
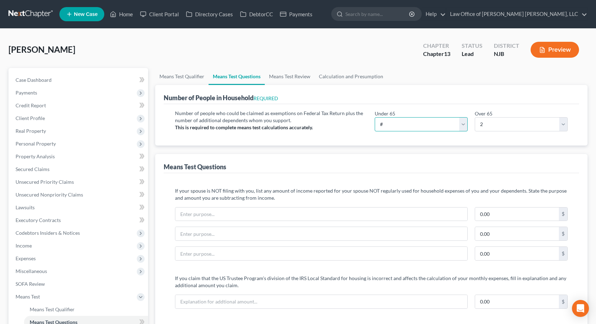
drag, startPoint x: 457, startPoint y: 124, endPoint x: 447, endPoint y: 131, distance: 12.1
click at [457, 124] on select "# 0 1 2 3 4 5 6 7 8 9 10" at bounding box center [421, 124] width 93 height 14
click at [375, 117] on select "# 0 1 2 3 4 5 6 7 8 9 10" at bounding box center [421, 124] width 93 height 14
click at [488, 126] on select "# 0 1 2 3 4 5 6 7 8 9 10" at bounding box center [521, 124] width 93 height 14
click at [475, 117] on select "# 0 1 2 3 4 5 6 7 8 9 10" at bounding box center [521, 124] width 93 height 14
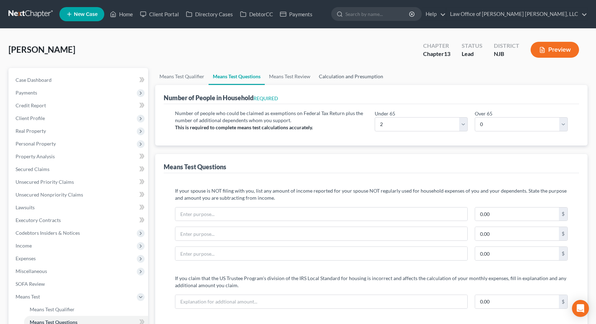
click at [334, 79] on link "Calculation and Presumption" at bounding box center [351, 76] width 73 height 17
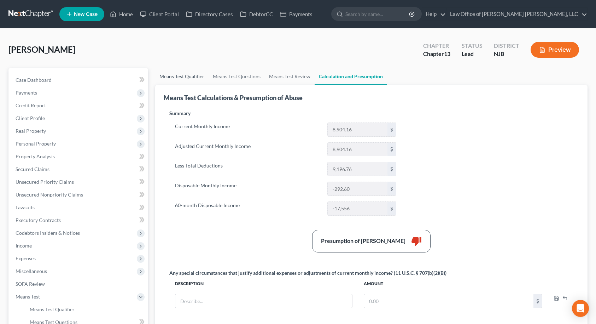
click at [194, 76] on link "Means Test Qualifier" at bounding box center [181, 76] width 53 height 17
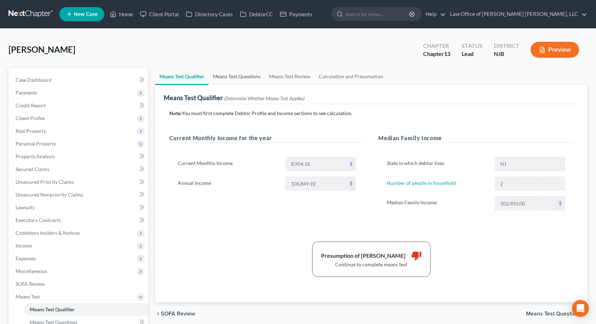
click at [224, 76] on link "Means Test Questions" at bounding box center [237, 76] width 56 height 17
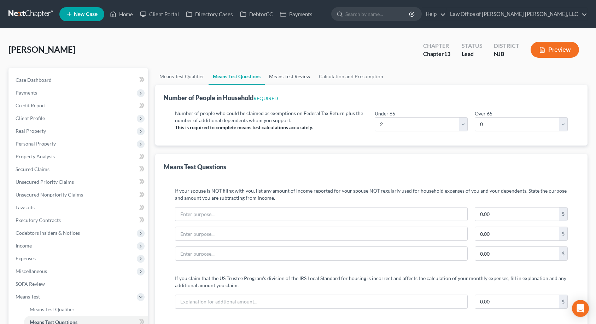
click at [290, 76] on link "Means Test Review" at bounding box center [290, 76] width 50 height 17
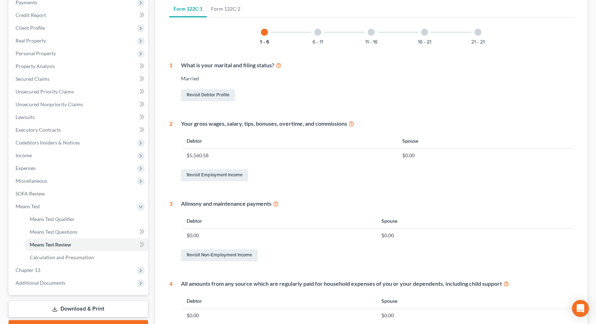
scroll to position [65, 0]
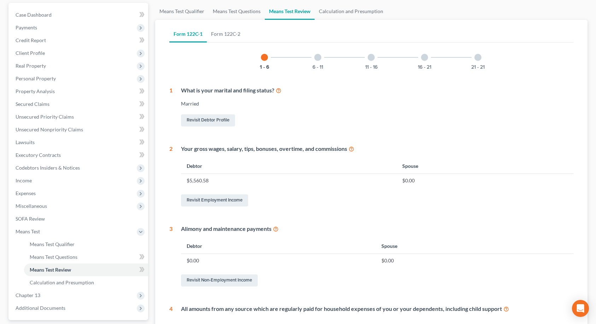
click at [317, 58] on div at bounding box center [317, 57] width 7 height 7
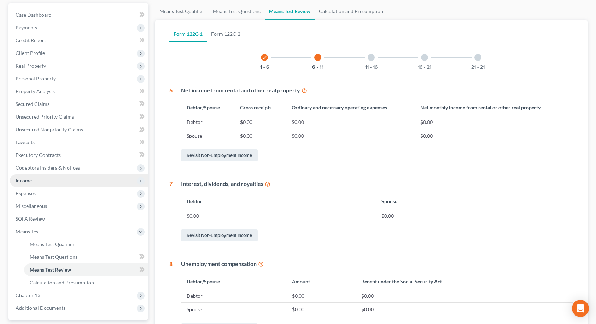
click at [33, 183] on span "Income" at bounding box center [79, 180] width 138 height 13
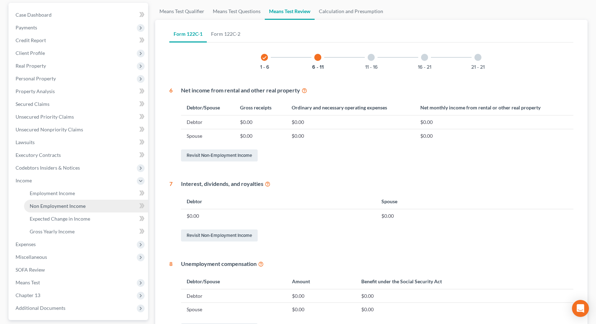
click at [51, 206] on span "Non Employment Income" at bounding box center [58, 206] width 56 height 6
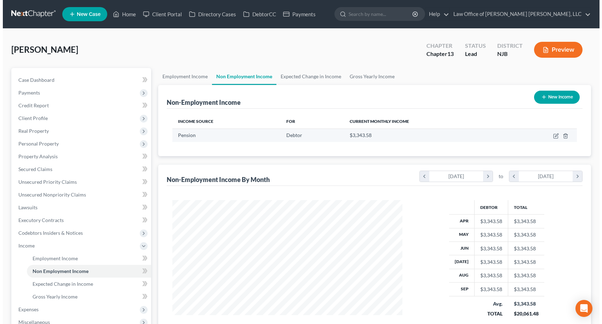
scroll to position [127, 244]
click at [555, 136] on icon "button" at bounding box center [552, 136] width 4 height 4
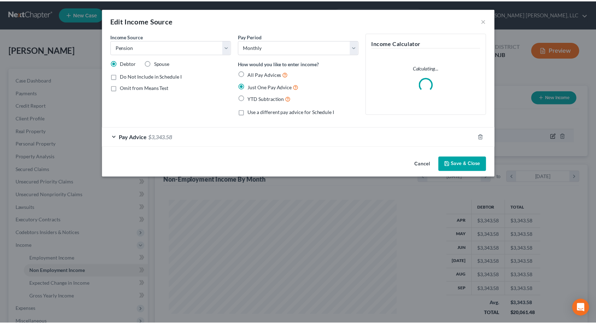
scroll to position [127, 247]
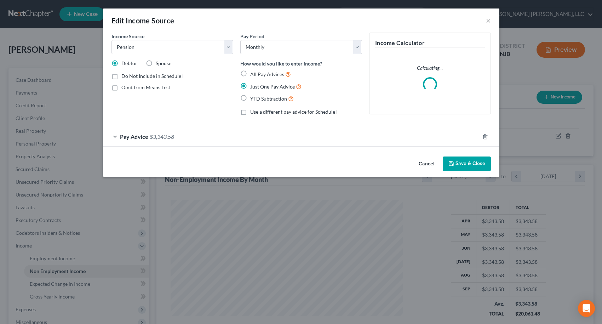
click at [156, 64] on label "Spouse" at bounding box center [164, 63] width 16 height 7
click at [158, 64] on input "Spouse" at bounding box center [160, 62] width 5 height 5
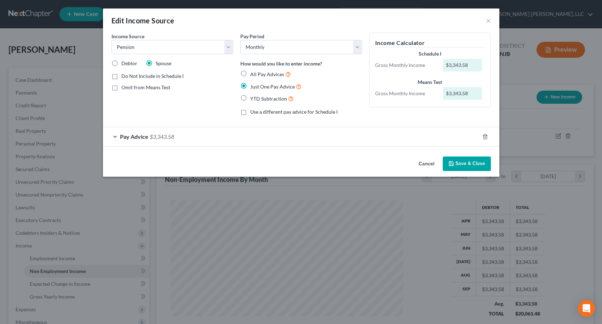
click at [472, 163] on button "Save & Close" at bounding box center [466, 163] width 48 height 15
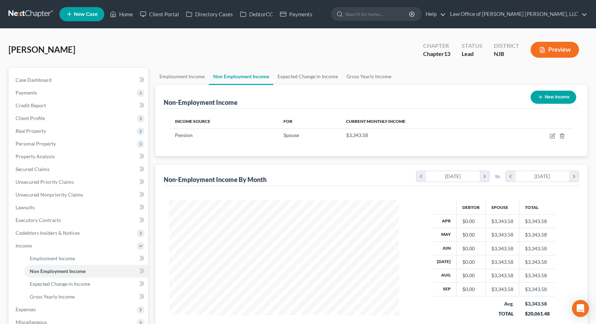
scroll to position [35, 0]
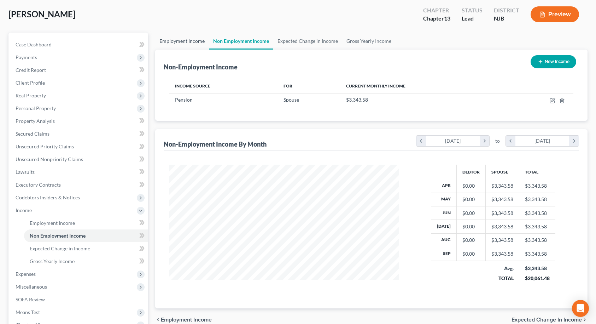
click at [193, 41] on link "Employment Income" at bounding box center [182, 41] width 54 height 17
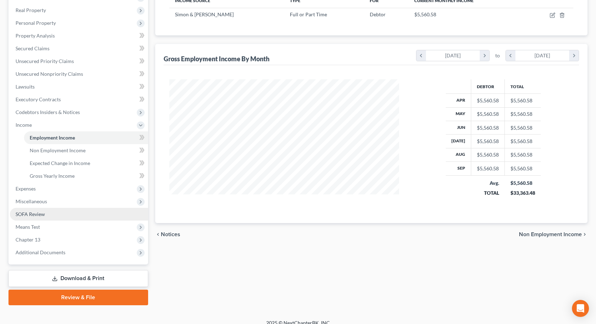
scroll to position [129, 0]
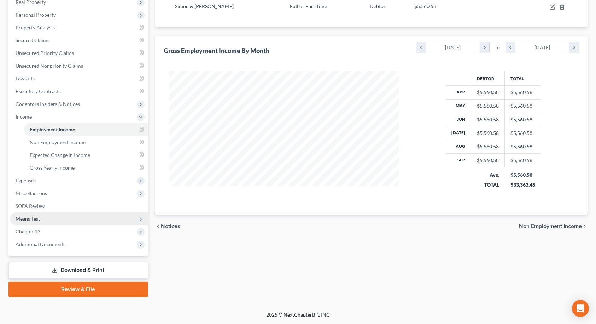
click at [25, 216] on span "Means Test" at bounding box center [28, 218] width 24 height 6
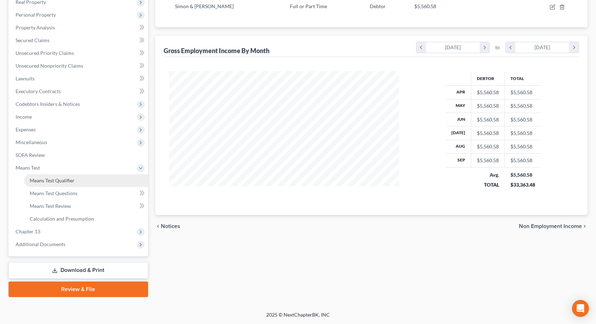
click at [49, 181] on span "Means Test Qualifier" at bounding box center [52, 180] width 45 height 6
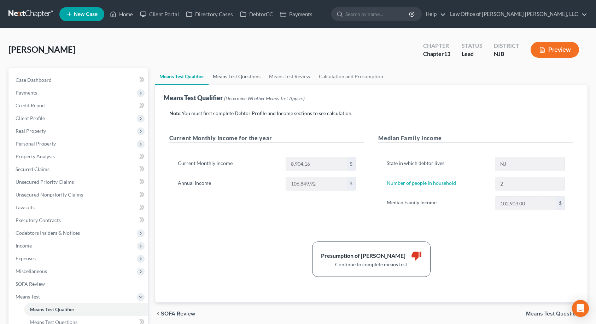
click at [230, 84] on link "Means Test Questions" at bounding box center [237, 76] width 56 height 17
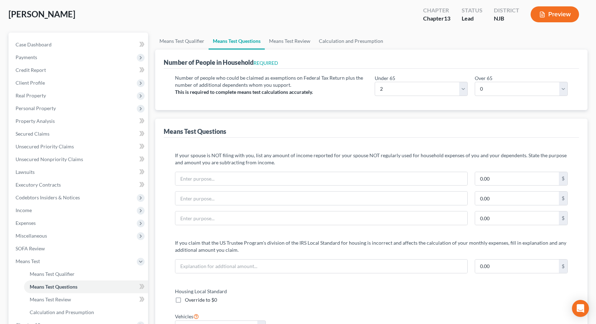
scroll to position [30, 0]
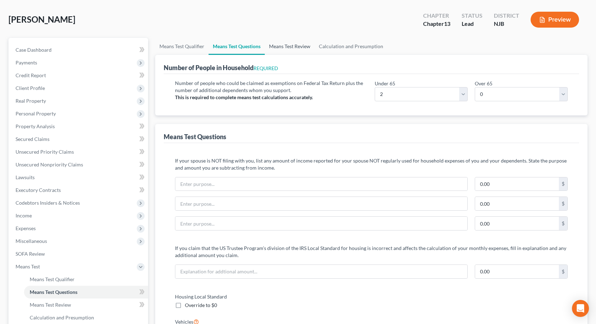
click at [300, 46] on link "Means Test Review" at bounding box center [290, 46] width 50 height 17
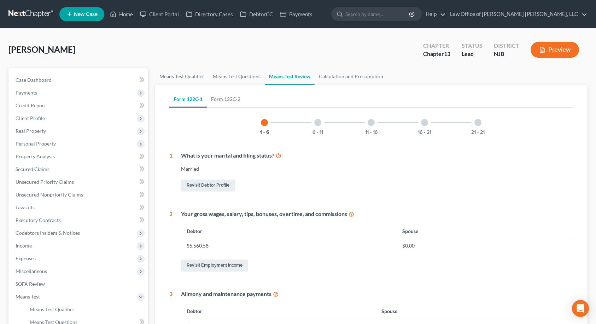
click at [319, 123] on div at bounding box center [317, 122] width 7 height 7
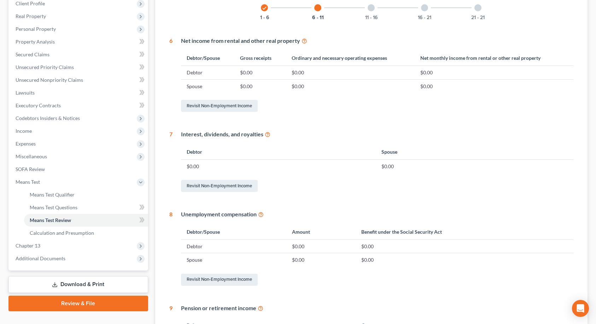
scroll to position [114, 0]
click at [370, 11] on div at bounding box center [371, 8] width 7 height 7
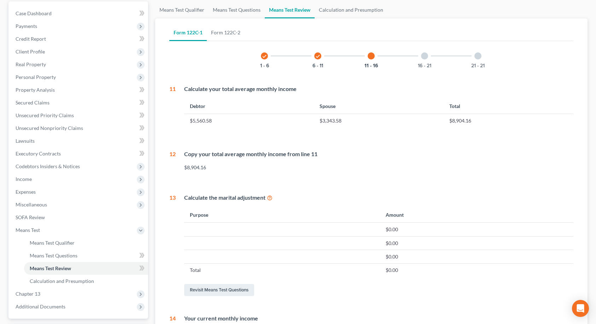
scroll to position [60, 0]
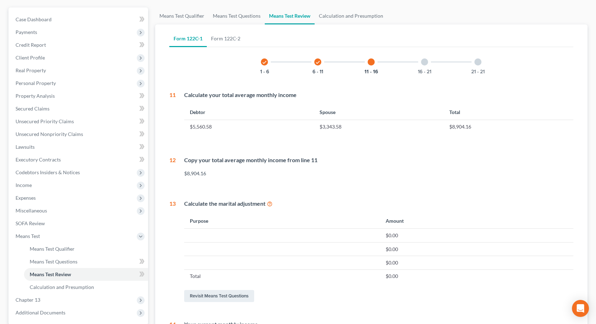
click at [425, 61] on div at bounding box center [424, 61] width 7 height 7
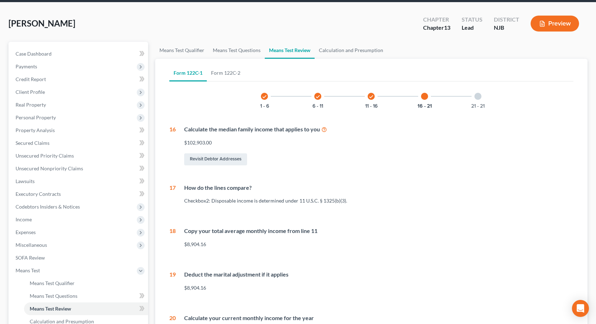
scroll to position [23, 0]
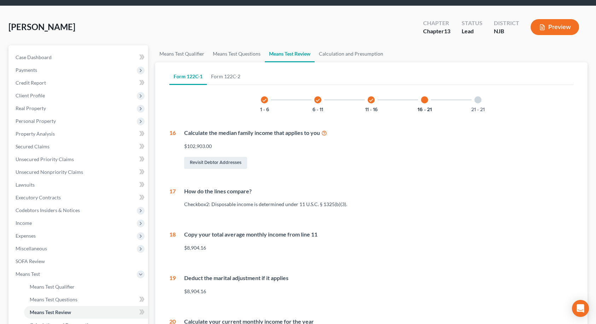
click at [478, 99] on div at bounding box center [478, 99] width 7 height 7
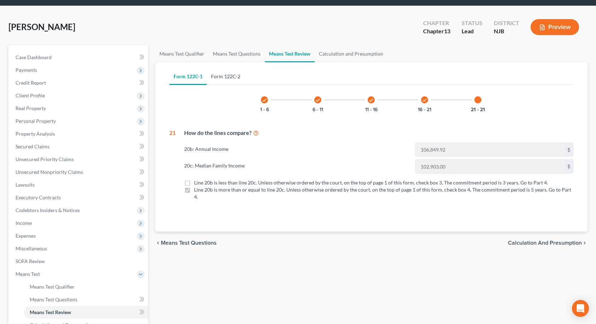
click at [218, 78] on link "Form 122C-2" at bounding box center [226, 76] width 38 height 17
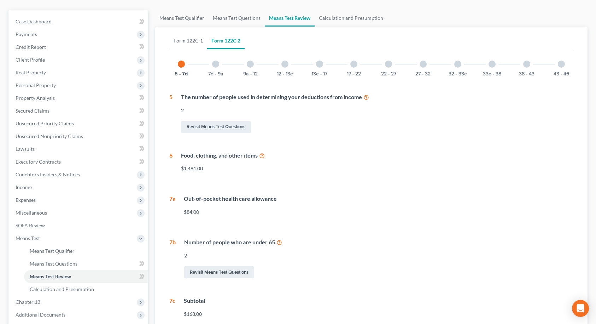
scroll to position [58, 0]
click at [216, 67] on div at bounding box center [215, 64] width 7 height 7
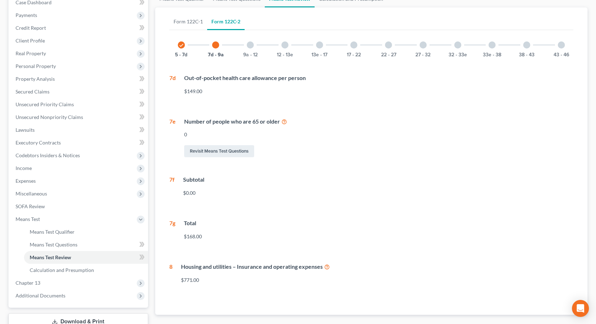
scroll to position [93, 0]
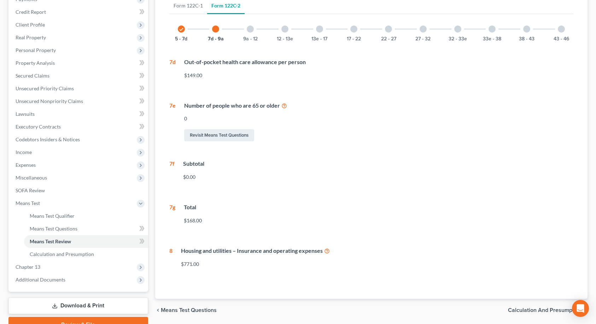
click at [249, 31] on div at bounding box center [250, 28] width 7 height 7
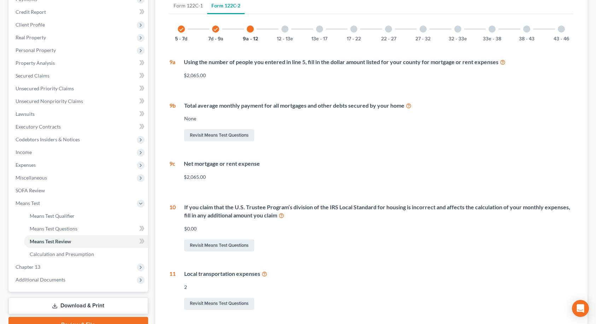
click at [284, 29] on div at bounding box center [285, 28] width 7 height 7
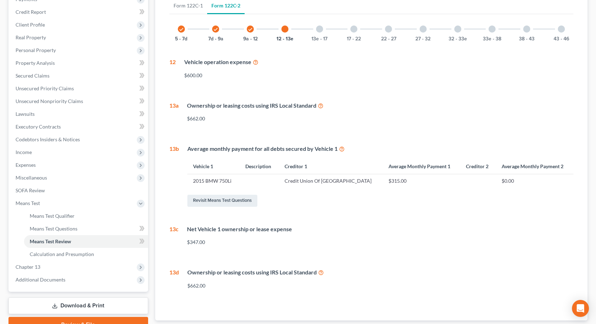
click at [319, 30] on div at bounding box center [319, 28] width 7 height 7
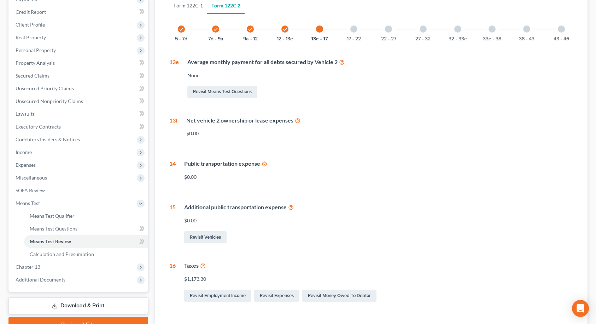
click at [353, 29] on div at bounding box center [354, 28] width 7 height 7
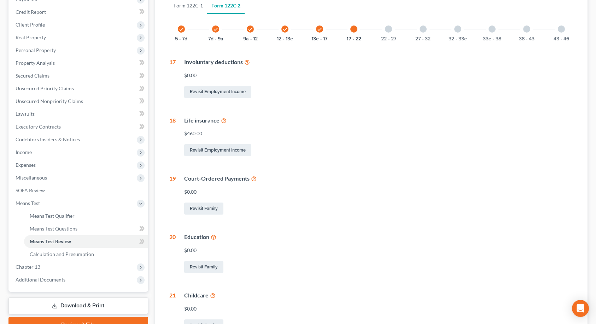
click at [392, 31] on div "22 - 27" at bounding box center [389, 29] width 24 height 24
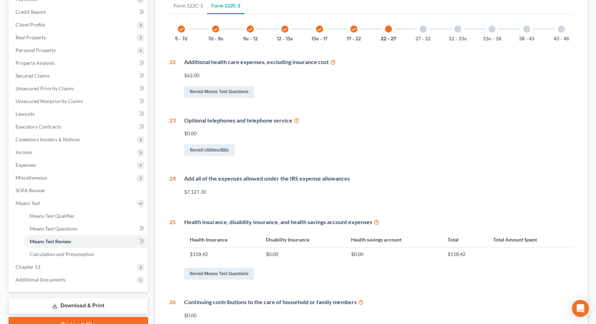
click at [424, 28] on div at bounding box center [423, 28] width 7 height 7
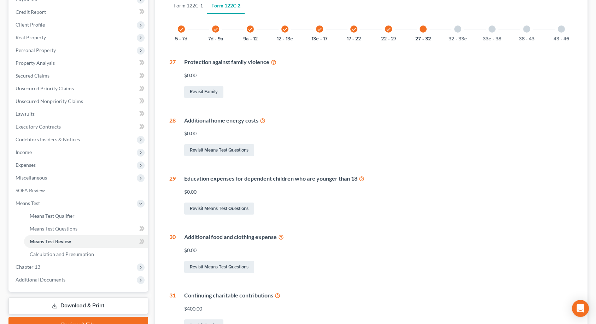
click at [456, 28] on div at bounding box center [458, 28] width 7 height 7
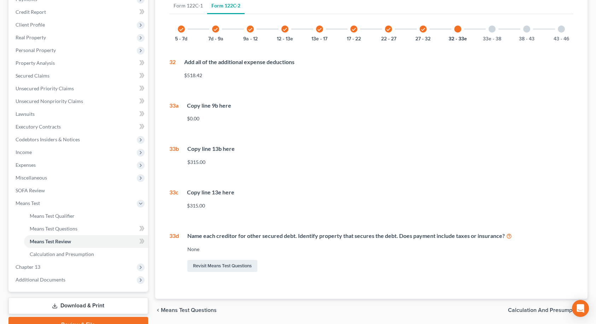
click at [492, 29] on div at bounding box center [492, 28] width 7 height 7
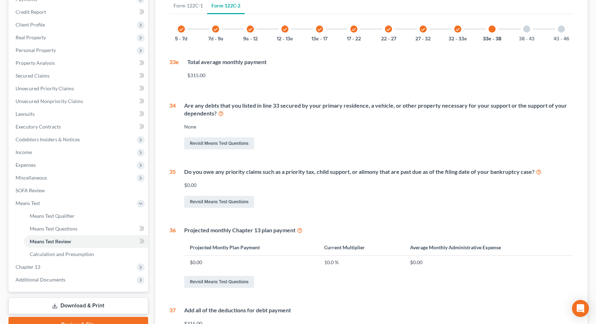
click at [528, 29] on div at bounding box center [526, 28] width 7 height 7
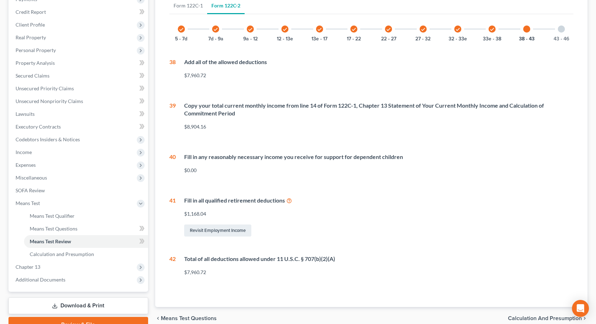
click at [561, 28] on div at bounding box center [561, 28] width 7 height 7
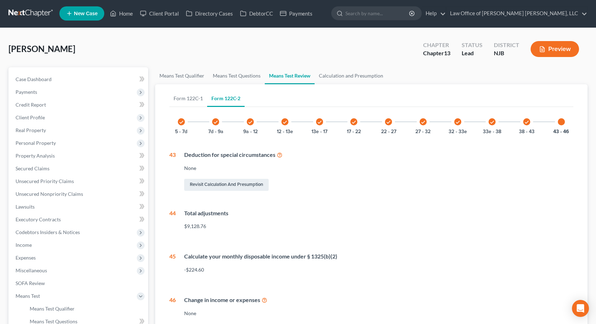
scroll to position [0, 0]
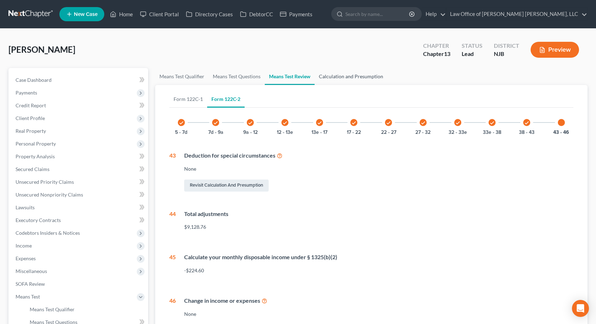
click at [344, 75] on link "Calculation and Presumption" at bounding box center [351, 76] width 73 height 17
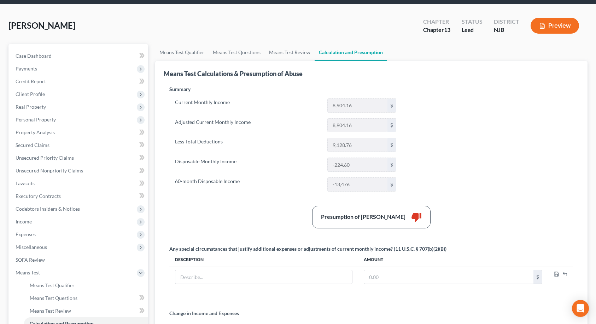
scroll to position [106, 0]
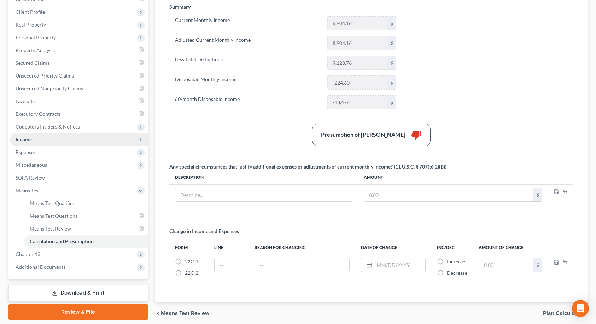
click at [43, 140] on span "Income" at bounding box center [79, 139] width 138 height 13
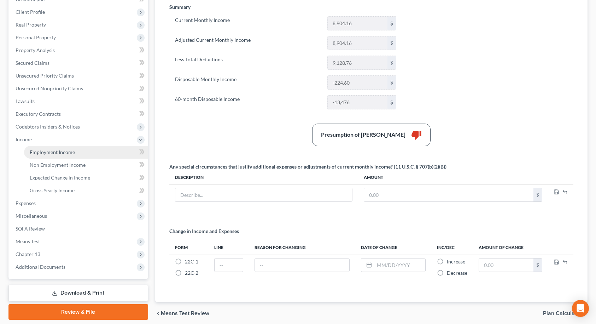
click at [43, 150] on span "Employment Income" at bounding box center [52, 152] width 45 height 6
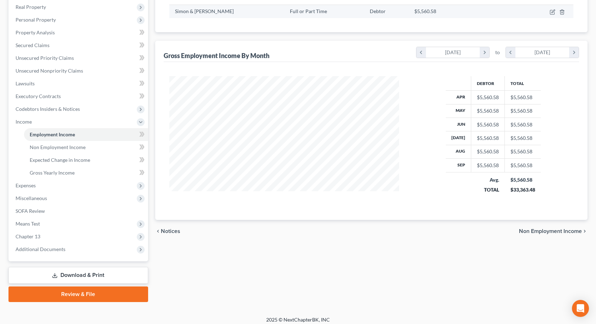
scroll to position [129, 0]
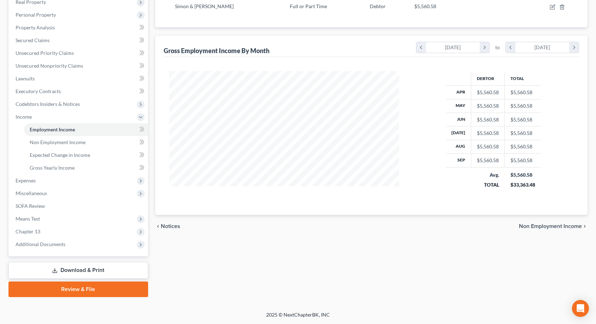
click at [562, 224] on span "Non Employment Income" at bounding box center [550, 226] width 63 height 6
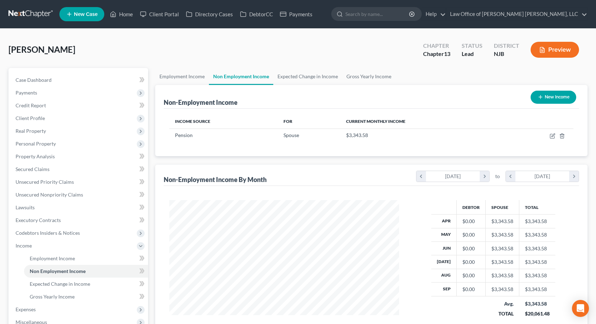
scroll to position [127, 244]
click at [522, 155] on div "Income Source For Current Monthly Income Pension Spouse $3,343.58 Sorting..." at bounding box center [372, 132] width 416 height 47
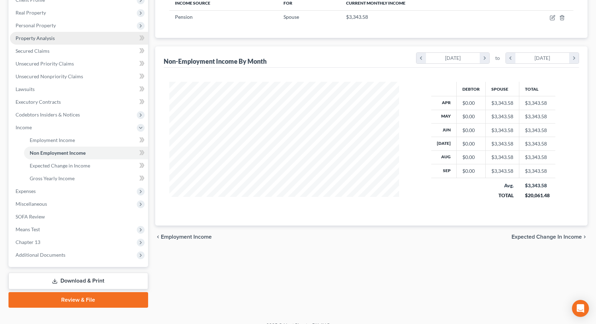
scroll to position [129, 0]
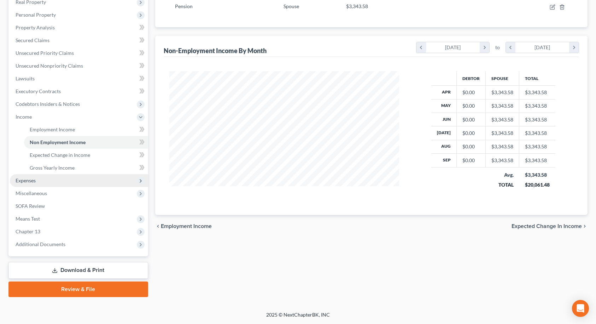
click at [61, 180] on span "Expenses" at bounding box center [79, 180] width 138 height 13
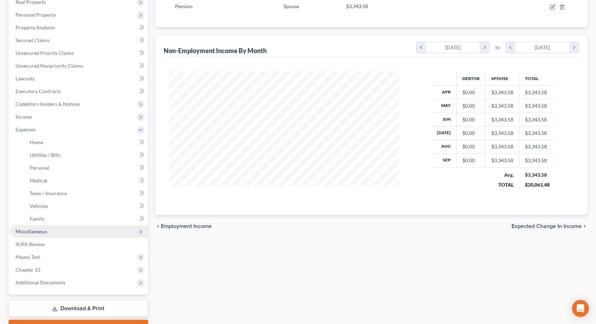
click at [44, 236] on span "Miscellaneous" at bounding box center [79, 231] width 138 height 13
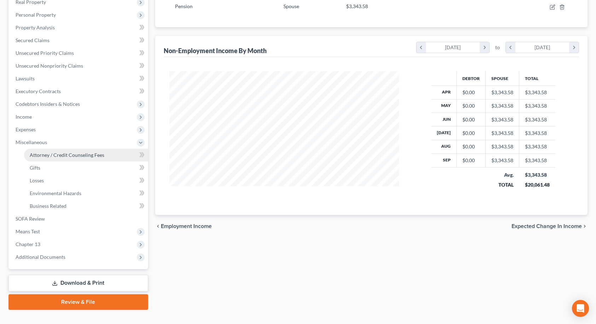
click at [65, 156] on span "Attorney / Credit Counseling Fees" at bounding box center [67, 155] width 75 height 6
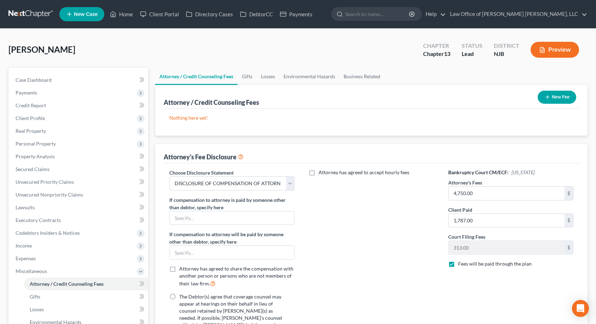
click at [559, 95] on button "New Fee" at bounding box center [557, 97] width 39 height 13
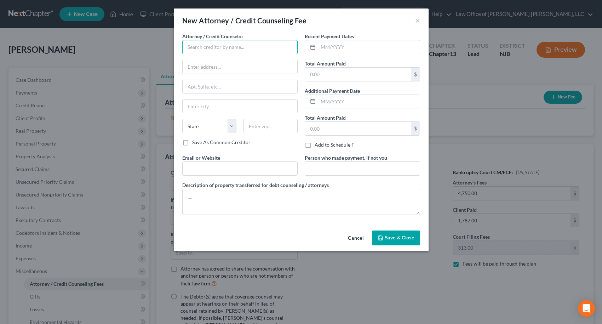
click at [288, 42] on input "text" at bounding box center [239, 47] width 115 height 14
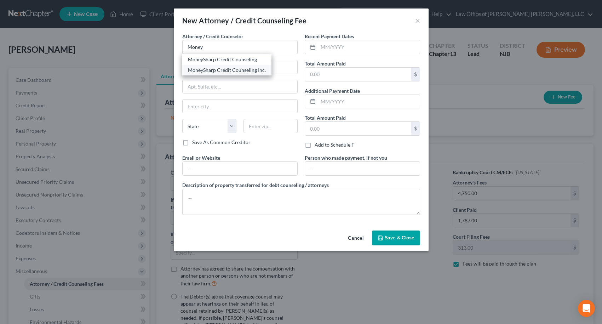
click at [250, 71] on div "MoneySharp Credit Counseling Inc." at bounding box center [227, 69] width 78 height 7
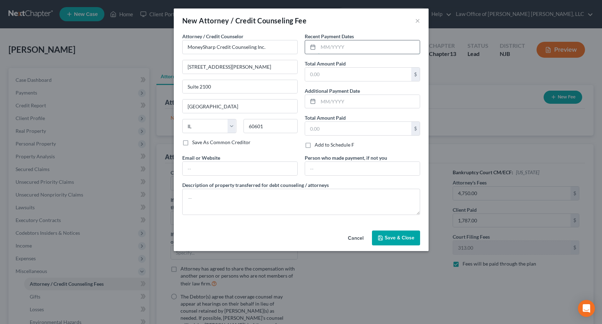
click at [328, 48] on input "text" at bounding box center [369, 46] width 102 height 13
click at [330, 75] on input "text" at bounding box center [358, 74] width 106 height 13
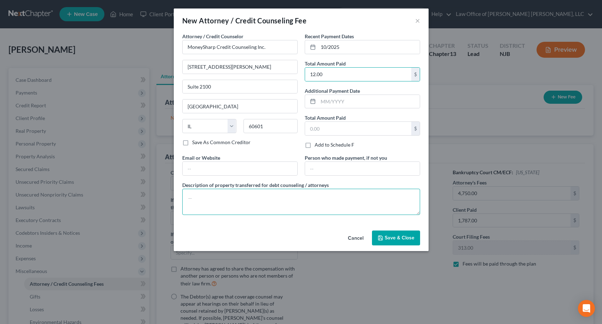
click at [285, 201] on textarea at bounding box center [301, 202] width 238 height 26
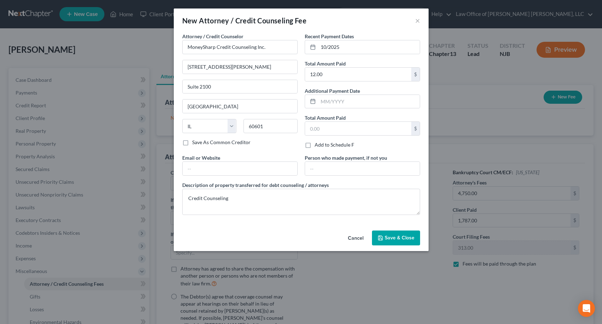
click at [394, 235] on span "Save & Close" at bounding box center [399, 238] width 30 height 6
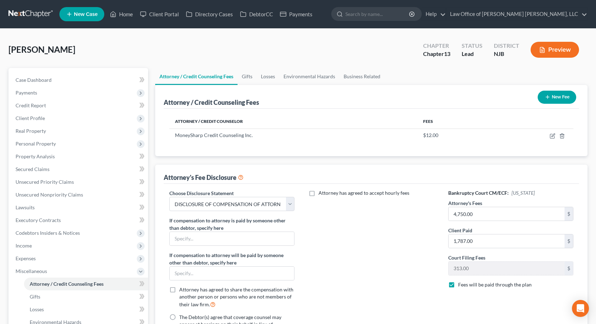
click at [560, 49] on button "Preview" at bounding box center [555, 50] width 48 height 16
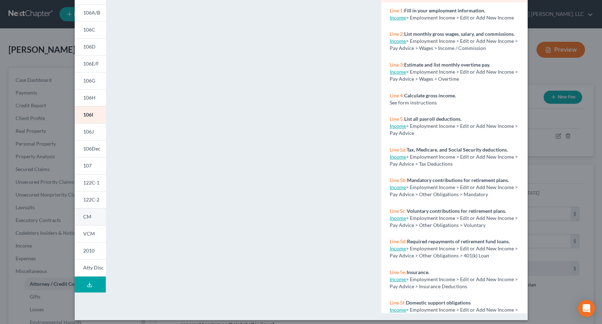
scroll to position [75, 0]
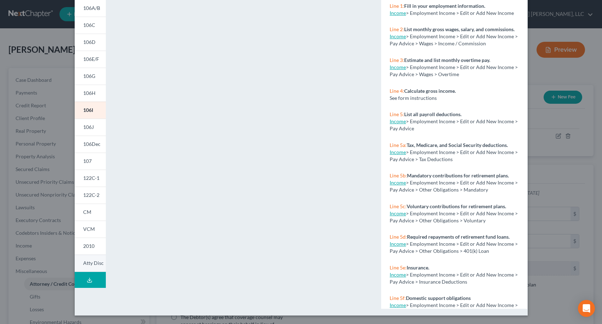
click at [88, 264] on span "Atty Disc" at bounding box center [93, 263] width 21 height 6
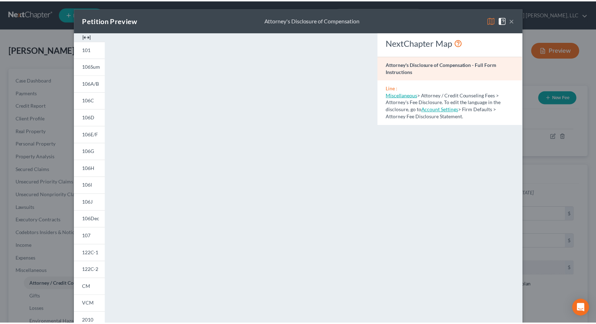
scroll to position [0, 0]
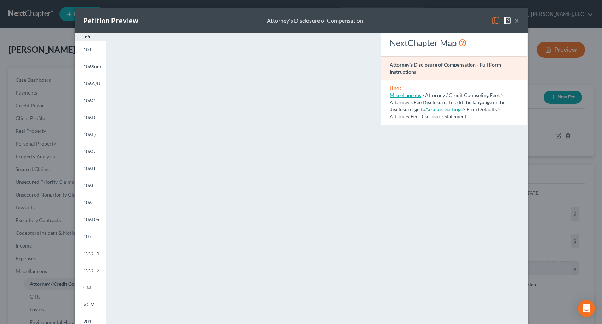
click at [514, 20] on button "×" at bounding box center [516, 20] width 5 height 8
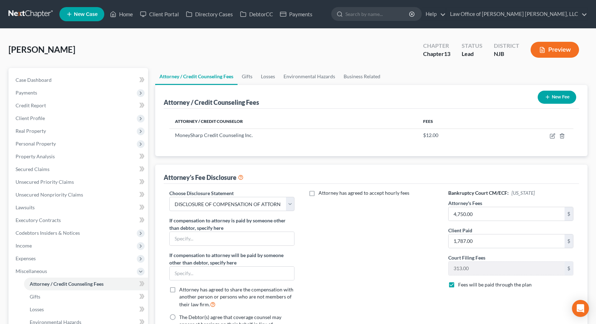
click at [526, 168] on div "Attorney's Fee Disclosure" at bounding box center [372, 173] width 416 height 19
click at [562, 98] on button "New Fee" at bounding box center [557, 97] width 39 height 13
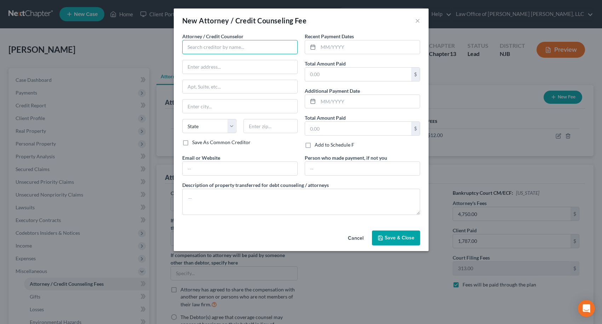
click at [225, 53] on input "text" at bounding box center [239, 47] width 115 height 14
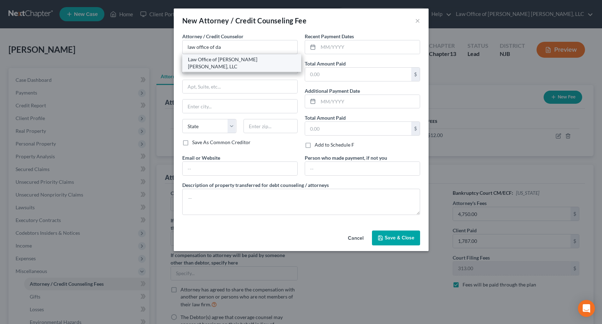
click at [224, 63] on div "Law Office of [PERSON_NAME] [PERSON_NAME], LLC" at bounding box center [241, 63] width 119 height 18
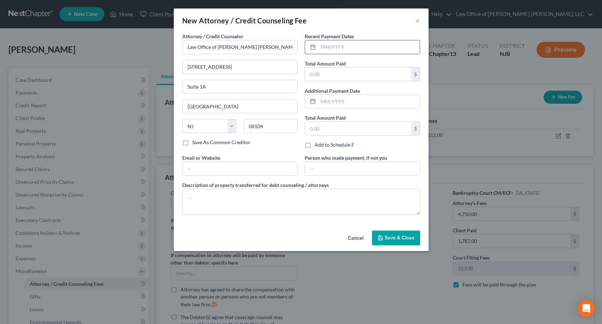
drag, startPoint x: 226, startPoint y: 62, endPoint x: 314, endPoint y: 49, distance: 89.3
click at [226, 61] on input "[STREET_ADDRESS]" at bounding box center [240, 66] width 115 height 13
click at [333, 45] on input "text" at bounding box center [369, 46] width 102 height 13
click at [327, 76] on input "text" at bounding box center [358, 74] width 106 height 13
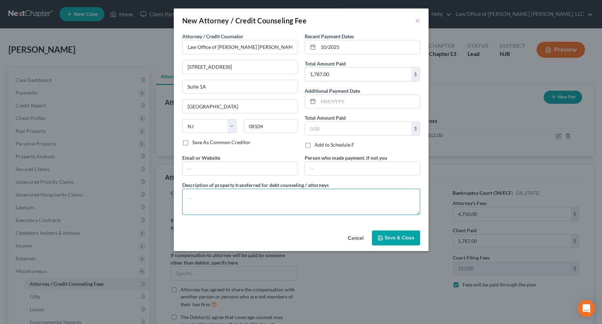
click at [302, 193] on textarea at bounding box center [301, 202] width 238 height 26
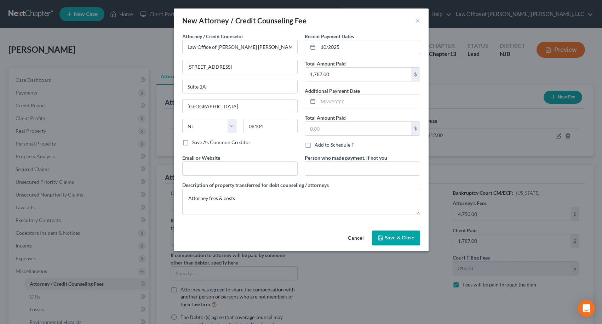
click at [394, 238] on span "Save & Close" at bounding box center [399, 238] width 30 height 6
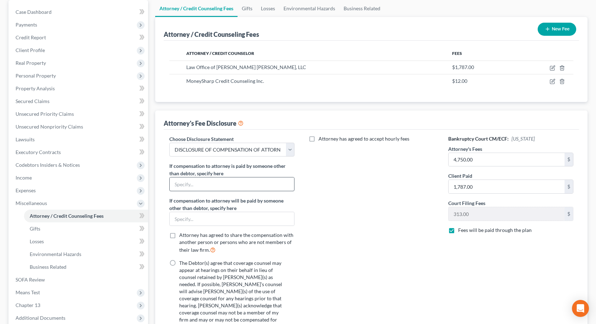
scroll to position [71, 0]
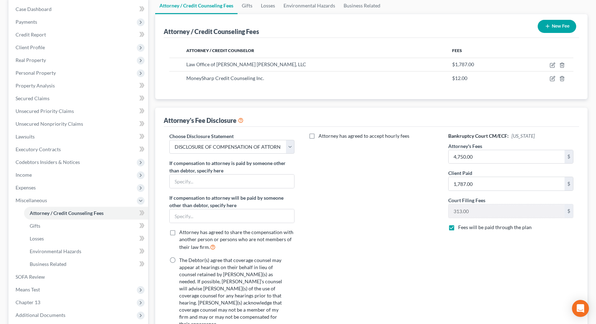
click at [179, 259] on label "The Debtor(s) agree that coverage counsel may appear at hearings on their behal…" at bounding box center [232, 291] width 107 height 71
click at [182, 259] on input "The Debtor(s) agree that coverage counsel may appear at hearings on their behal…" at bounding box center [184, 258] width 5 height 5
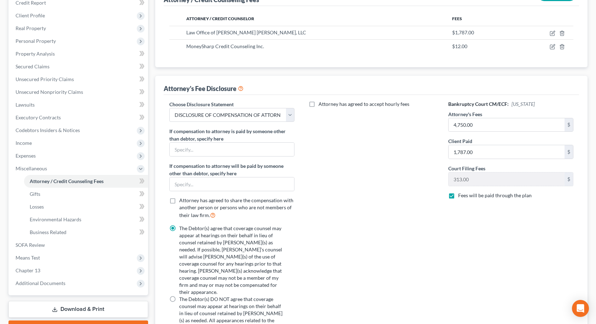
scroll to position [138, 0]
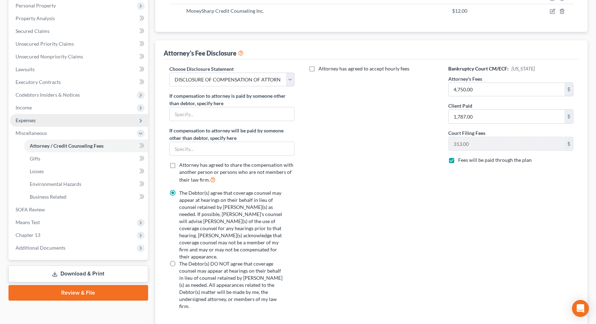
click at [31, 120] on span "Expenses" at bounding box center [26, 120] width 20 height 6
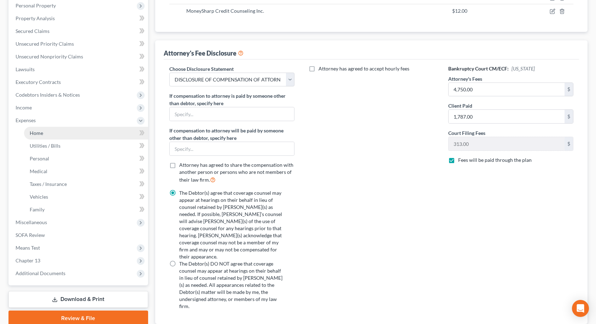
click at [31, 131] on span "Home" at bounding box center [36, 133] width 13 height 6
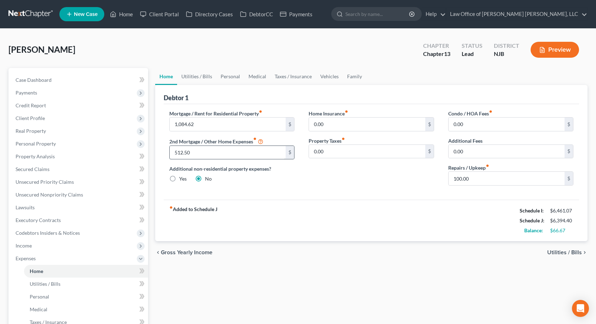
click at [534, 278] on div "Home Utilities / Bills Personal Medical Taxes / Insurance Vehicles Family Debto…" at bounding box center [372, 266] width 440 height 396
click at [203, 75] on link "Utilities / Bills" at bounding box center [196, 76] width 39 height 17
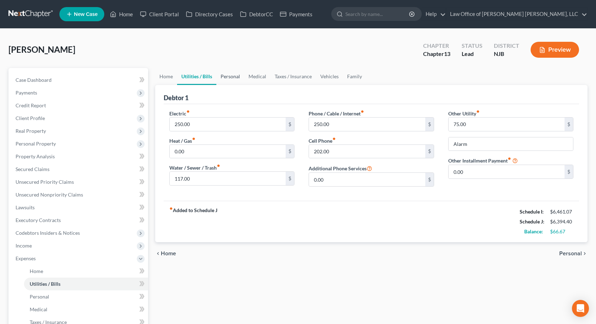
click at [228, 79] on link "Personal" at bounding box center [230, 76] width 28 height 17
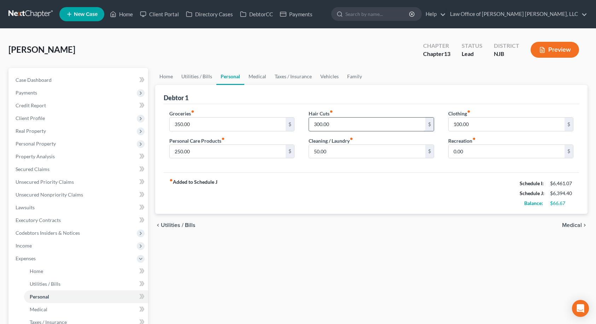
click at [340, 124] on input "300.00" at bounding box center [367, 123] width 116 height 13
click at [224, 152] on input "250.00" at bounding box center [228, 151] width 116 height 13
click at [298, 169] on div "Groceries fiber_manual_record 350.00 $ Personal Care Products fiber_manual_reco…" at bounding box center [372, 138] width 416 height 69
click at [262, 77] on link "Medical" at bounding box center [257, 76] width 26 height 17
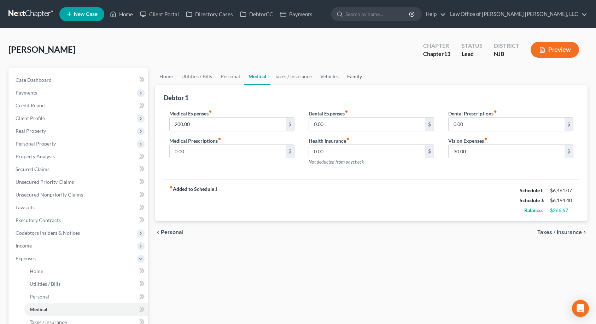
click at [357, 77] on link "Family" at bounding box center [354, 76] width 23 height 17
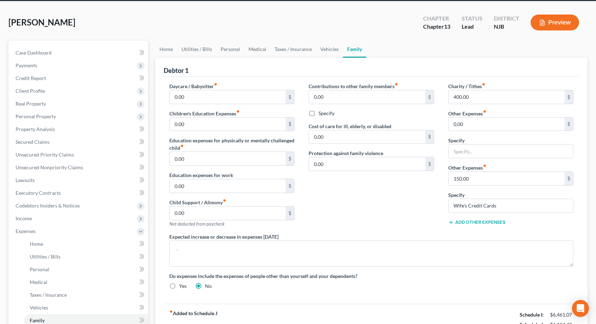
scroll to position [25, 0]
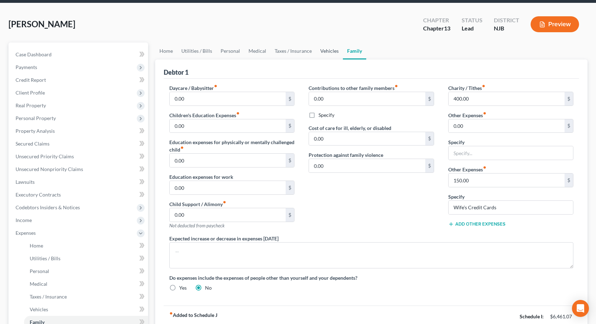
click at [325, 53] on link "Vehicles" at bounding box center [329, 50] width 27 height 17
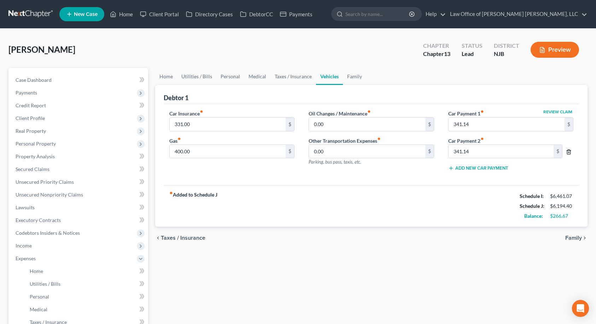
click at [569, 151] on line "button" at bounding box center [569, 151] width 0 height 1
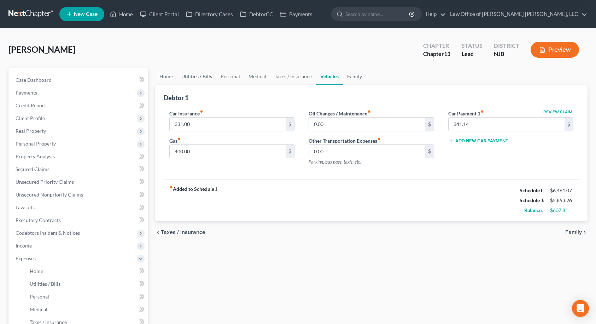
click at [206, 76] on link "Utilities / Bills" at bounding box center [196, 76] width 39 height 17
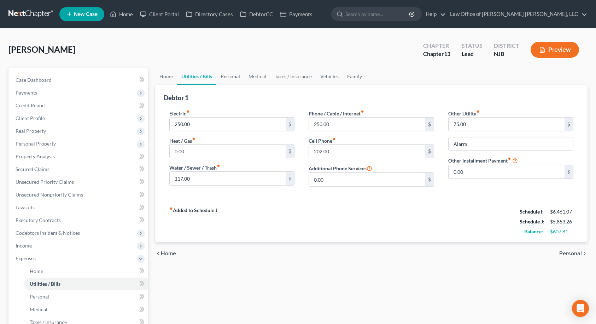
click at [225, 75] on link "Personal" at bounding box center [230, 76] width 28 height 17
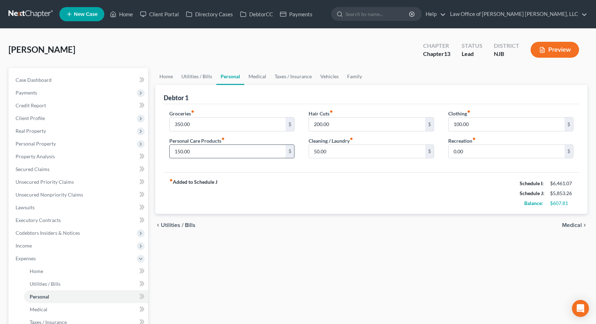
click at [193, 148] on input "150.00" at bounding box center [228, 151] width 116 height 13
click at [199, 127] on input "350.00" at bounding box center [228, 123] width 116 height 13
click at [310, 165] on div "Groceries fiber_manual_record 400.00 $ Personal Care Products fiber_manual_reco…" at bounding box center [372, 138] width 416 height 69
click at [172, 76] on link "Home" at bounding box center [166, 76] width 22 height 17
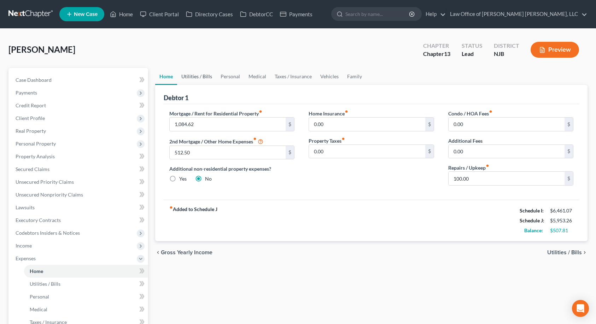
click at [189, 76] on link "Utilities / Bills" at bounding box center [196, 76] width 39 height 17
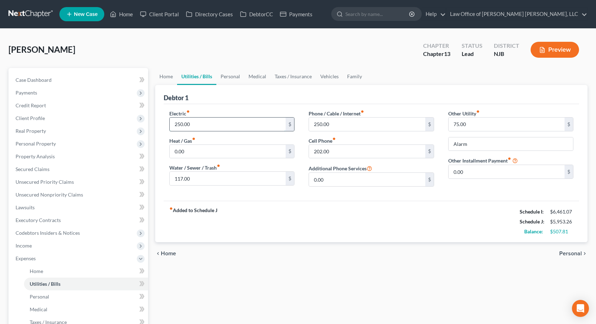
click at [192, 119] on input "250.00" at bounding box center [228, 123] width 116 height 13
click at [225, 197] on div "Electric fiber_manual_record 300.00 $ Heat / Gas fiber_manual_record 0.00 $ Wat…" at bounding box center [372, 152] width 416 height 97
click at [553, 47] on button "Preview" at bounding box center [555, 50] width 48 height 16
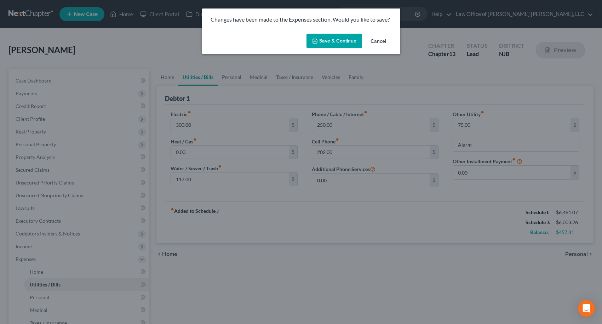
click at [352, 42] on button "Save & Continue" at bounding box center [334, 41] width 56 height 15
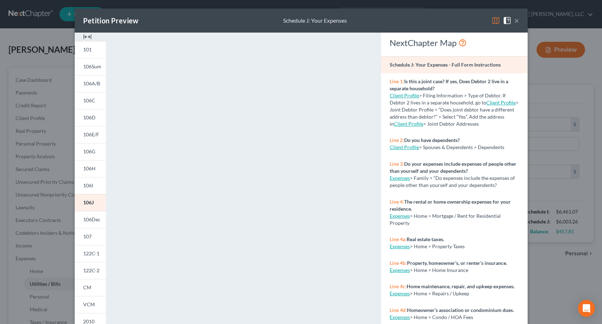
click at [514, 20] on button "×" at bounding box center [516, 20] width 5 height 8
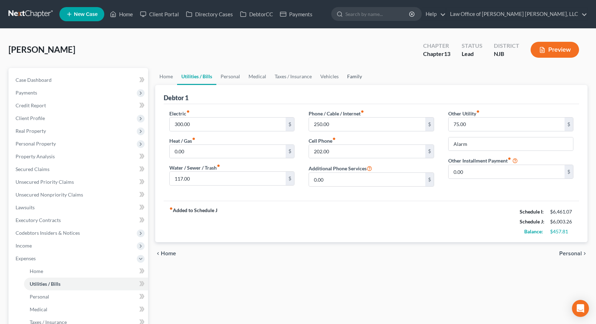
click at [352, 79] on link "Family" at bounding box center [354, 76] width 23 height 17
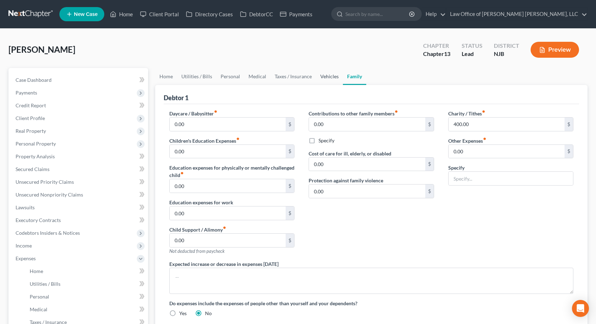
click at [333, 78] on link "Vehicles" at bounding box center [329, 76] width 27 height 17
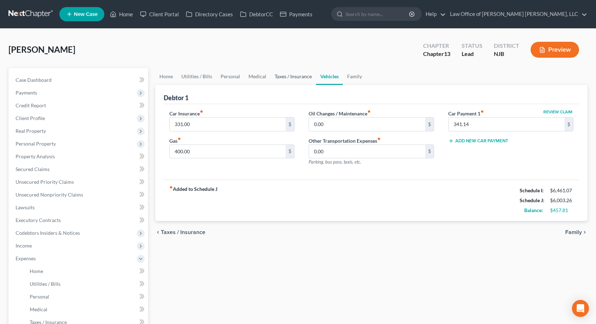
click at [298, 76] on link "Taxes / Insurance" at bounding box center [294, 76] width 46 height 17
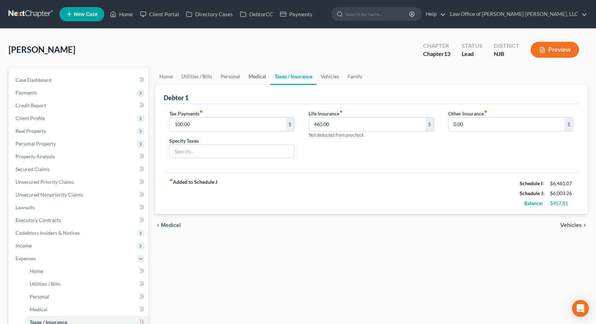
click at [255, 76] on link "Medical" at bounding box center [257, 76] width 26 height 17
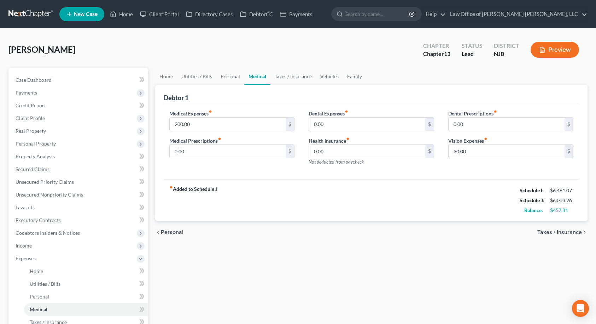
click at [255, 76] on link "Medical" at bounding box center [257, 76] width 26 height 17
click at [233, 76] on link "Personal" at bounding box center [230, 76] width 28 height 17
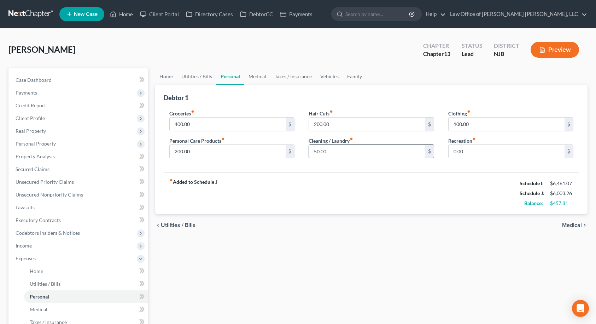
click at [349, 153] on input "50.00" at bounding box center [367, 151] width 116 height 13
click at [484, 123] on input "100.00" at bounding box center [507, 123] width 116 height 13
click at [462, 183] on div "fiber_manual_record Added to Schedule J Schedule I: $6,461.07 Schedule J: $6,05…" at bounding box center [372, 192] width 416 height 41
click at [206, 77] on link "Utilities / Bills" at bounding box center [196, 76] width 39 height 17
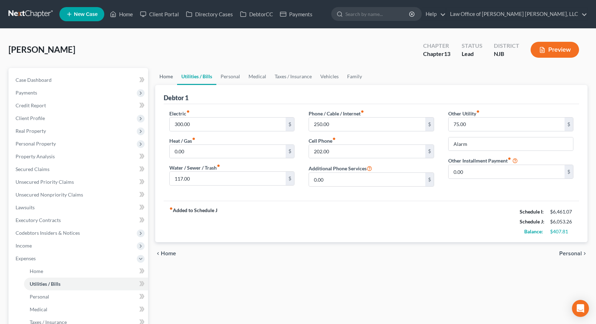
click at [169, 77] on link "Home" at bounding box center [166, 76] width 22 height 17
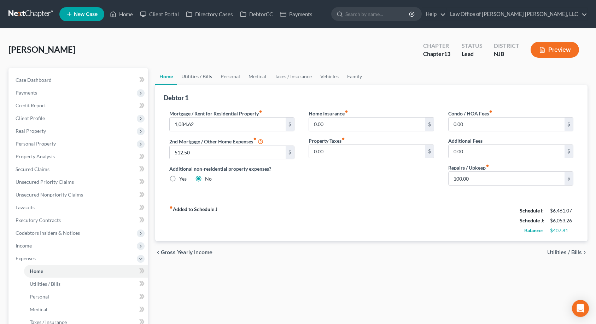
click at [185, 76] on link "Utilities / Bills" at bounding box center [196, 76] width 39 height 17
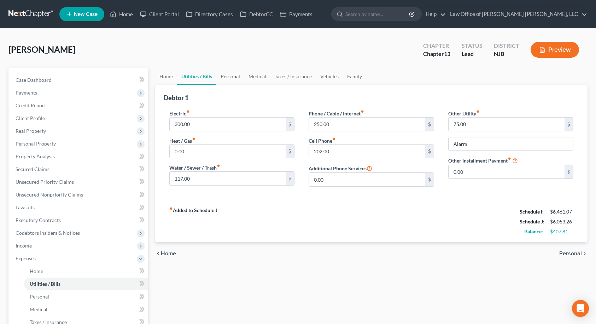
click at [226, 76] on link "Personal" at bounding box center [230, 76] width 28 height 17
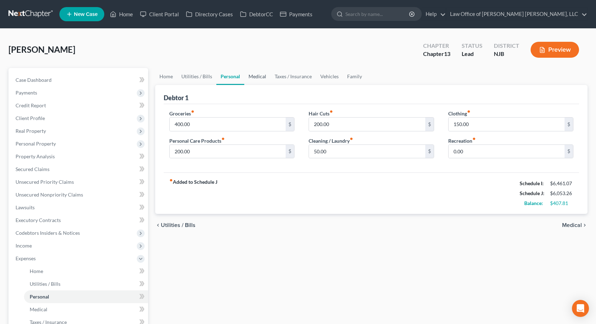
click at [249, 76] on link "Medical" at bounding box center [257, 76] width 26 height 17
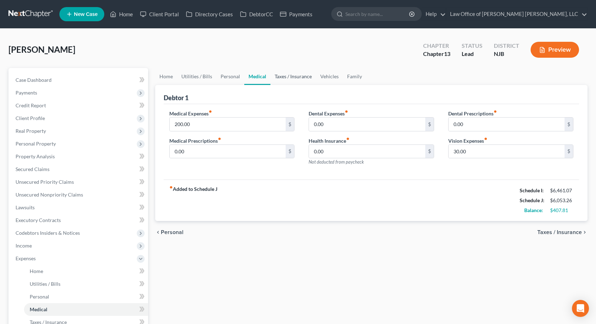
click at [278, 76] on link "Taxes / Insurance" at bounding box center [294, 76] width 46 height 17
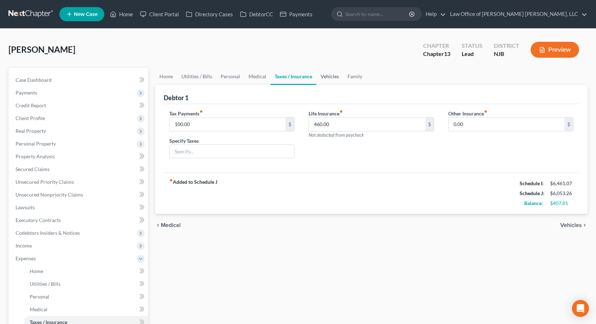
click at [322, 77] on link "Vehicles" at bounding box center [330, 76] width 27 height 17
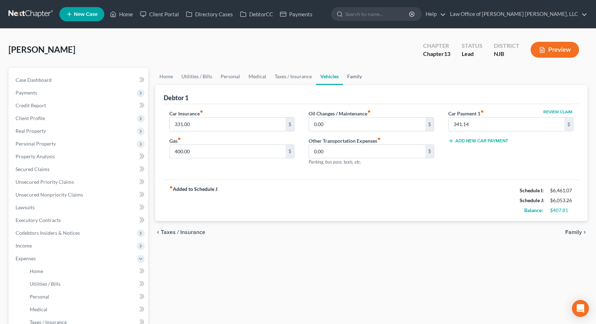
click at [349, 77] on link "Family" at bounding box center [354, 76] width 23 height 17
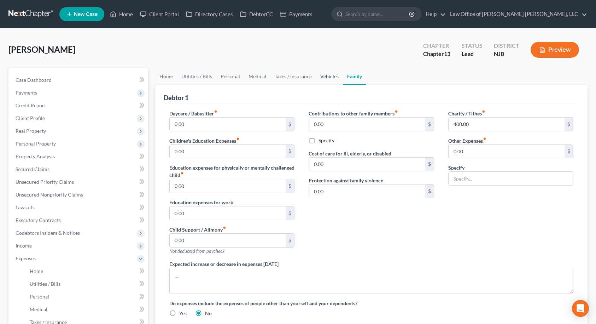
click at [331, 77] on link "Vehicles" at bounding box center [329, 76] width 27 height 17
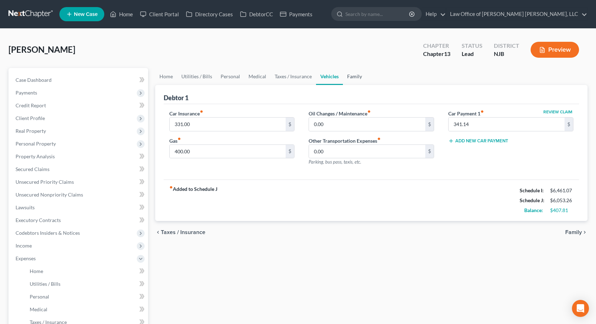
click at [356, 77] on link "Family" at bounding box center [354, 76] width 23 height 17
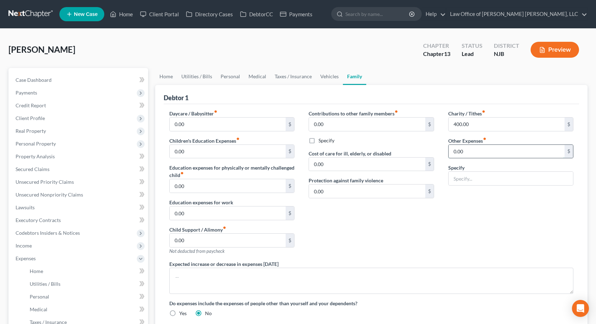
click at [471, 151] on input "0.00" at bounding box center [507, 151] width 116 height 13
click at [477, 180] on input "text" at bounding box center [511, 178] width 125 height 13
click at [558, 55] on button "Preview" at bounding box center [555, 50] width 48 height 16
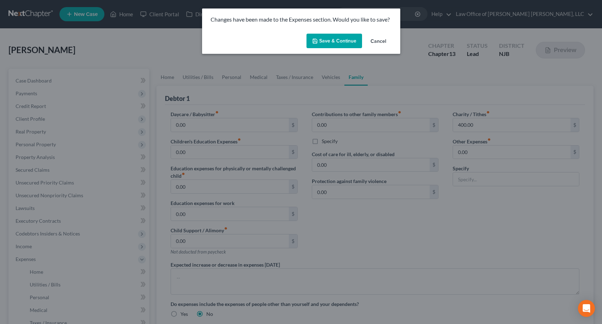
click at [349, 41] on button "Save & Continue" at bounding box center [334, 41] width 56 height 15
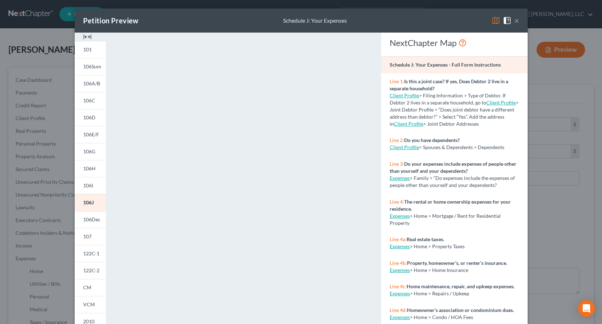
click at [515, 22] on button "×" at bounding box center [516, 20] width 5 height 8
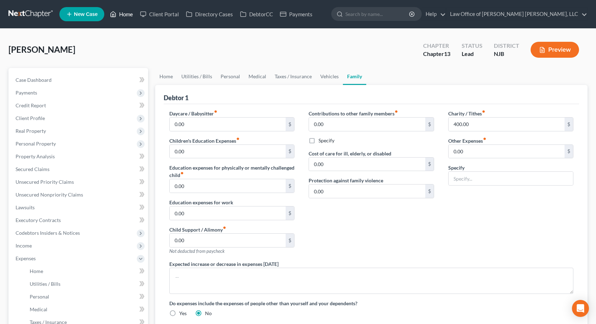
click at [123, 17] on link "Home" at bounding box center [121, 14] width 30 height 13
